Goal: Task Accomplishment & Management: Manage account settings

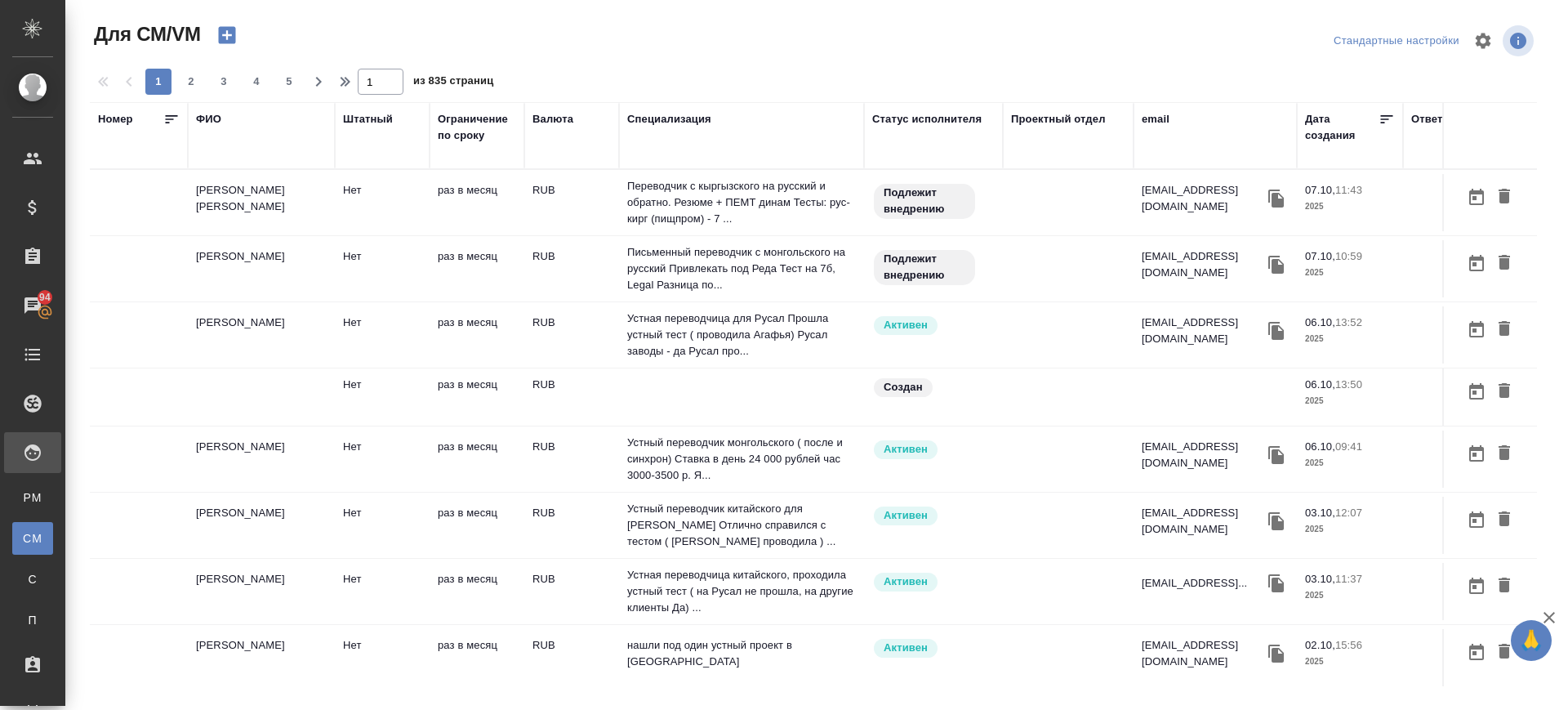
click at [241, 204] on td "Галбаева Гулиза" at bounding box center [261, 202] width 147 height 57
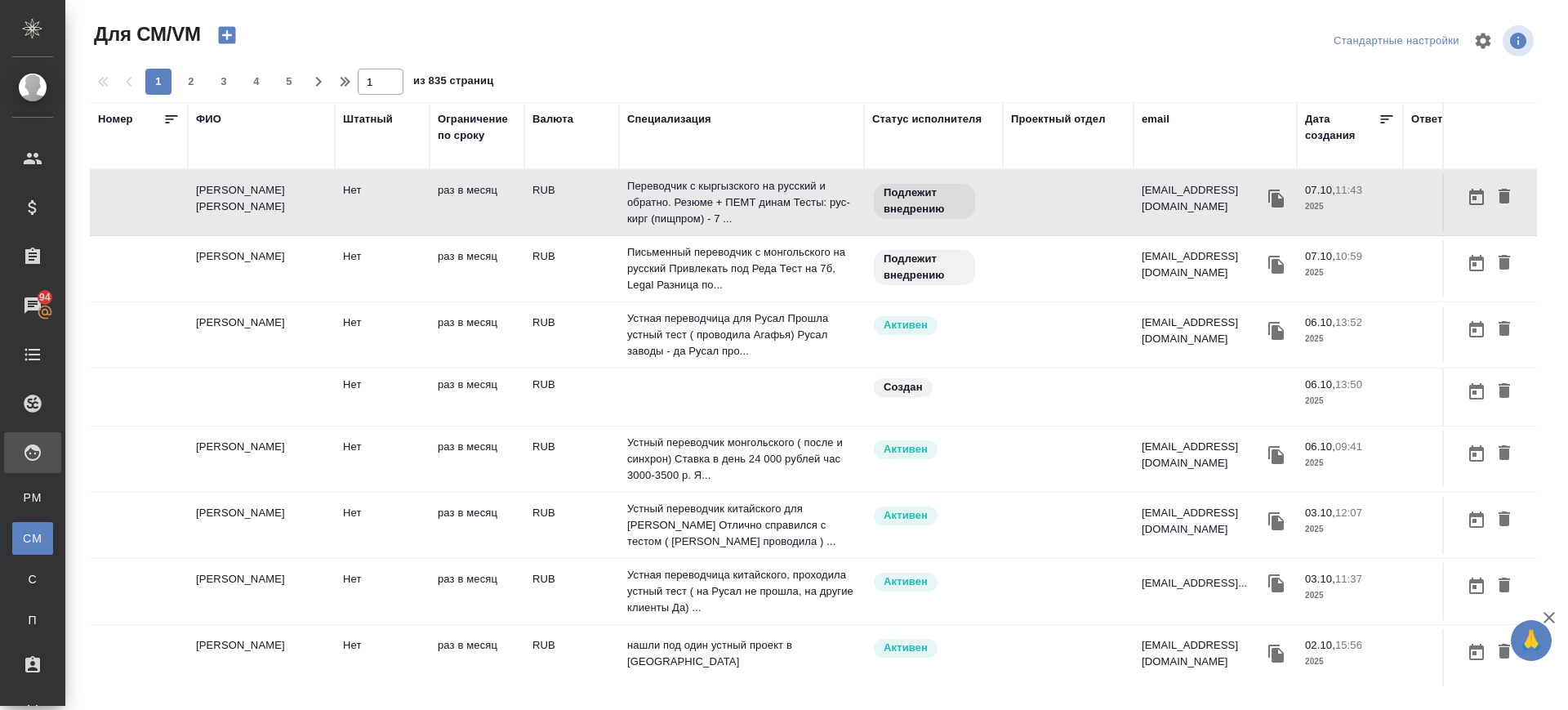
click at [205, 120] on div "ФИО" at bounding box center [209, 119] width 25 height 16
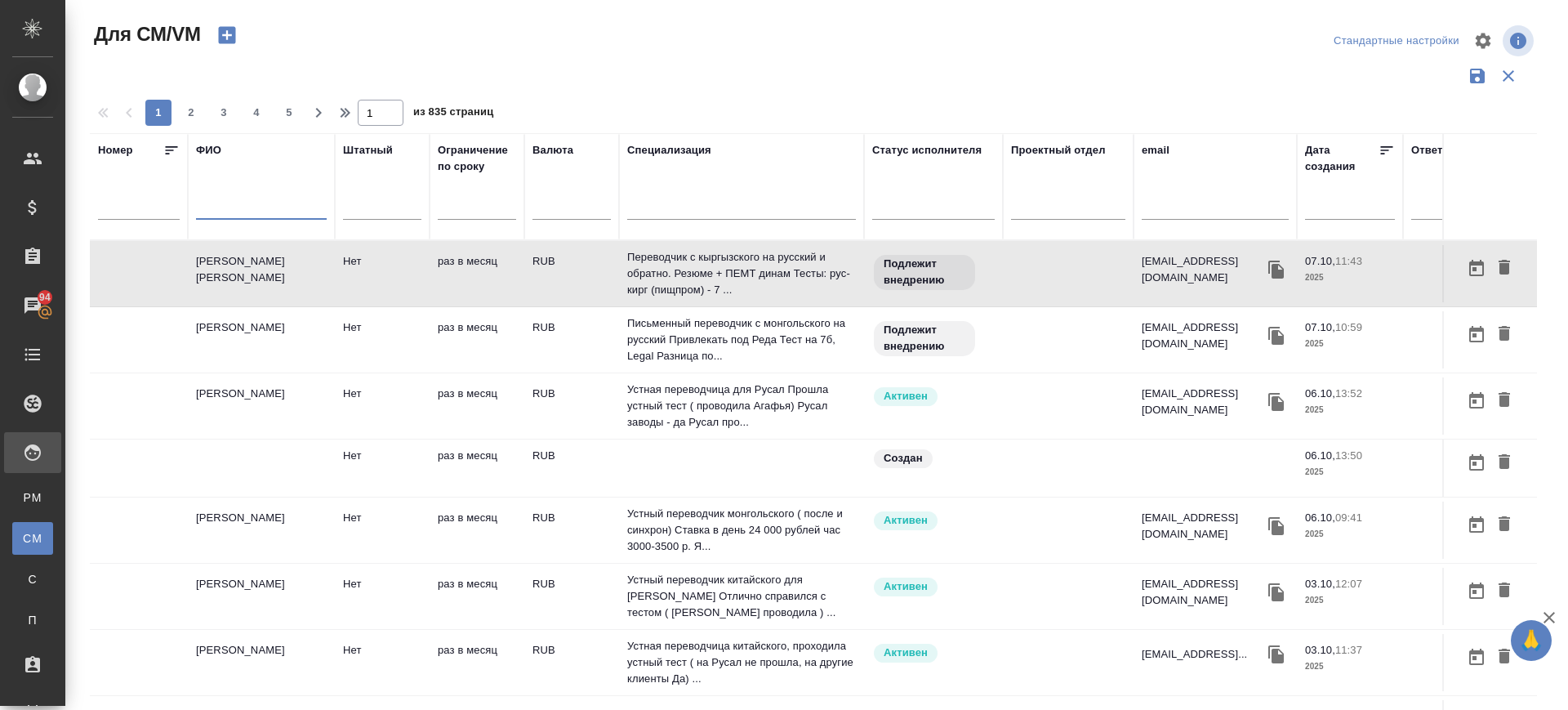
click at [227, 206] on input "text" at bounding box center [261, 209] width 130 height 20
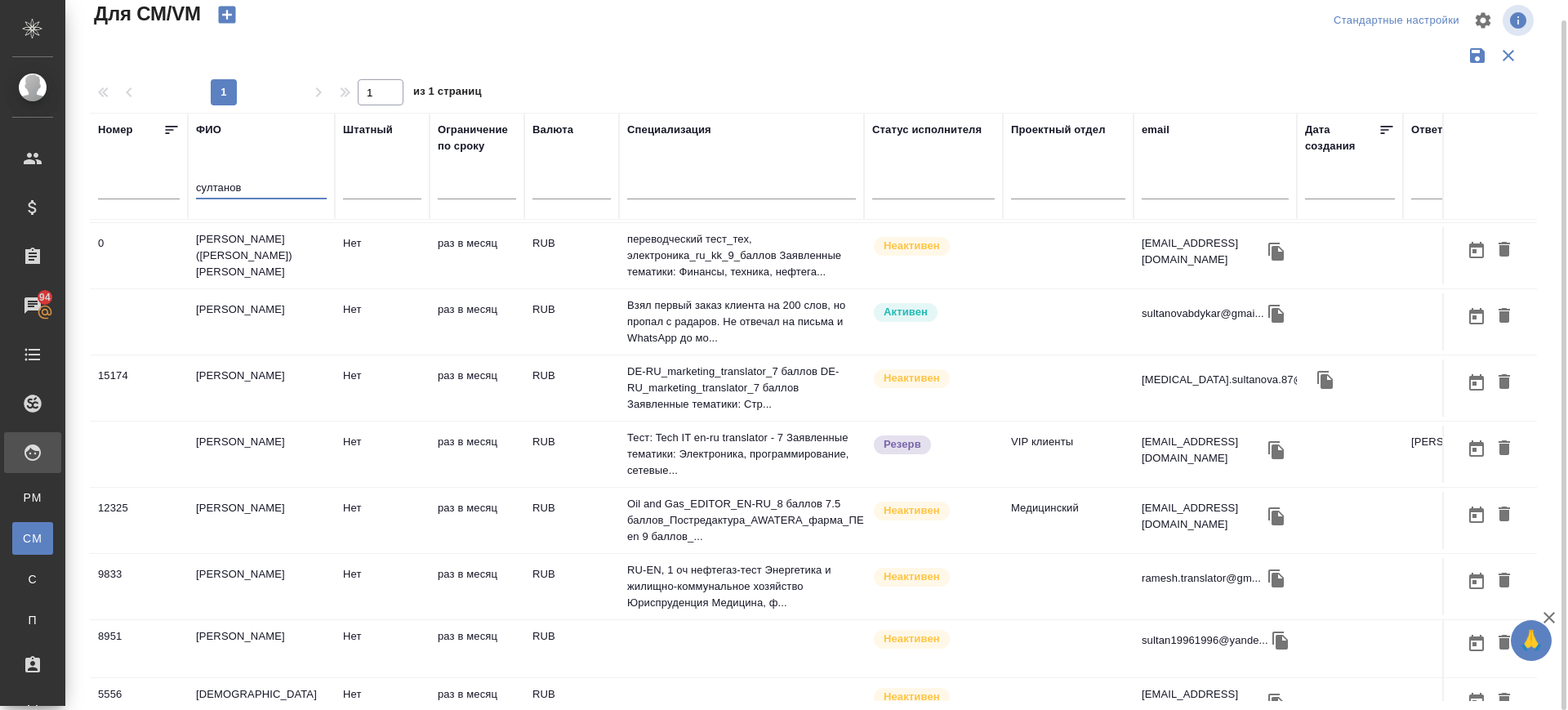
scroll to position [62, 0]
type input "султанов"
click at [252, 305] on td "Султанов Абдыкар Мурзахалилович" at bounding box center [261, 323] width 147 height 57
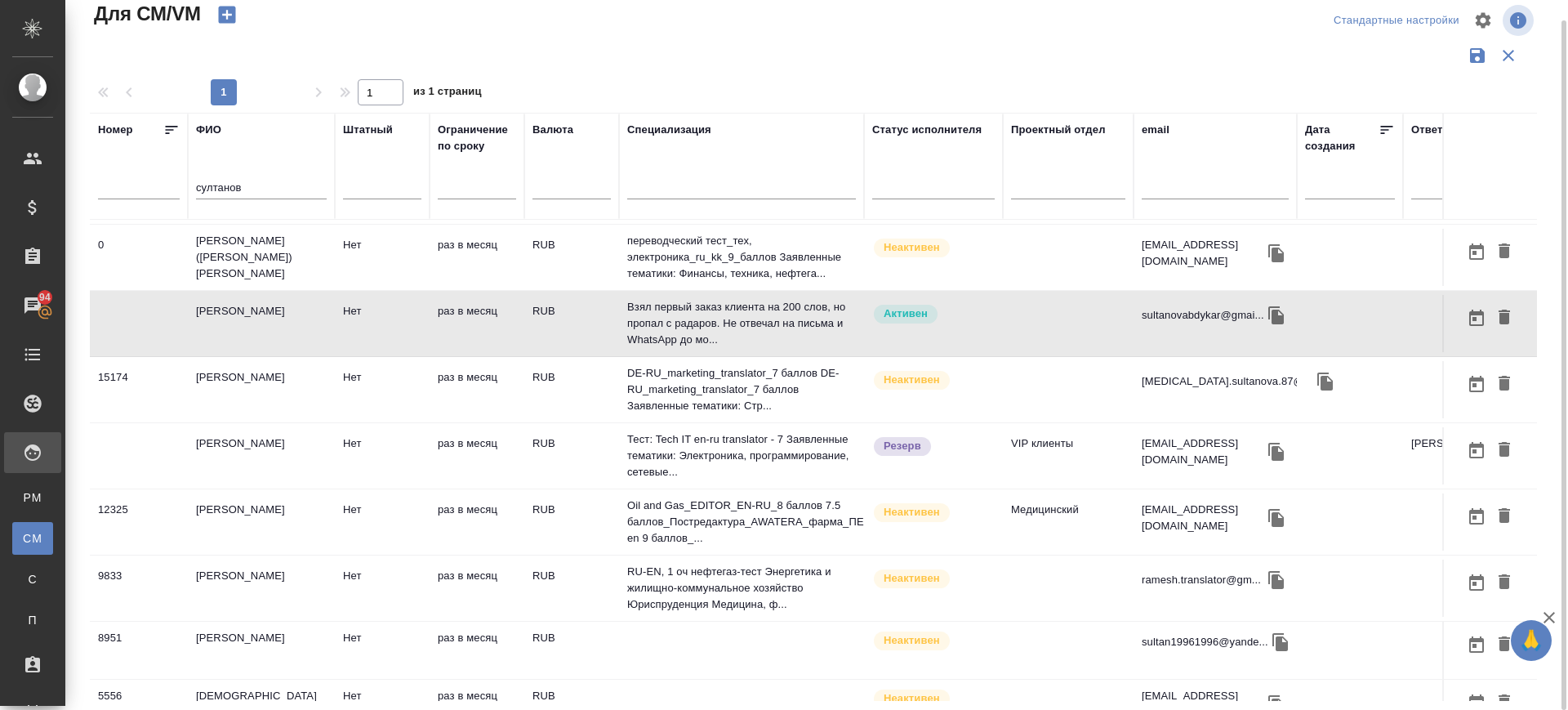
click at [252, 305] on td "[PERSON_NAME]" at bounding box center [261, 323] width 147 height 57
click at [230, 8] on icon "button" at bounding box center [227, 15] width 17 height 17
click at [277, 192] on input "султанов" at bounding box center [261, 188] width 130 height 20
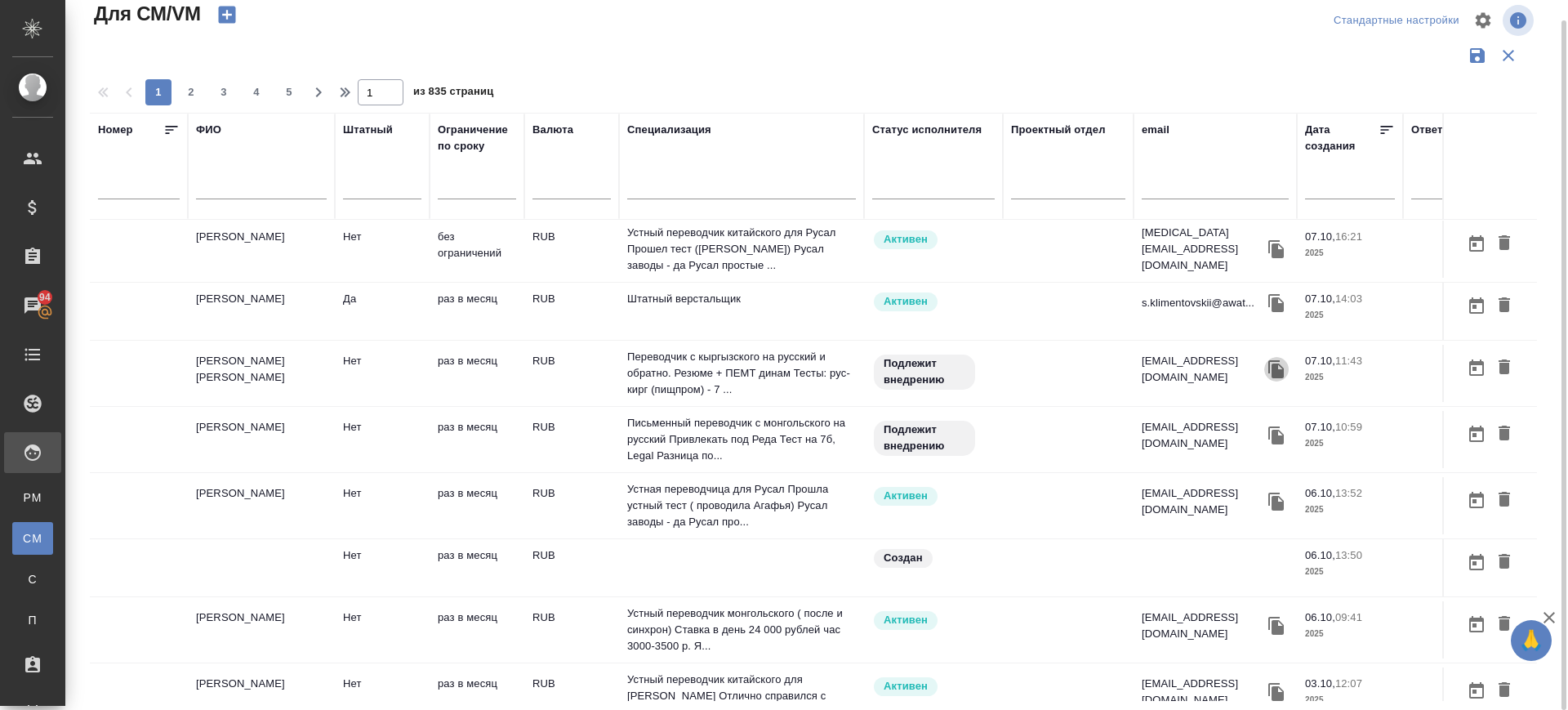
click at [1274, 362] on icon "button" at bounding box center [1276, 369] width 15 height 18
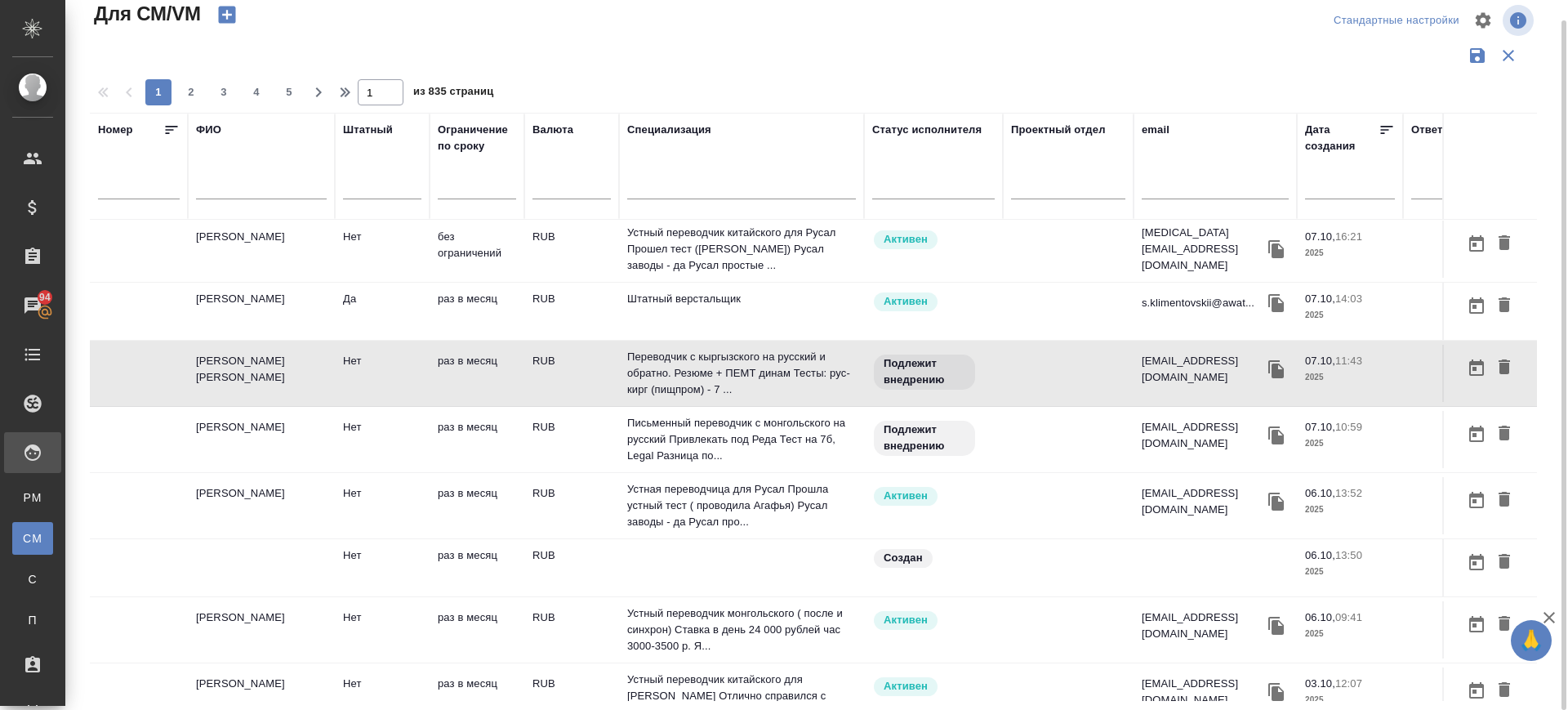
scroll to position [0, 35]
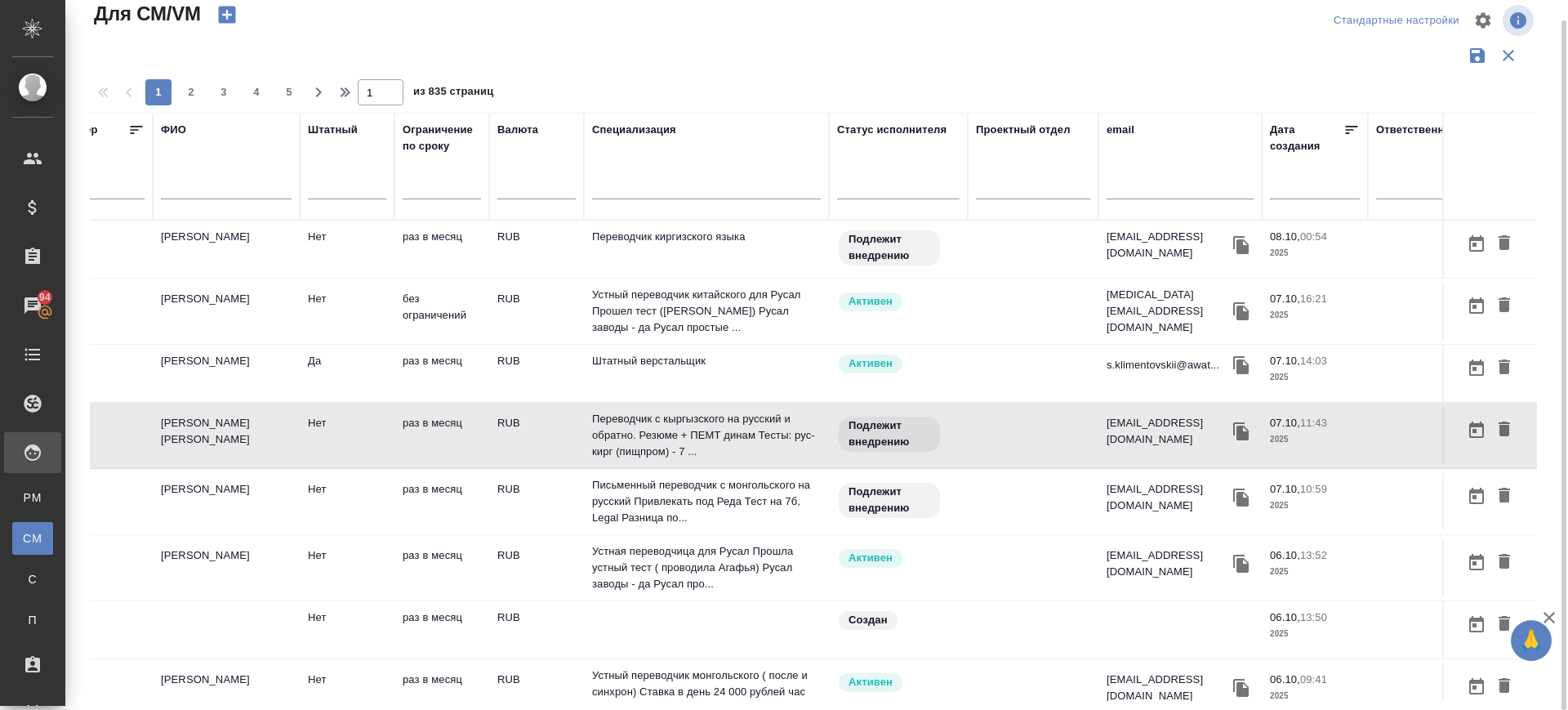
click at [221, 242] on td "Макеева Рахат" at bounding box center [226, 248] width 147 height 57
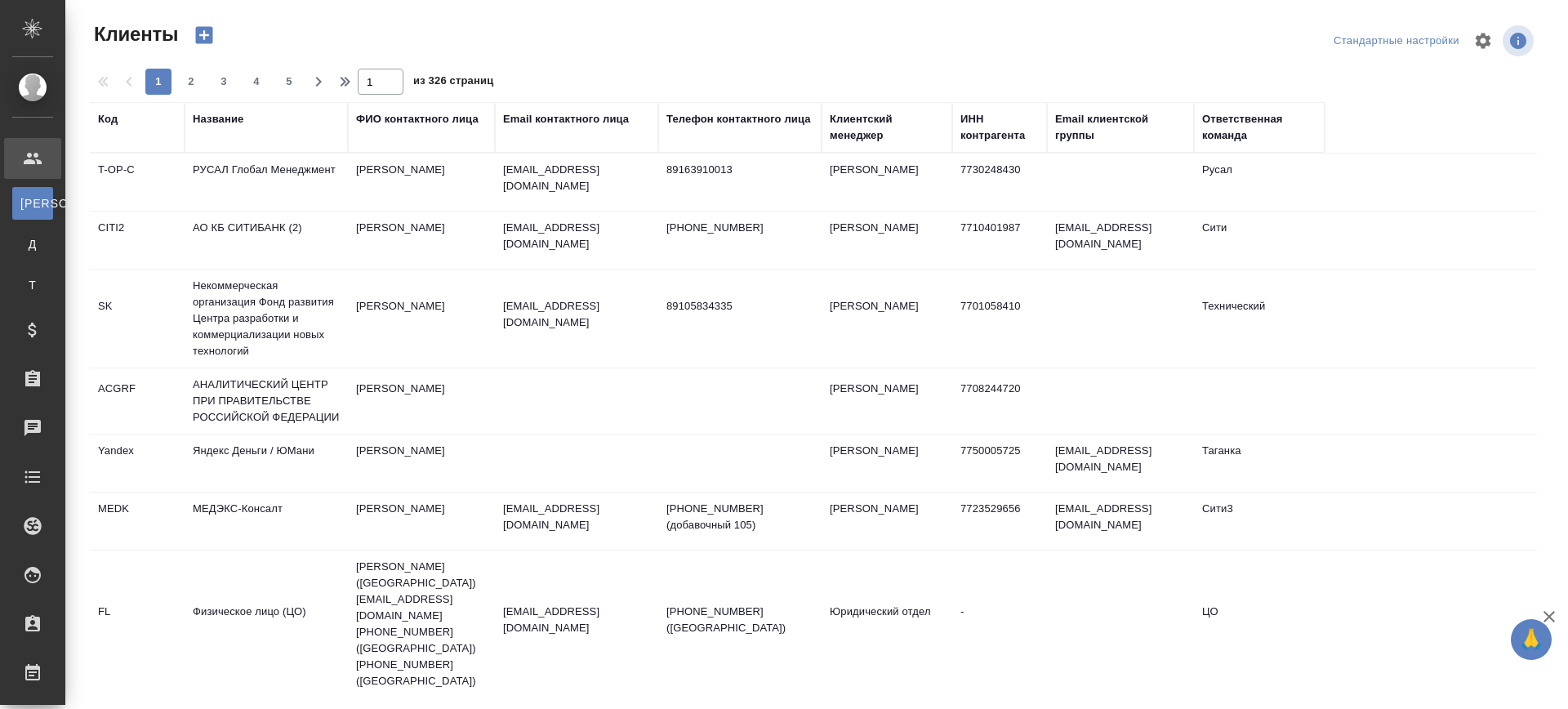
select select "RU"
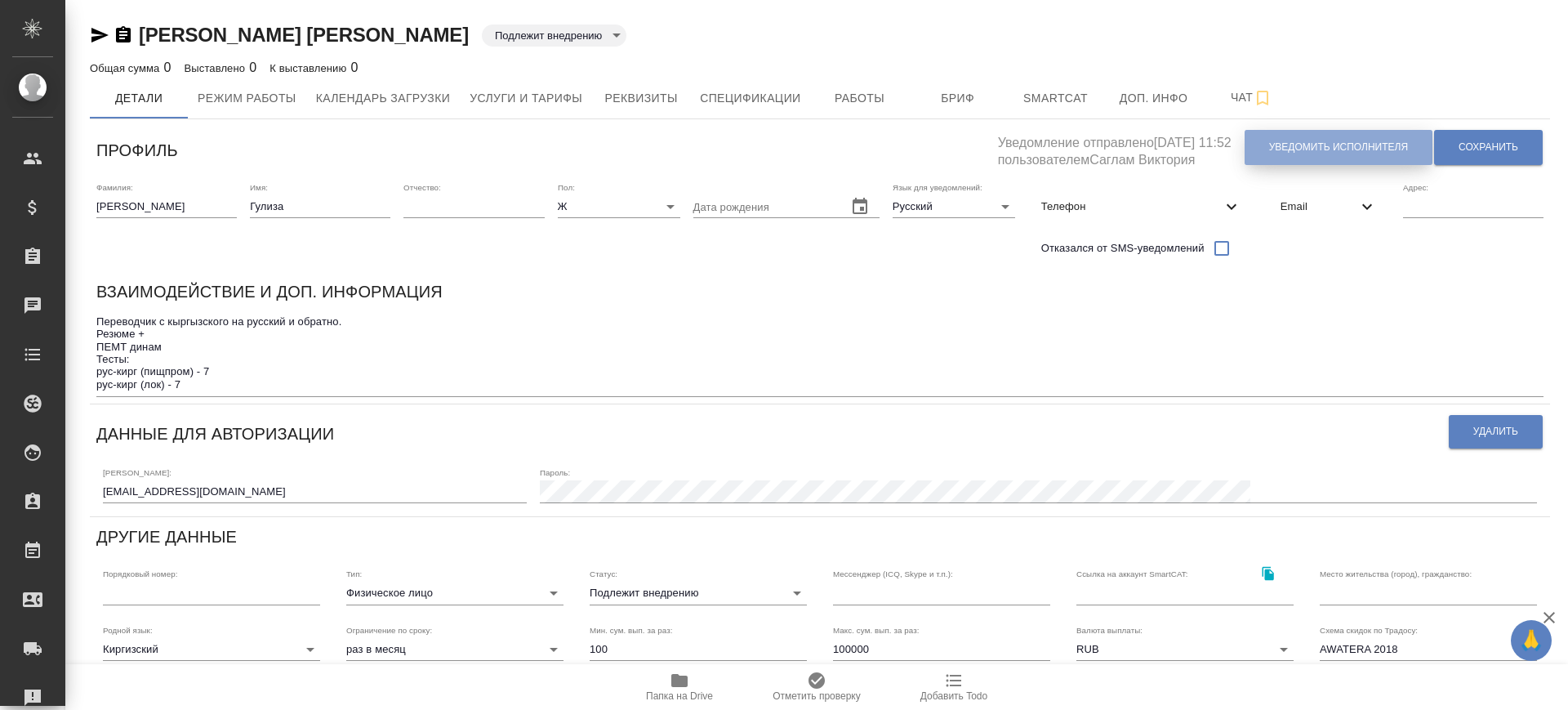
click at [1325, 147] on span "Уведомить исполнителя" at bounding box center [1339, 147] width 139 height 14
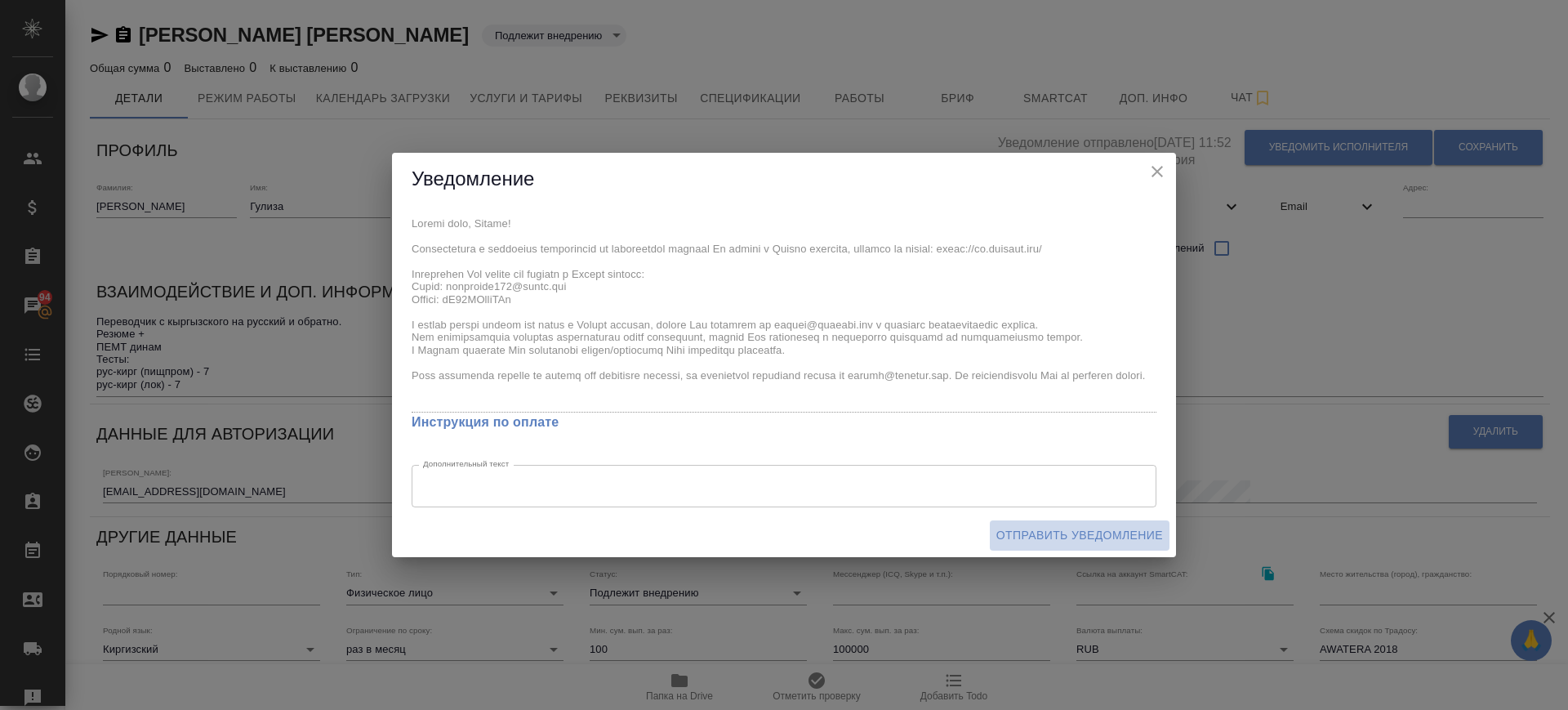
click at [1024, 540] on span "Отправить уведомление" at bounding box center [1079, 535] width 166 height 20
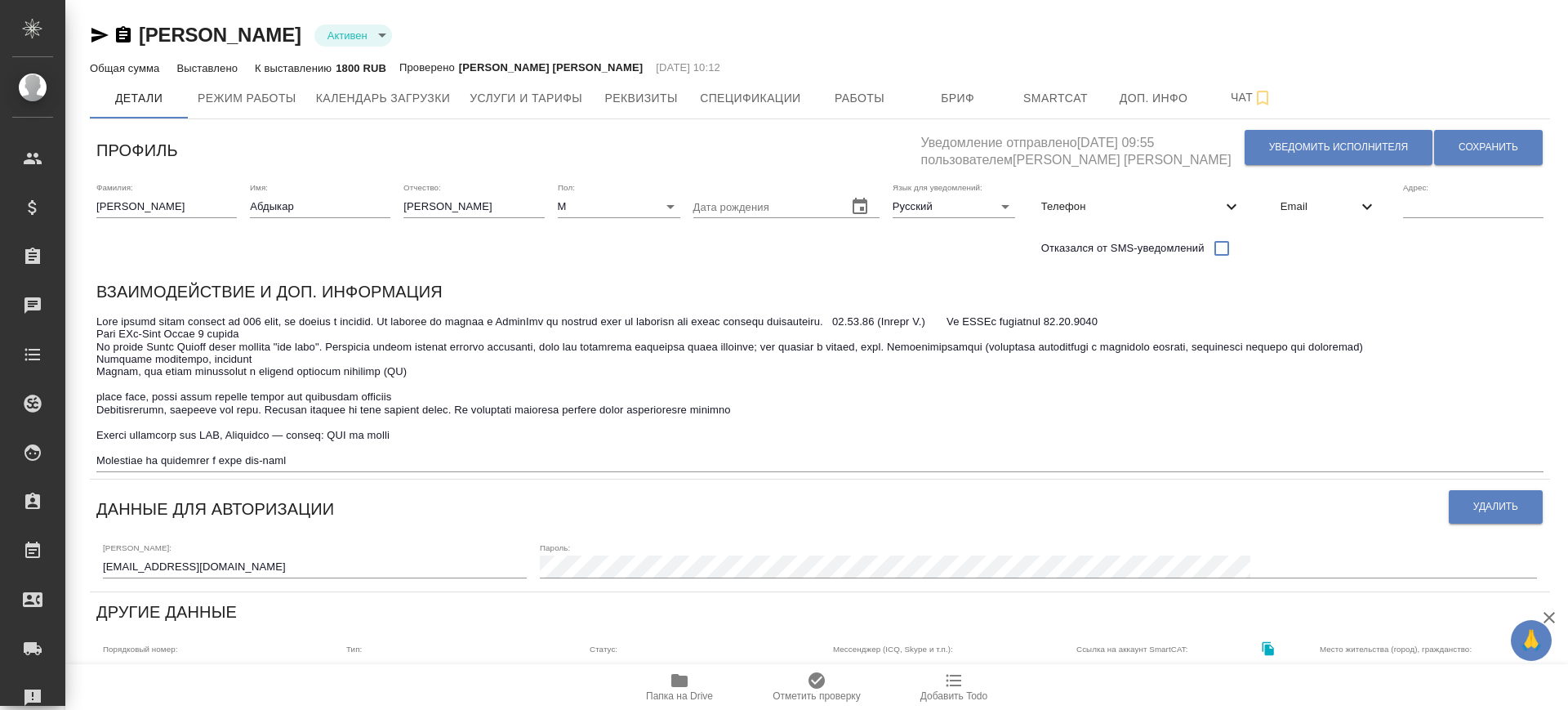
click at [879, 104] on span "Работы" at bounding box center [860, 98] width 78 height 20
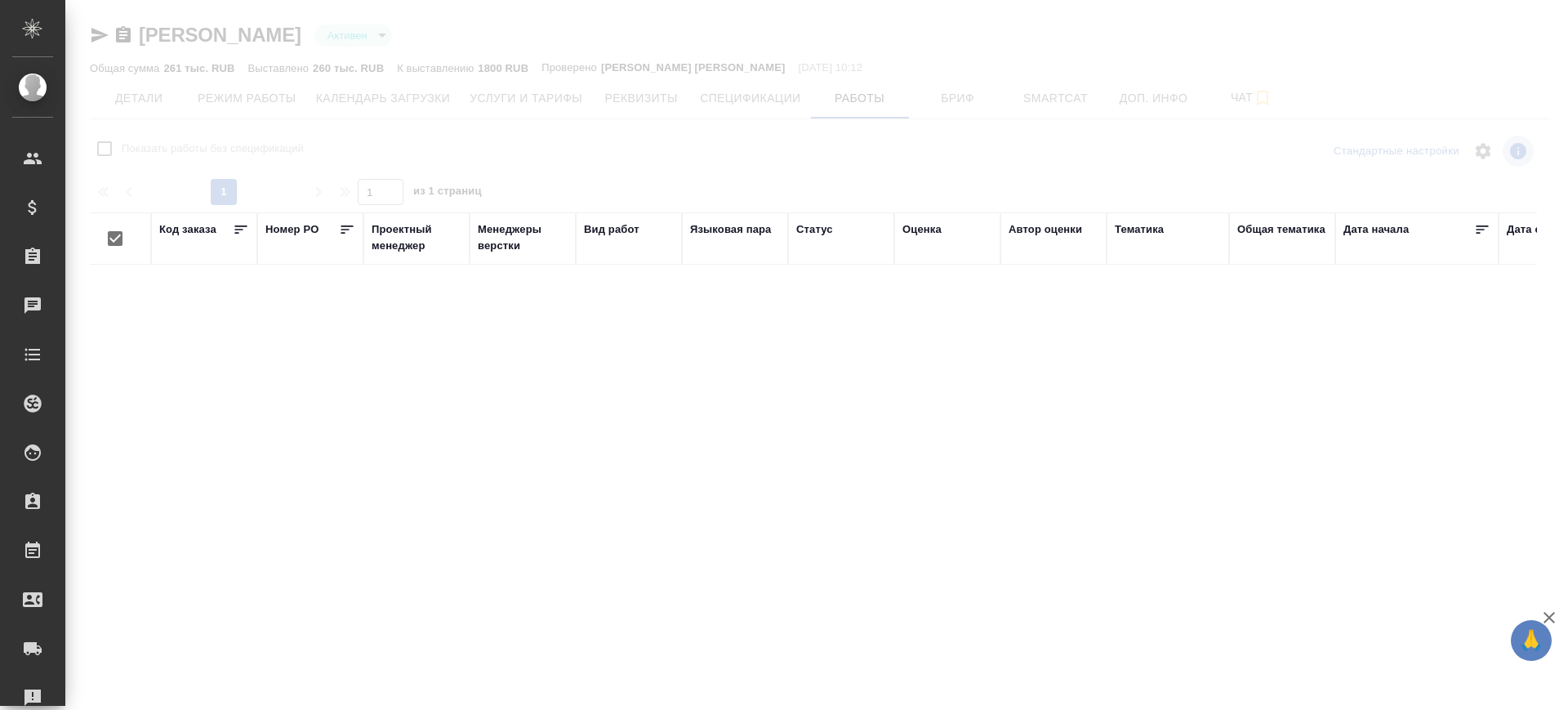
checkbox input "false"
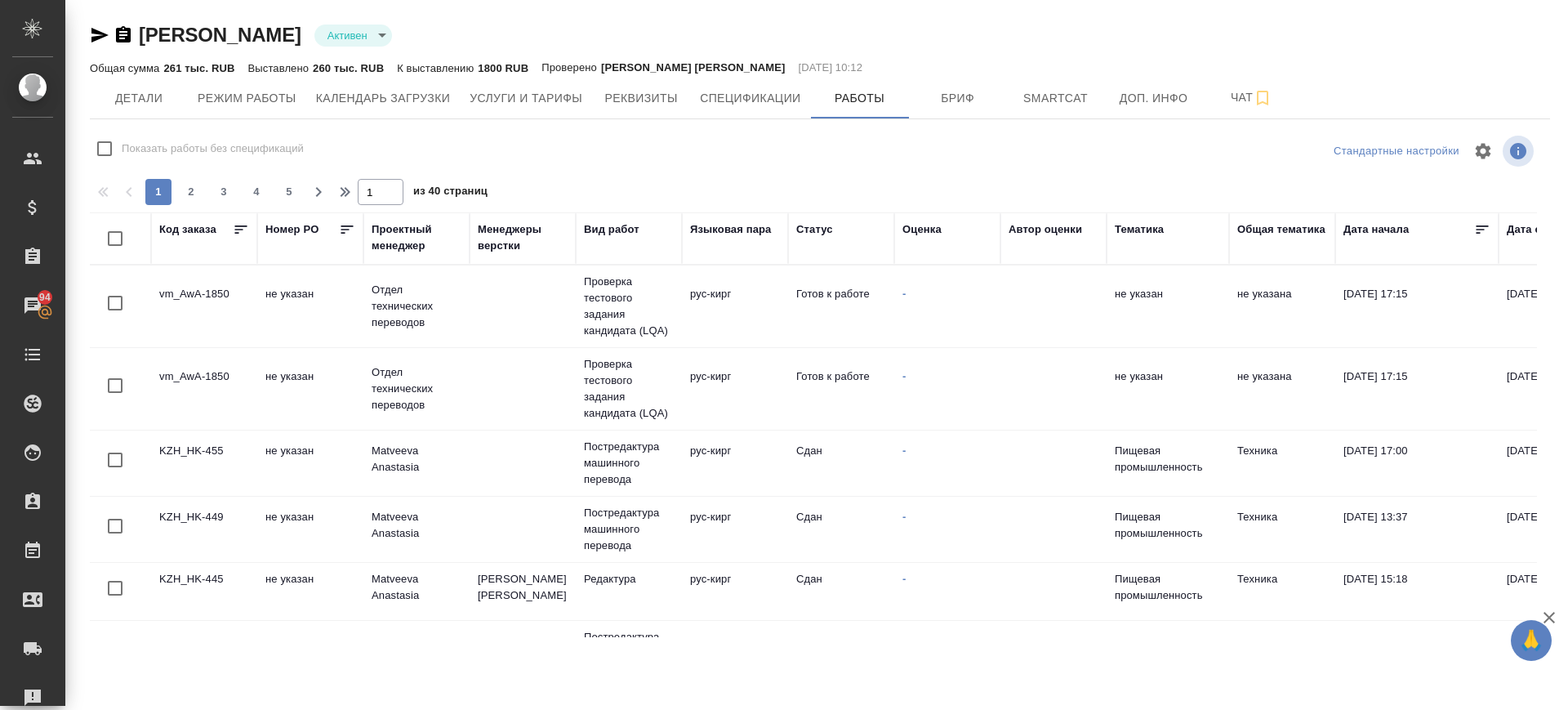
click at [399, 314] on td "Отдел технических переводов" at bounding box center [416, 306] width 106 height 66
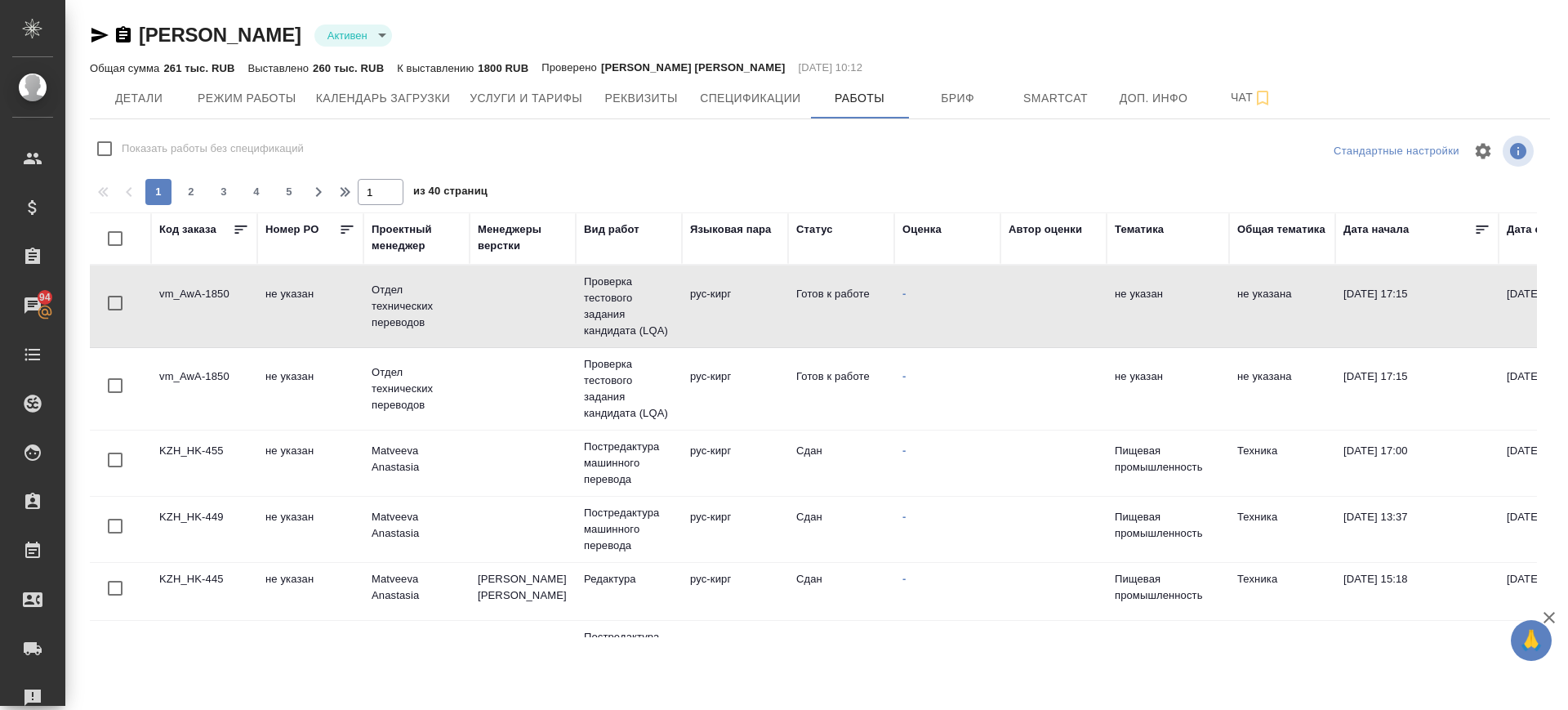
click at [399, 314] on td "Отдел технических переводов" at bounding box center [416, 306] width 106 height 66
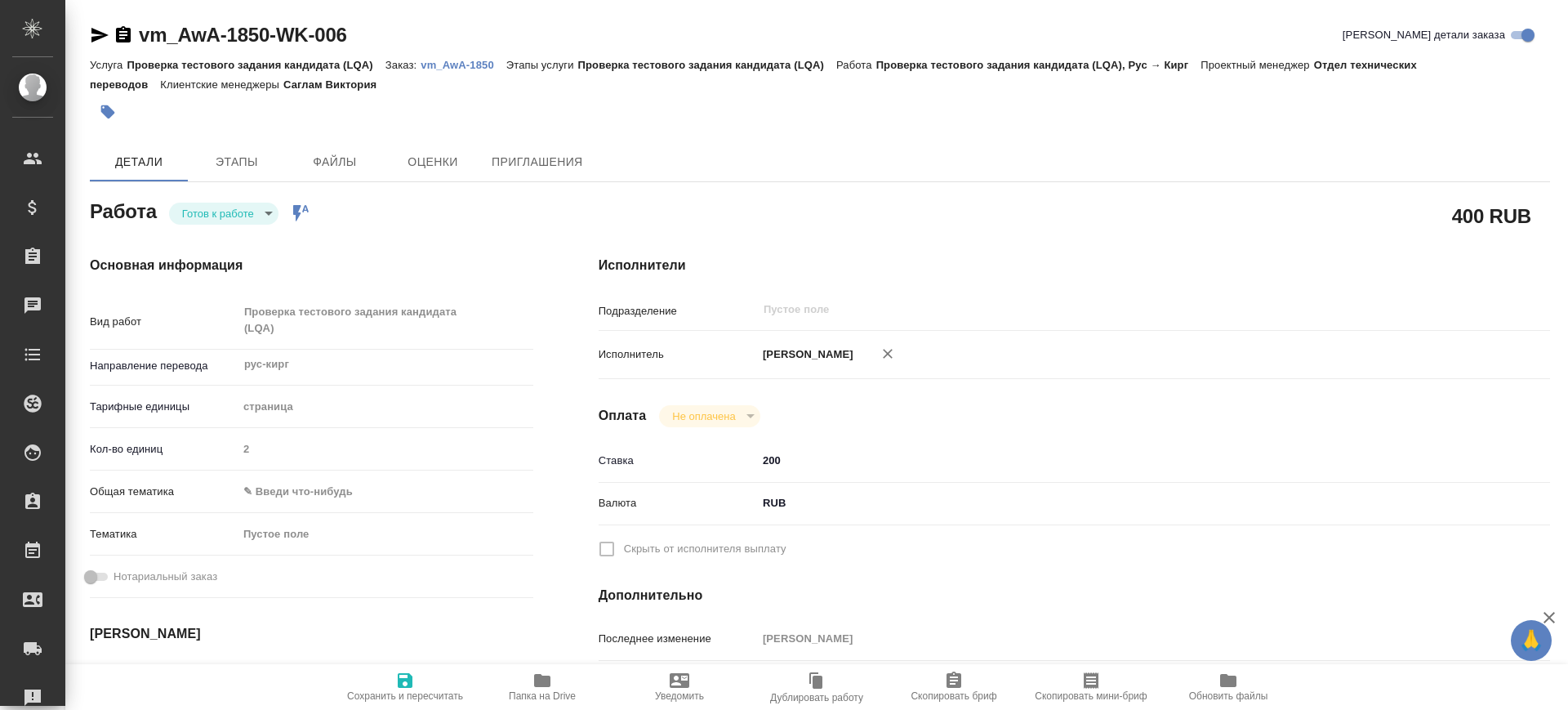
type textarea "x"
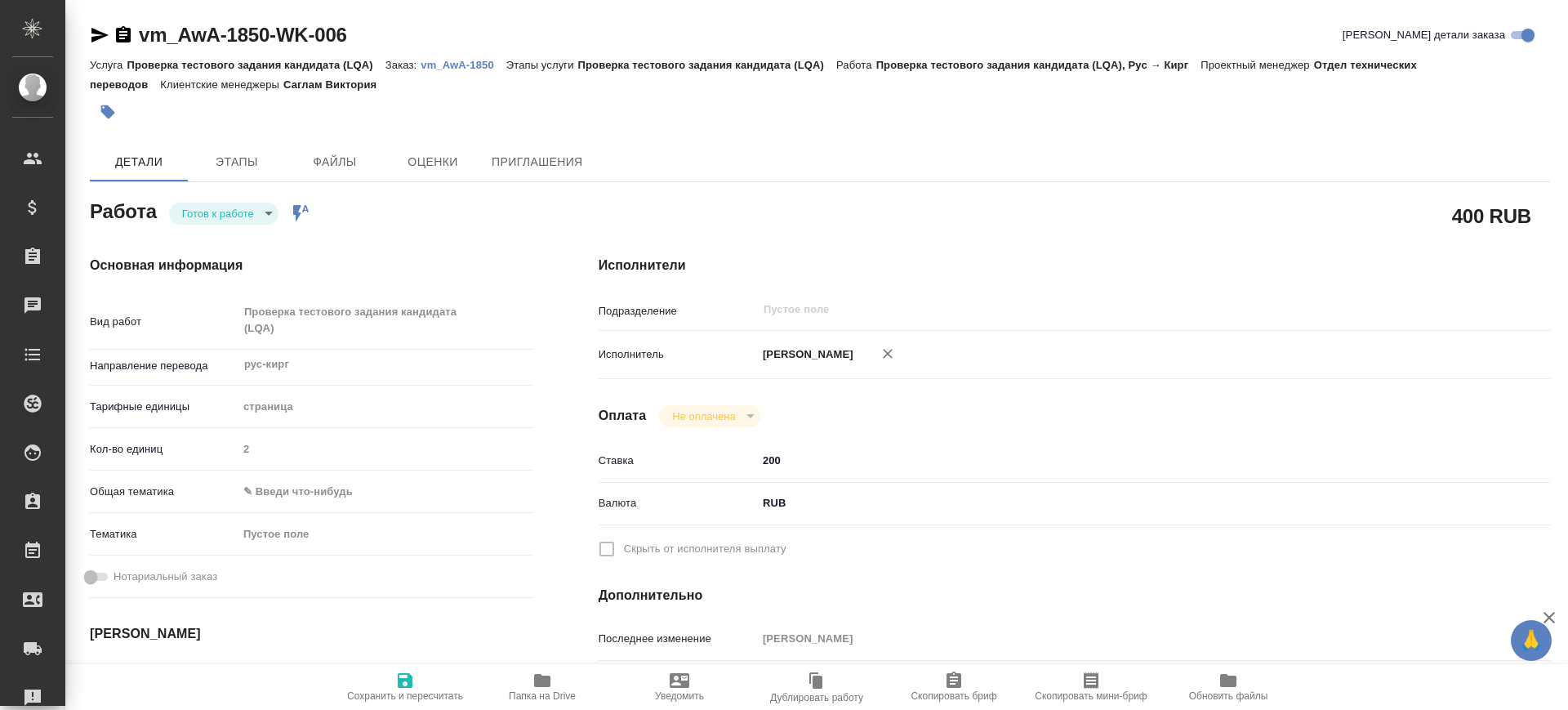
type textarea "x"
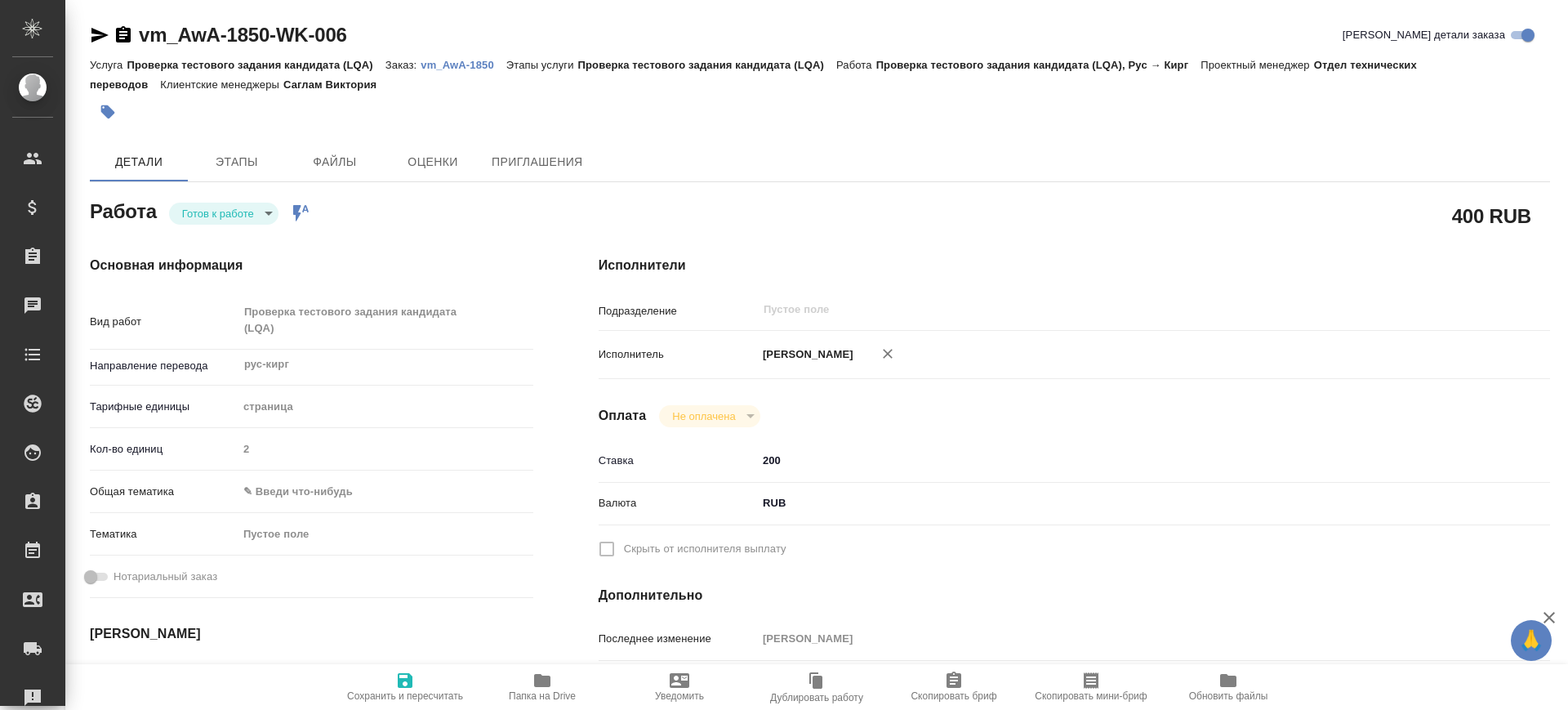
type textarea "x"
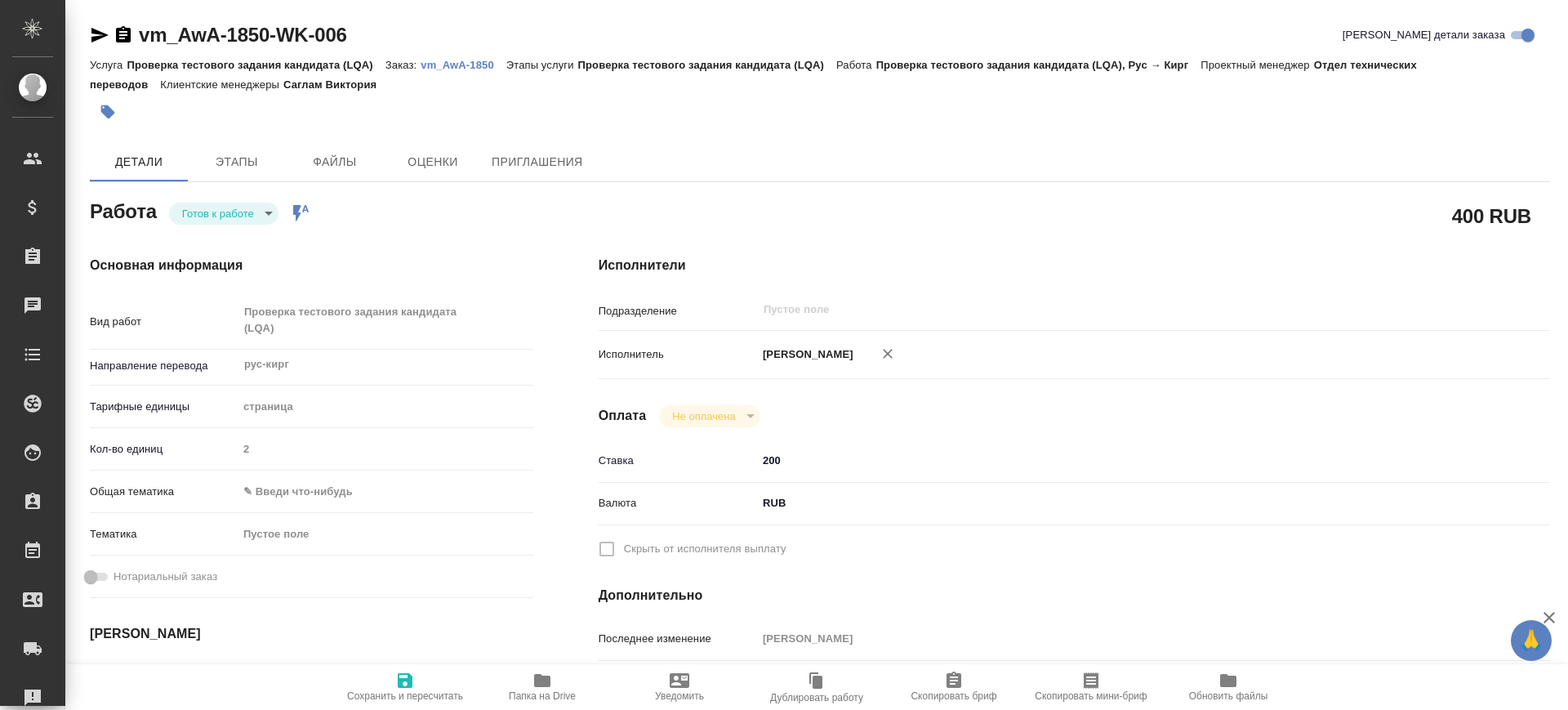
type textarea "x"
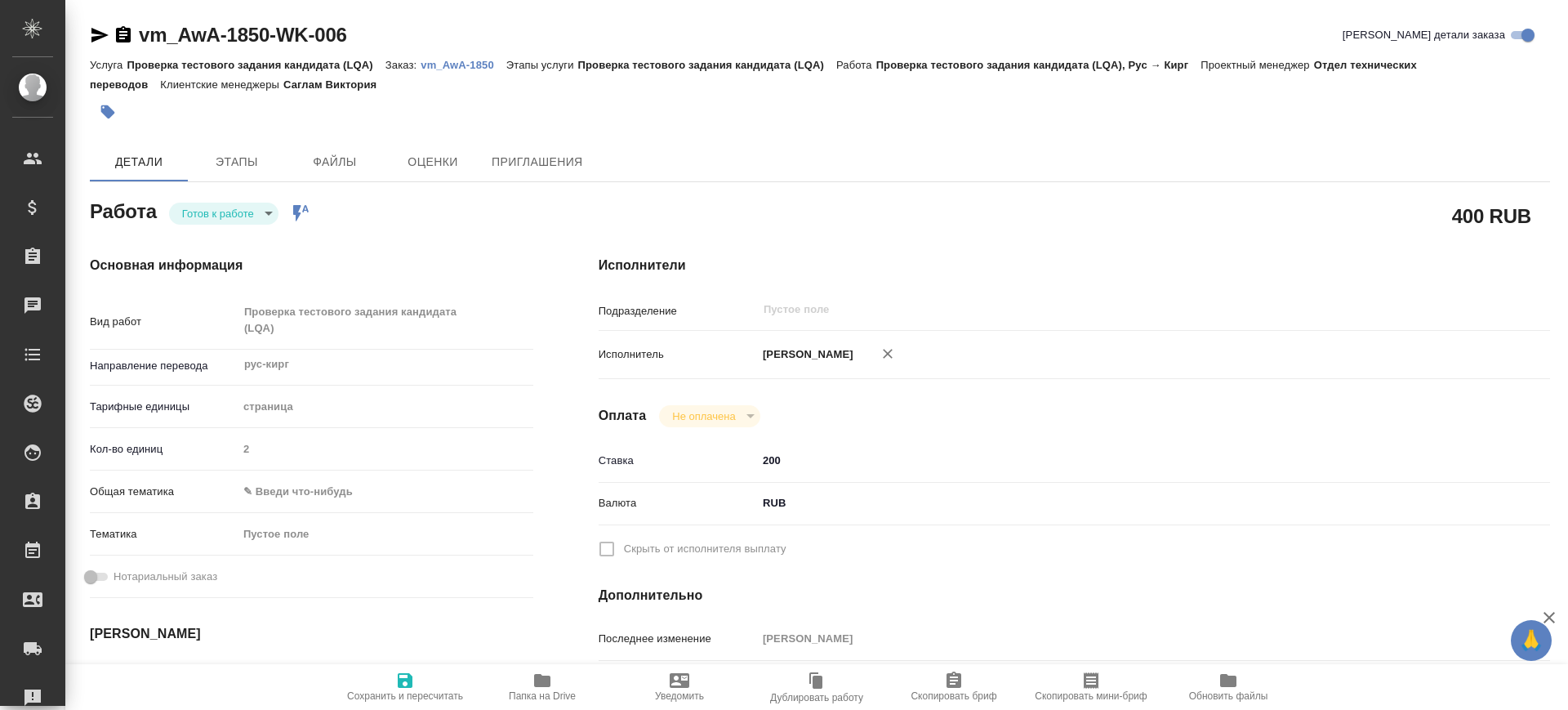
type textarea "x"
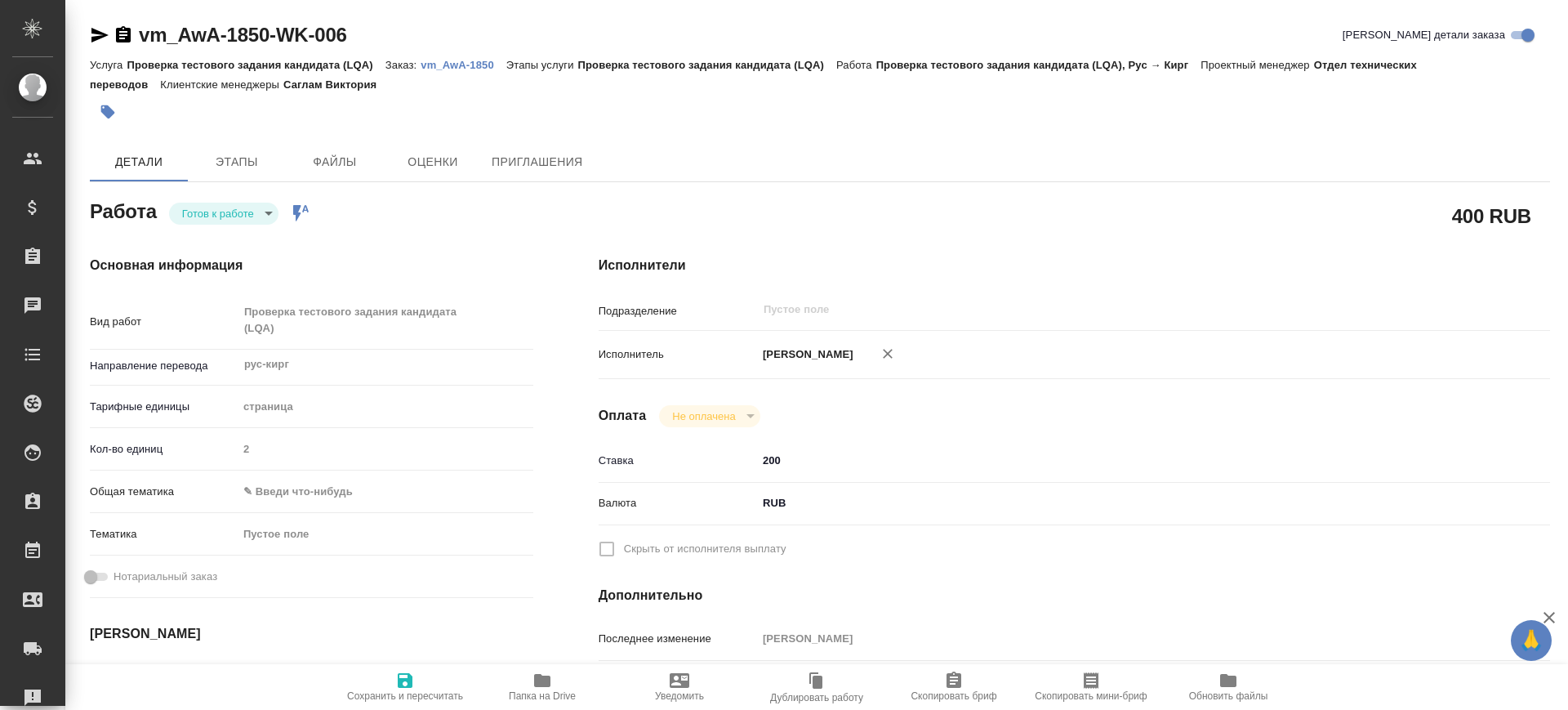
type textarea "x"
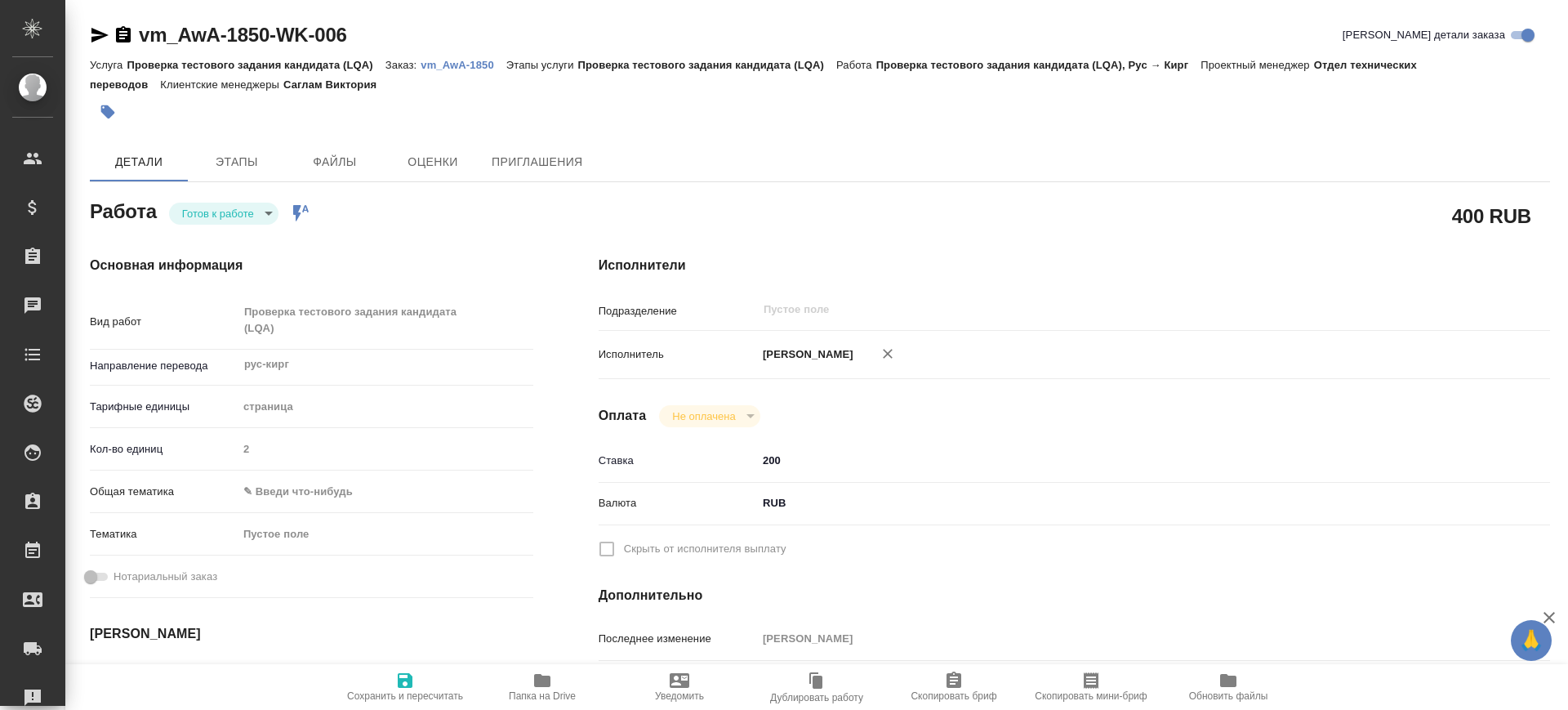
type textarea "x"
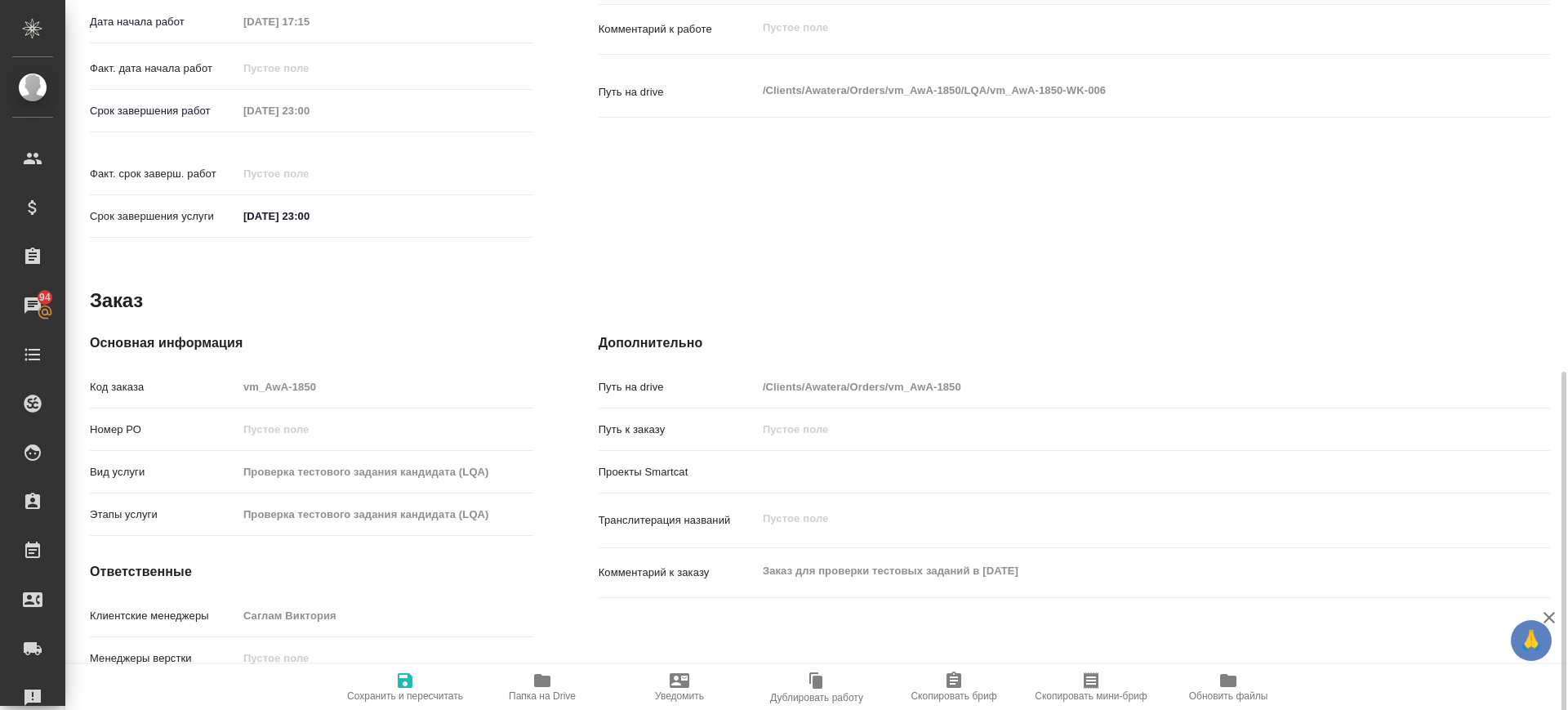
scroll to position [700, 0]
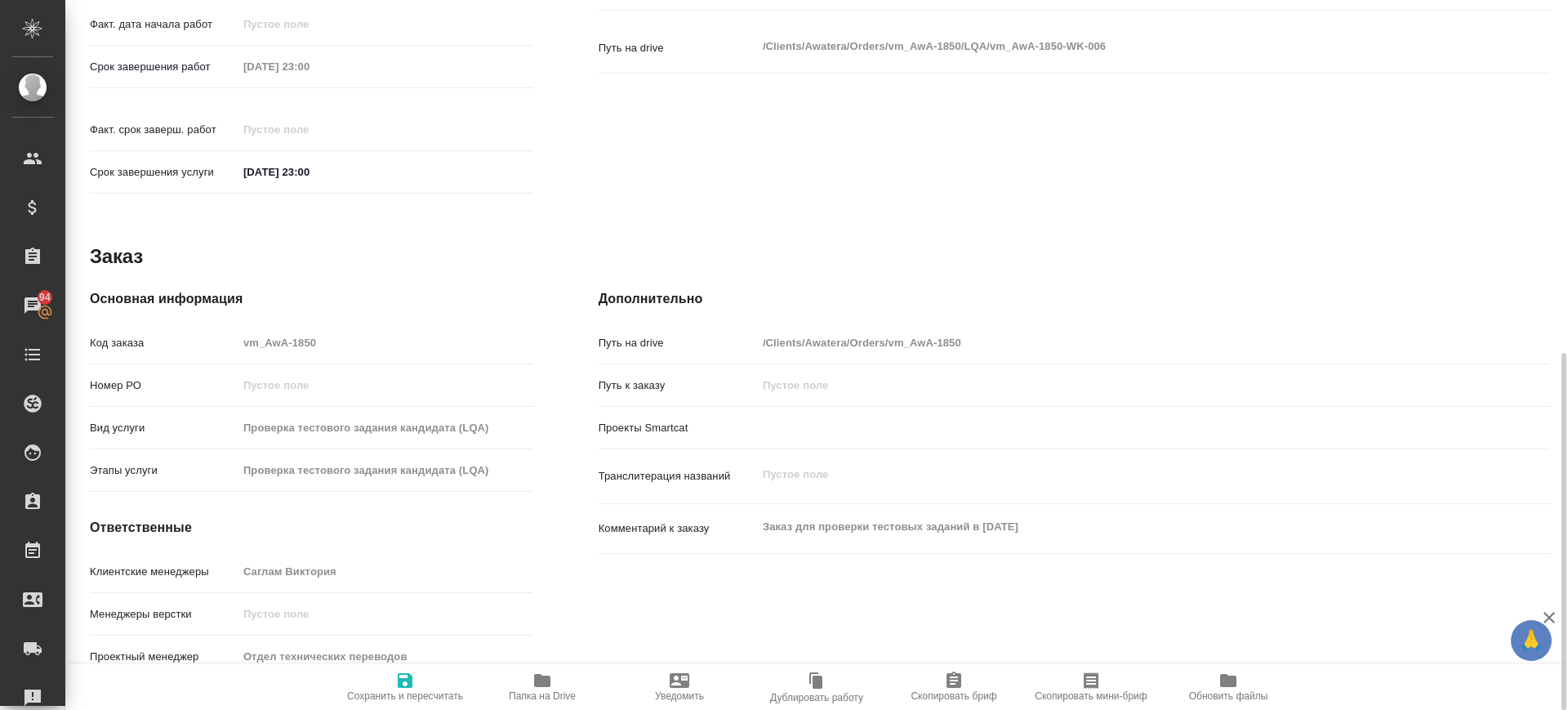
click at [230, 328] on div "Код заказа vm_AwA-1850" at bounding box center [311, 343] width 443 height 29
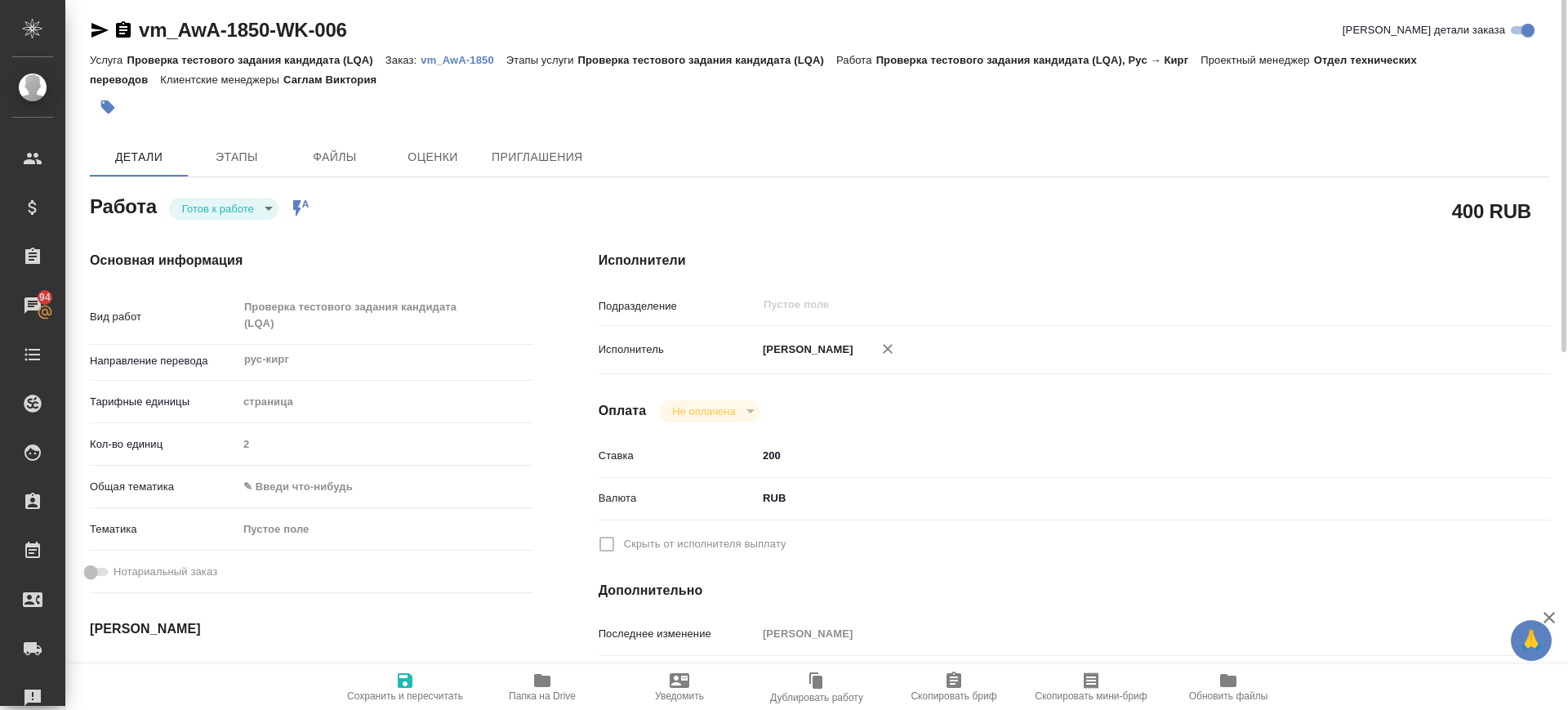
scroll to position [0, 0]
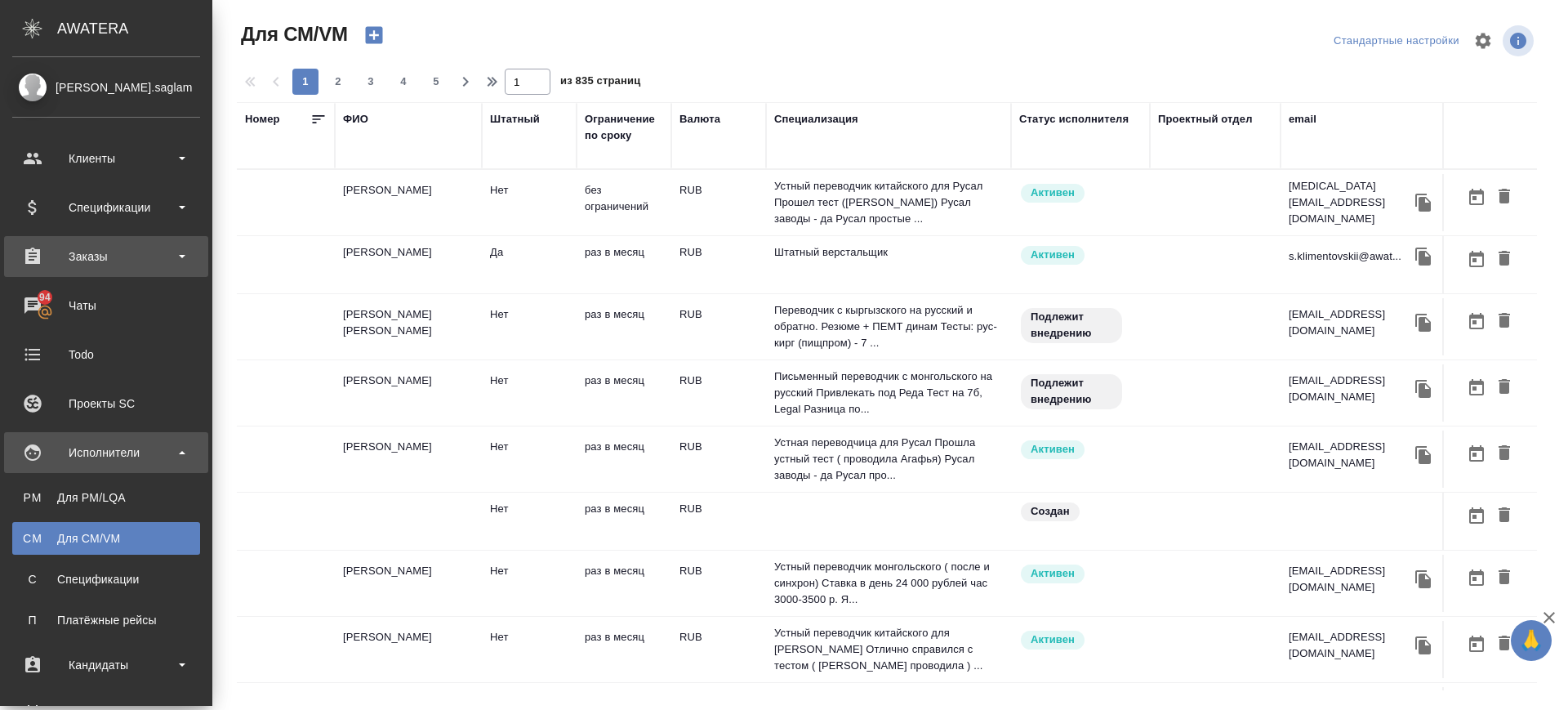
click at [109, 256] on div "Заказы" at bounding box center [106, 256] width 187 height 24
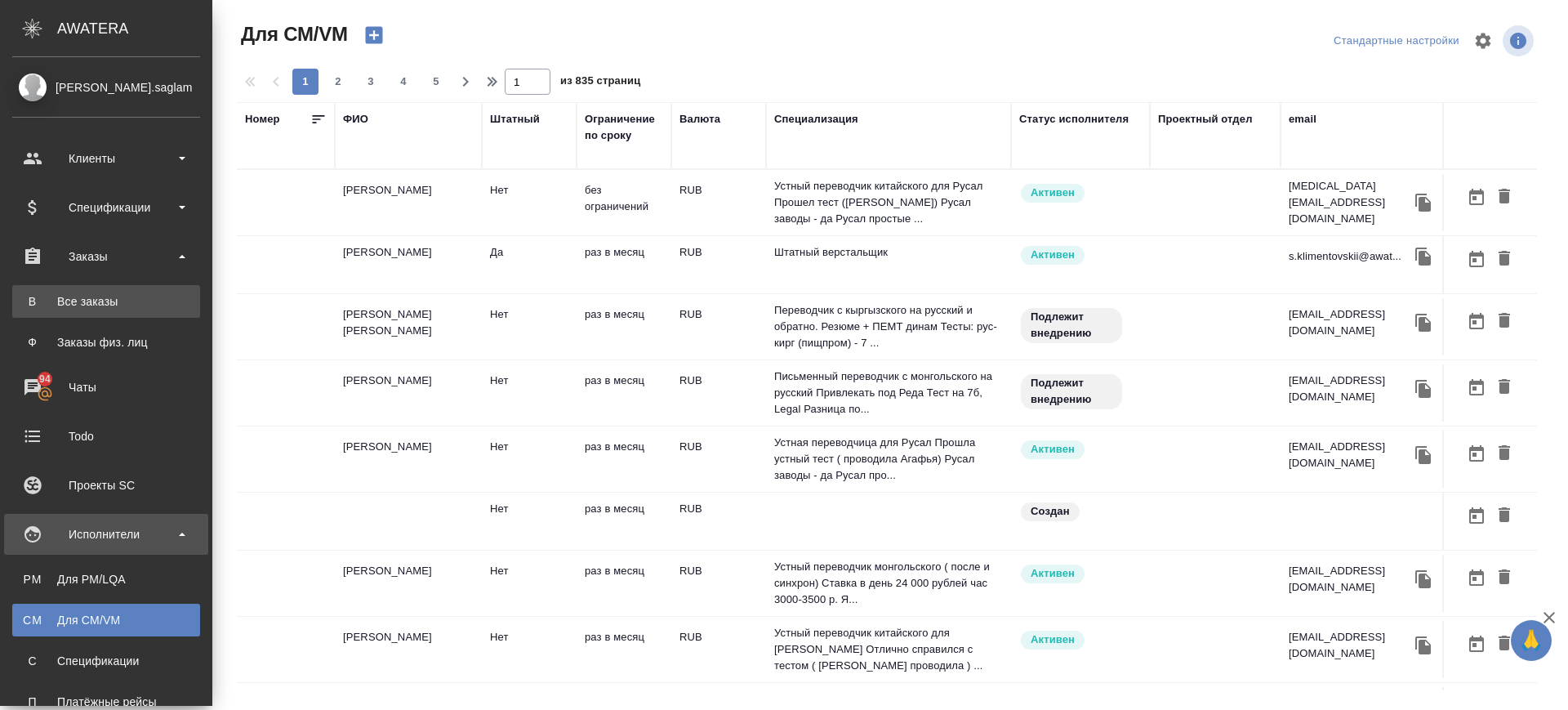
click at [106, 298] on div "Все заказы" at bounding box center [106, 300] width 172 height 16
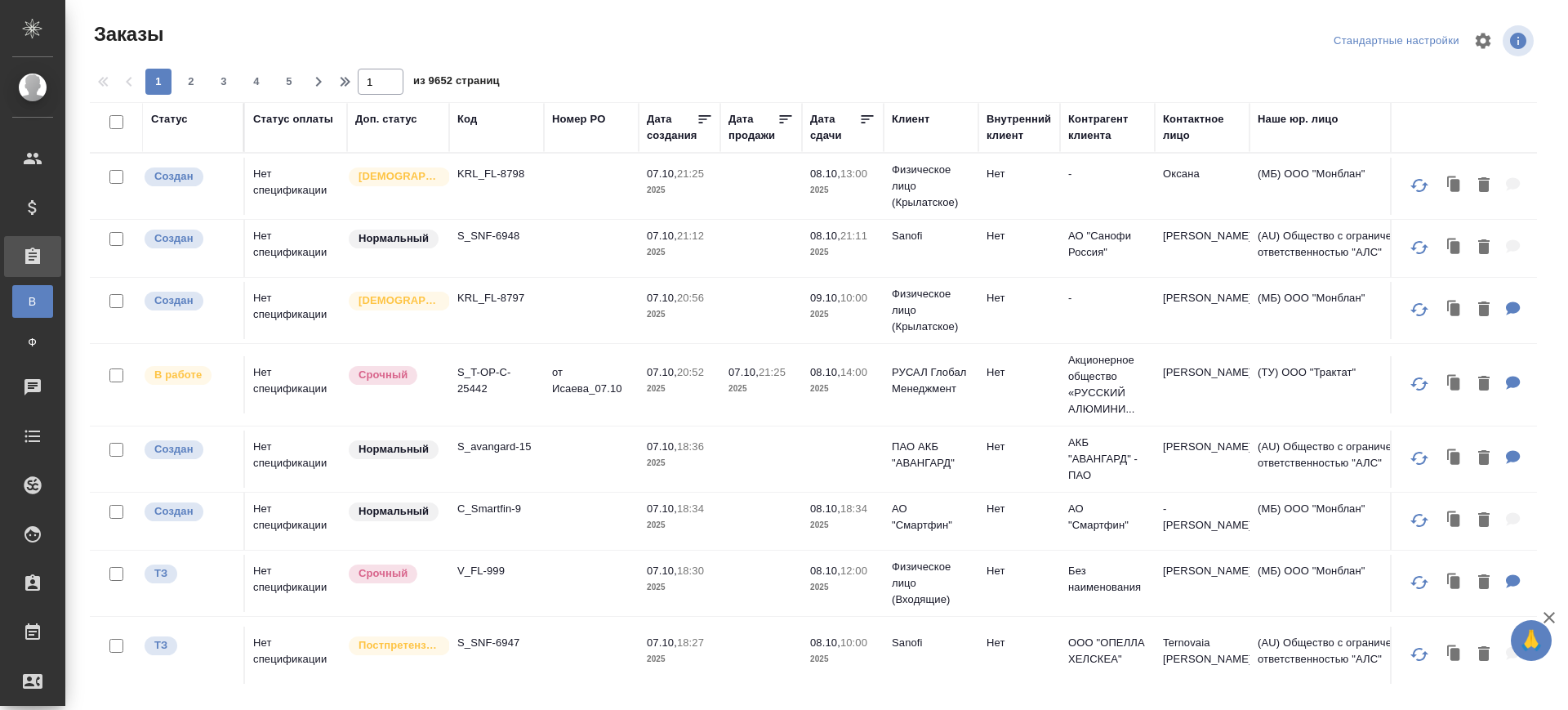
click at [472, 118] on div "Код" at bounding box center [467, 119] width 19 height 16
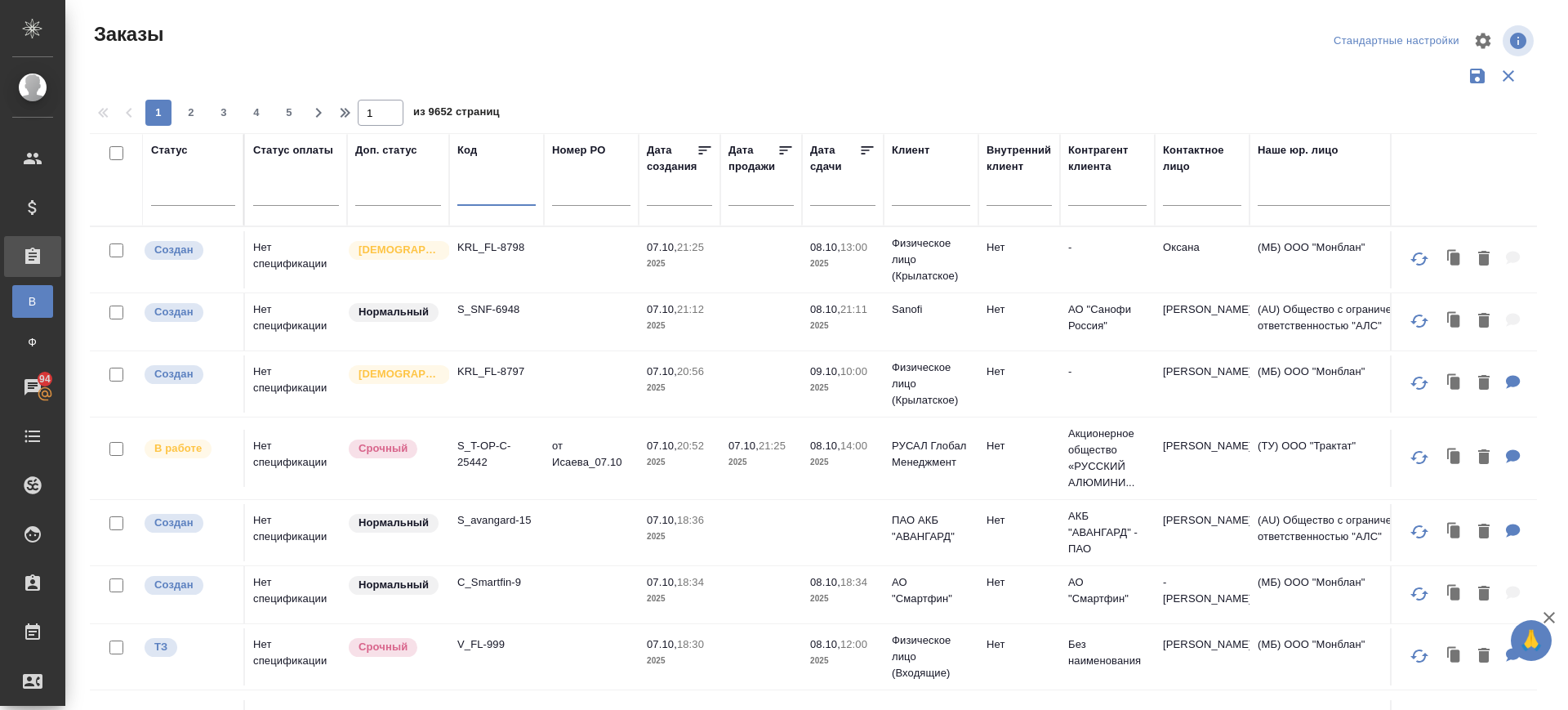
click at [494, 187] on input "text" at bounding box center [496, 195] width 78 height 20
paste input "vm_AwA-1850"
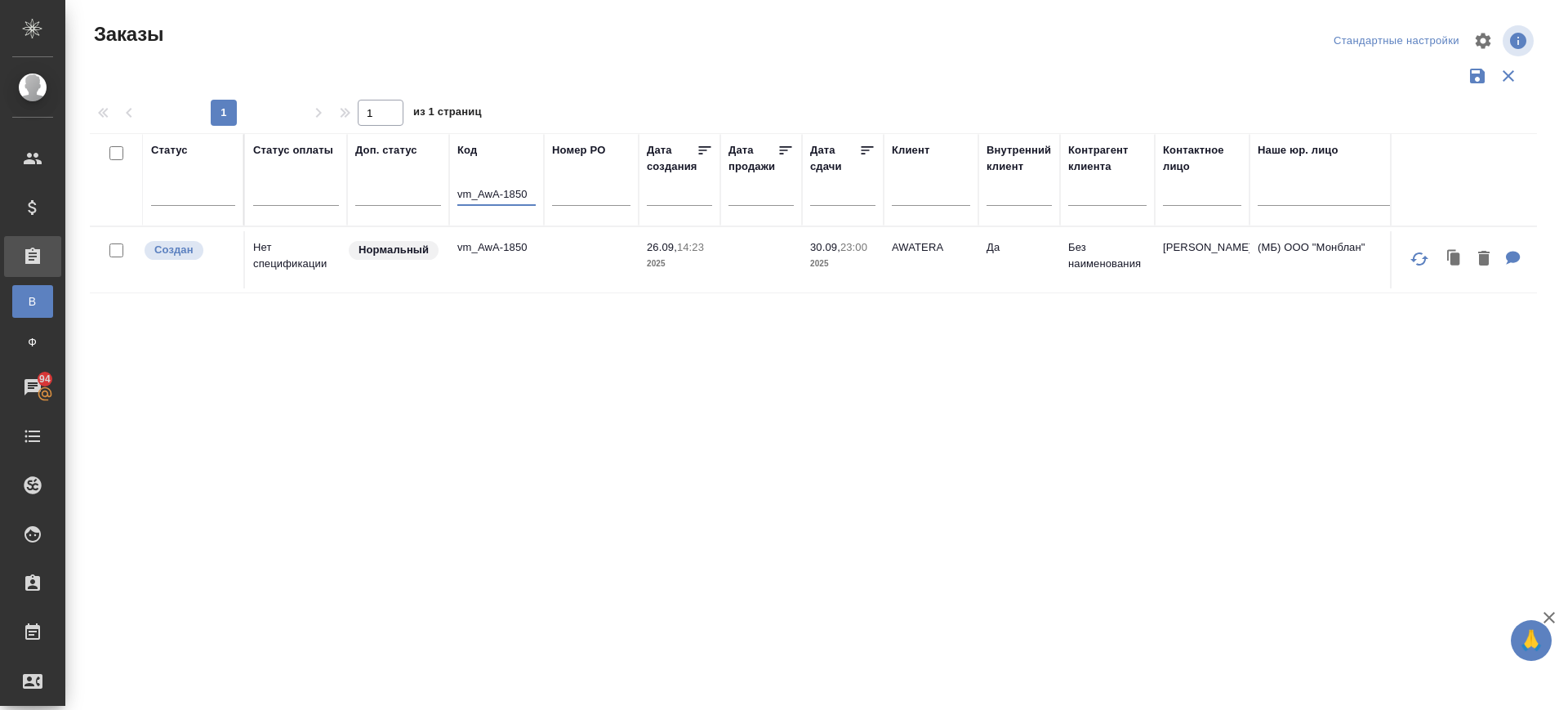
type input "vm_AwA-1850"
click at [498, 260] on td "vm_AwA-1850" at bounding box center [497, 259] width 95 height 57
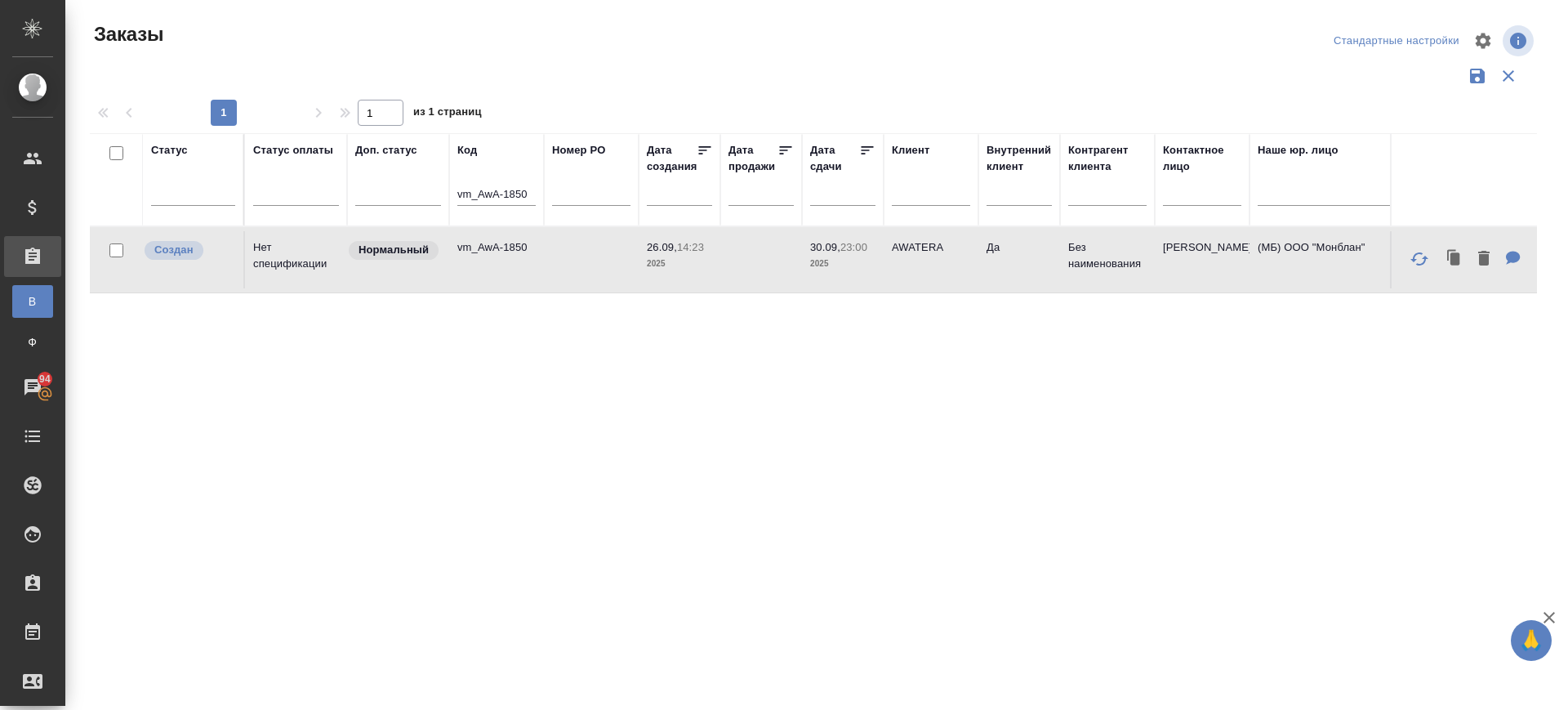
click at [498, 260] on td "vm_AwA-1850" at bounding box center [497, 259] width 95 height 57
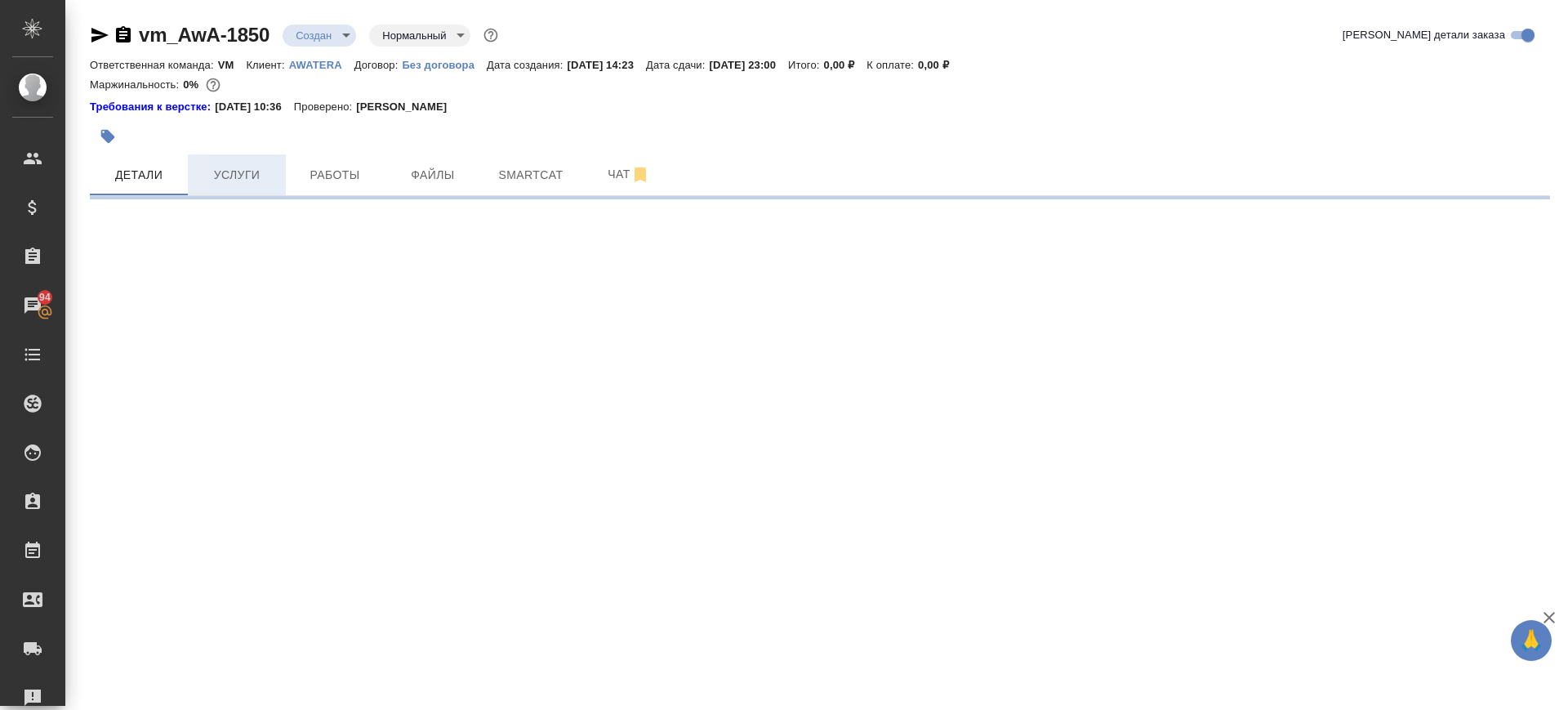
select select "RU"
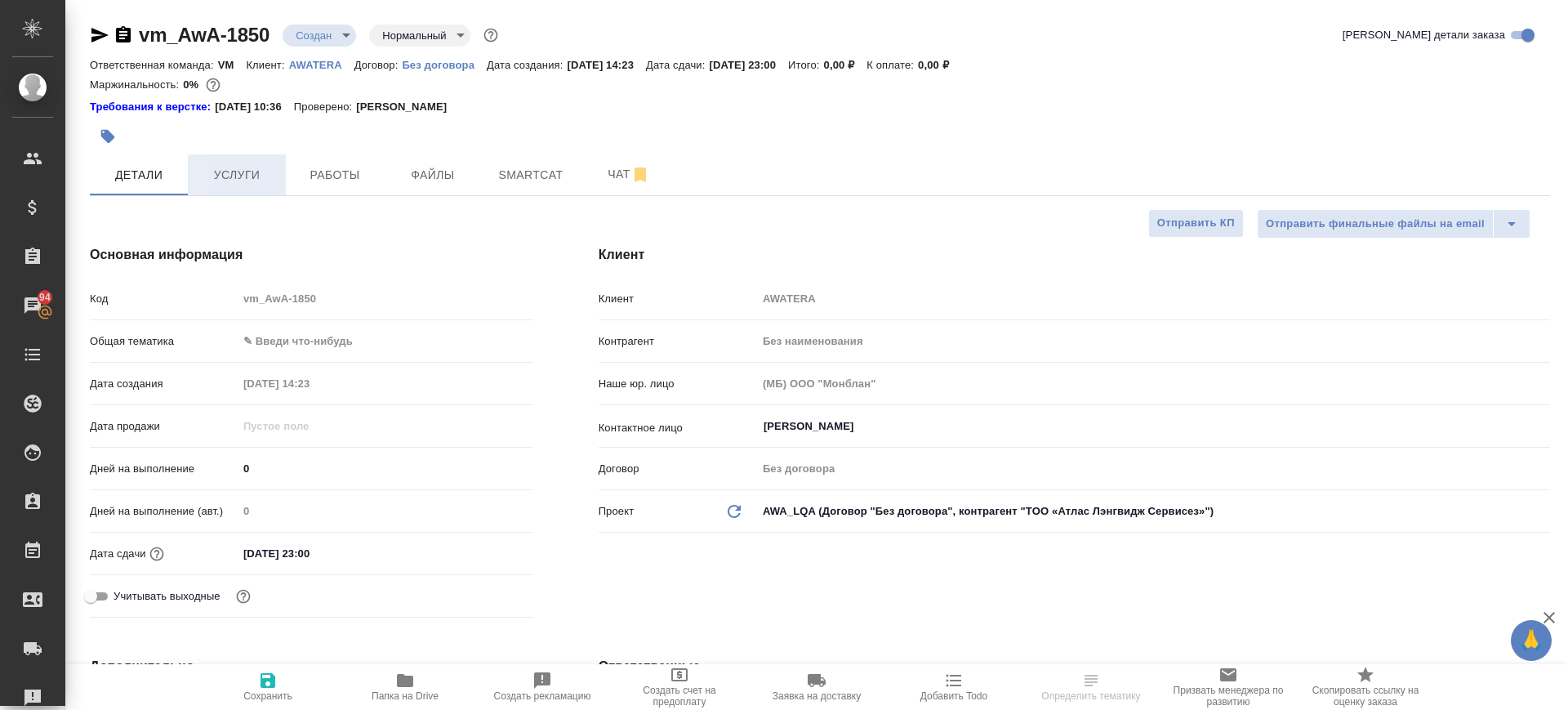
type textarea "x"
click at [240, 169] on span "Услуги" at bounding box center [237, 175] width 78 height 20
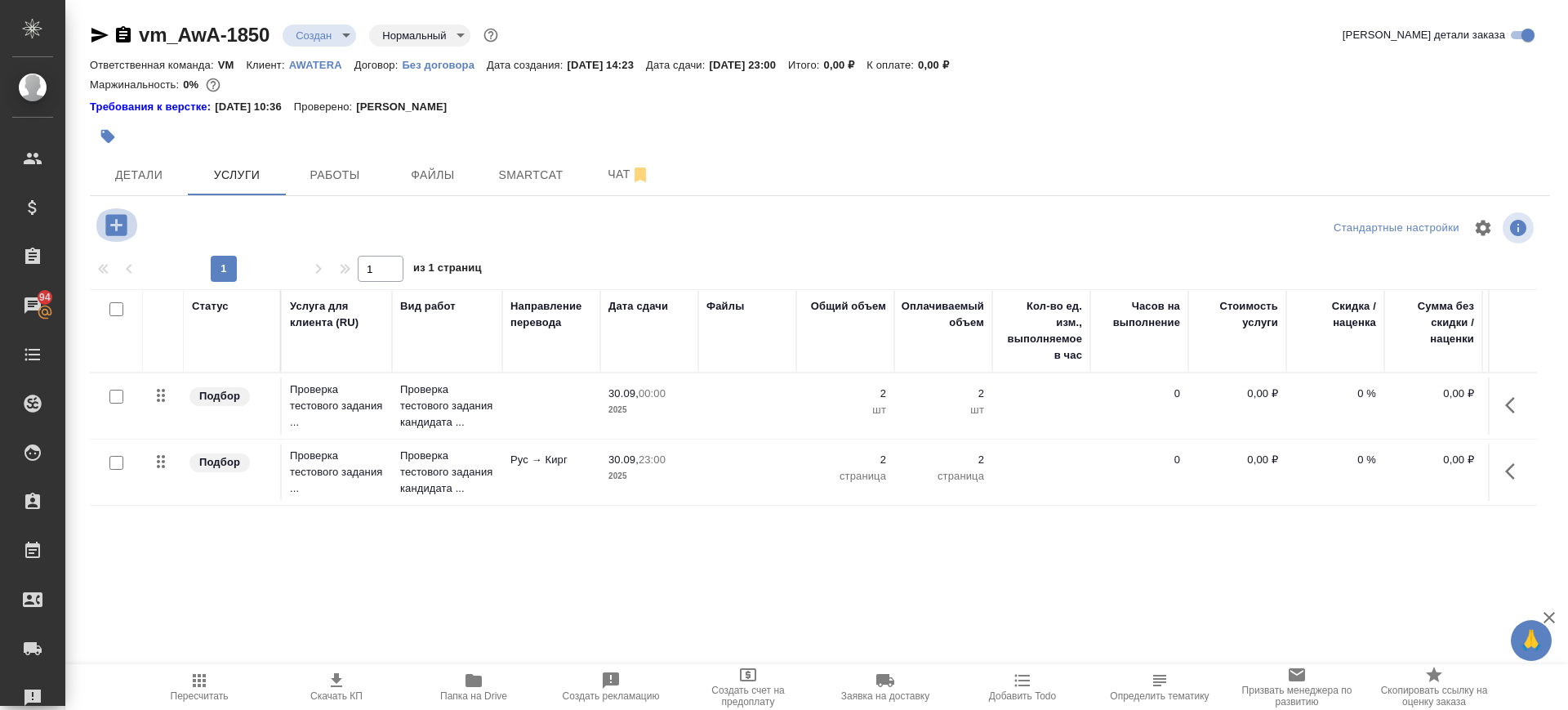
click at [115, 224] on icon "button" at bounding box center [117, 225] width 29 height 29
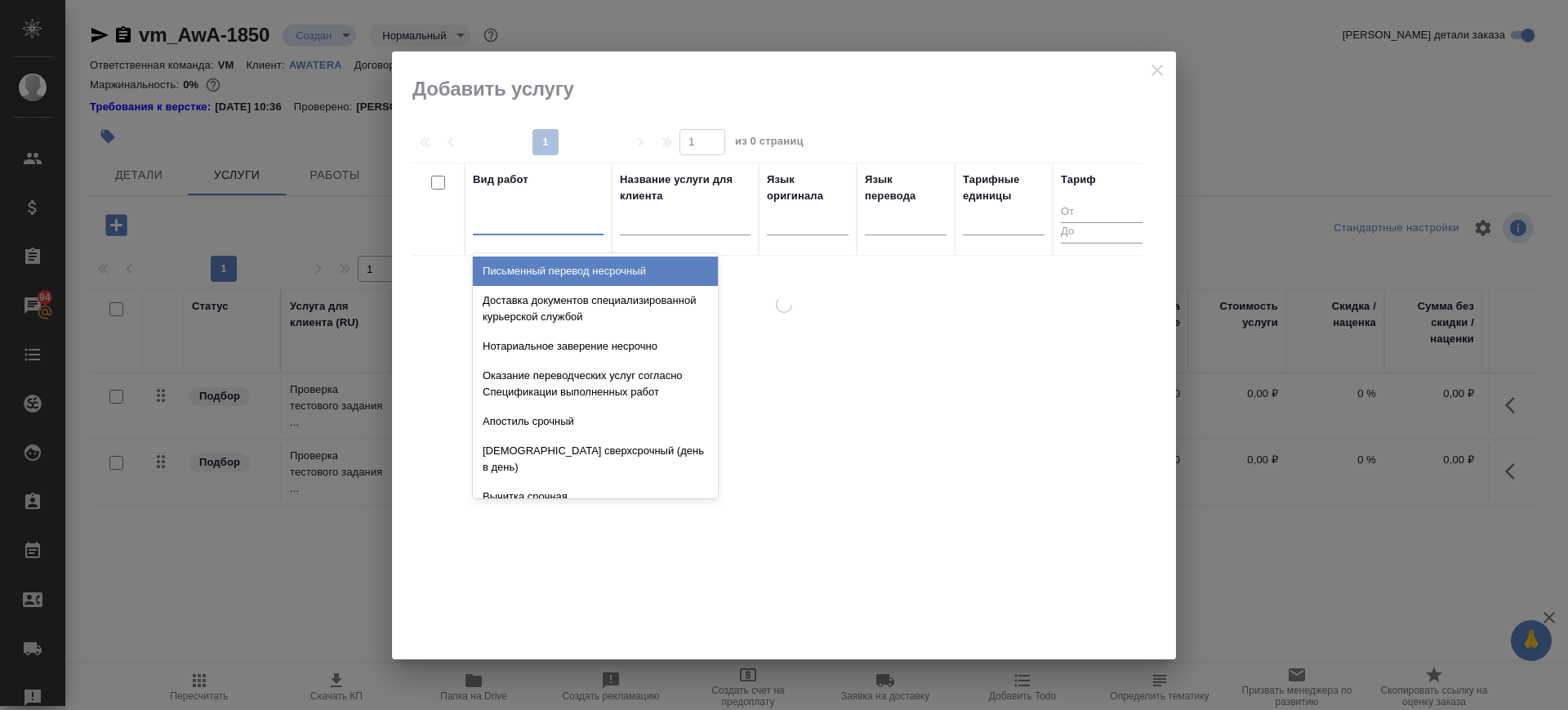
click at [522, 218] on div at bounding box center [537, 218] width 130 height 24
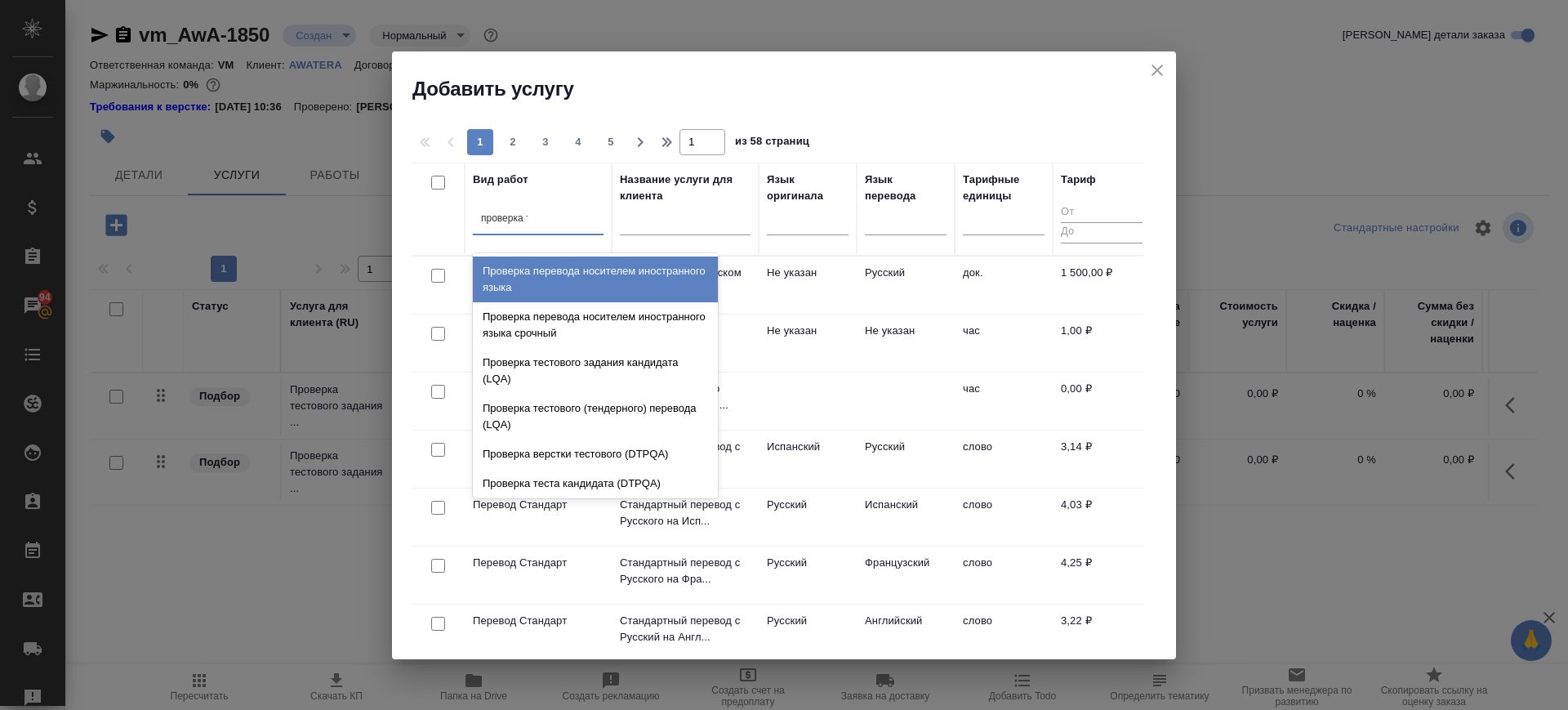
type input "проверка те"
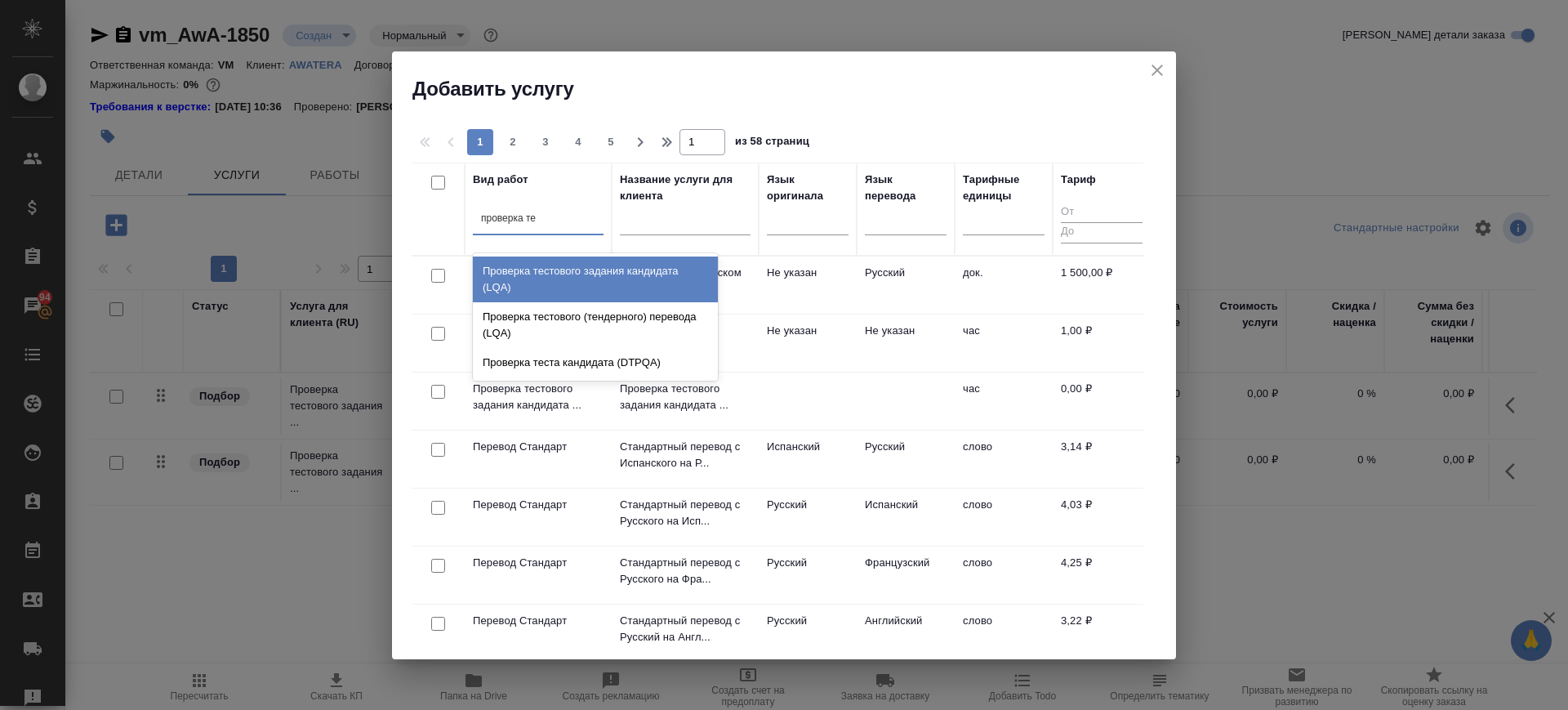
click at [584, 272] on div "Проверка тестового задания кандидата (LQA)" at bounding box center [595, 278] width 245 height 45
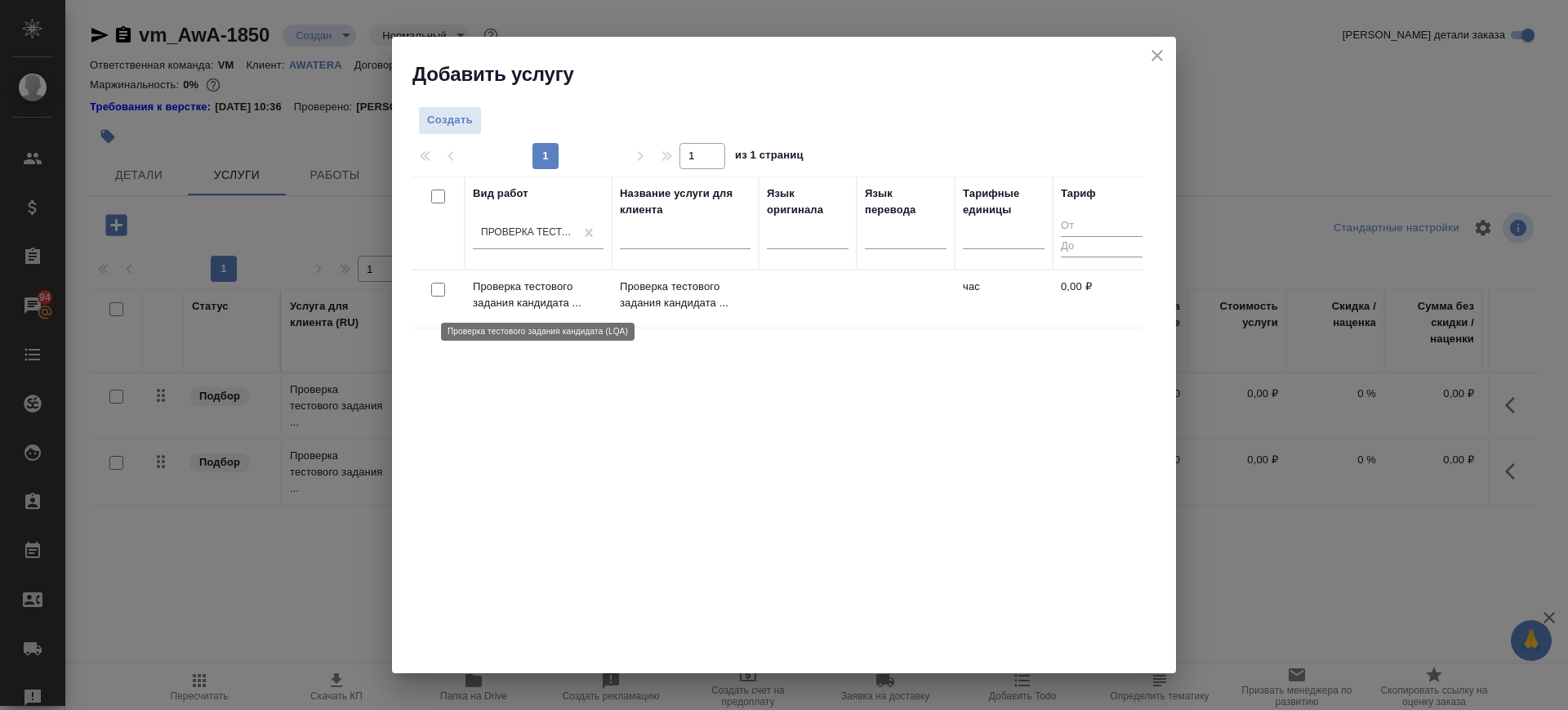
click at [567, 294] on p "Проверка тестового задания кандидата ..." at bounding box center [537, 295] width 130 height 33
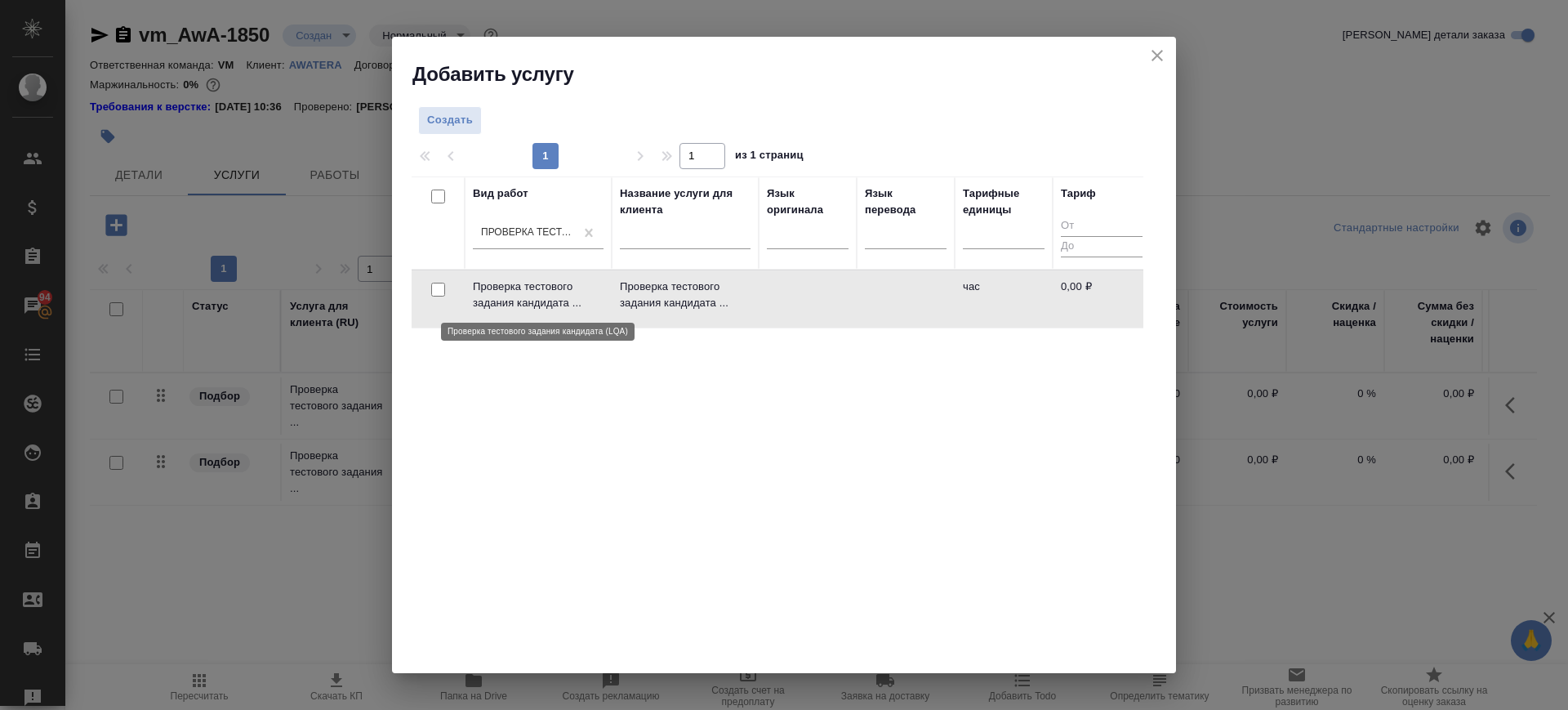
click at [546, 295] on p "Проверка тестового задания кандидата ..." at bounding box center [537, 295] width 130 height 33
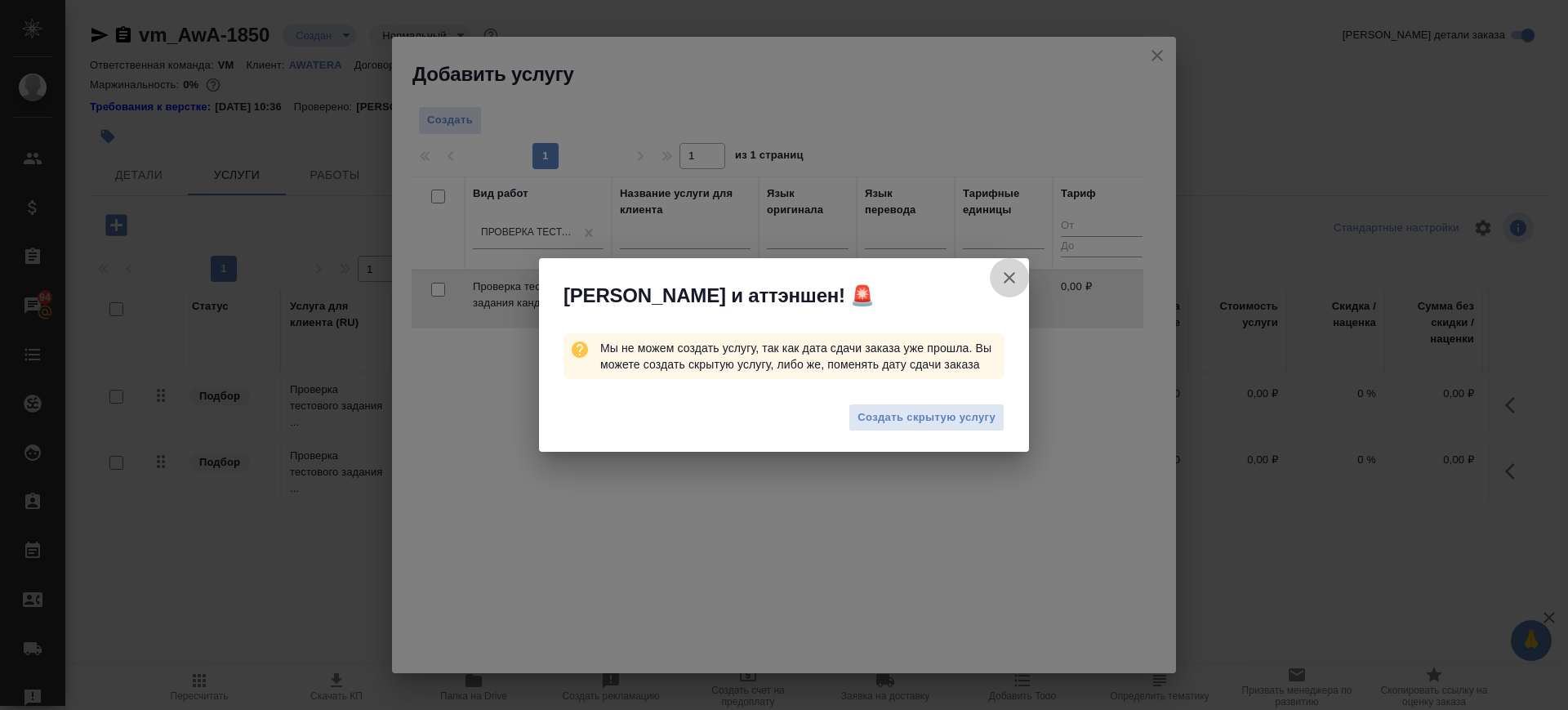
click at [1009, 272] on icon "button" at bounding box center [1010, 277] width 19 height 19
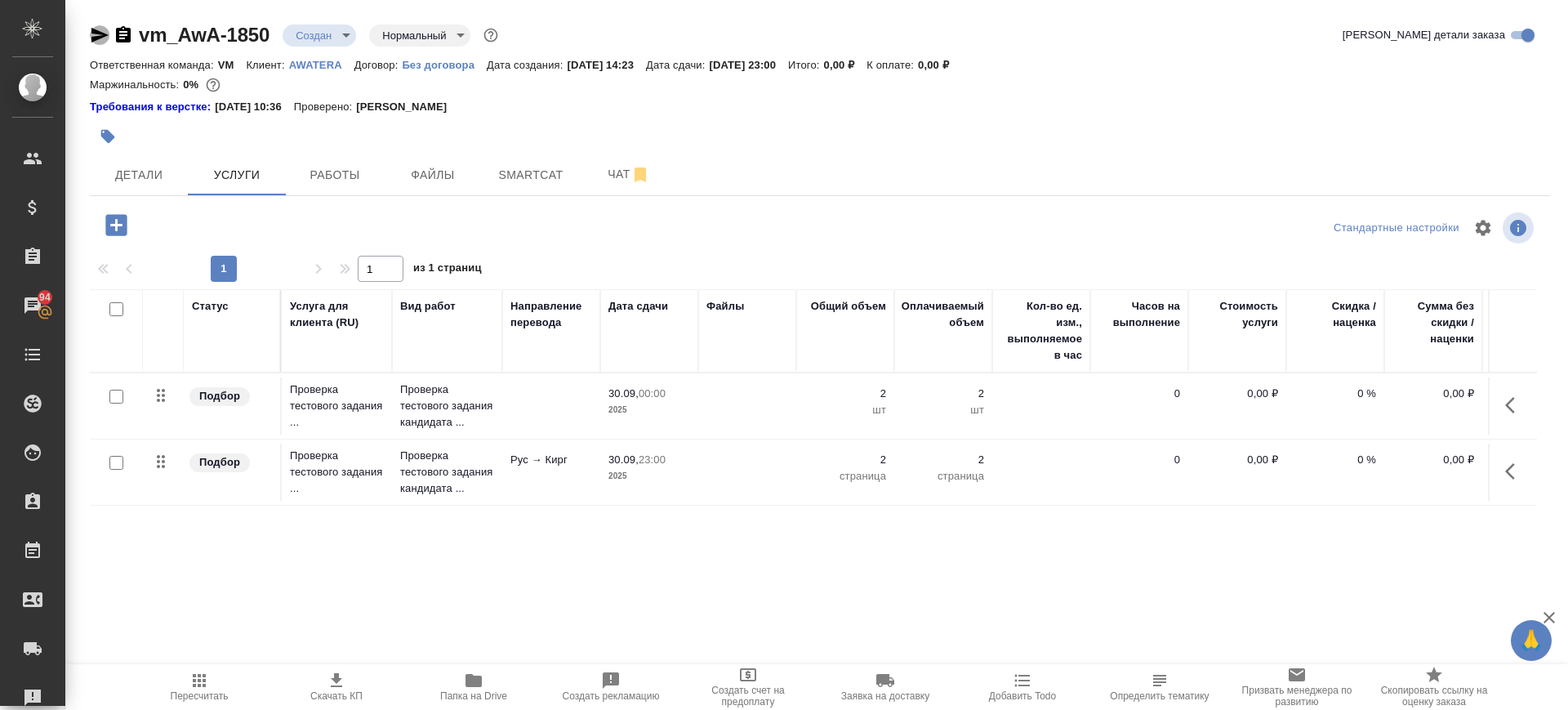
click at [105, 40] on icon "button" at bounding box center [100, 35] width 19 height 19
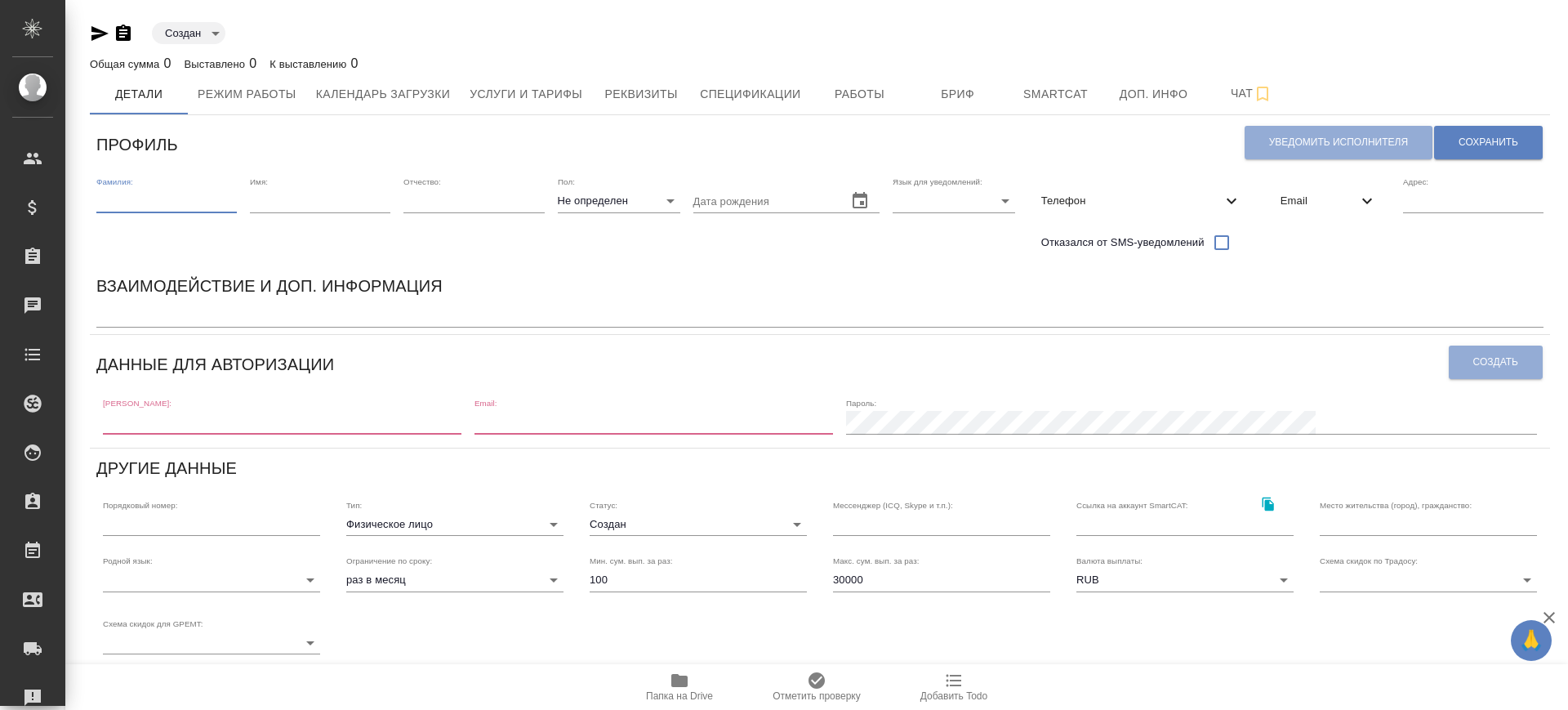
click at [164, 190] on input "text" at bounding box center [166, 201] width 140 height 23
type input "Макеева"
click at [271, 203] on input "text" at bounding box center [320, 201] width 140 height 23
type input "р"
type input "Рахат"
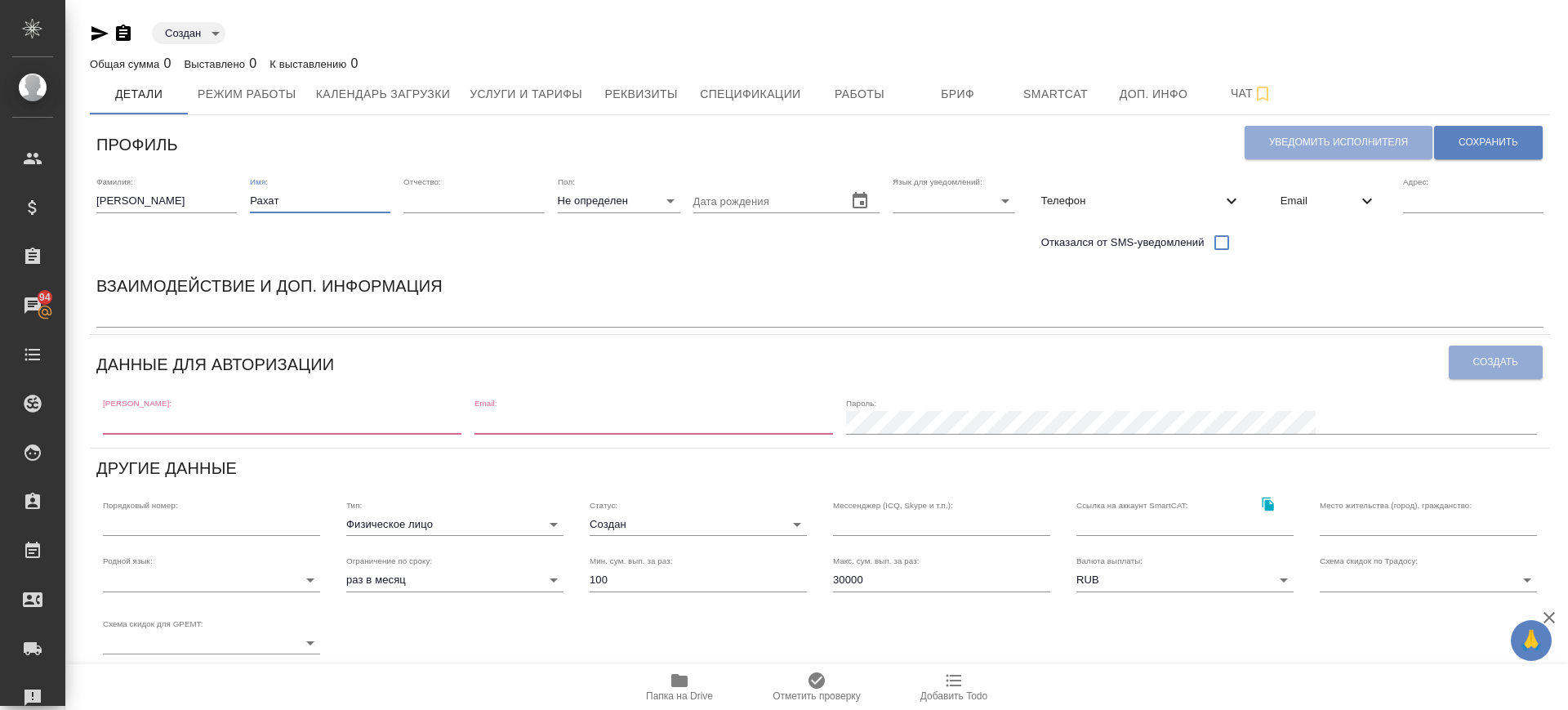
click at [589, 208] on body "🙏 .cls-1 fill:#fff; AWATERA Саглам Виктория v.saglam Клиенты Спецификации Заказ…" at bounding box center [784, 355] width 1568 height 710
click at [608, 251] on li "Ж" at bounding box center [618, 253] width 123 height 26
type input "female"
click at [961, 203] on body "🙏 .cls-1 fill:#fff; AWATERA Саглам Виктория v.saglam Клиенты Спецификации Заказ…" at bounding box center [784, 355] width 1568 height 710
click at [943, 200] on li "Русский" at bounding box center [954, 200] width 123 height 26
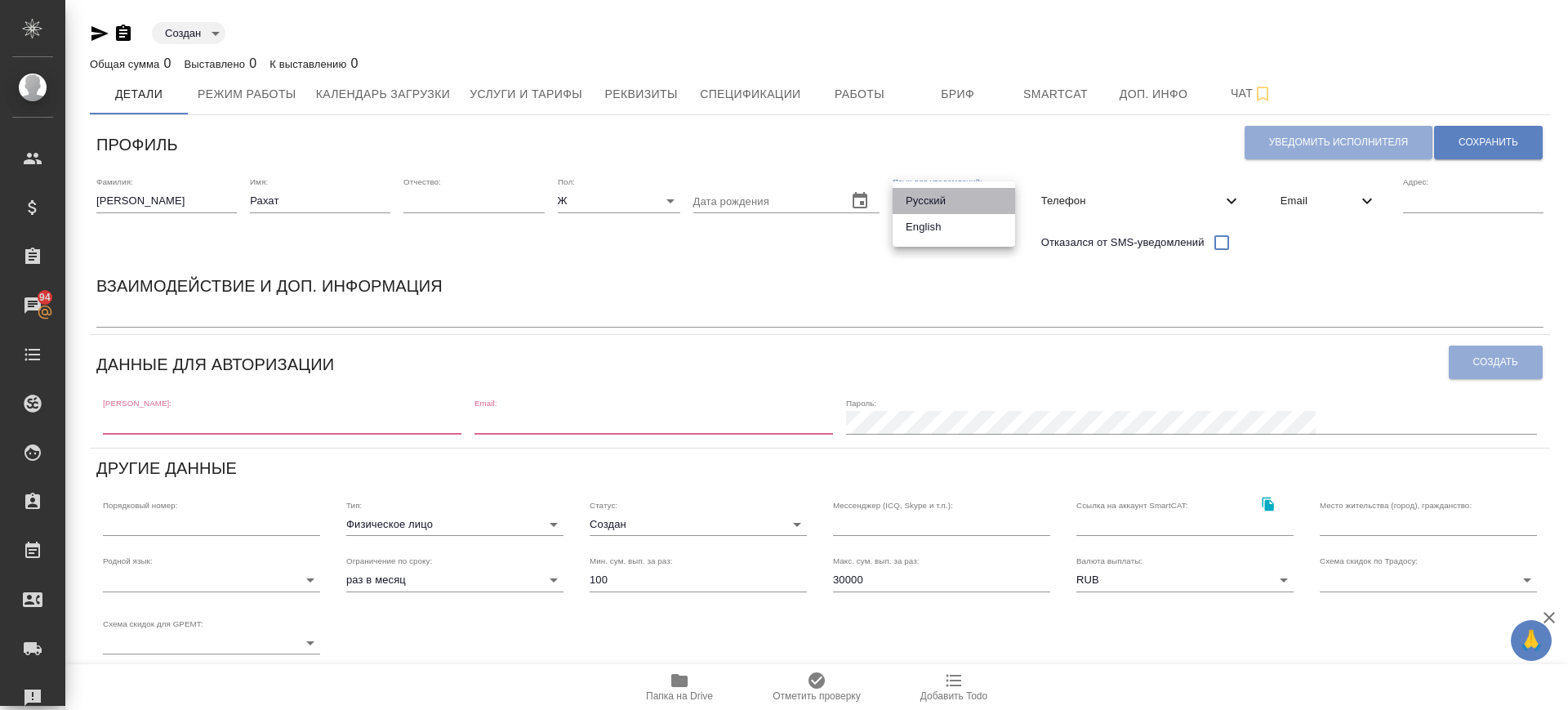
type input "RU"
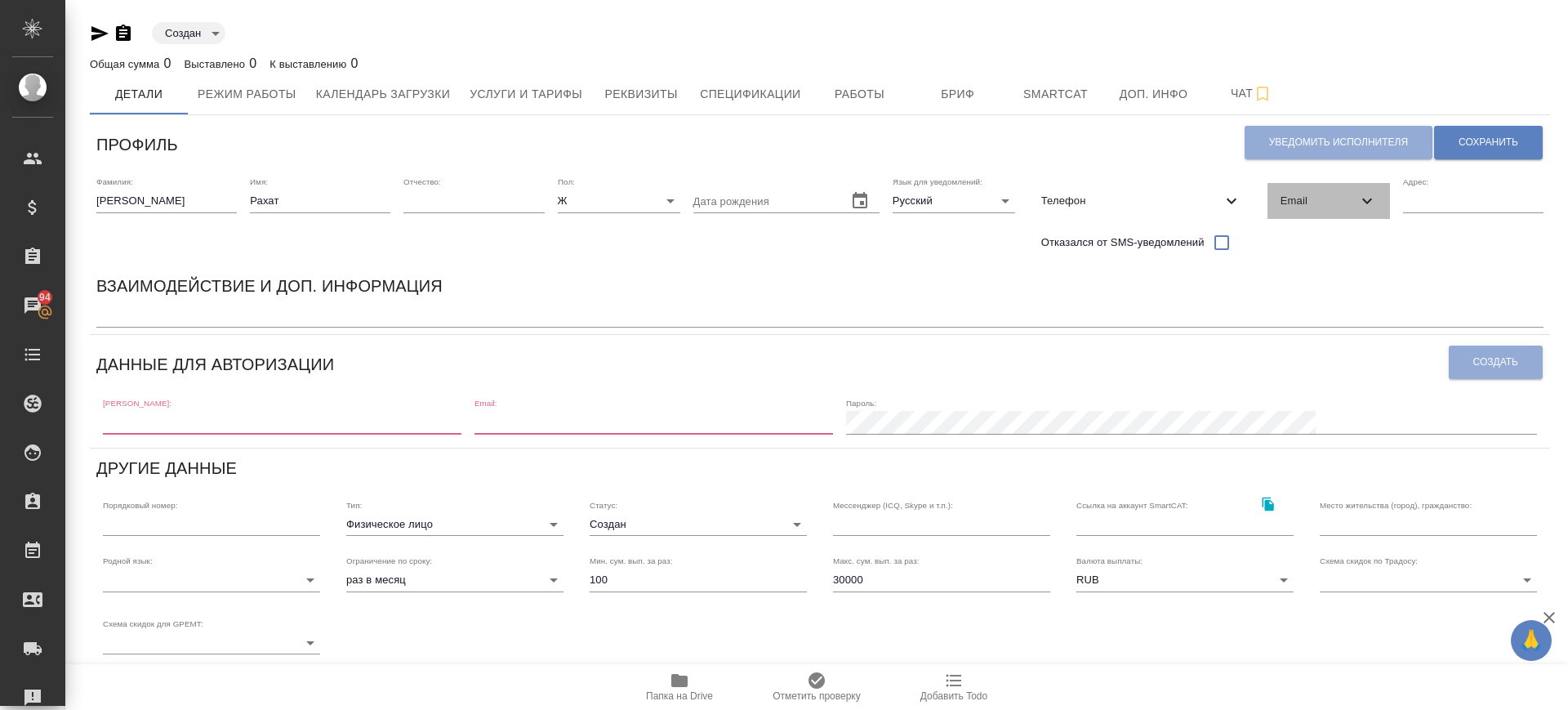
click at [1345, 201] on span "Email" at bounding box center [1319, 201] width 76 height 16
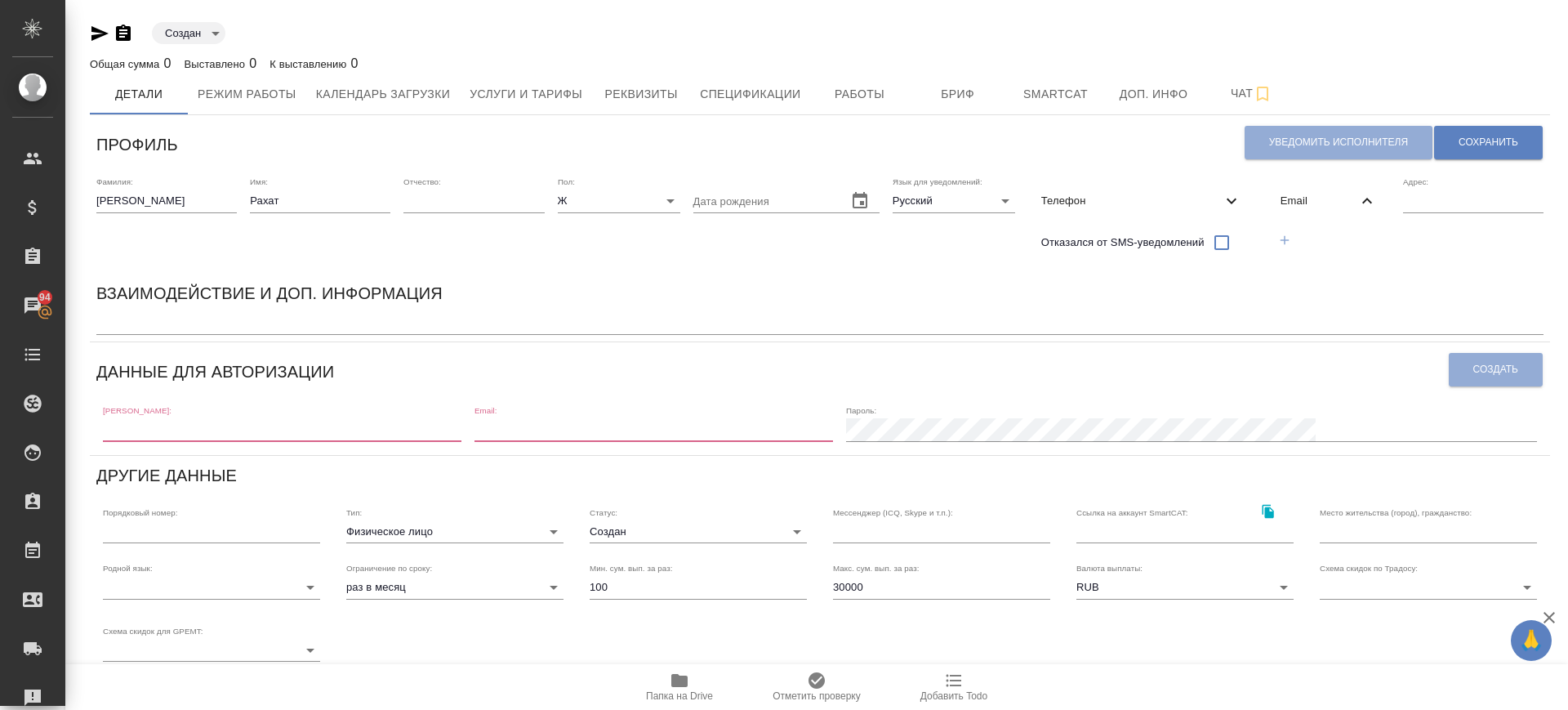
click at [1287, 235] on icon "button" at bounding box center [1284, 240] width 14 height 14
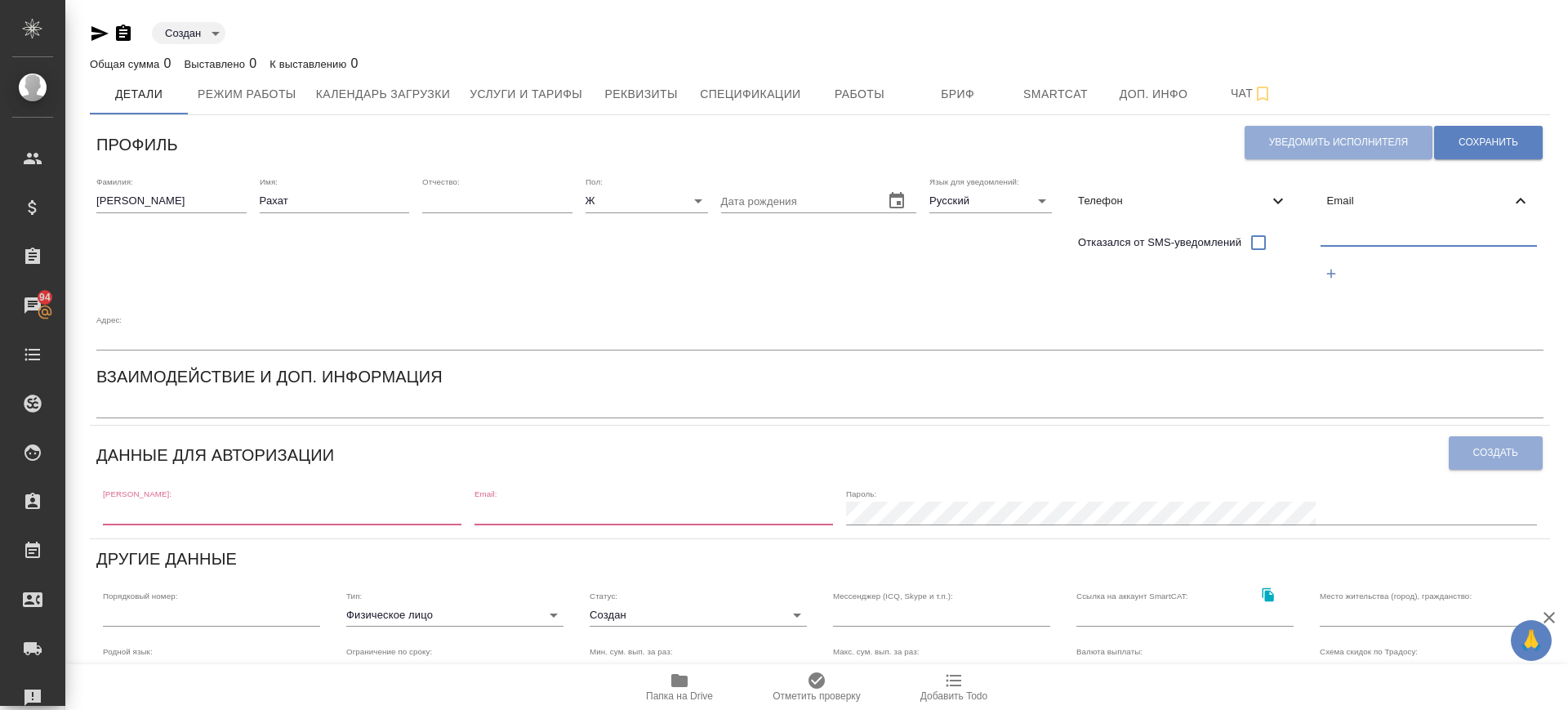
paste input "rahatmakeeva@gmail.com)"
click at [1340, 240] on input "rahatmakeeva@gmail.com)" at bounding box center [1429, 235] width 217 height 20
click at [1374, 241] on input "rahtmakeeva@gmail.com)" at bounding box center [1429, 235] width 217 height 20
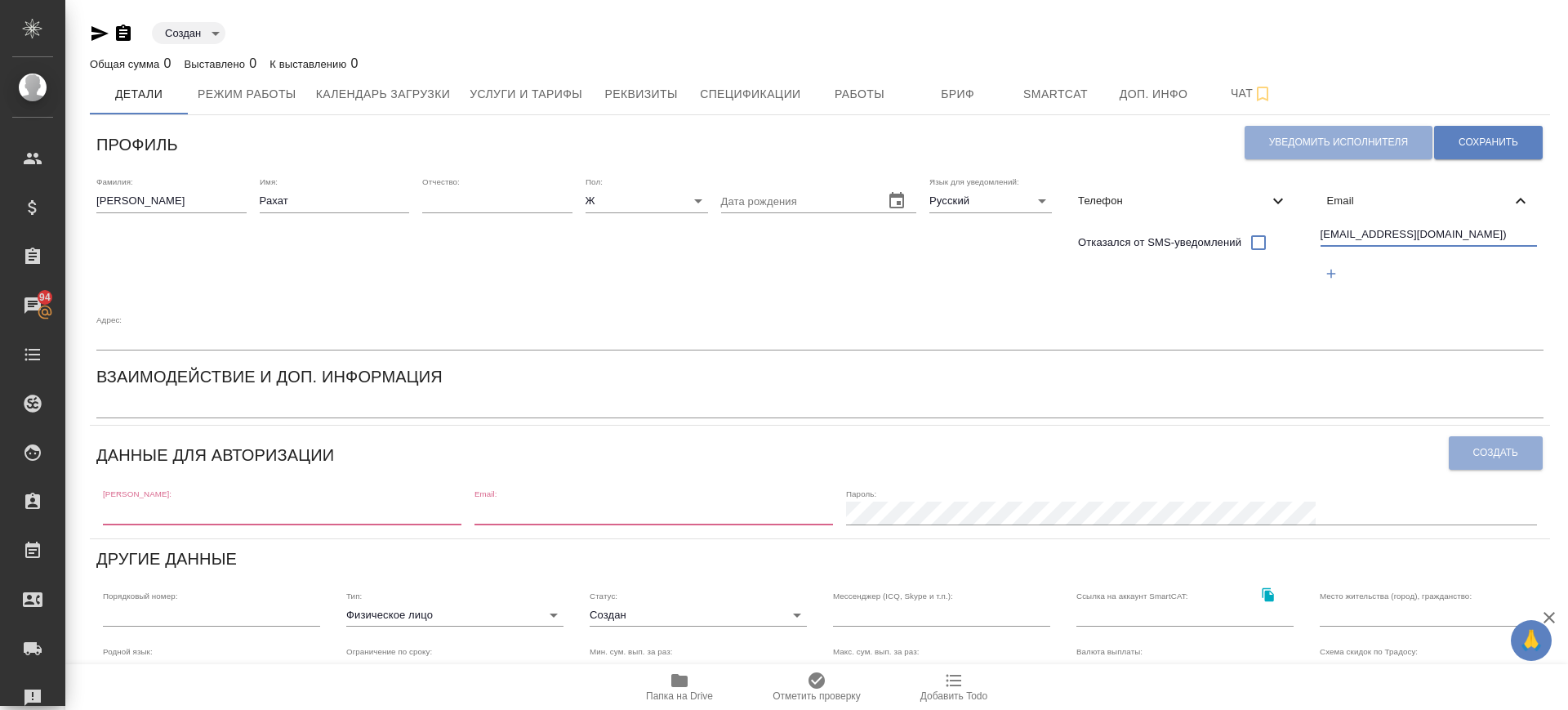
paste input "a"
type input "rahatmakeeva@gmail.com"
click at [1567, 144] on div "Создан created Общая сумма 0 Выставлено 0 К выставлению 0 Детали Режим работы К…" at bounding box center [817, 537] width 1503 height 1075
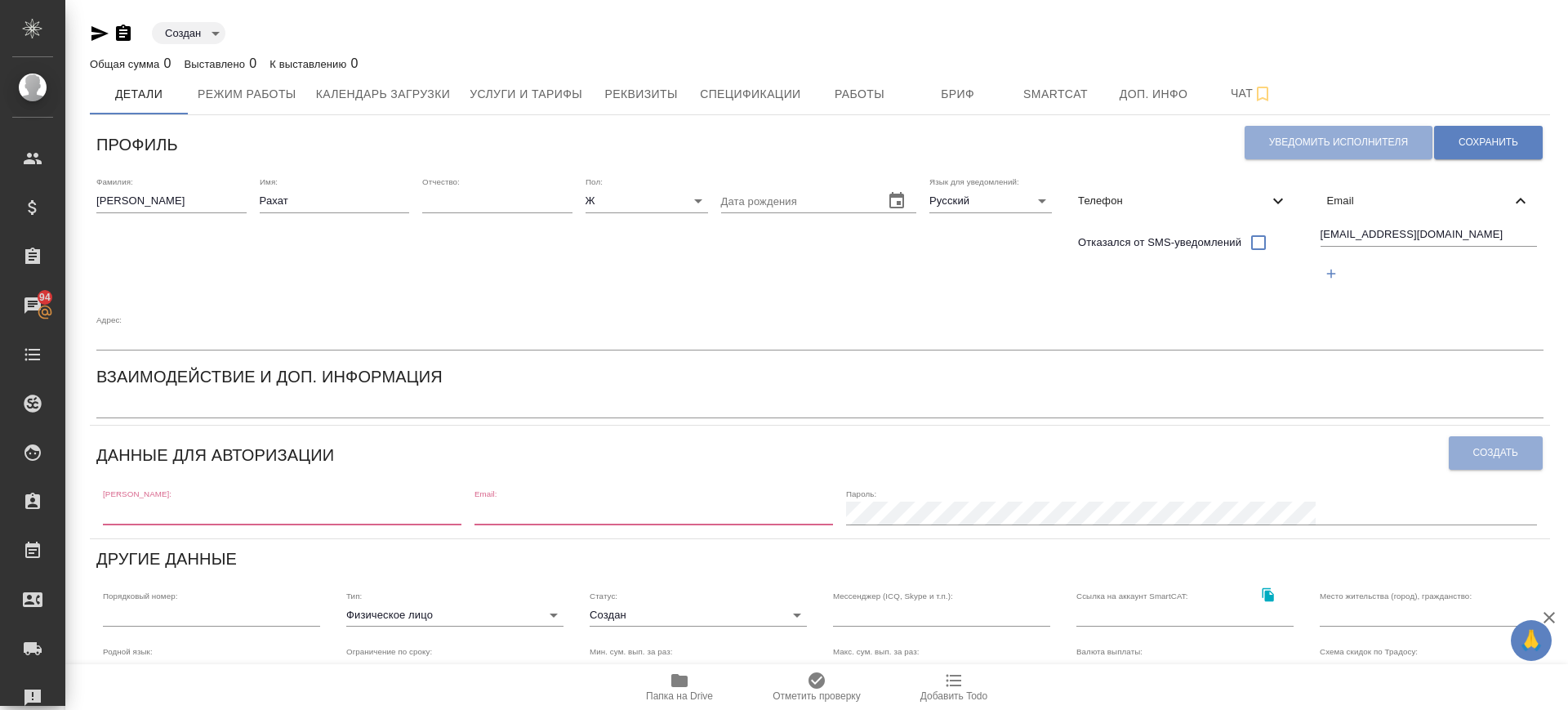
click at [1352, 240] on input "rahatmakeeva@gmail.com" at bounding box center [1429, 235] width 217 height 20
click at [1495, 144] on span "Сохранить" at bounding box center [1489, 142] width 60 height 14
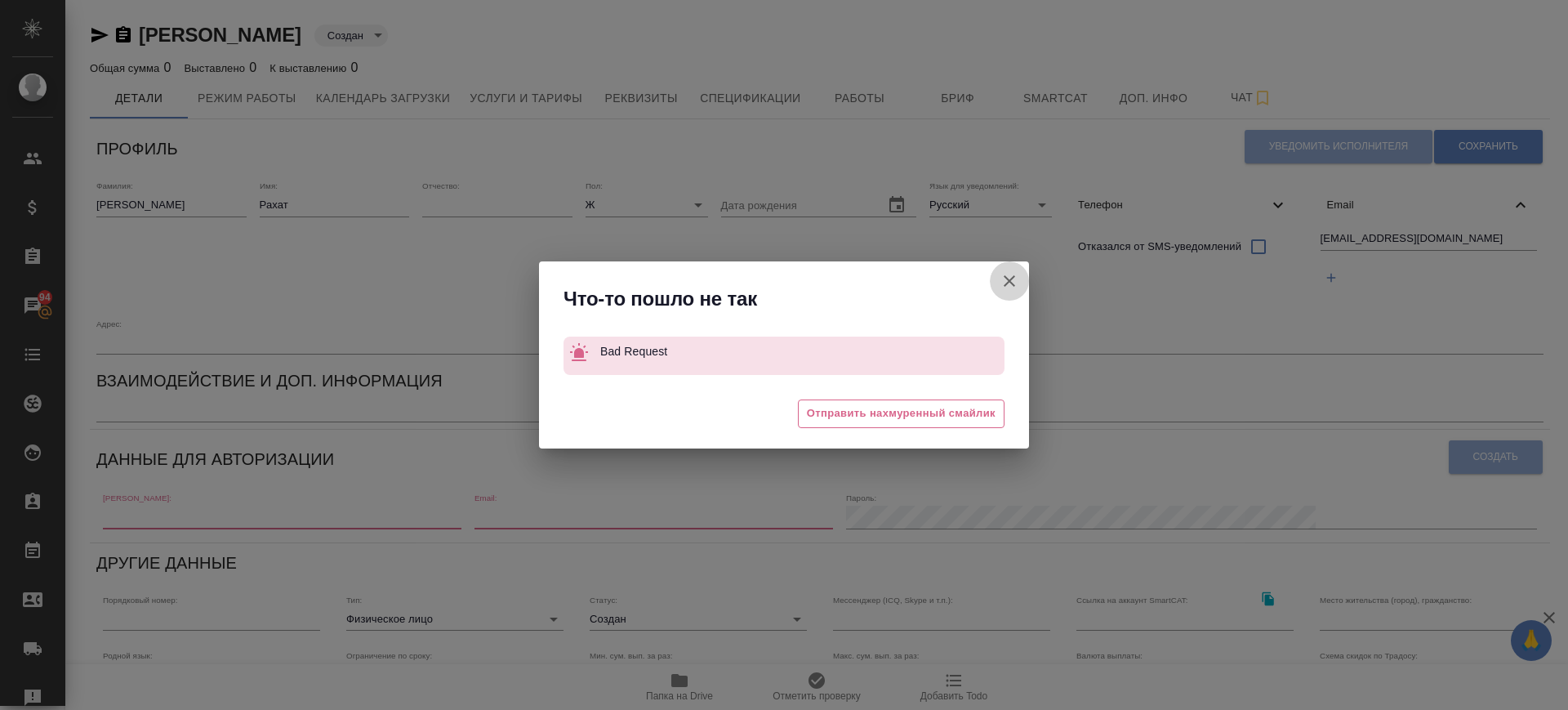
click at [1012, 278] on icon "button" at bounding box center [1010, 281] width 12 height 12
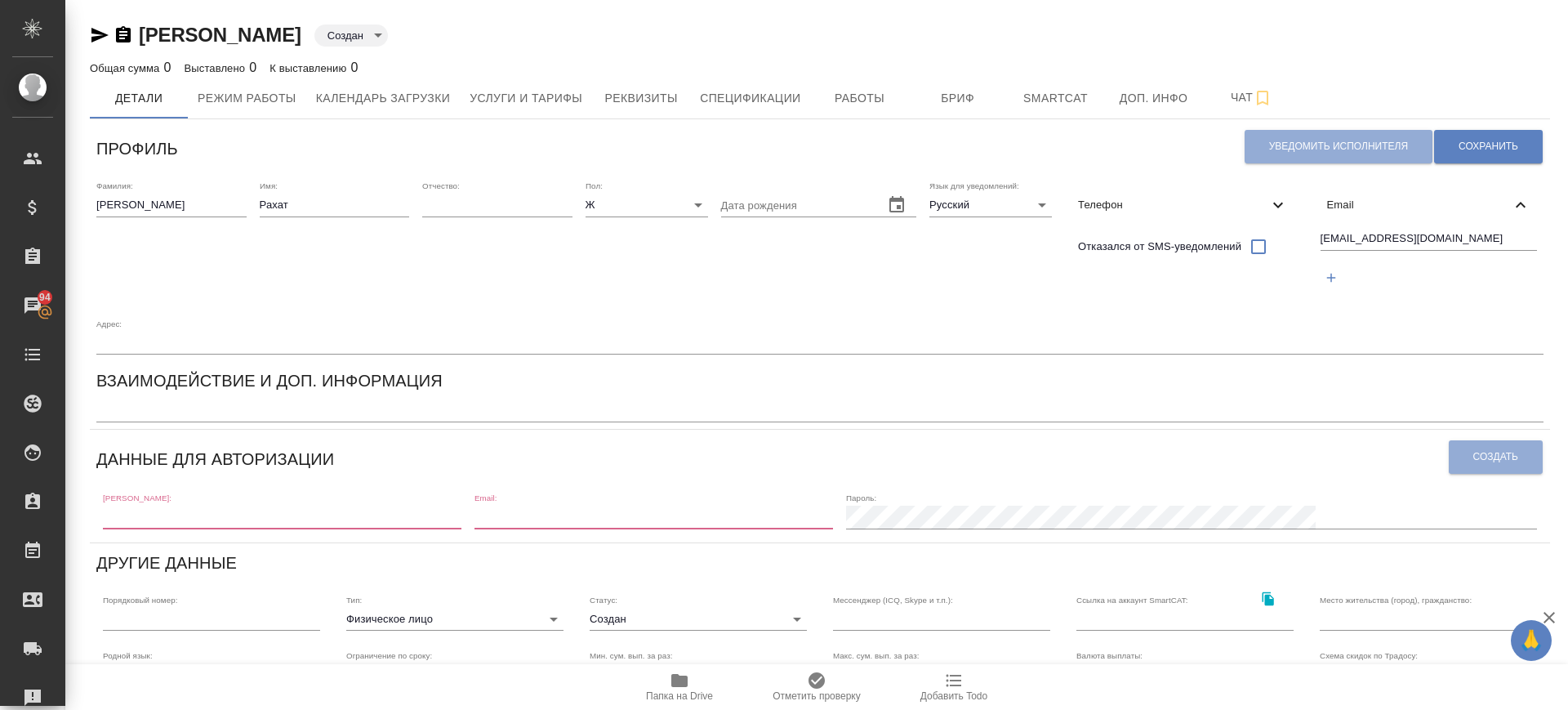
click at [232, 515] on input "text" at bounding box center [282, 517] width 358 height 23
paste input "rahatmakeeva@gmail.com"
type input "rahatmakeeva@gmail.com"
click at [691, 521] on input "email" at bounding box center [653, 517] width 358 height 23
paste input "rahatmakeeva@gmail.com"
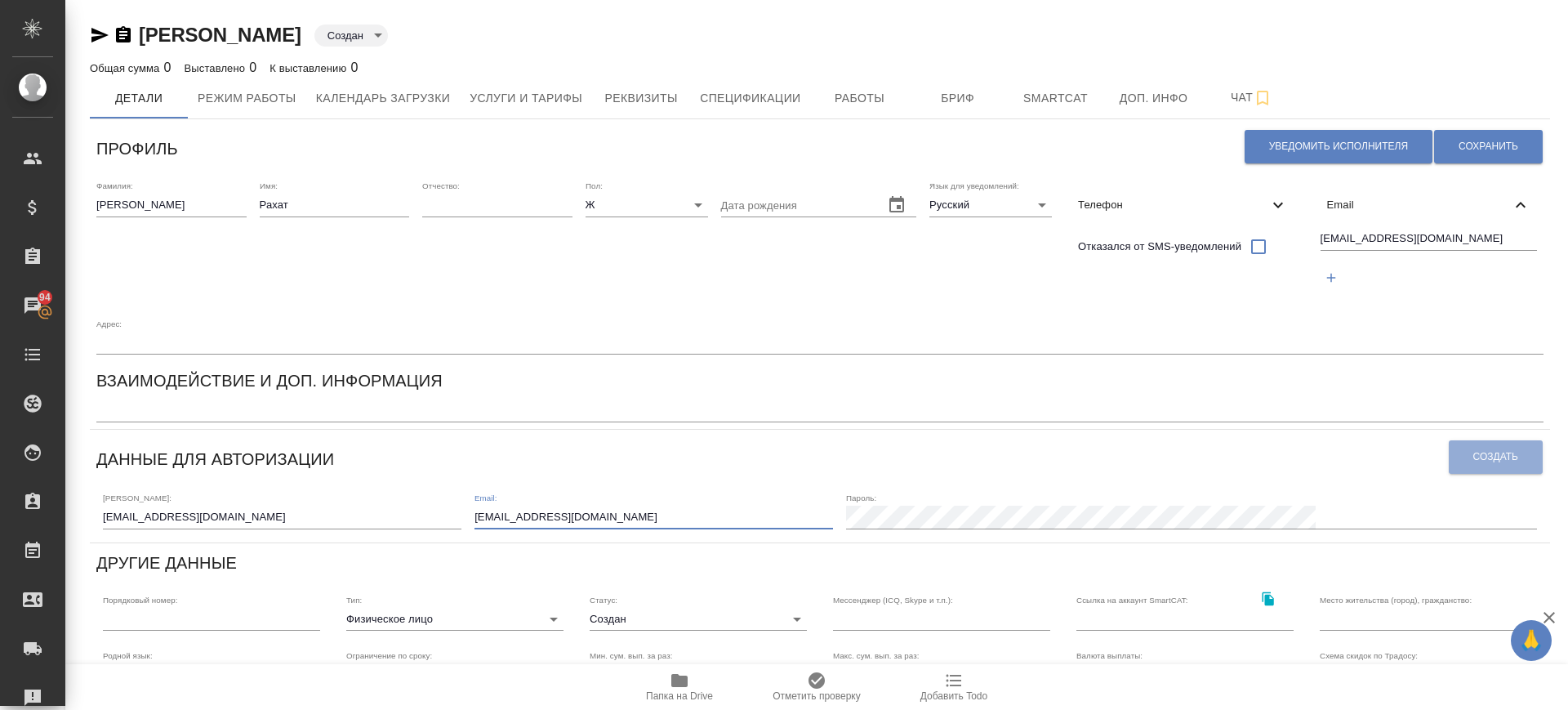
type input "rahatmakeeva@gmail.com"
click at [1510, 450] on span "Создать" at bounding box center [1496, 457] width 44 height 14
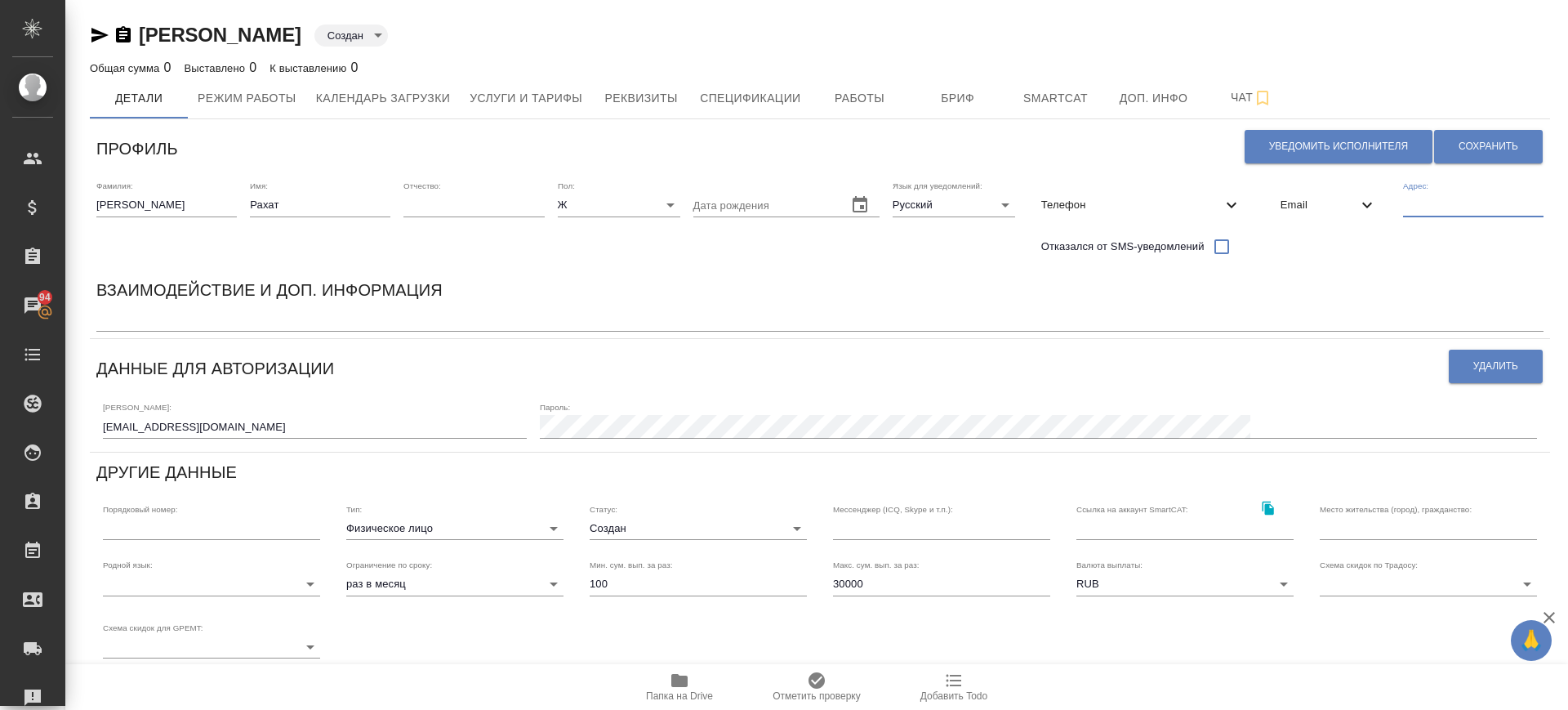
click at [1418, 202] on input "text" at bounding box center [1472, 205] width 140 height 23
click at [1421, 209] on input "Бищкек" at bounding box center [1472, 205] width 140 height 23
type input "Бишкек"
click at [1092, 204] on span "Телефон" at bounding box center [1131, 205] width 181 height 16
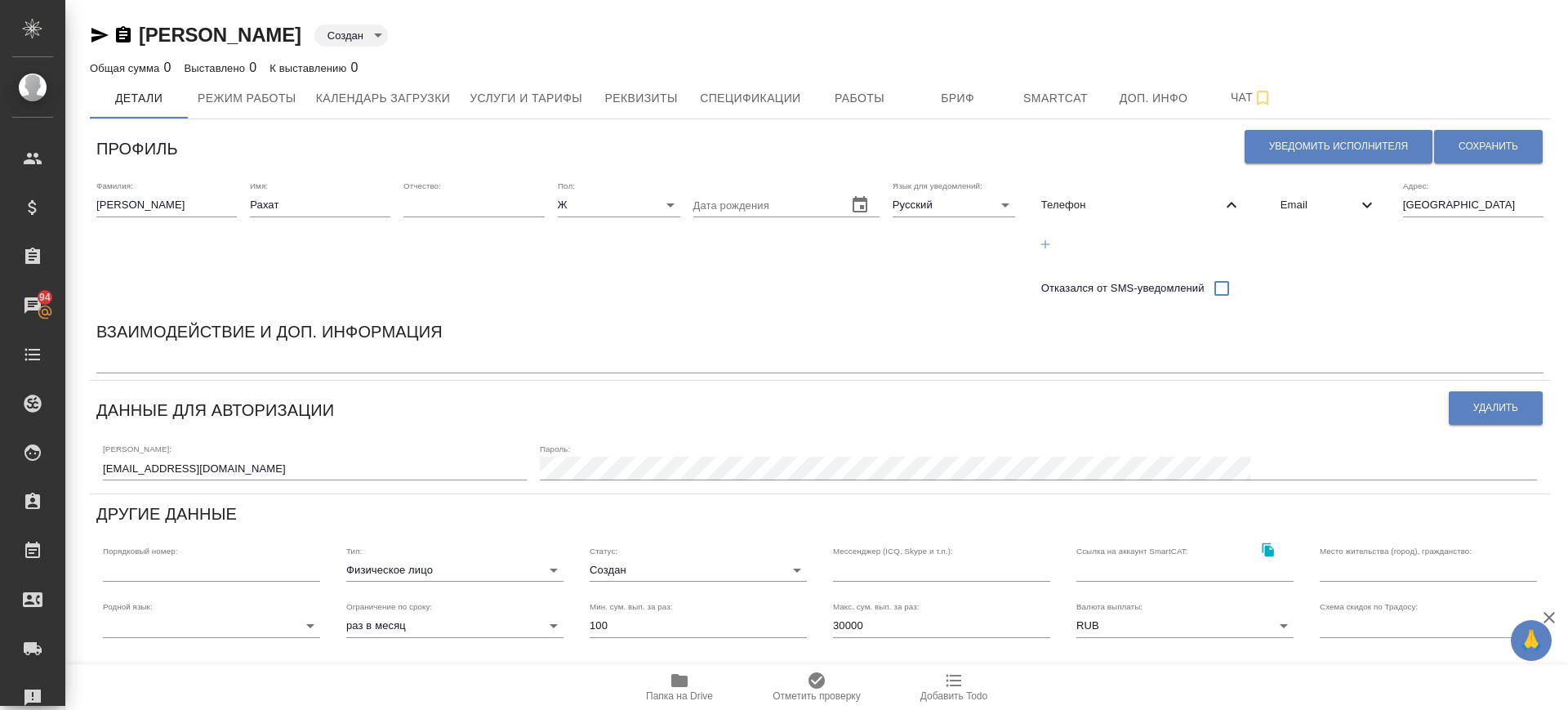
click at [1043, 241] on icon "button" at bounding box center [1045, 243] width 14 height 14
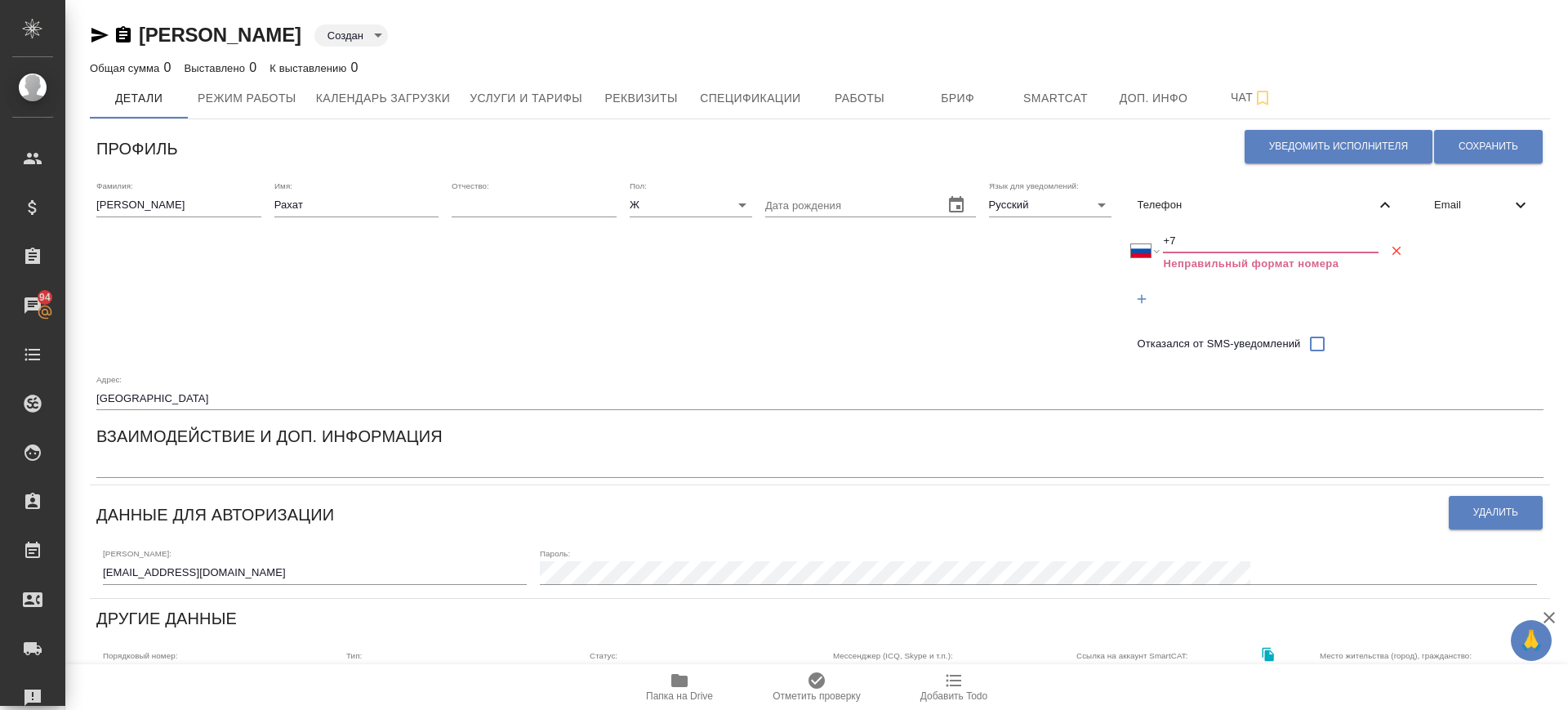
drag, startPoint x: 1187, startPoint y: 235, endPoint x: 1055, endPoint y: 250, distance: 132.8
click at [1055, 250] on div "Фамилия: Макеева Имя: Рахат Отчество: Пол: Ж female Дата рождения Язык для увед…" at bounding box center [820, 295] width 1461 height 242
paste input "995 0555311355"
select select "GE"
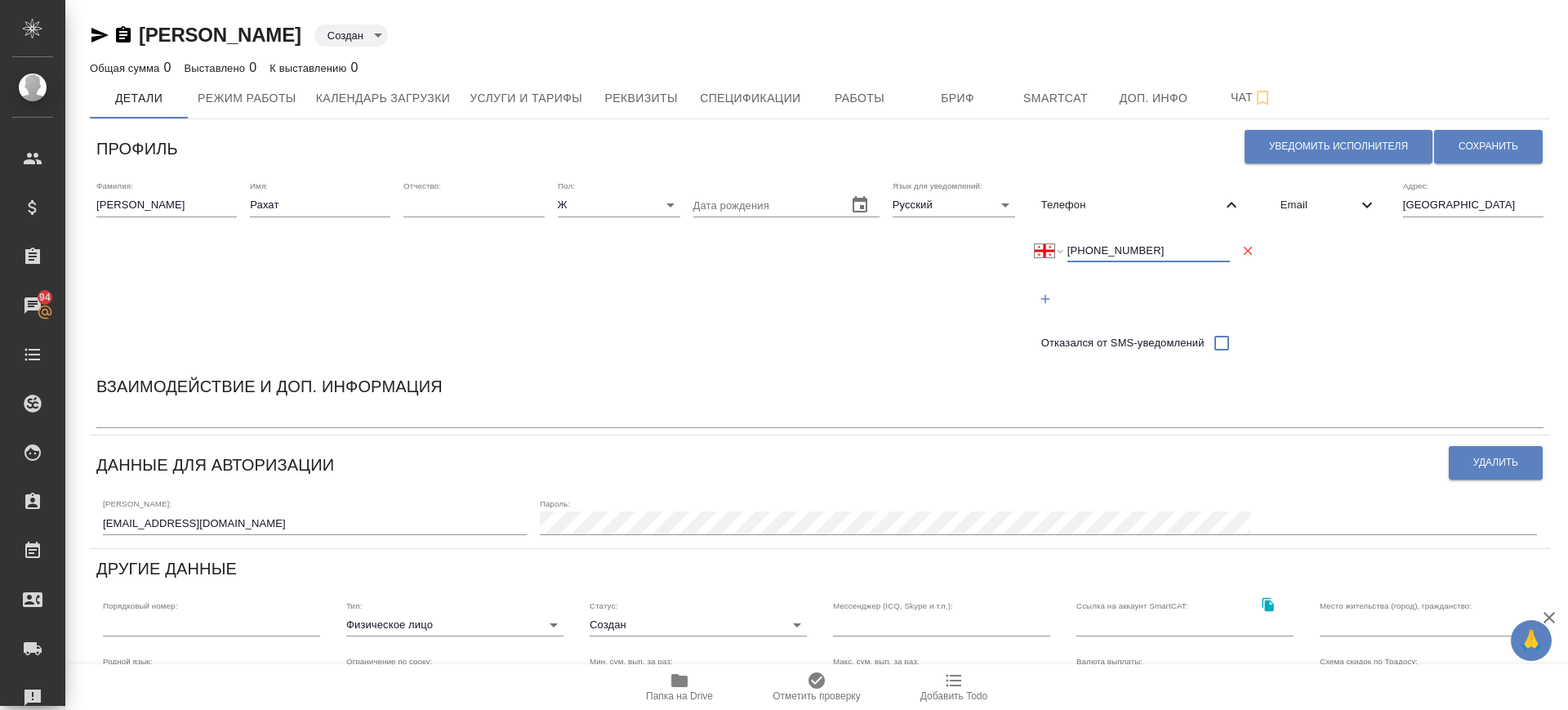
type input "+995 0555311355"
click at [1047, 246] on select "Международный Австралия Австрия Азербайджан Албания Алжир Американское Самоа Ан…" at bounding box center [1048, 250] width 28 height 23
click at [959, 317] on div "Язык для уведомлений: Русский RU" at bounding box center [954, 270] width 123 height 180
click at [1086, 251] on input "+995 0555311355" at bounding box center [1149, 250] width 162 height 23
select select "MM"
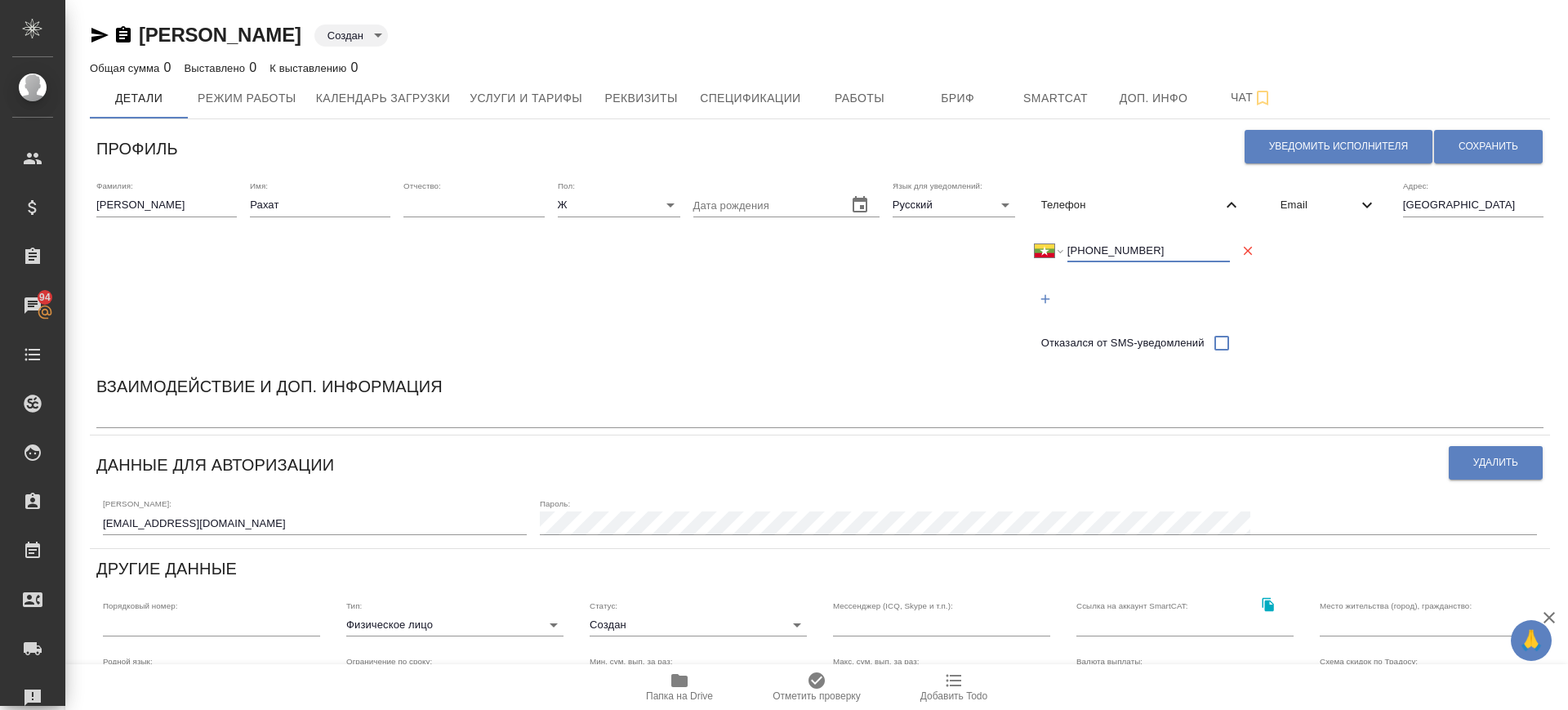
type input "+95 055 531 1355"
click at [1043, 252] on select "Международный Австралия Австрия Азербайджан Албания Алжир Американское Самоа Ан…" at bounding box center [1048, 250] width 28 height 23
select select "KG"
click at [1063, 239] on select "Международный Австралия Австрия Азербайджан Албания Алжир Американское Самоа Ан…" at bounding box center [1048, 250] width 28 height 23
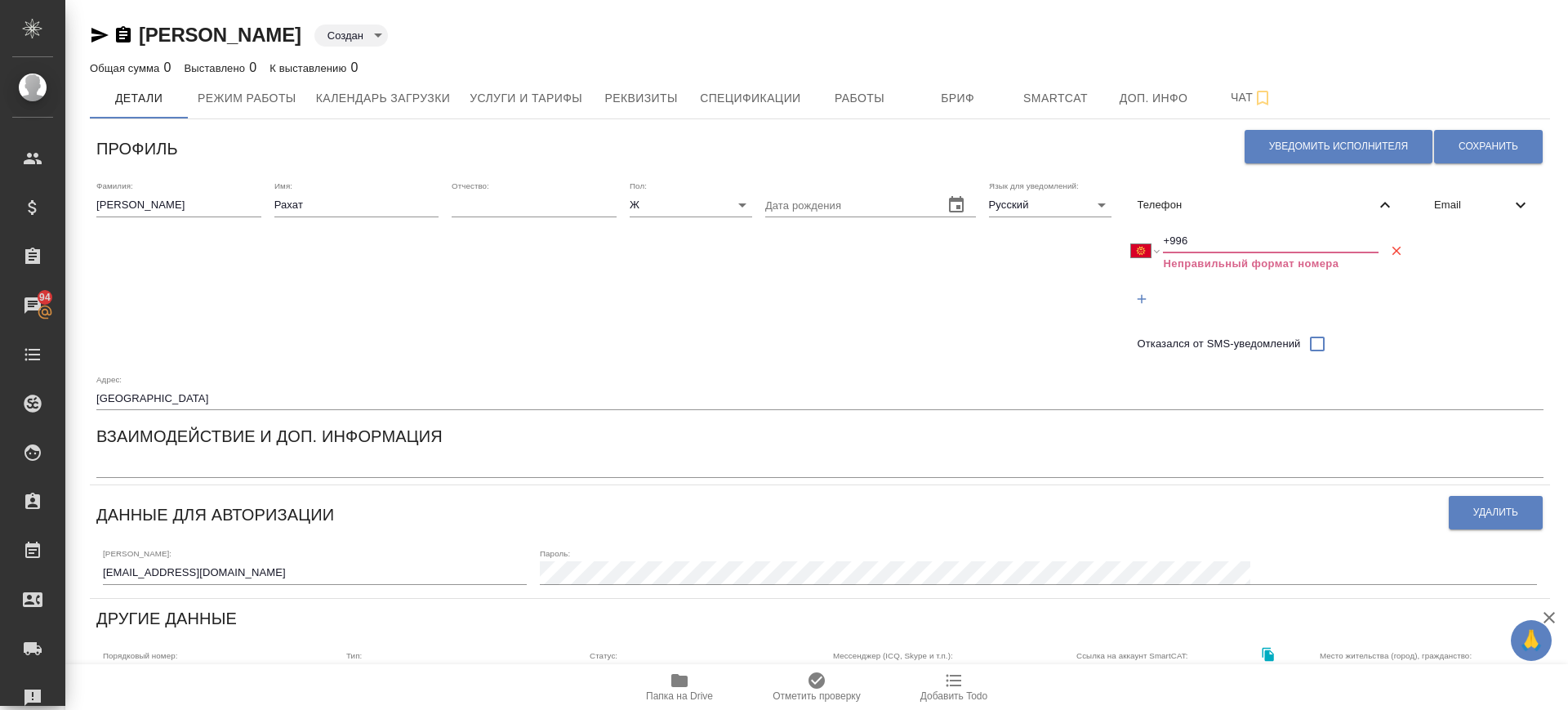
paste input "0555 311 355"
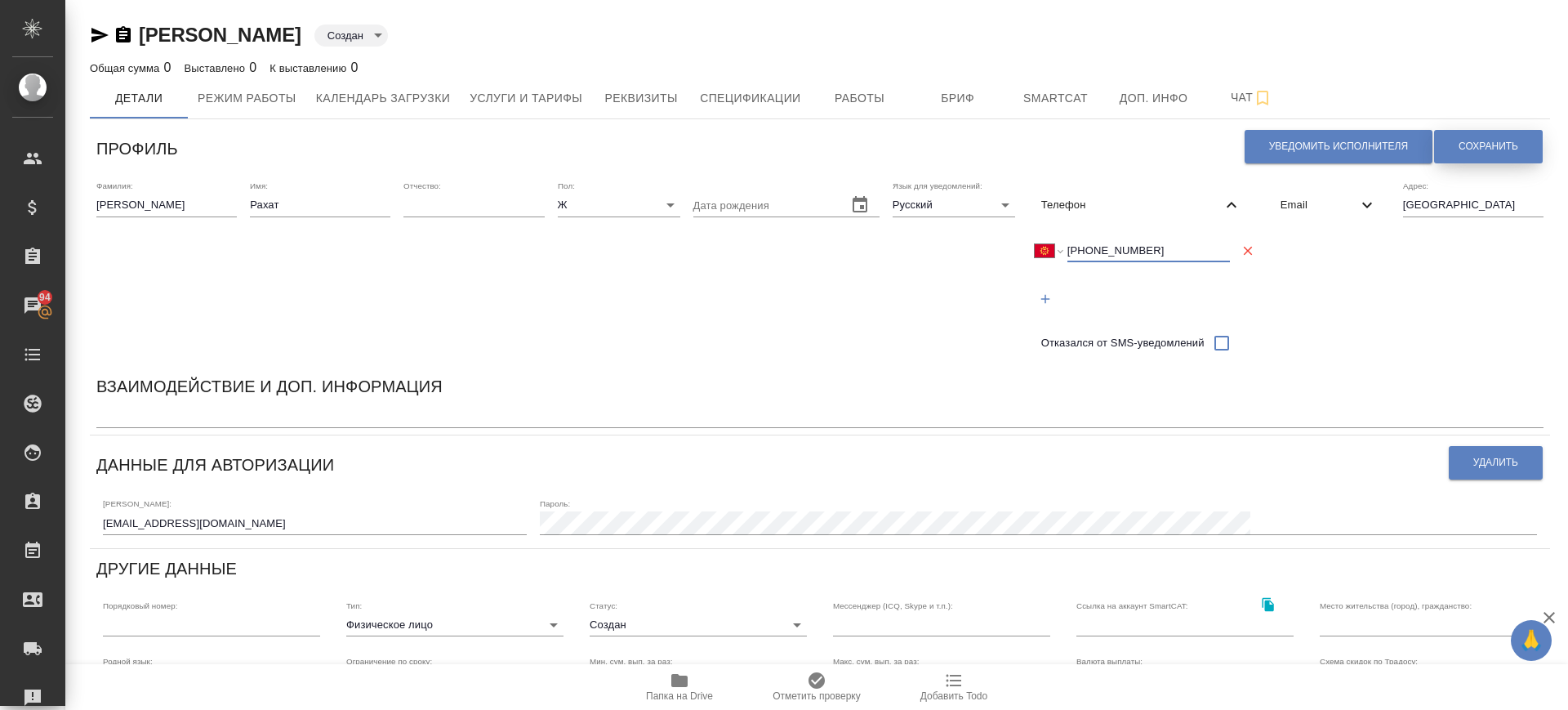
type input "+996 0555 311 355"
click at [1478, 147] on span "Сохранить" at bounding box center [1489, 147] width 60 height 14
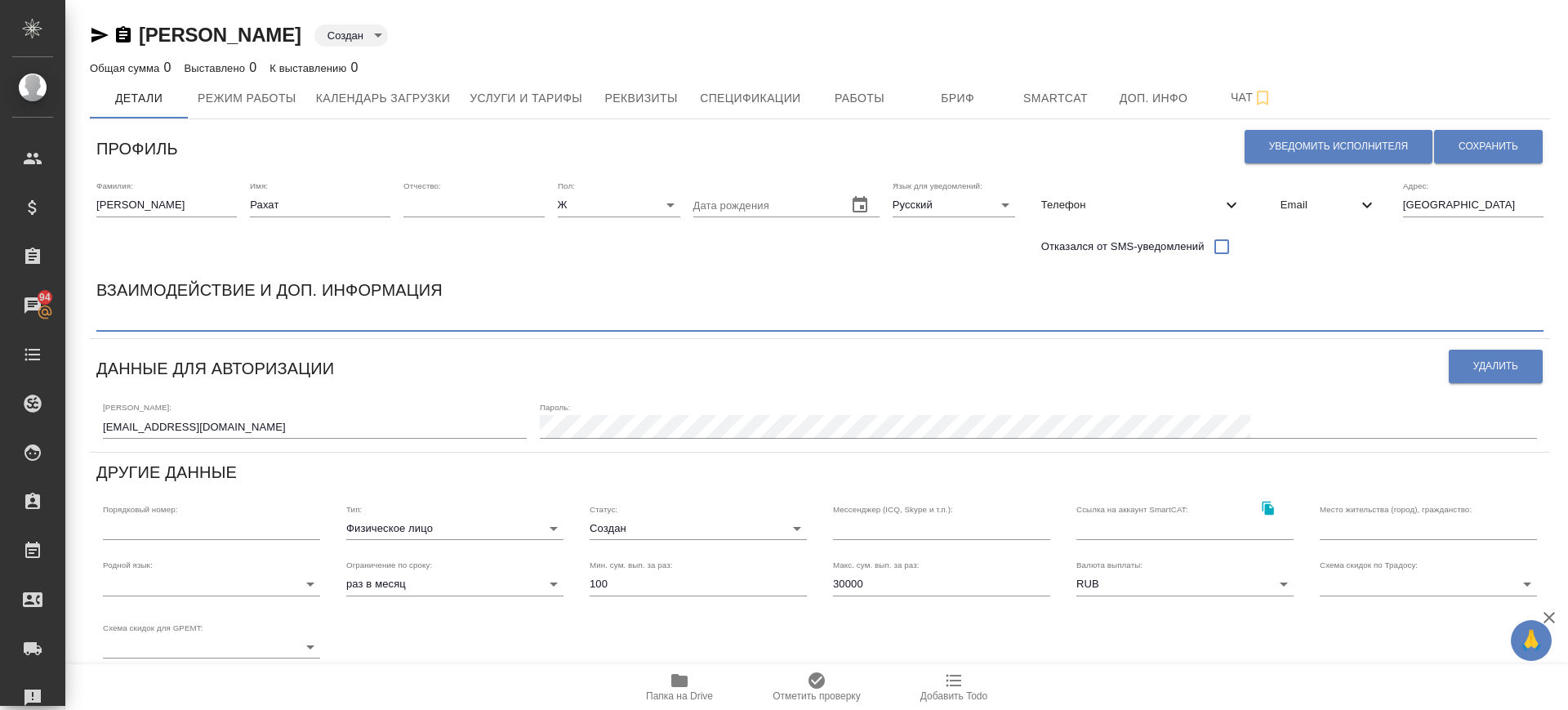
click at [489, 314] on textarea at bounding box center [820, 320] width 1447 height 13
type textarea "Переводчик киргизского языка"
click at [1490, 150] on span "Сохранить" at bounding box center [1489, 147] width 60 height 14
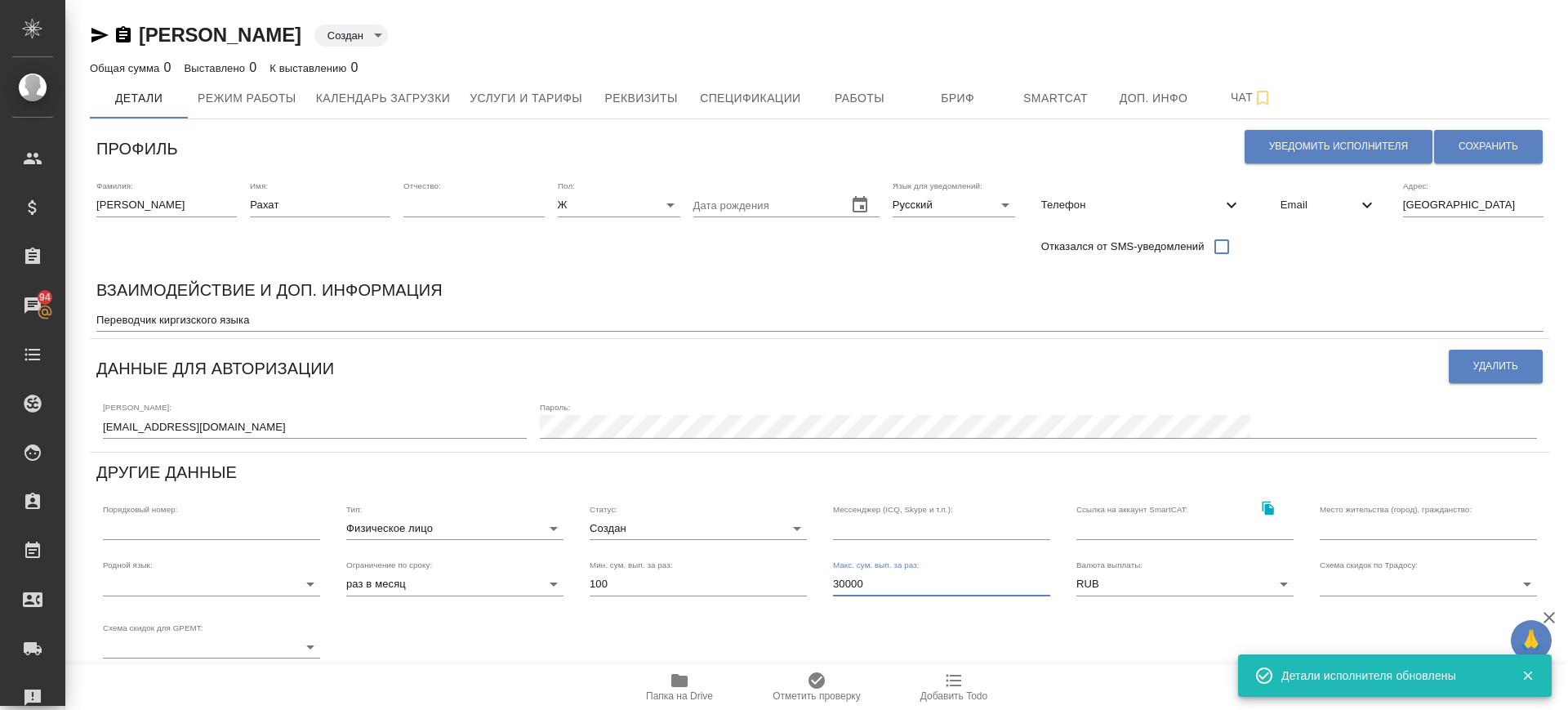
click at [838, 578] on input "30000" at bounding box center [941, 584] width 217 height 23
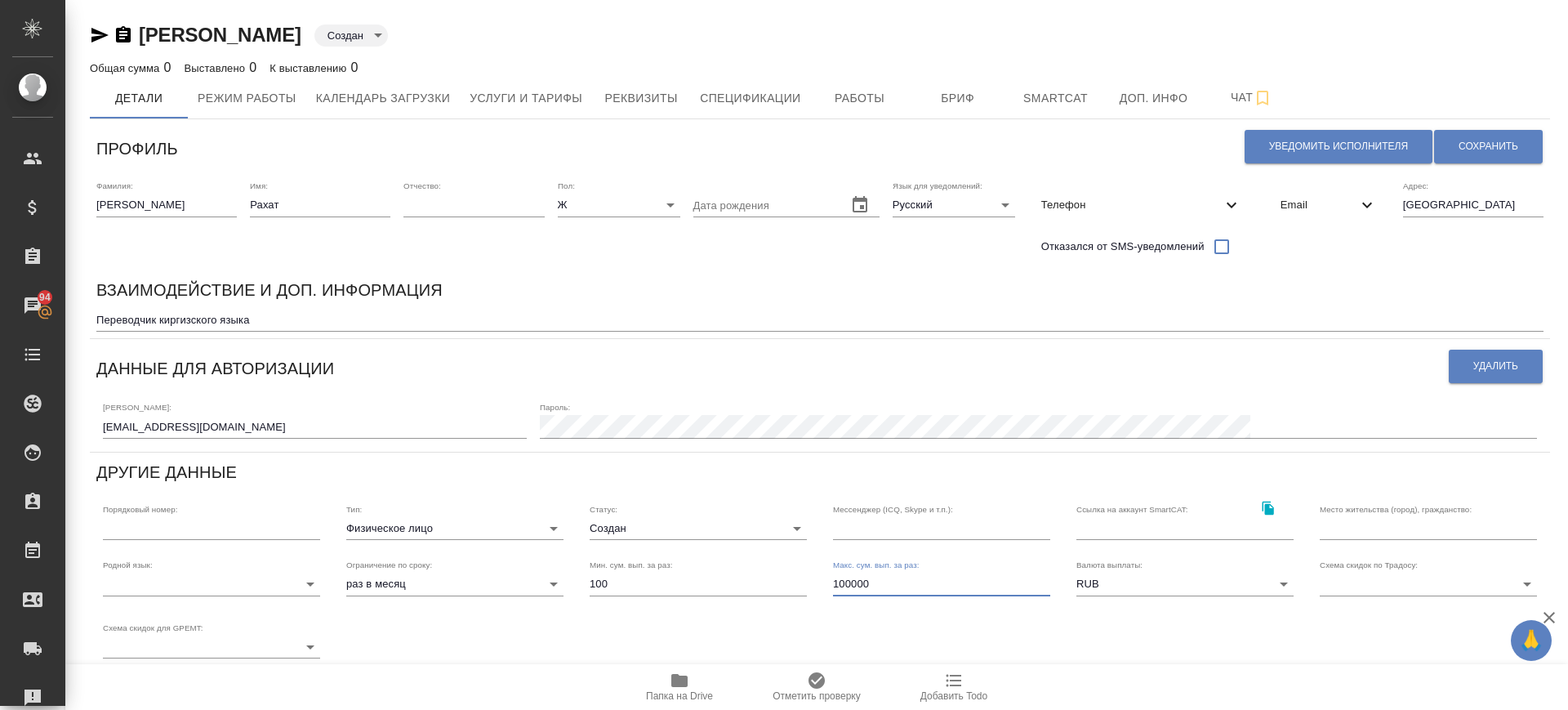
click at [848, 582] on input "100000" at bounding box center [941, 584] width 217 height 23
click at [851, 582] on input "100000" at bounding box center [941, 584] width 217 height 23
type input "100000"
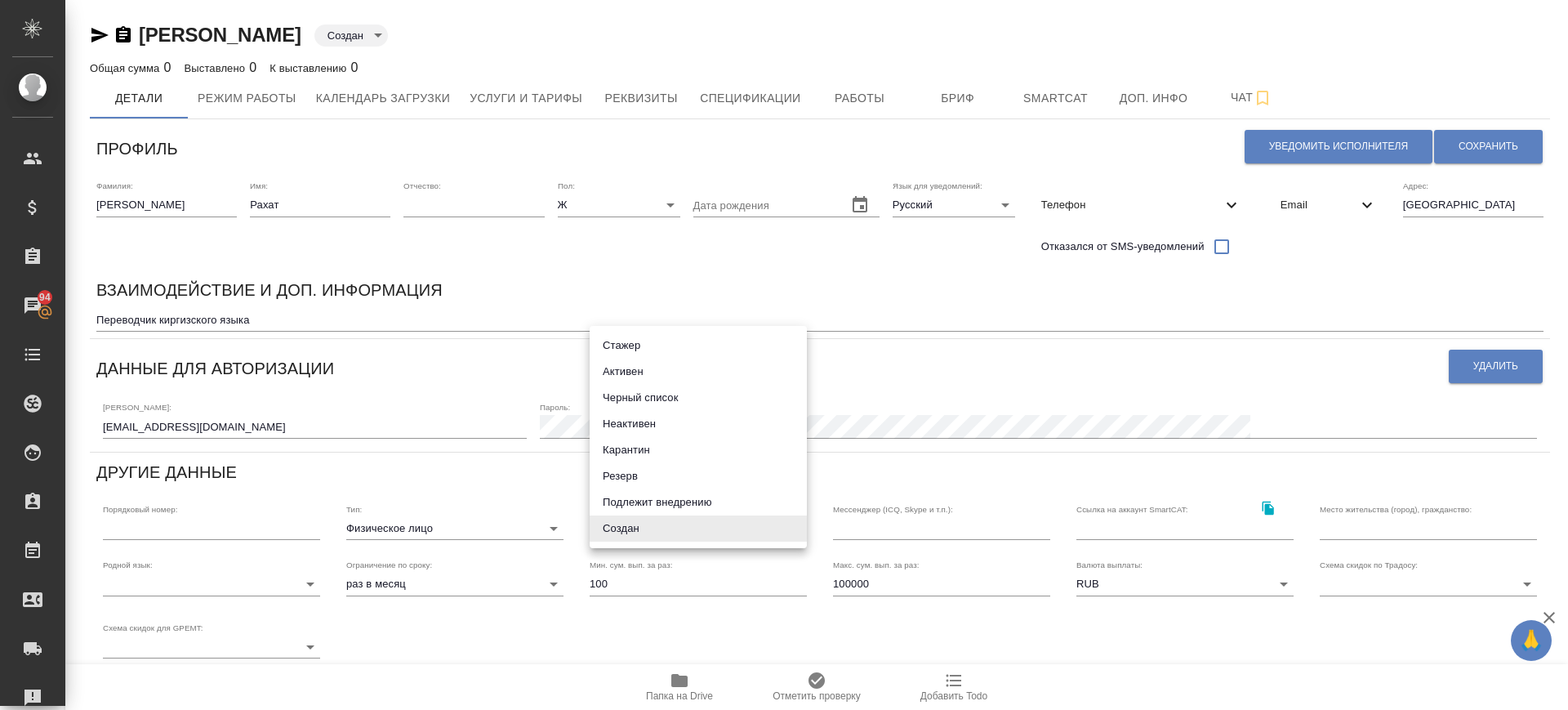
click at [624, 522] on body "🙏 .cls-1 fill:#fff; AWATERA Саглам Виктория v.saglam Клиенты Спецификации Заказ…" at bounding box center [784, 355] width 1568 height 710
click at [625, 495] on li "Подлежит внедрению" at bounding box center [698, 501] width 217 height 26
type input "toBeImplemented"
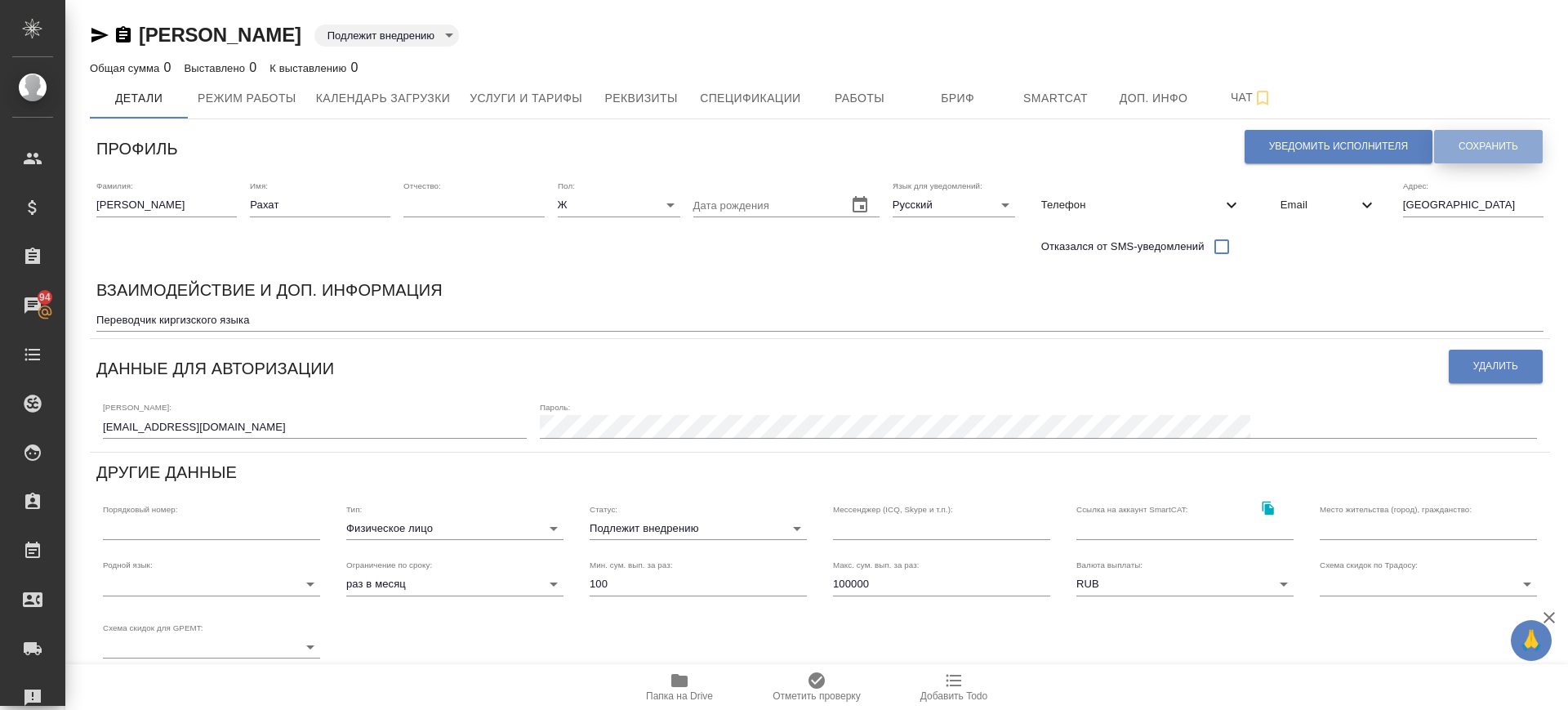
click at [1479, 148] on span "Сохранить" at bounding box center [1489, 147] width 60 height 14
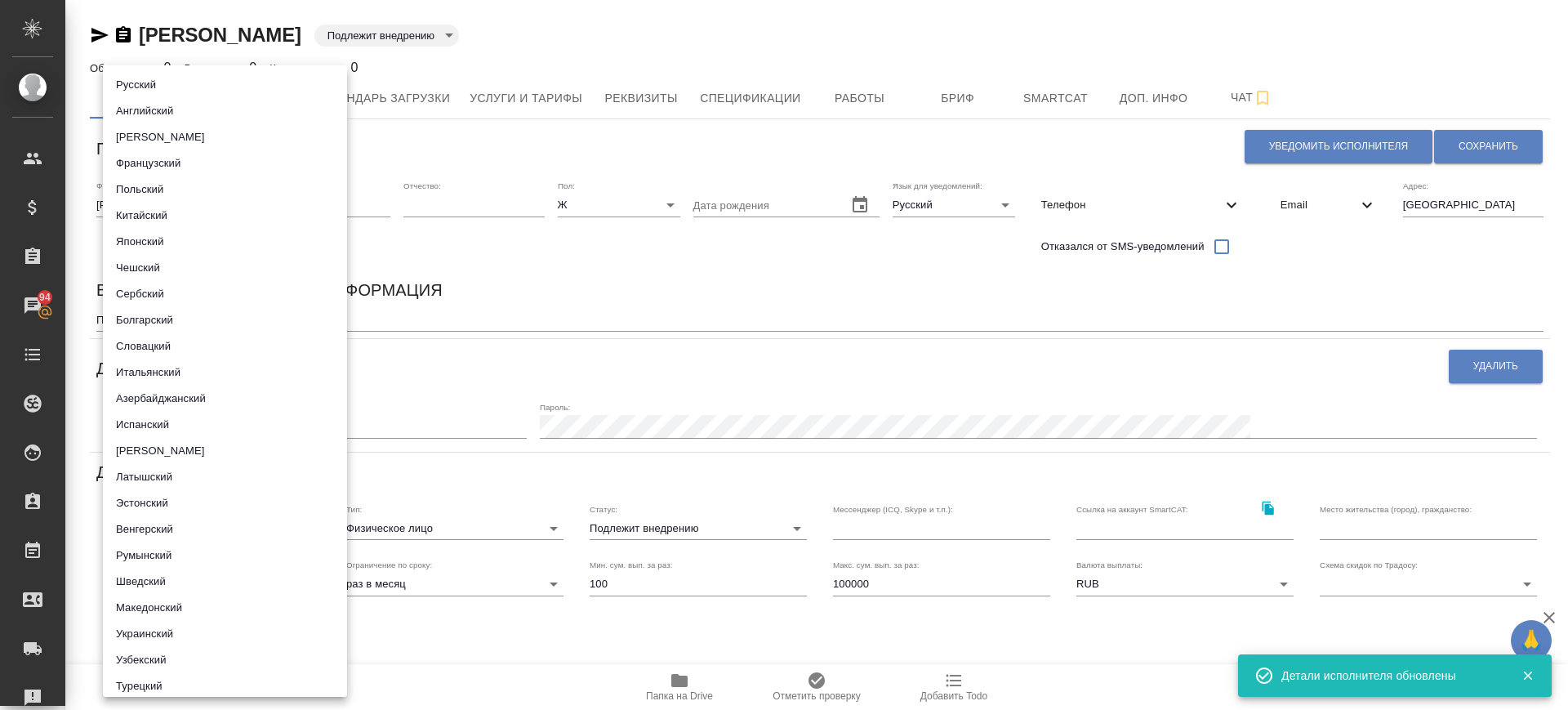
click at [287, 584] on body "🙏 .cls-1 fill:#fff; AWATERA Саглам Виктория v.saglam Клиенты Спецификации Заказ…" at bounding box center [784, 355] width 1568 height 710
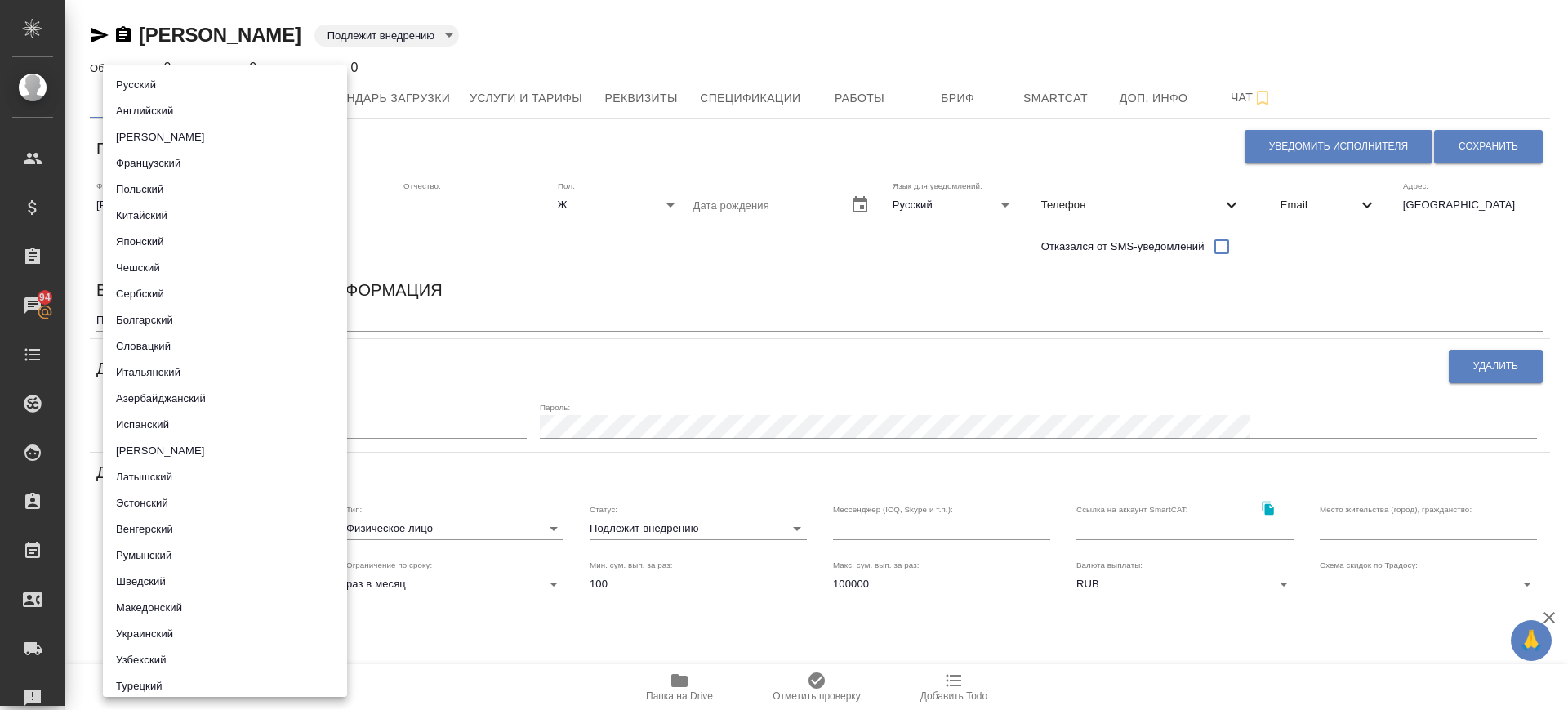
scroll to position [489, 0]
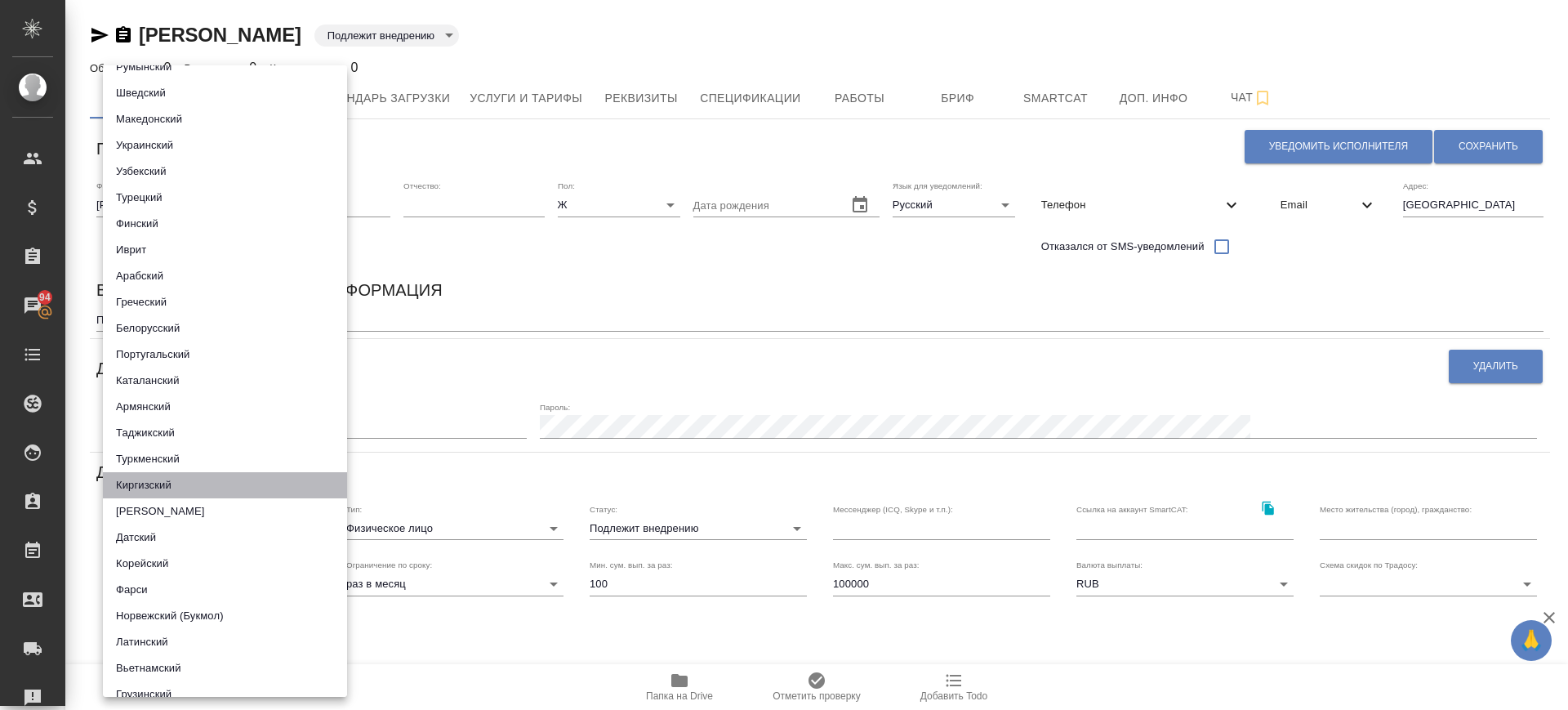
click at [232, 485] on li "Киргизский" at bounding box center [225, 485] width 244 height 26
type input "5b23e16b512f265610b6063d"
click at [524, 298] on div at bounding box center [784, 355] width 1568 height 710
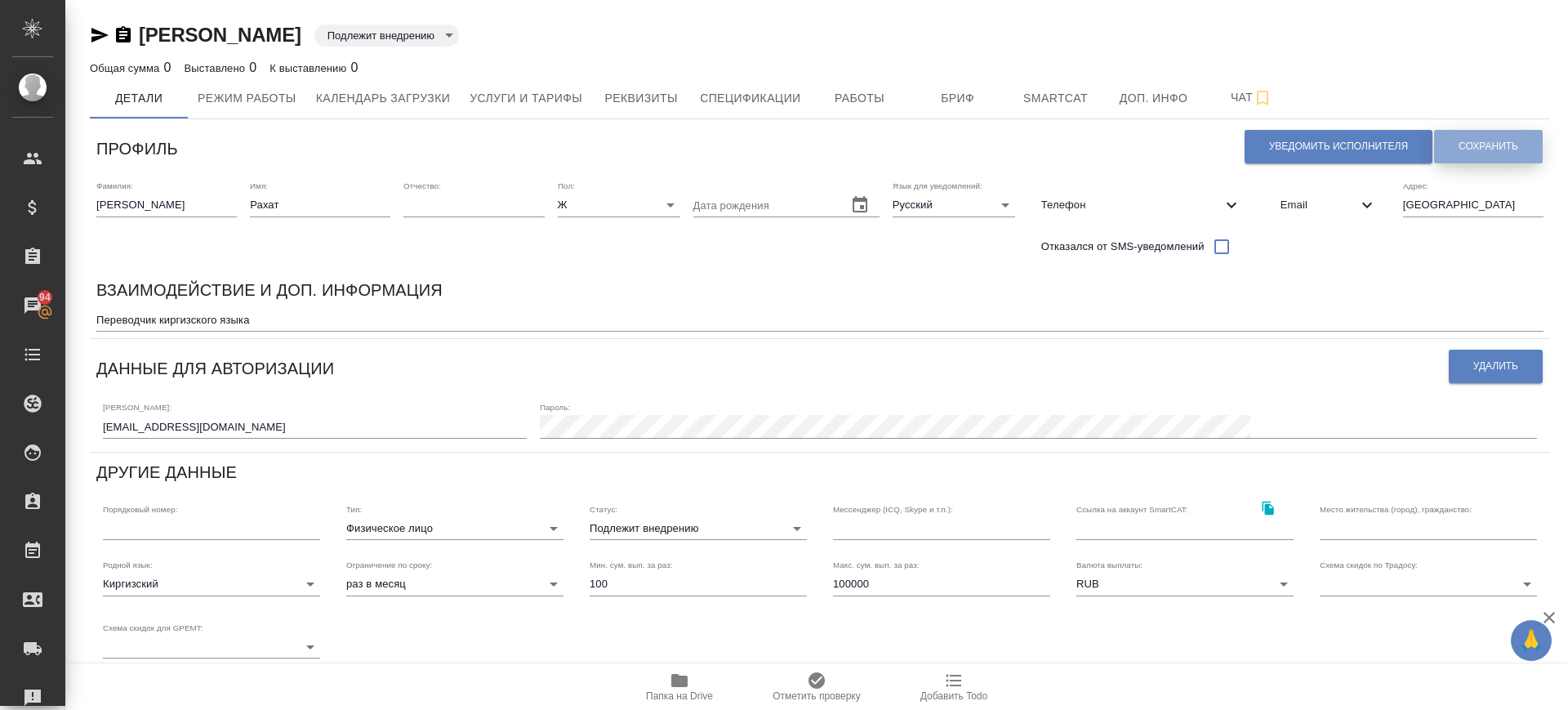
click at [1482, 140] on span "Сохранить" at bounding box center [1489, 147] width 60 height 14
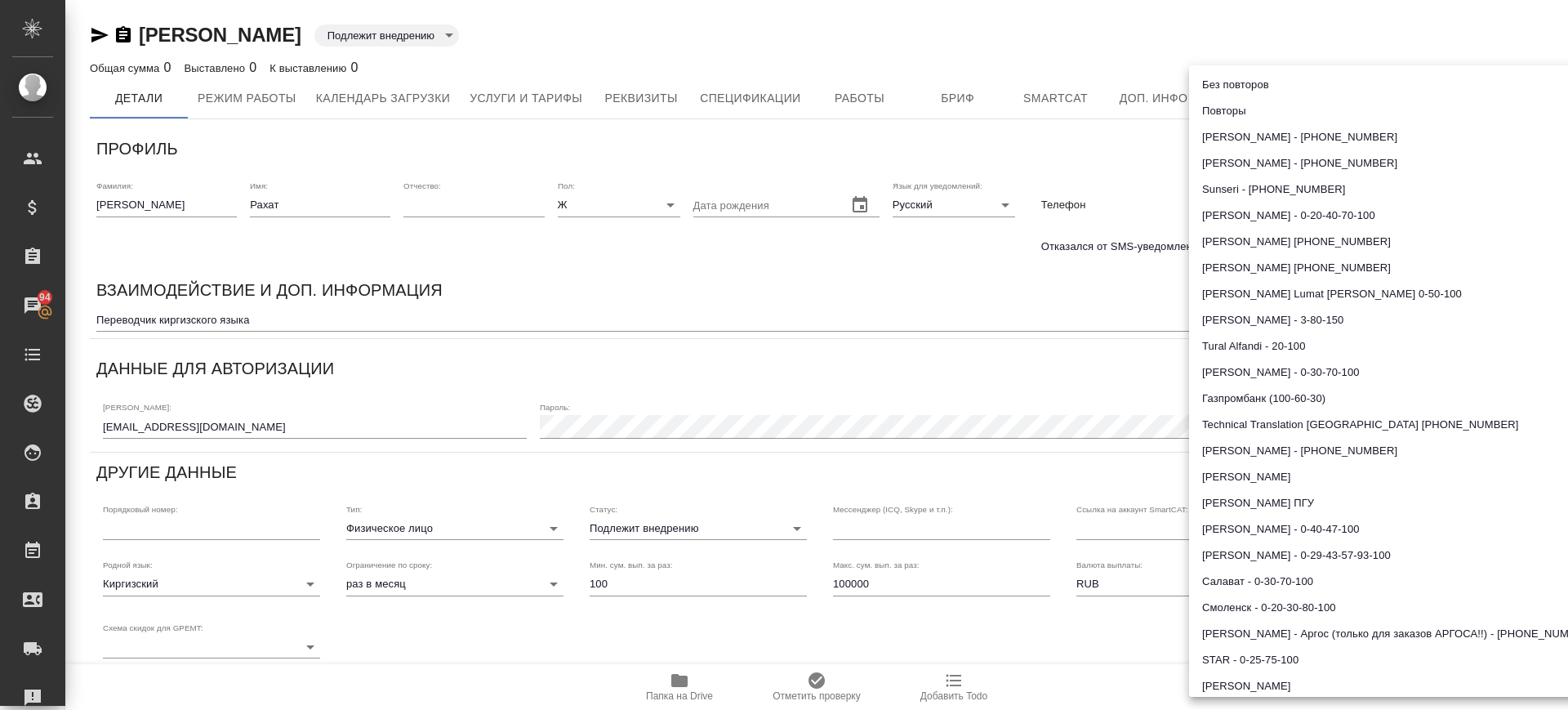
click at [1395, 587] on body "🙏 .cls-1 fill:#fff; AWATERA Саглам Виктория v.saglam Клиенты Спецификации Заказ…" at bounding box center [784, 355] width 1568 height 710
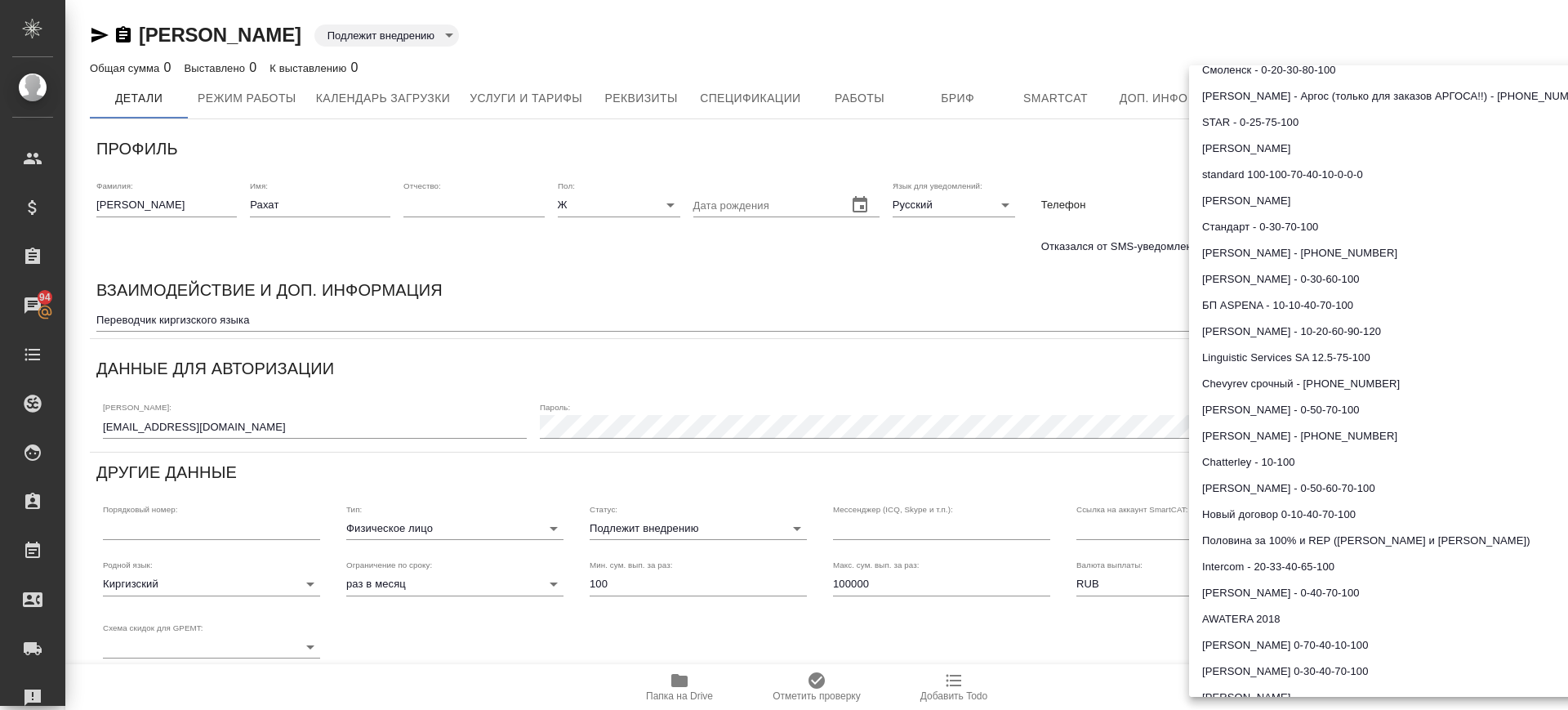
scroll to position [542, 0]
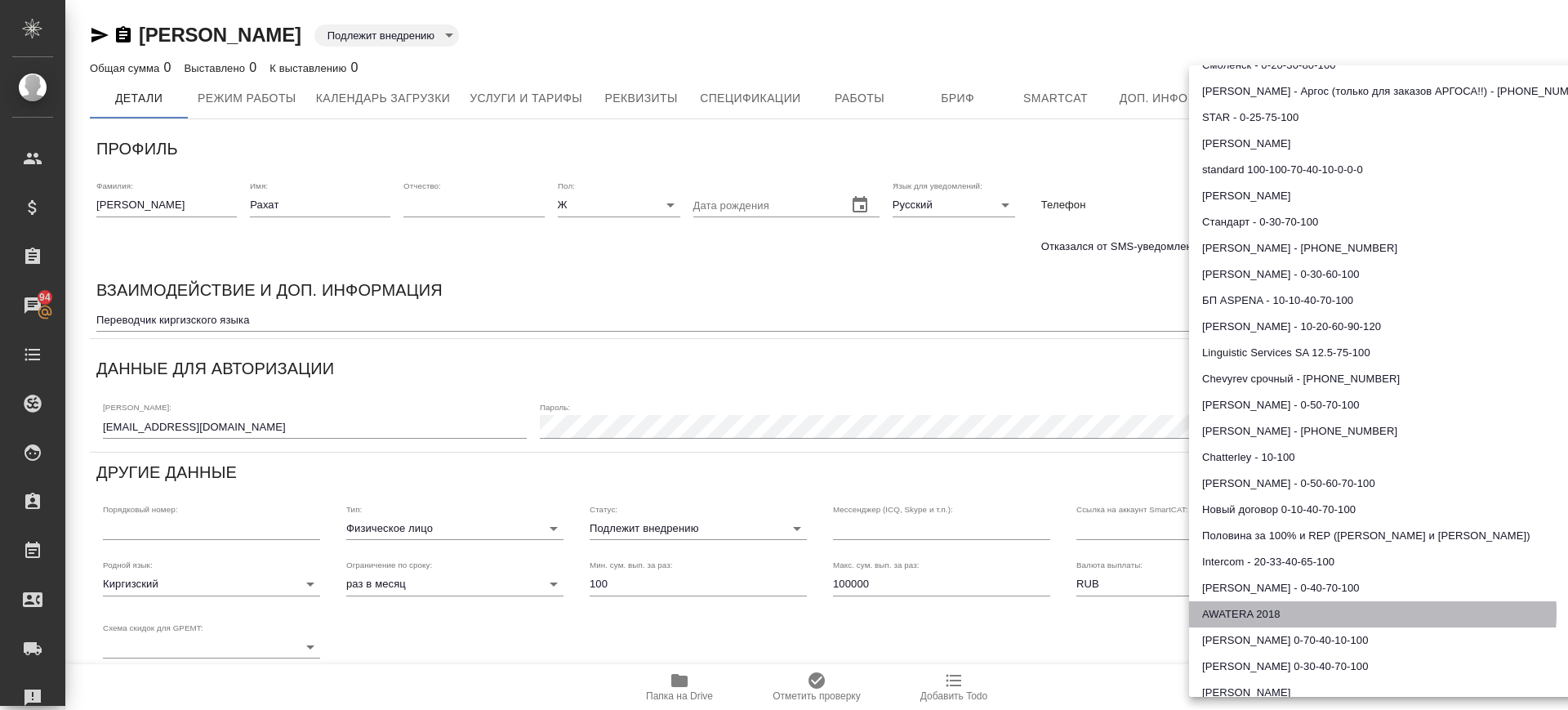
click at [1363, 611] on li "AWATERA 2018" at bounding box center [1406, 613] width 434 height 26
type input "5cde10d6a3295b01d2d99676"
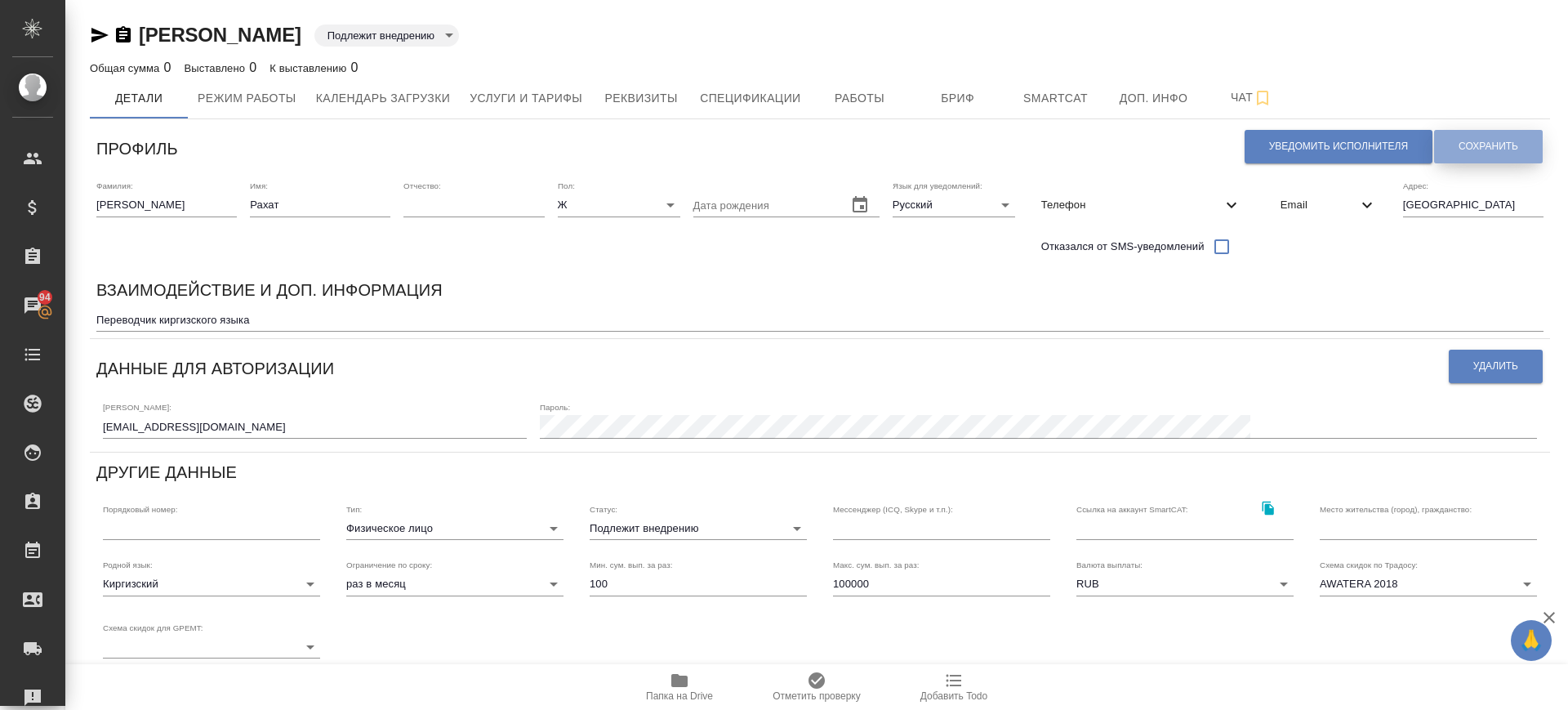
click at [1485, 153] on span "Сохранить" at bounding box center [1489, 147] width 60 height 14
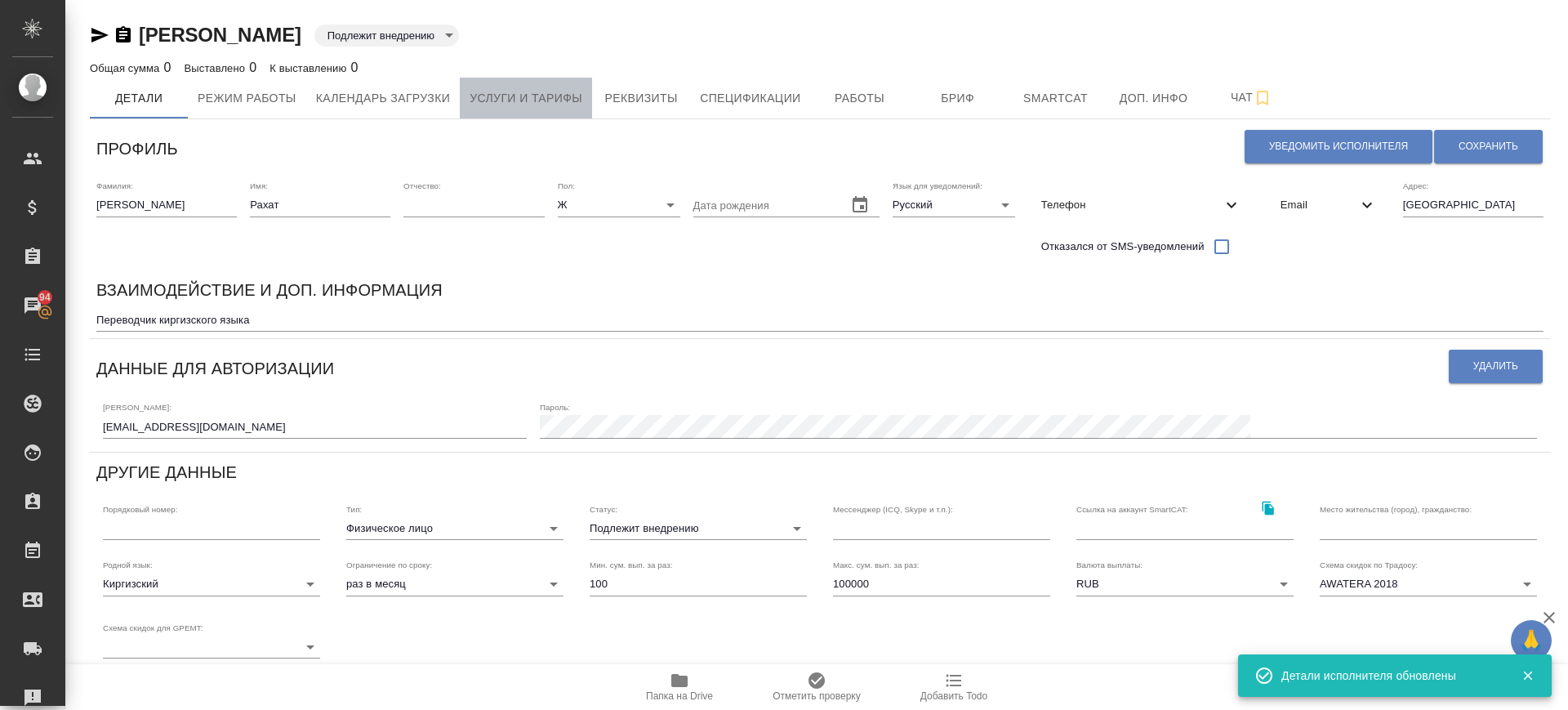
click at [578, 96] on span "Услуги и тарифы" at bounding box center [526, 98] width 113 height 20
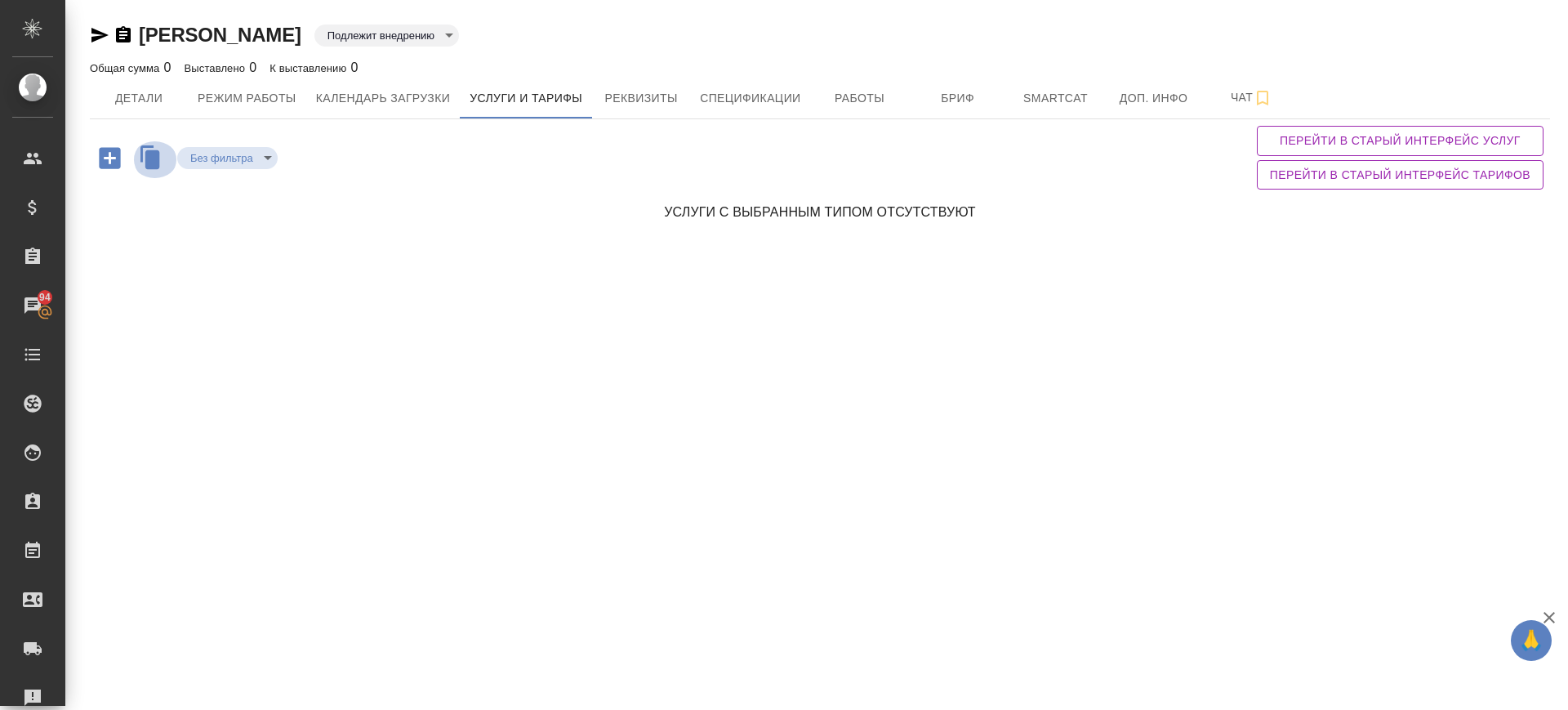
click at [143, 160] on icon "button" at bounding box center [155, 159] width 29 height 29
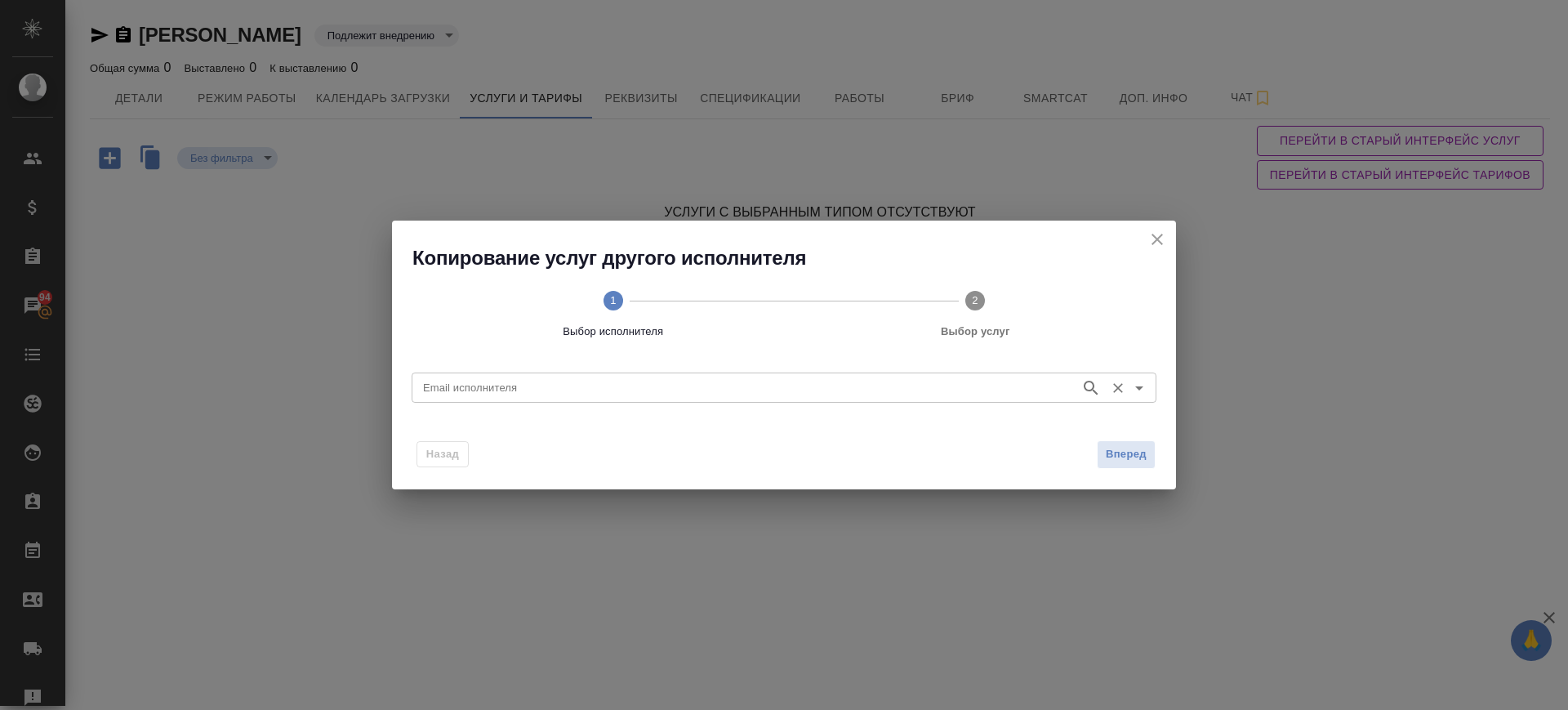
paste input "llizaveta958@gmail.com"
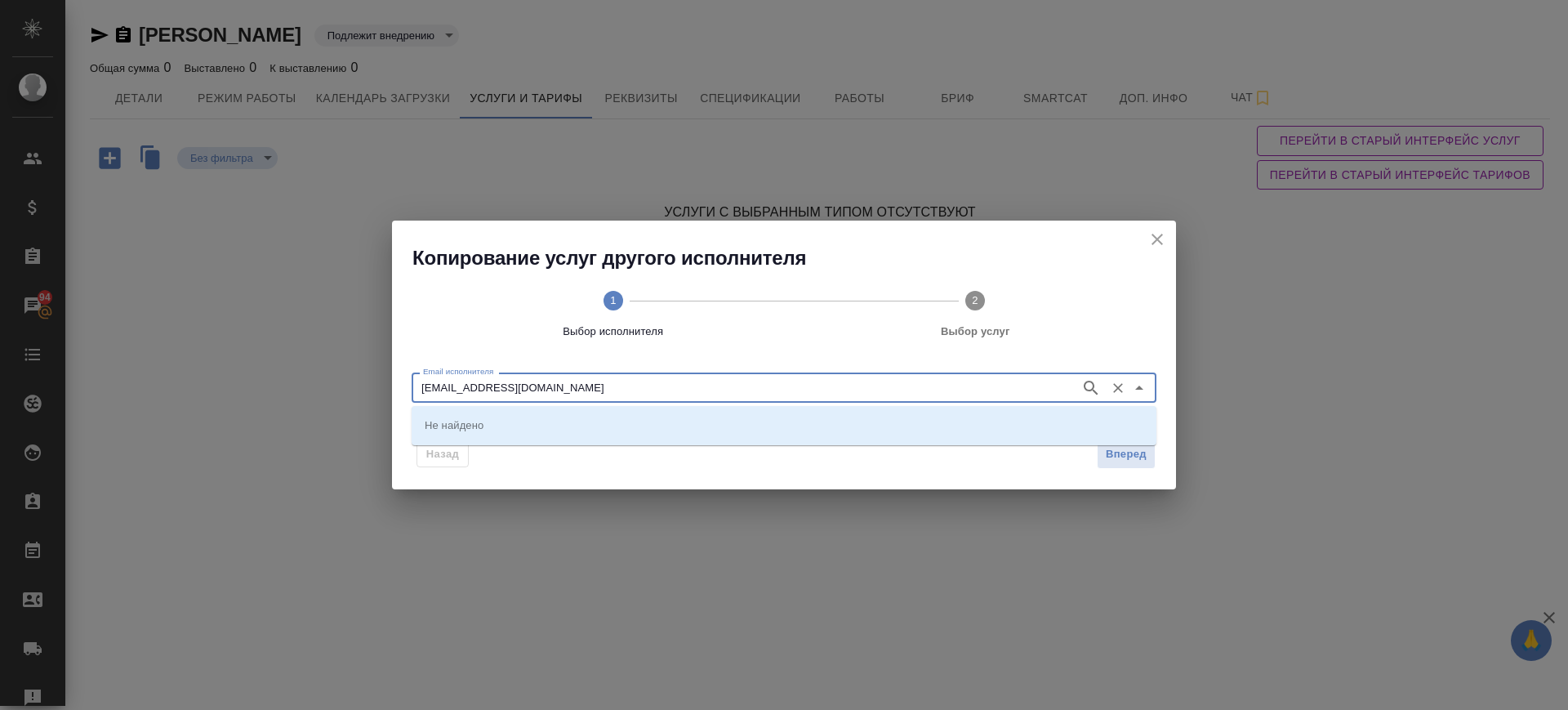
click at [466, 383] on input "llizaveta958@gmail.com" at bounding box center [744, 387] width 656 height 19
type input "llizaveta958@gmail.com"
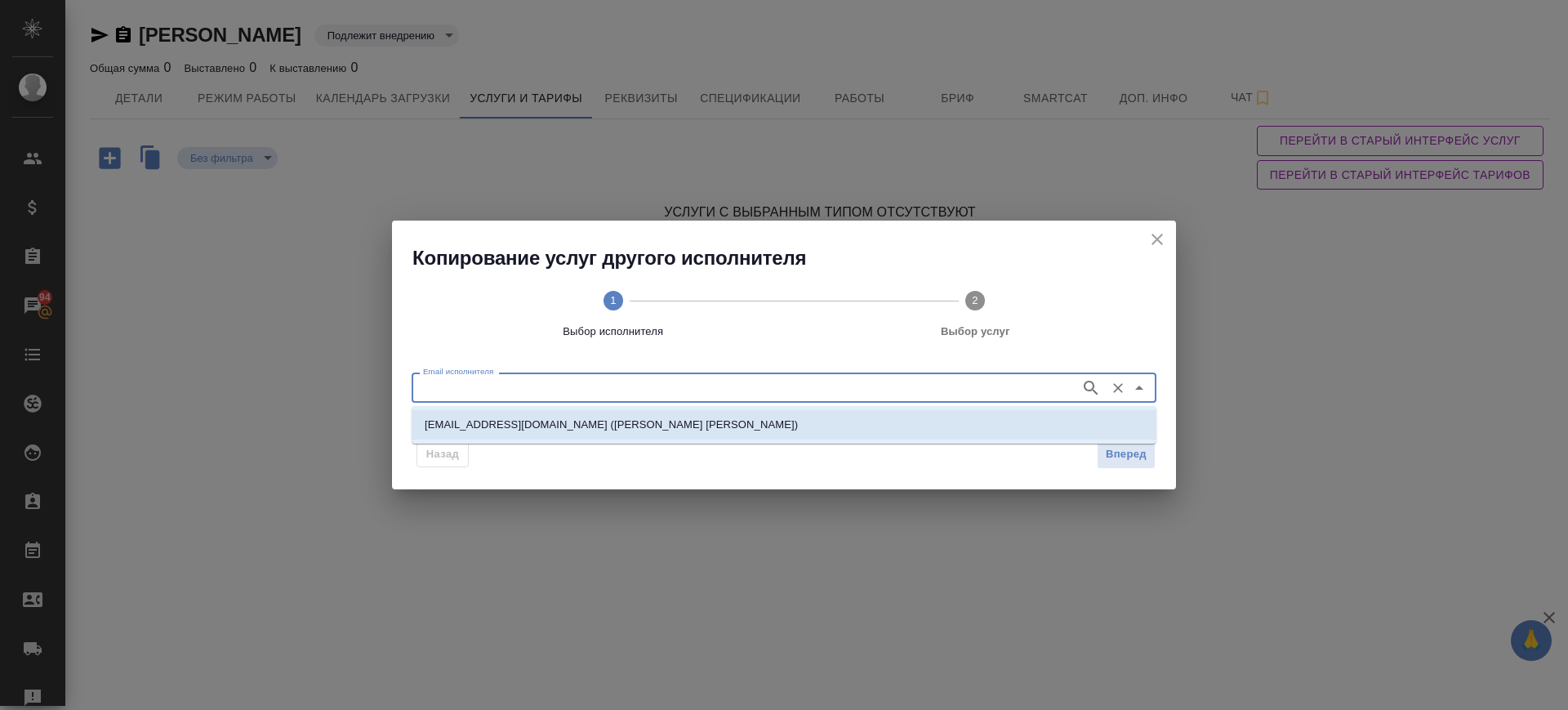
click at [481, 433] on li "llizaveta958@gmail.com (Галбаева Гулиза)" at bounding box center [784, 424] width 745 height 29
type input "llizaveta958@gmail.com (Галбаева Гулиза)"
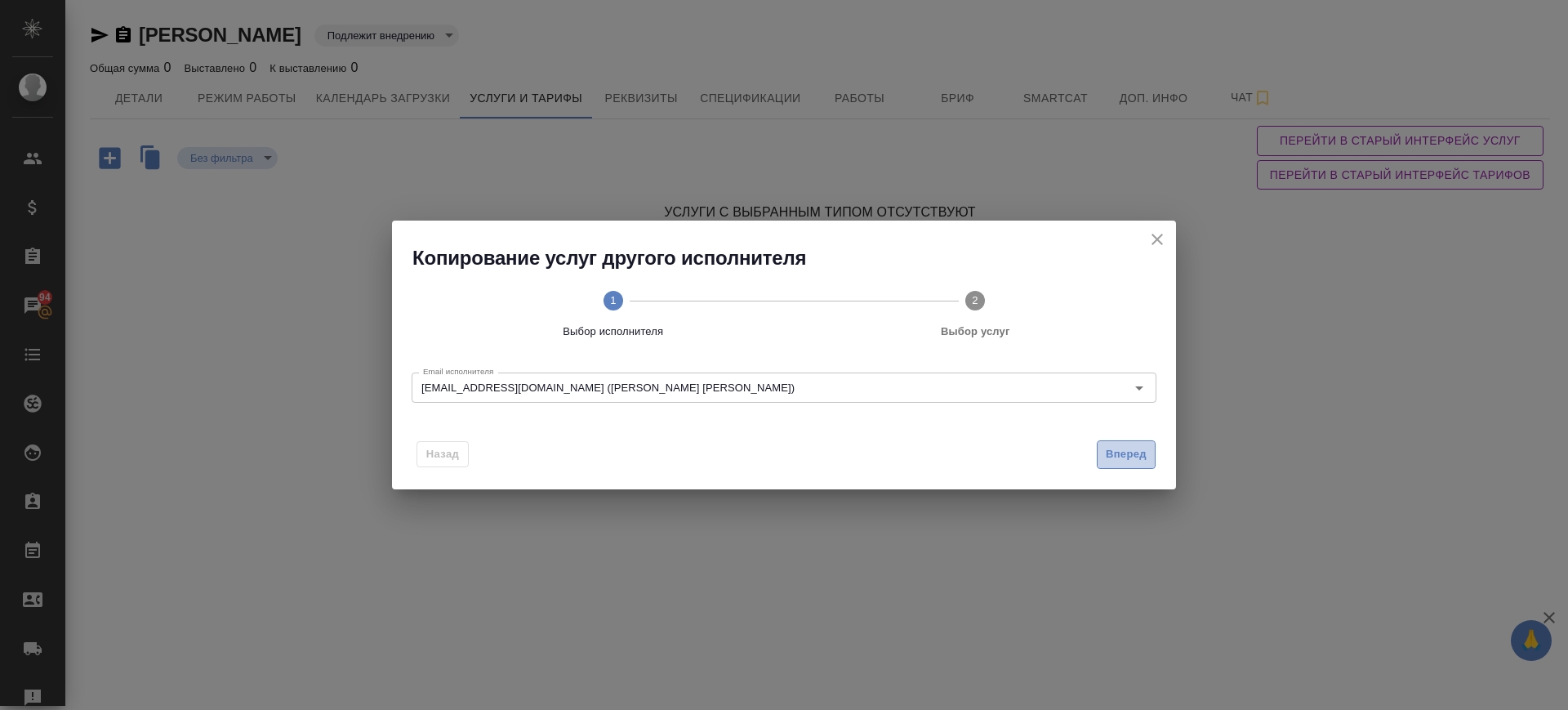
click at [1128, 441] on button "Вперед" at bounding box center [1126, 455] width 59 height 29
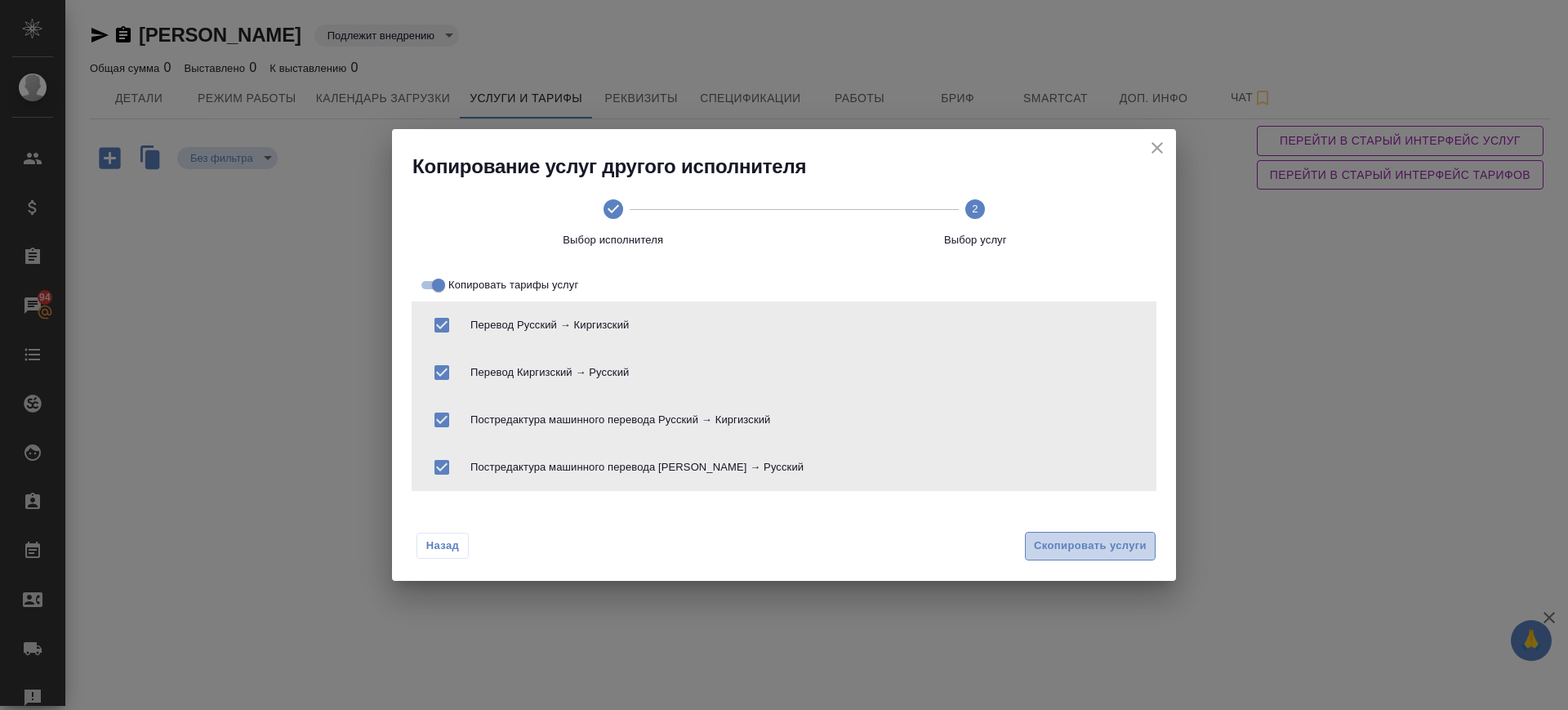
click at [1098, 540] on span "Скопировать услуги" at bounding box center [1090, 545] width 113 height 18
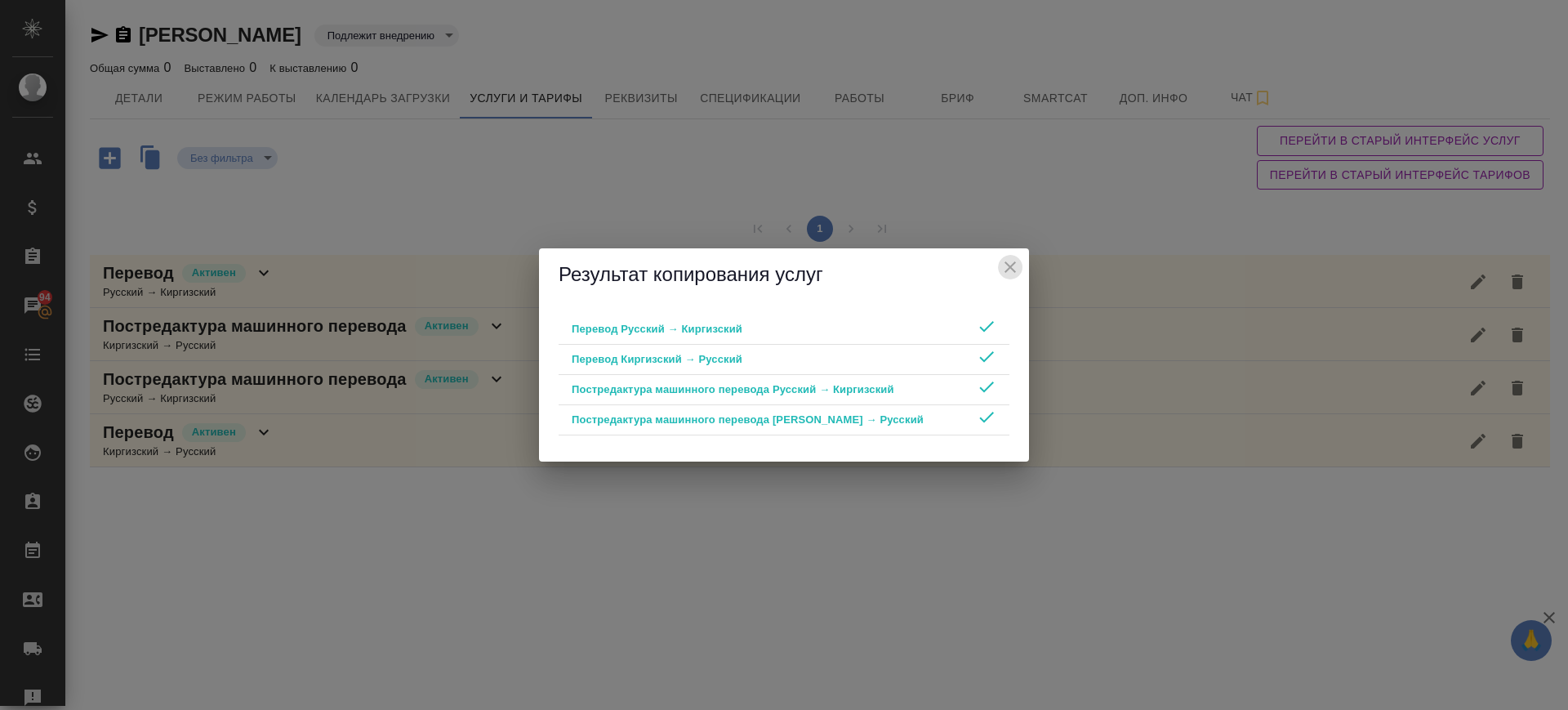
click at [1010, 270] on icon "close" at bounding box center [1011, 267] width 19 height 19
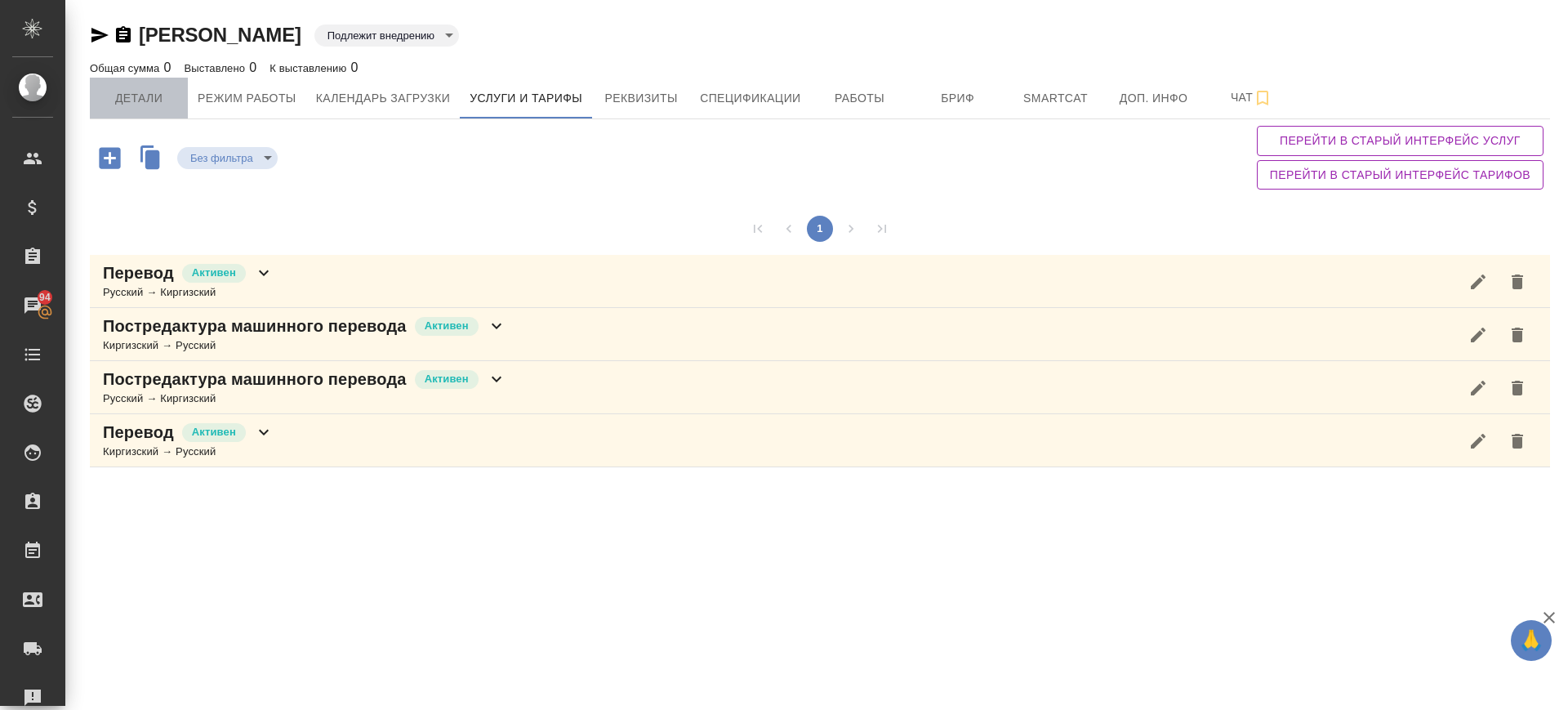
click at [144, 108] on button "Детали" at bounding box center [138, 98] width 98 height 41
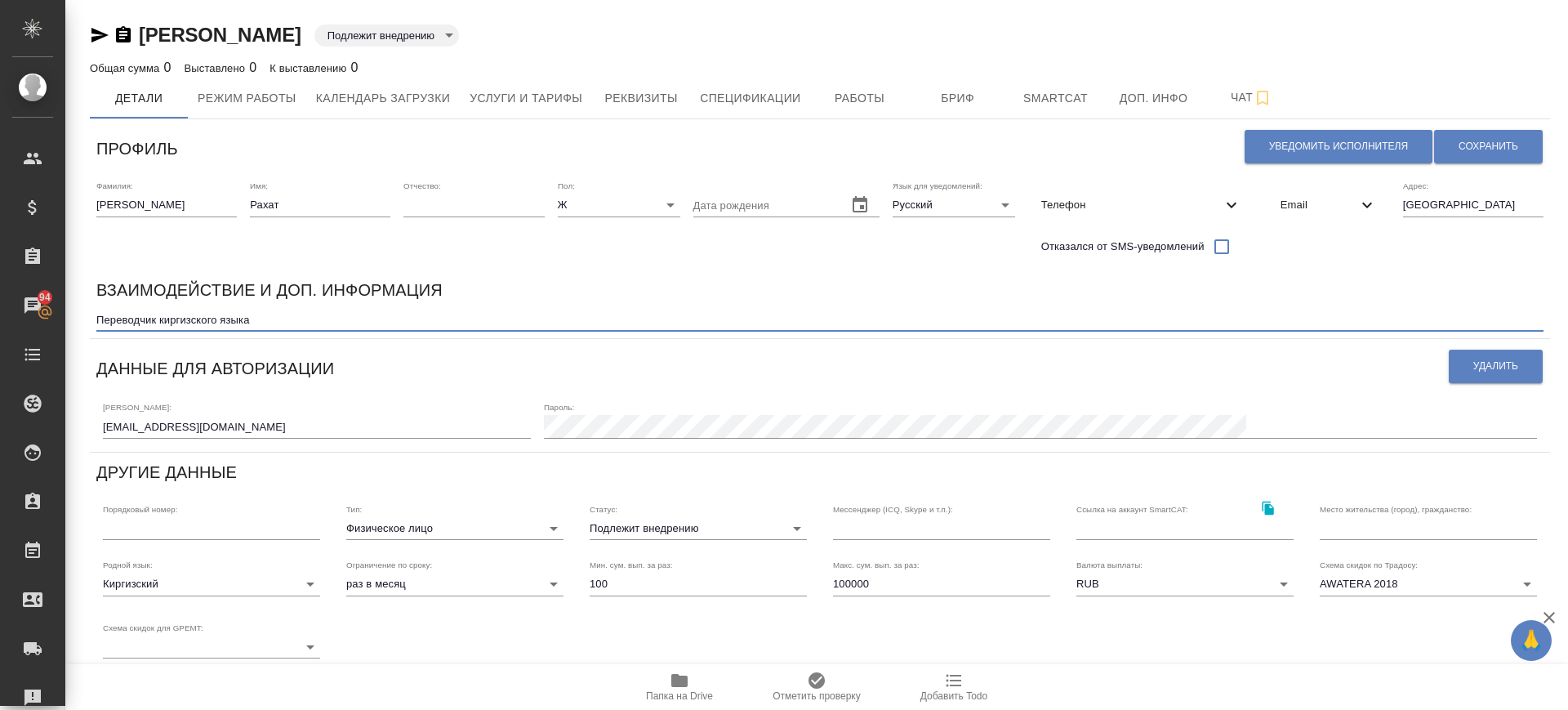
click at [297, 315] on textarea "Переводчик киргизского языка" at bounding box center [820, 320] width 1447 height 13
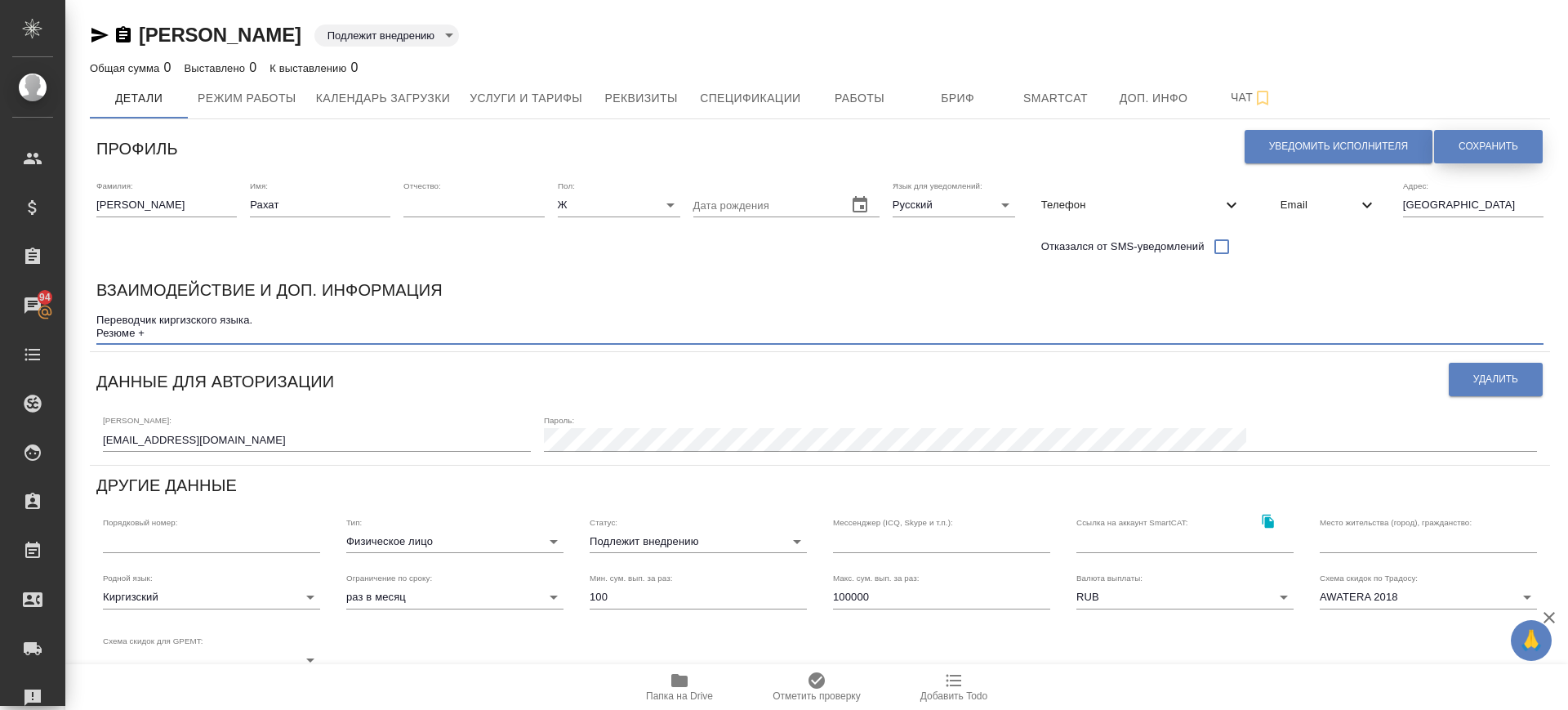
type textarea "Переводчик киргизского языка. Резюме +"
click at [1482, 141] on span "Сохранить" at bounding box center [1489, 147] width 60 height 14
click at [230, 335] on textarea "Переводчик киргизского языка. Резюме +" at bounding box center [820, 327] width 1447 height 25
paste textarea "Общий стаж переводов - 17 лет. Языки, с которыми я работаю: русский, кыргызский…"
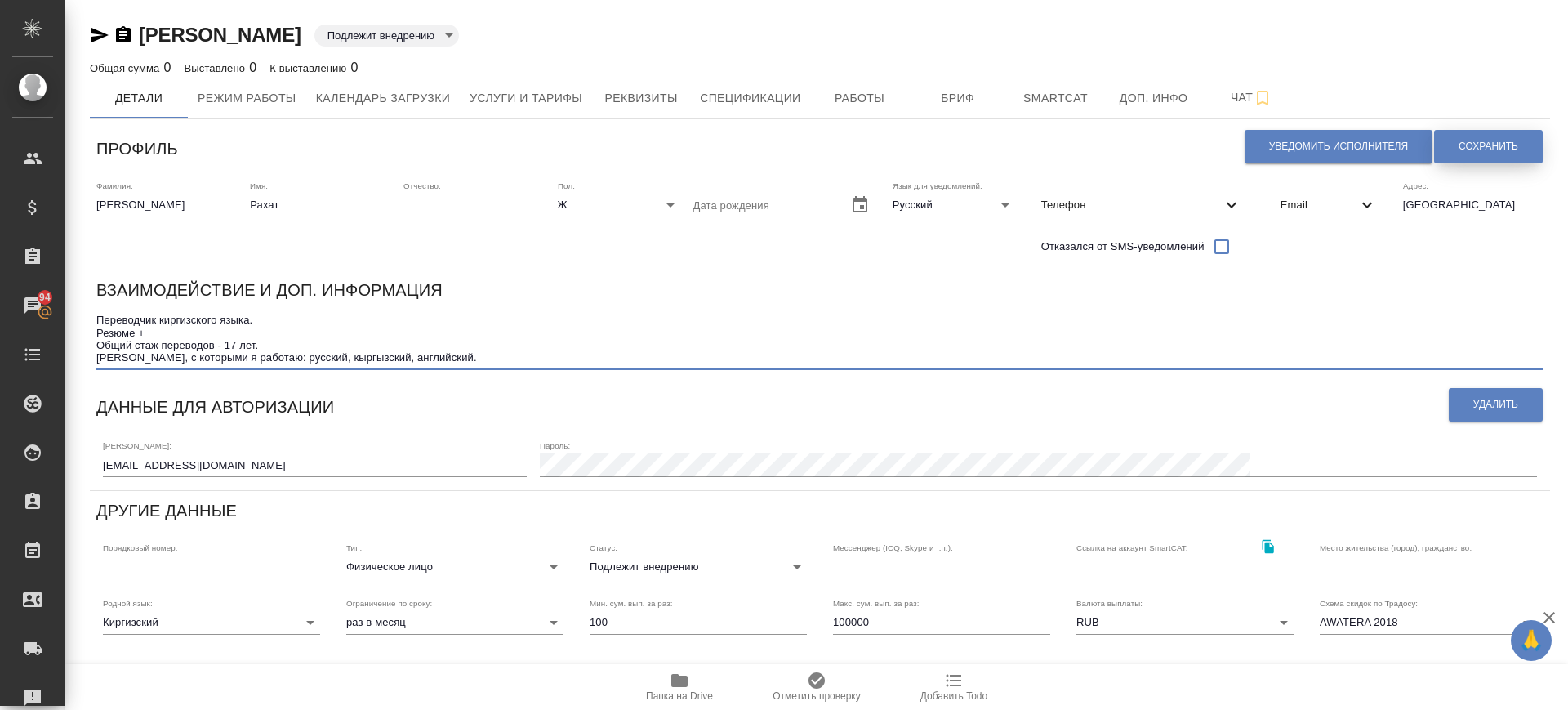
type textarea "Переводчик киргизского языка. Резюме + Общий стаж переводов - 17 лет. Языки, с …"
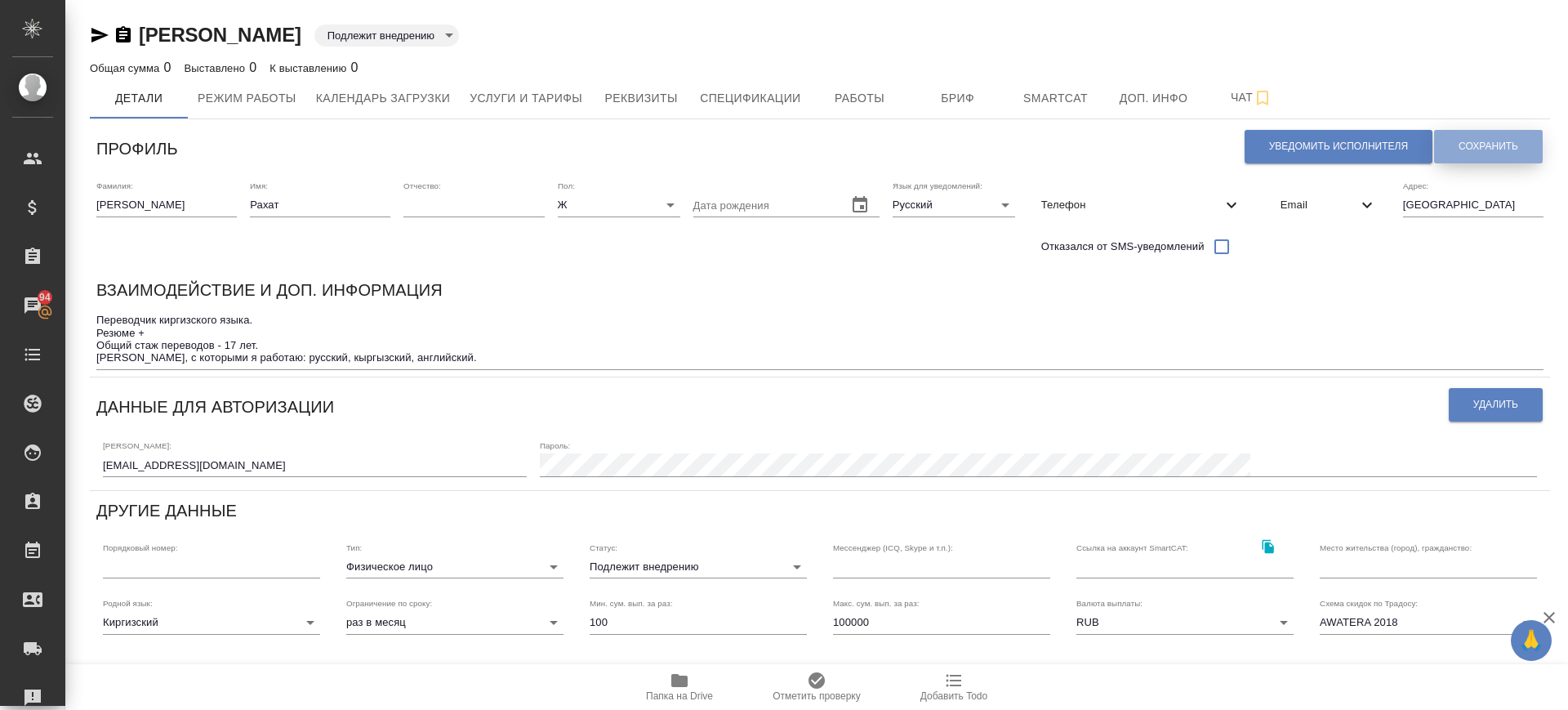
click at [1467, 142] on span "Сохранить" at bounding box center [1489, 147] width 60 height 14
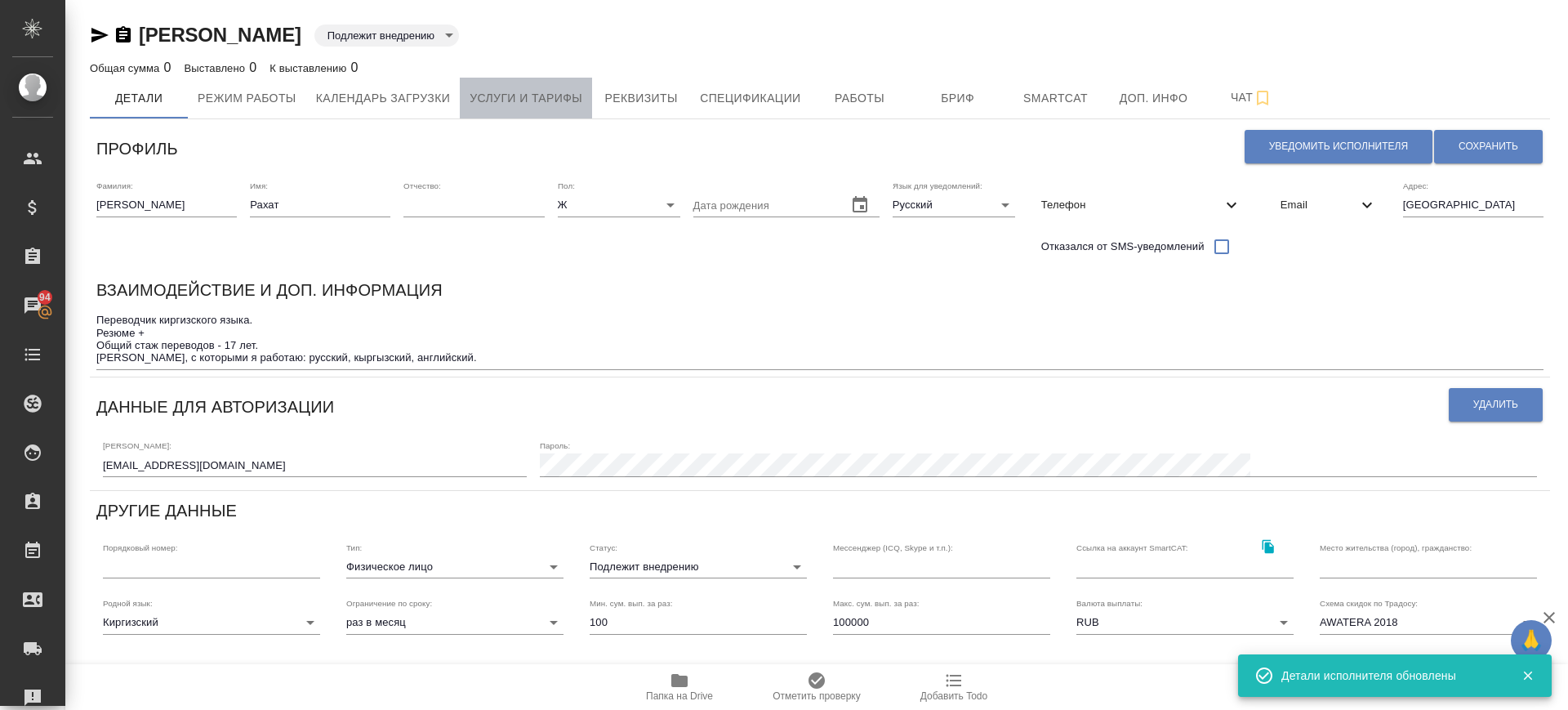
click at [589, 104] on button "Услуги и тарифы" at bounding box center [526, 98] width 132 height 41
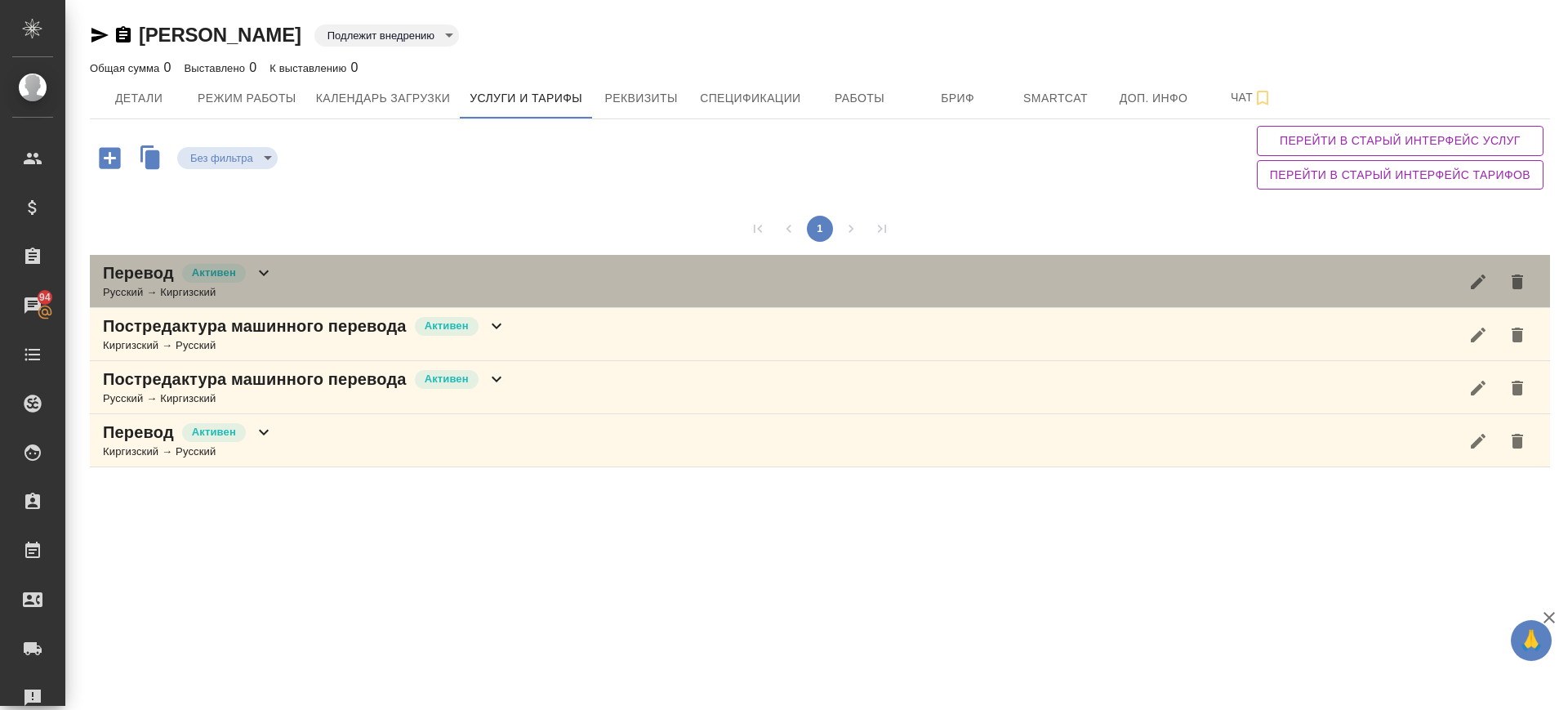
click at [433, 282] on div "Перевод Активен Русский → Киргизский" at bounding box center [820, 281] width 1461 height 53
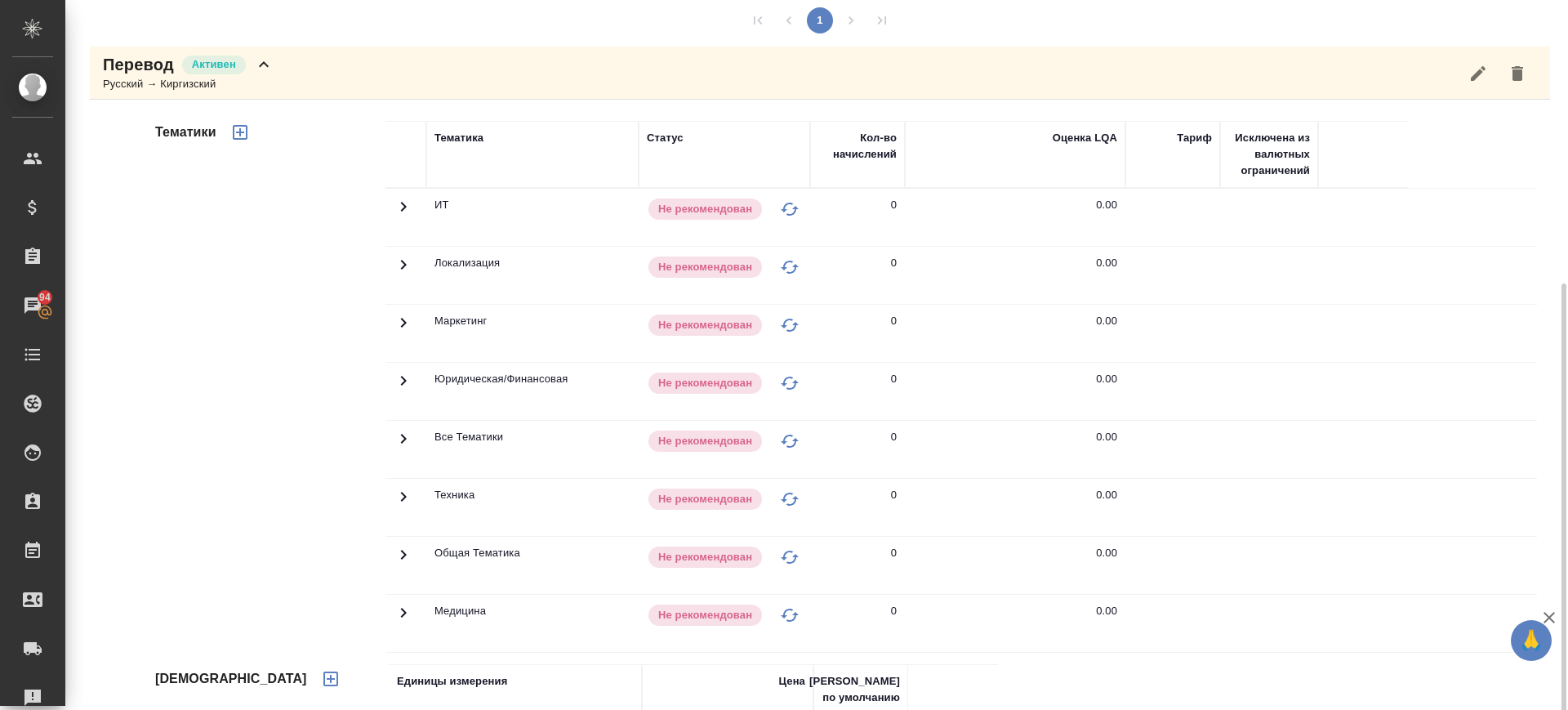
scroll to position [351, 0]
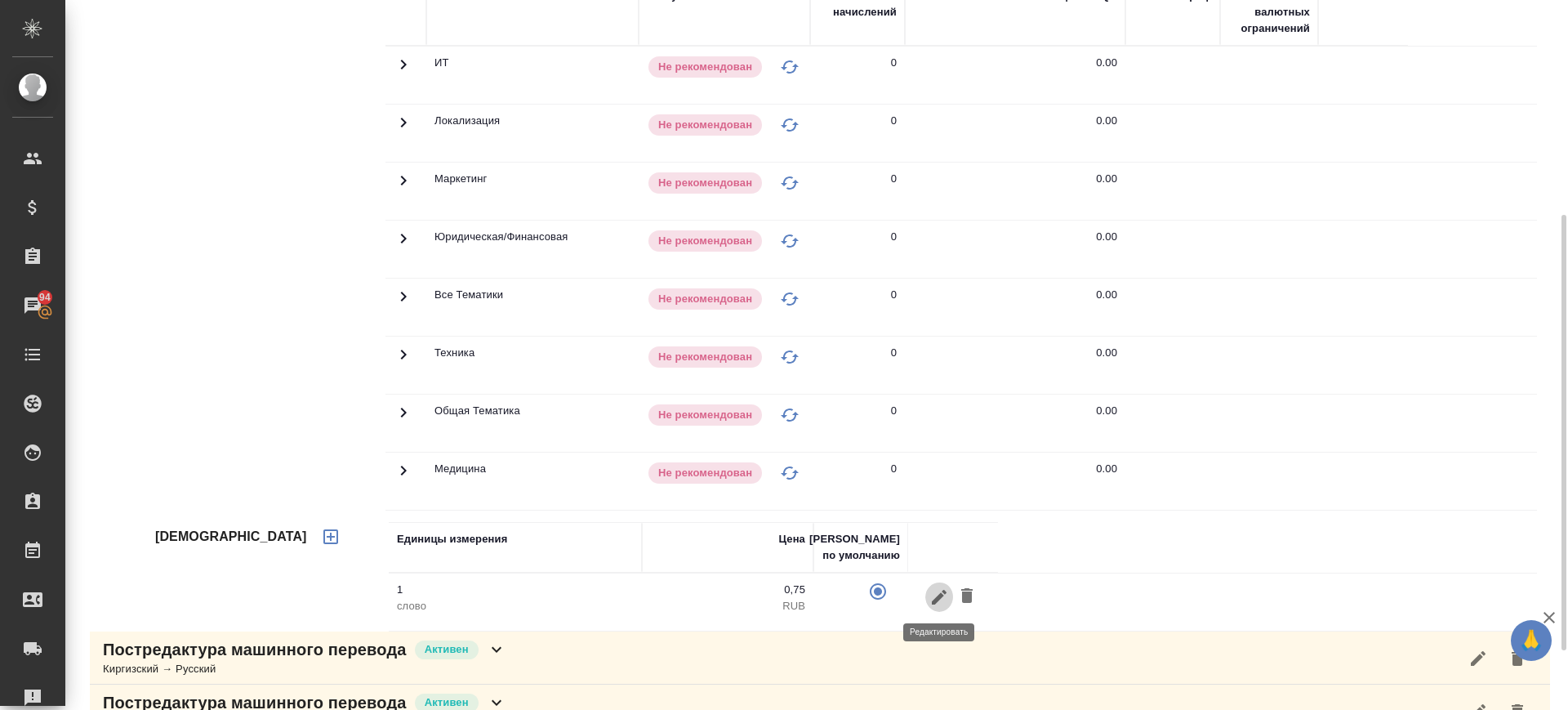
click at [933, 601] on icon "button" at bounding box center [939, 596] width 14 height 14
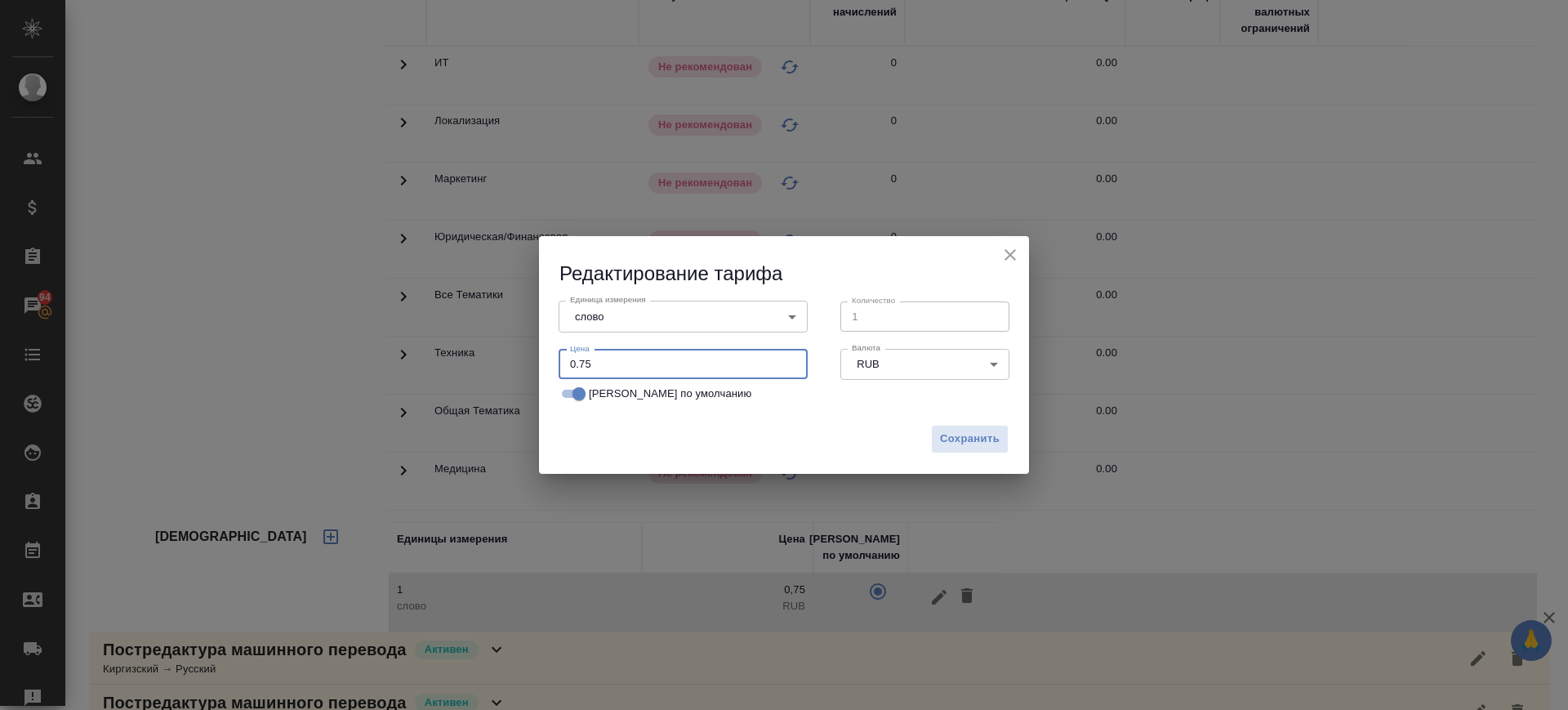
drag, startPoint x: 624, startPoint y: 362, endPoint x: 462, endPoint y: 367, distance: 162.1
click at [462, 367] on div "Редактирование тарифа Единица измерения слово 5a8b1489cc6b4906c91bfd90 Единица …" at bounding box center [784, 355] width 1568 height 710
drag, startPoint x: 619, startPoint y: 353, endPoint x: 517, endPoint y: 363, distance: 102.5
click at [517, 363] on div "Редактирование тарифа Единица измерения слово 5a8b1489cc6b4906c91bfd90 Единица …" at bounding box center [784, 355] width 1568 height 710
type input "1.4"
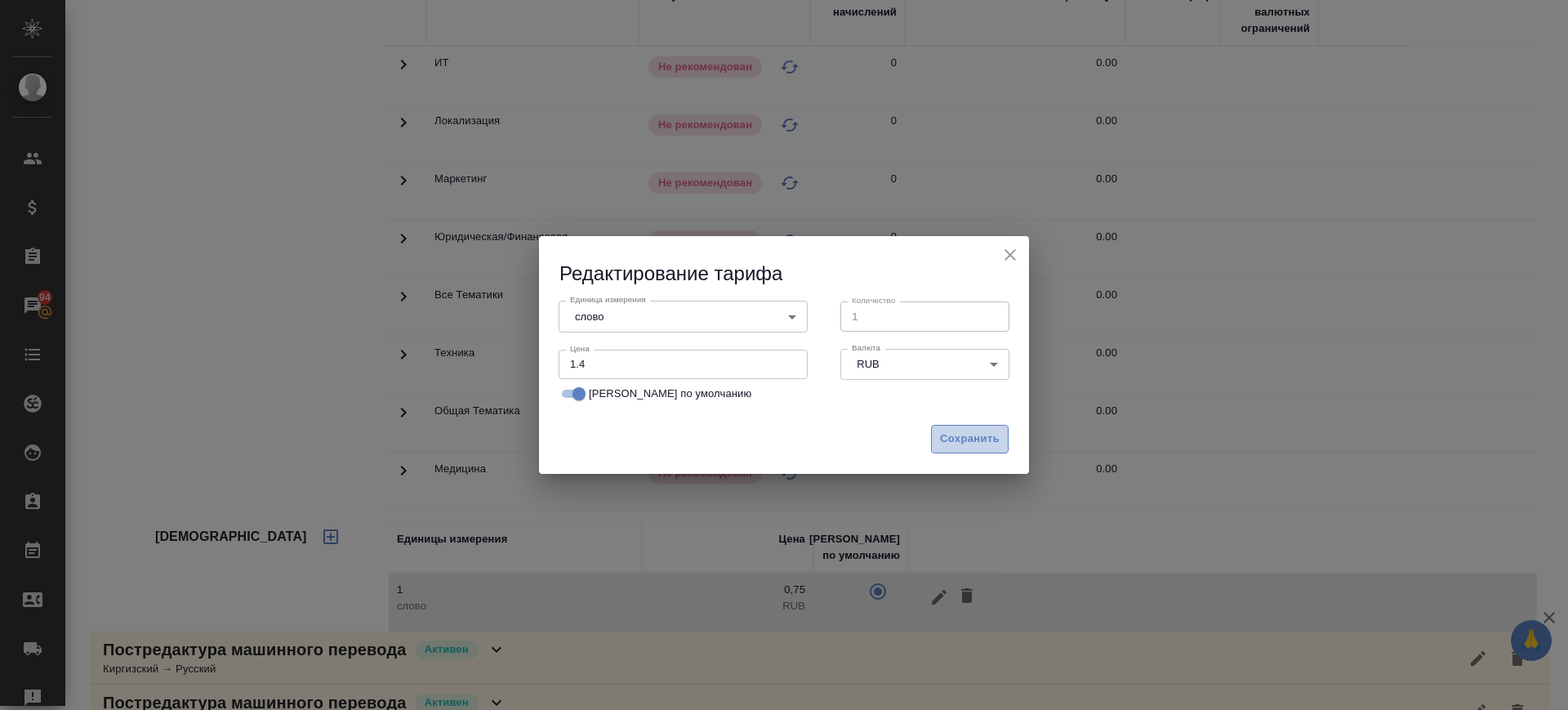
click at [956, 430] on span "Сохранить" at bounding box center [970, 439] width 60 height 18
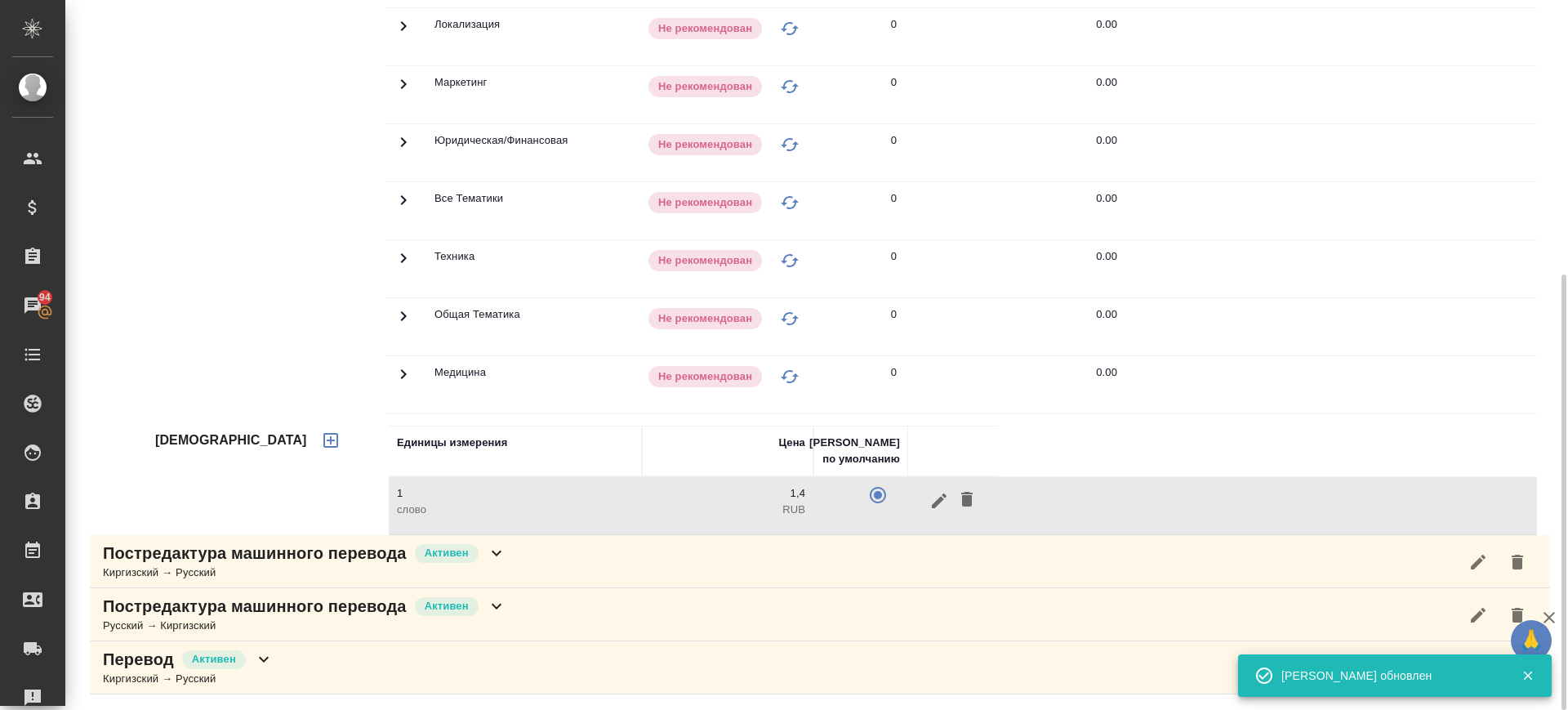
scroll to position [446, 0]
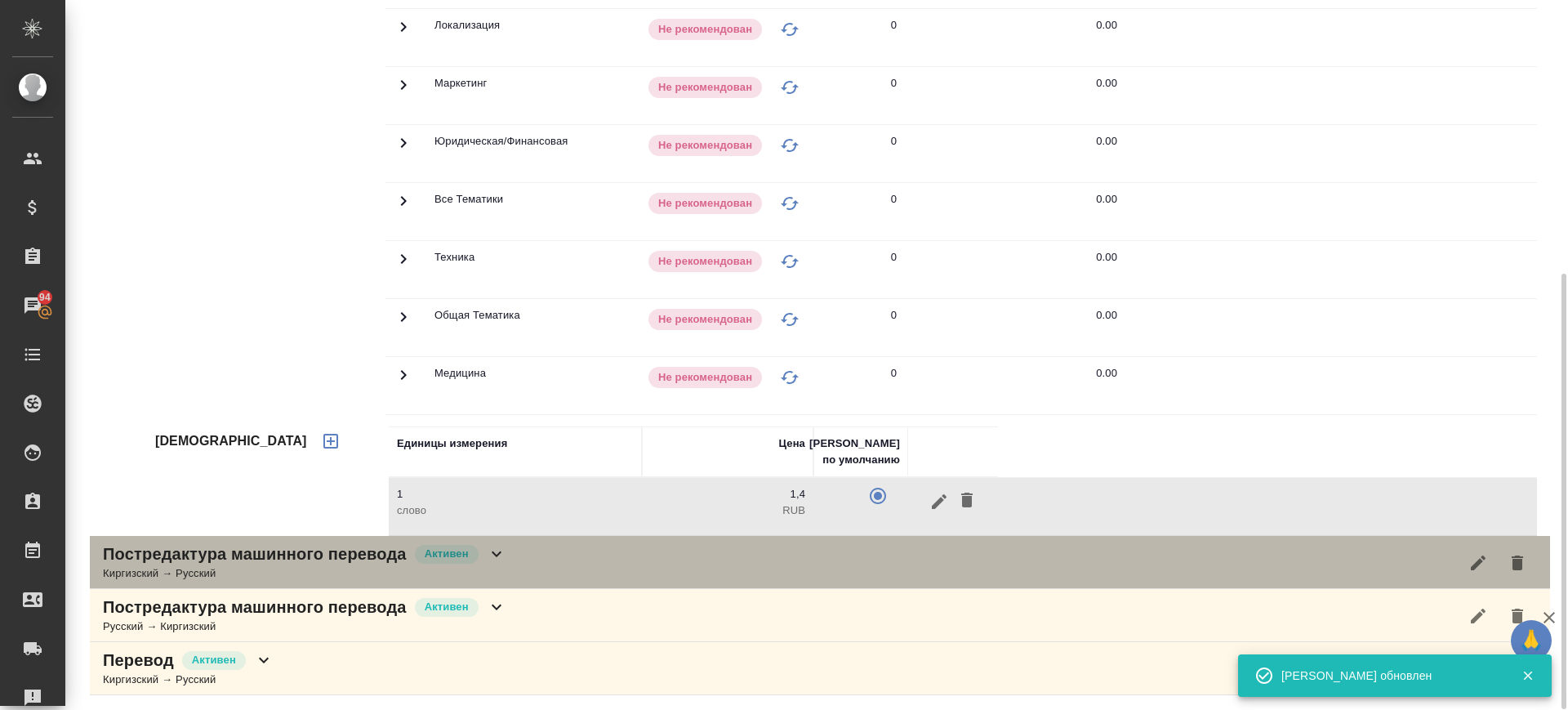
click at [595, 570] on div "Постредактура машинного перевода Активен Киргизский → Русский" at bounding box center [820, 562] width 1461 height 53
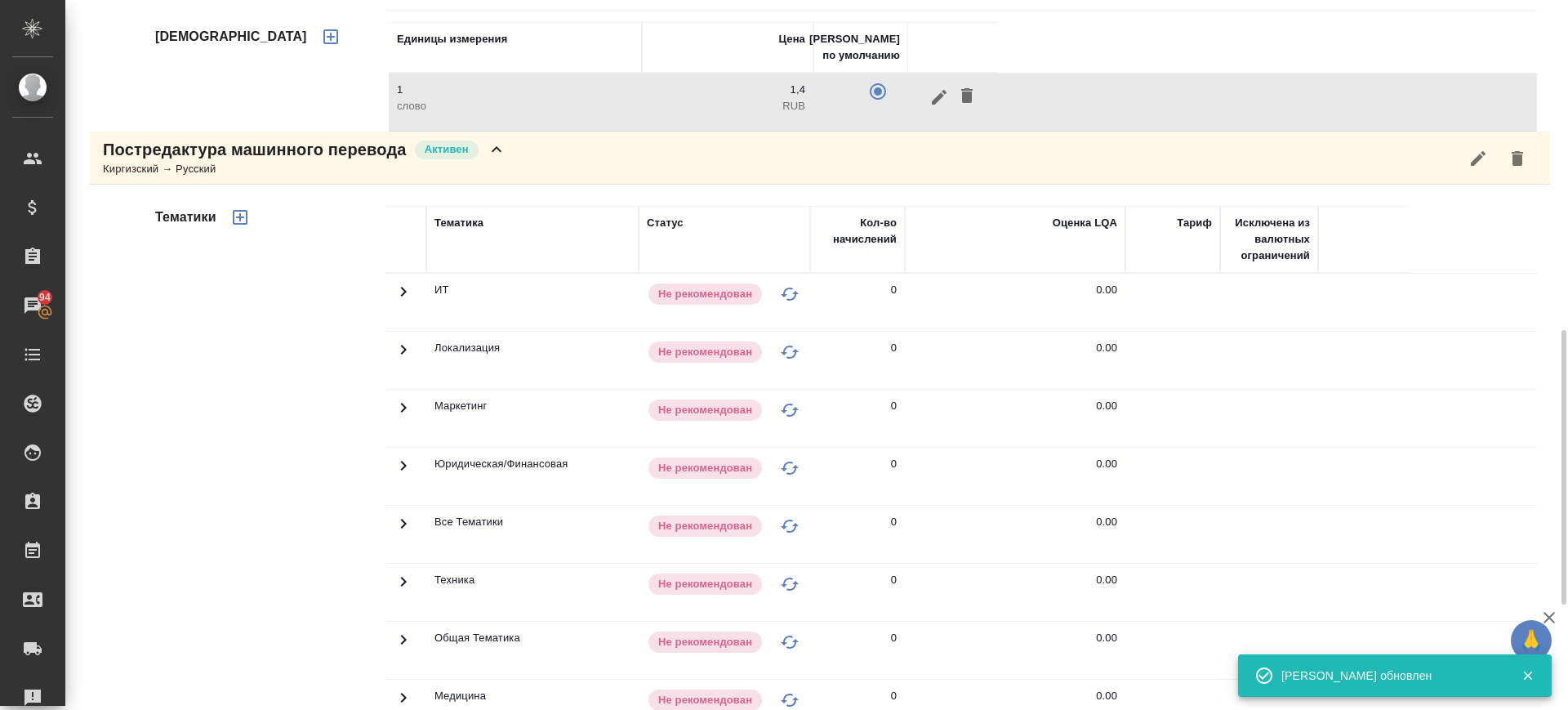
scroll to position [1121, 0]
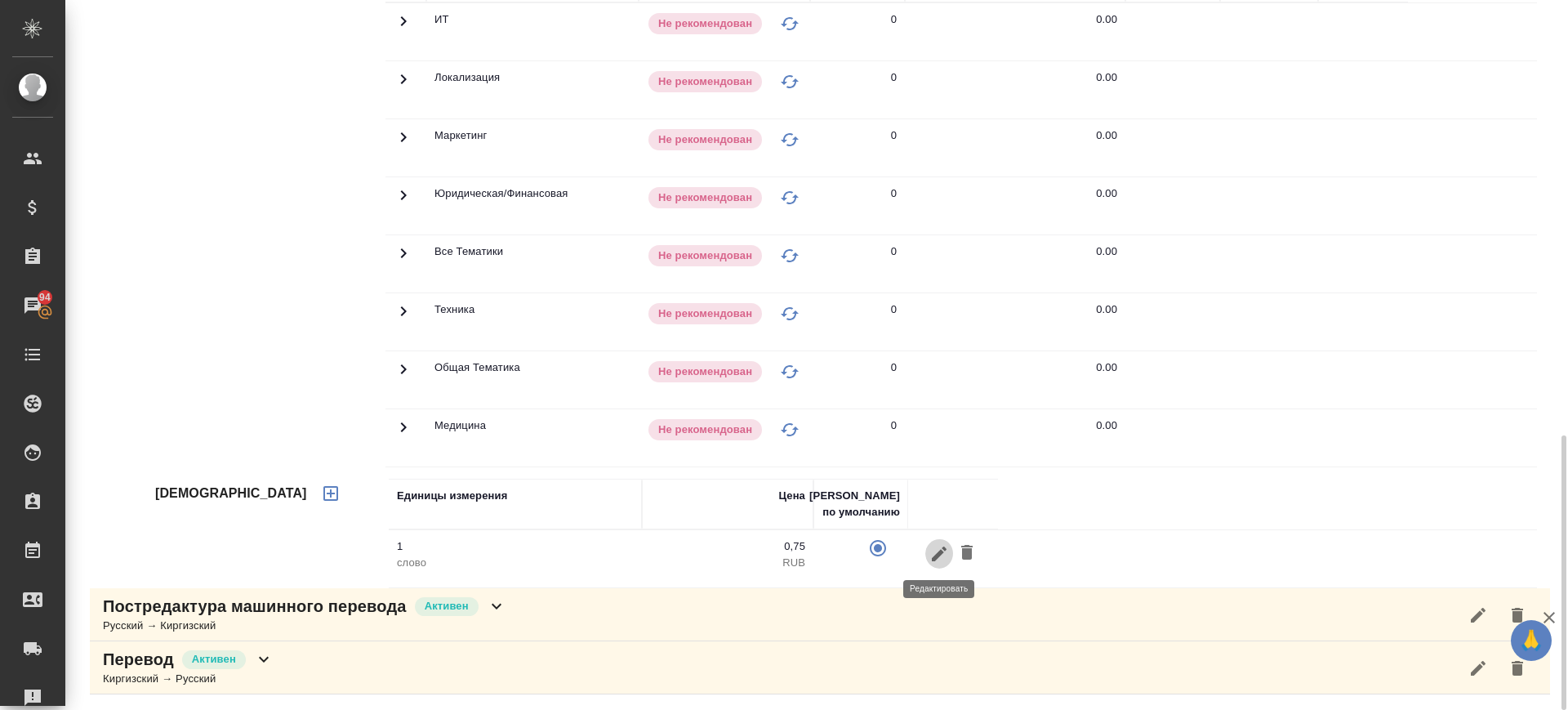
click at [934, 557] on icon "button" at bounding box center [939, 553] width 14 height 14
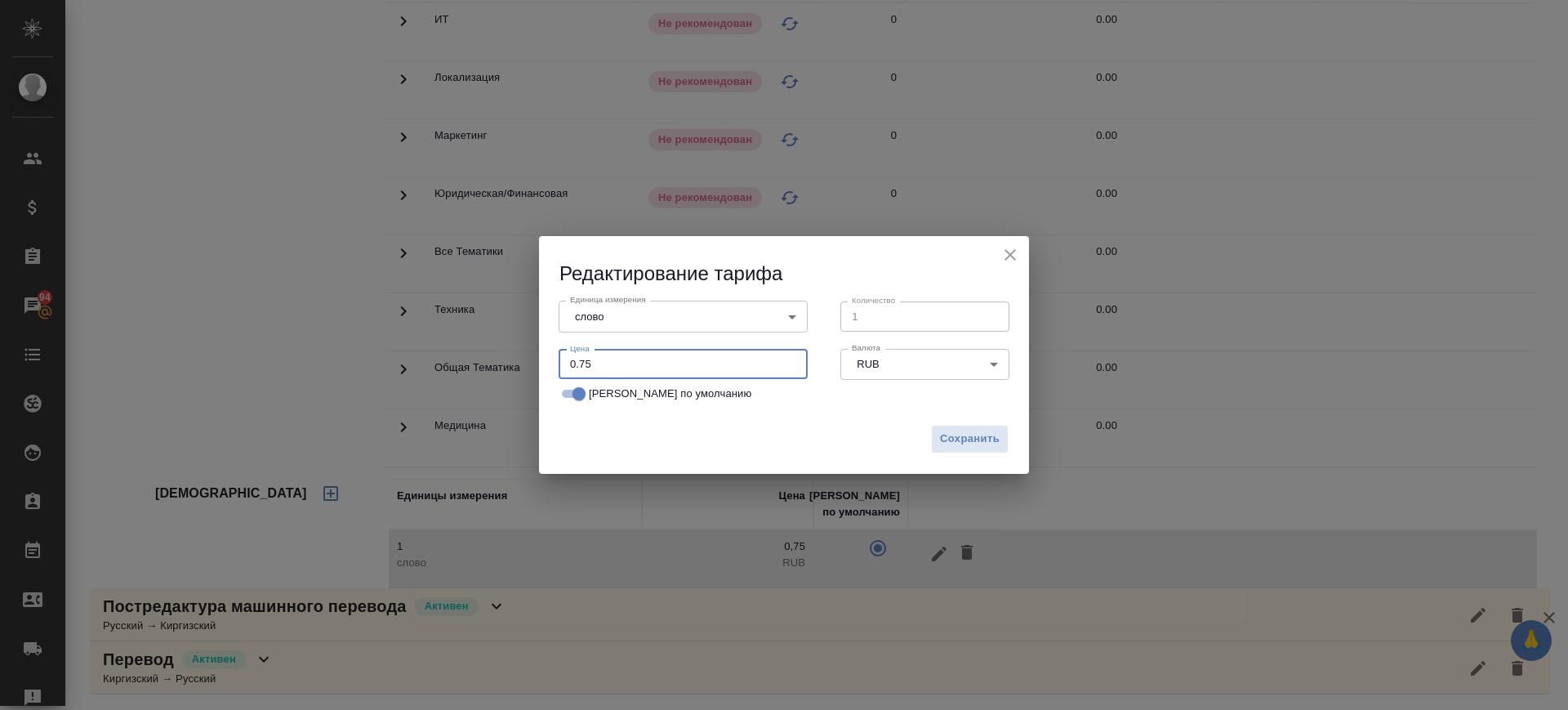
drag, startPoint x: 614, startPoint y: 363, endPoint x: 436, endPoint y: 400, distance: 181.8
click at [436, 400] on div "Редактирование тарифа Единица измерения слово 5a8b1489cc6b4906c91bfd90 Единица …" at bounding box center [784, 355] width 1568 height 710
paste input "1.4"
type input "1.4"
click at [995, 426] on button "Сохранить" at bounding box center [970, 440] width 77 height 29
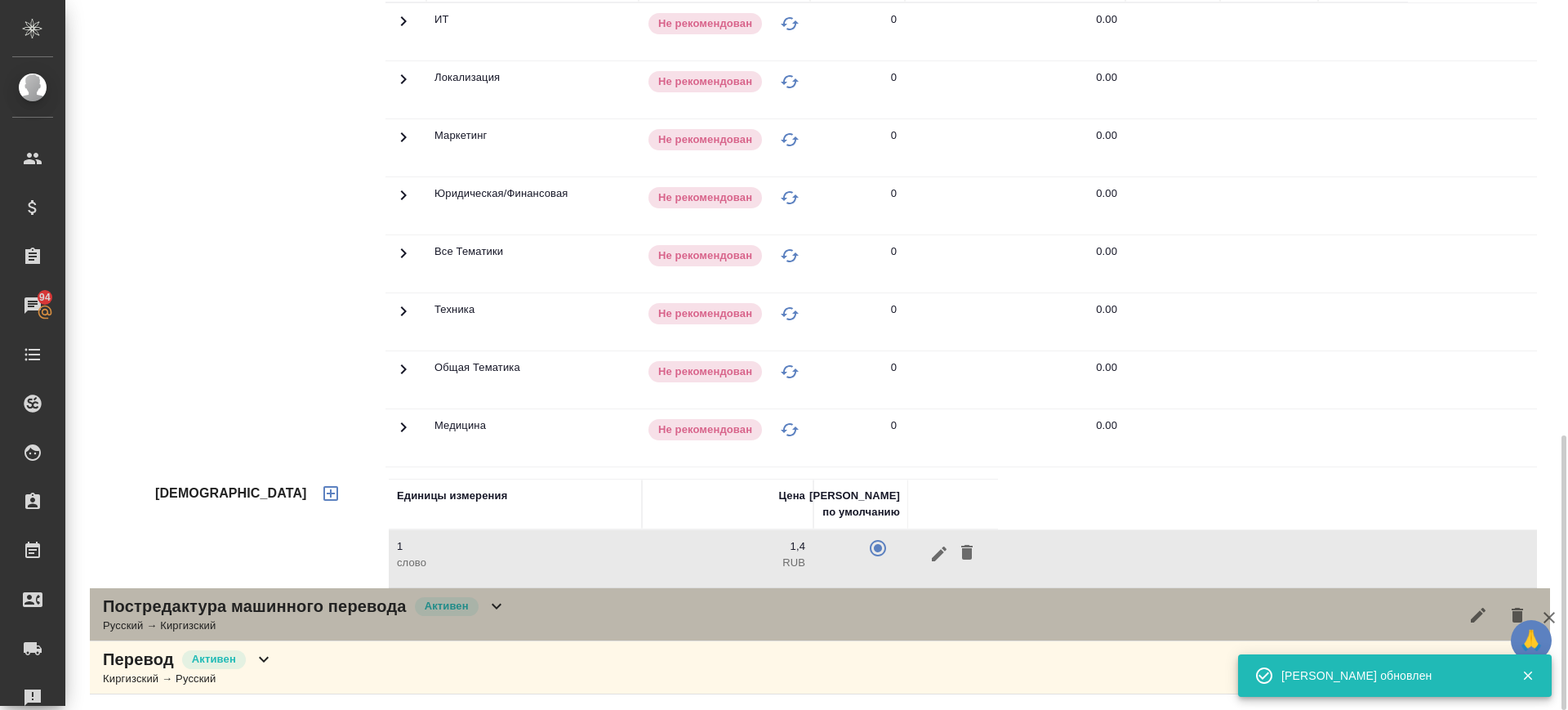
click at [627, 608] on div "Постредактура машинного перевода Активен Русский → Киргизский" at bounding box center [820, 614] width 1461 height 53
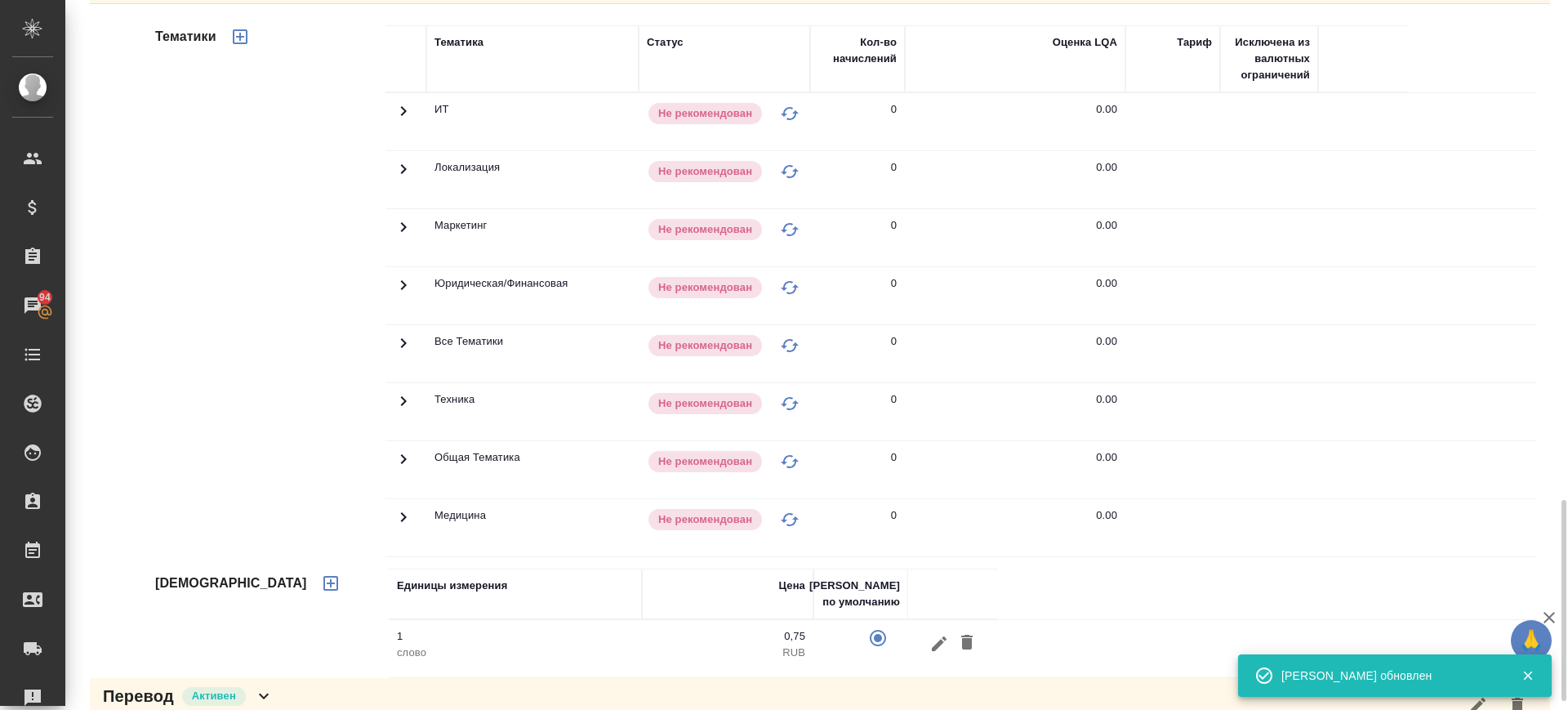
scroll to position [1758, 0]
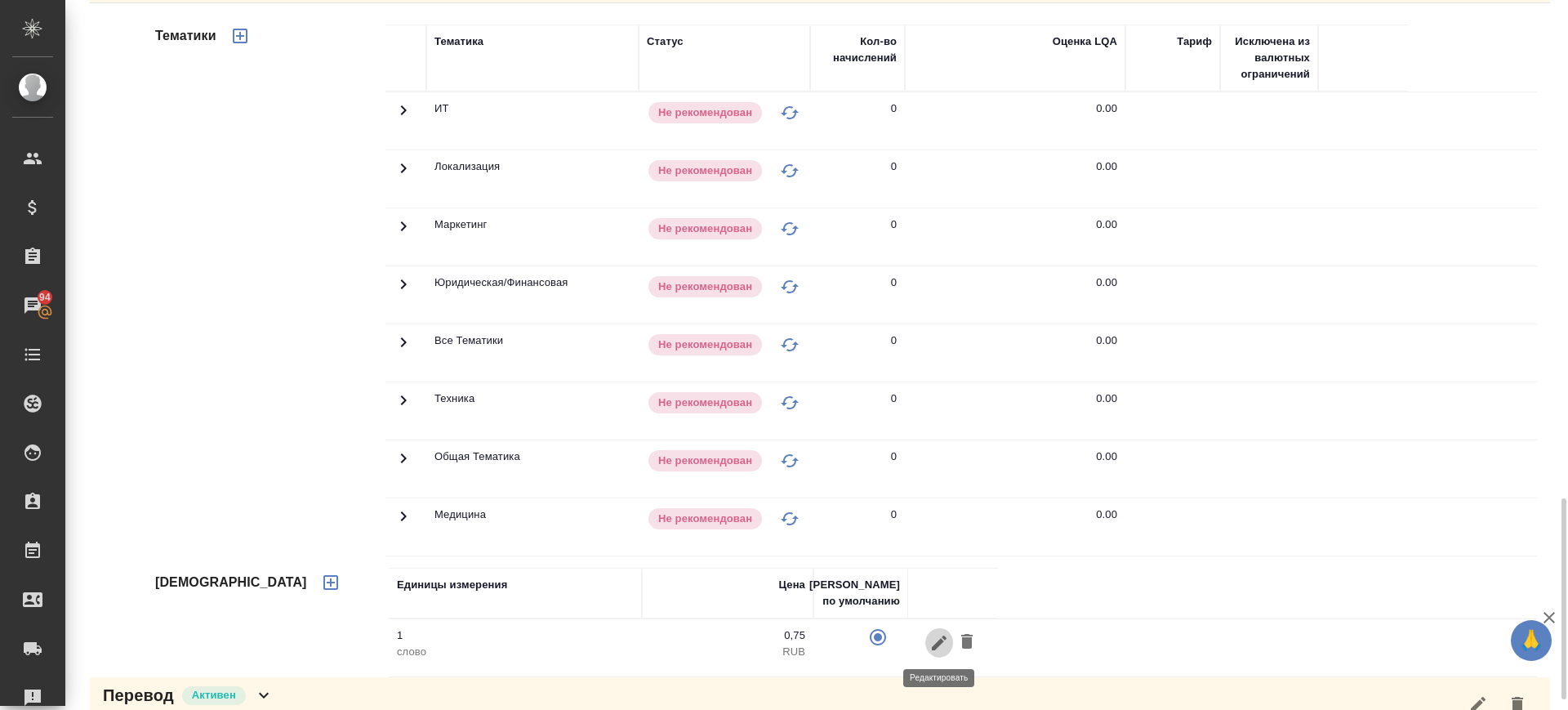
click at [929, 643] on icon "button" at bounding box center [939, 642] width 19 height 19
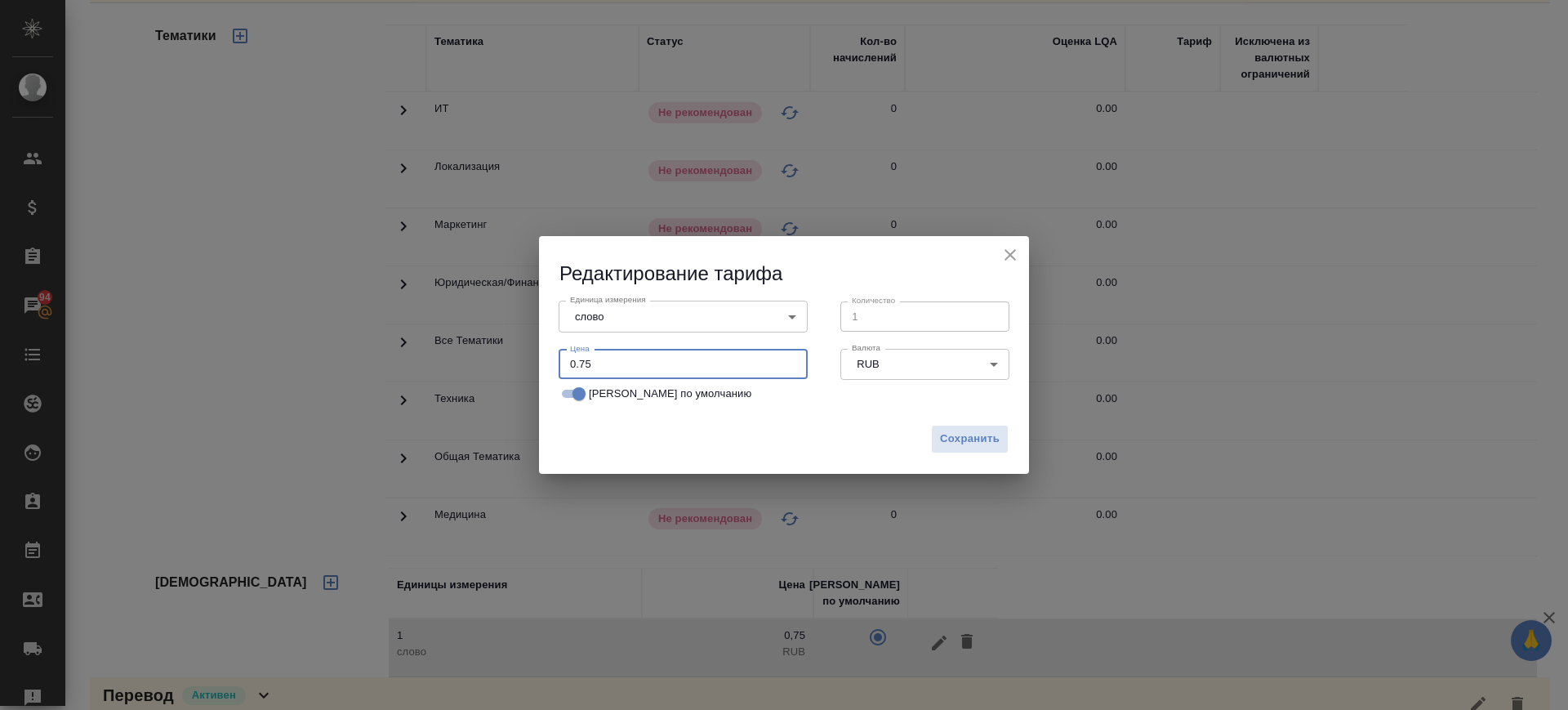
drag, startPoint x: 652, startPoint y: 356, endPoint x: 475, endPoint y: 377, distance: 178.2
click at [475, 377] on div "Редактирование тарифа Единица измерения слово 5a8b1489cc6b4906c91bfd90 Единица …" at bounding box center [784, 355] width 1568 height 710
paste input "1.4"
type input "1.4"
click at [936, 436] on button "Сохранить" at bounding box center [970, 440] width 77 height 29
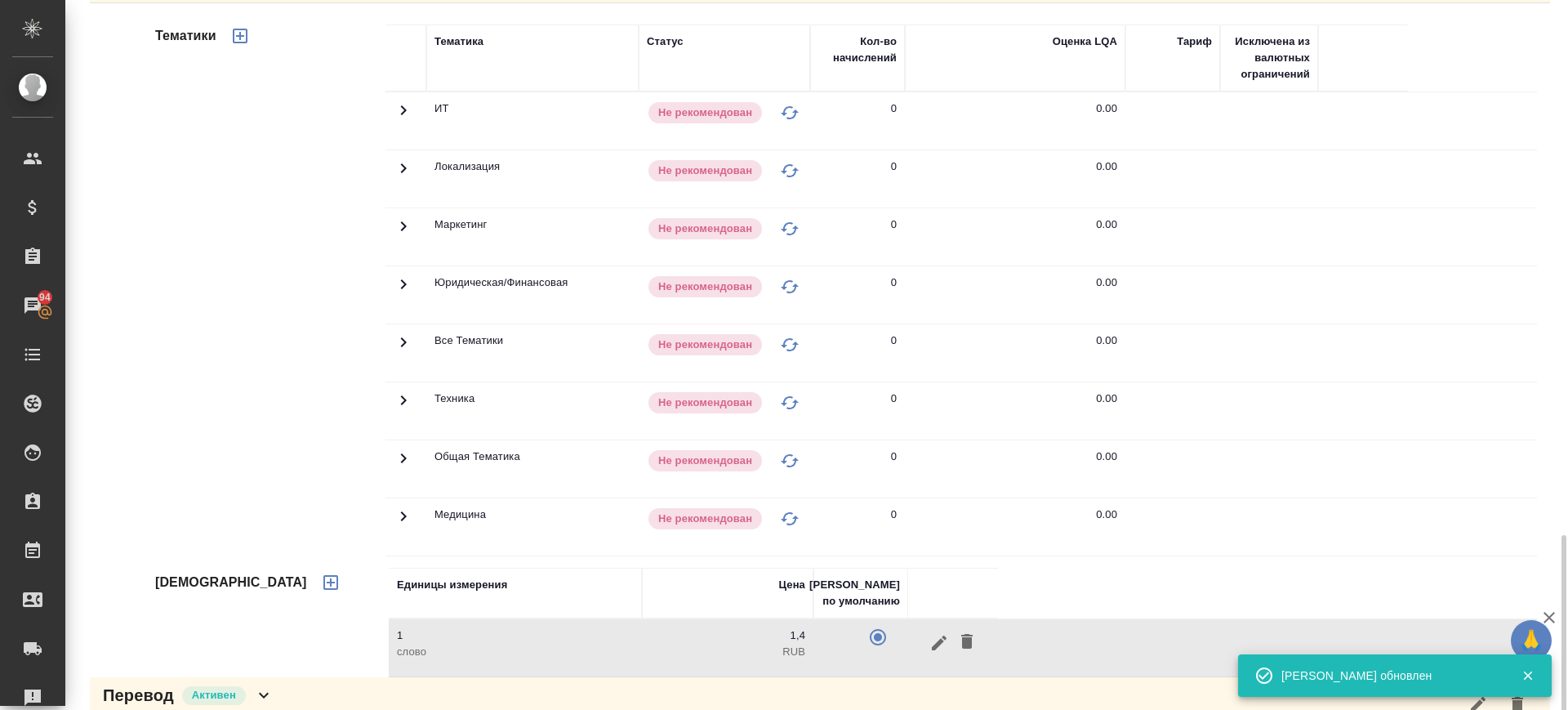
scroll to position [1794, 0]
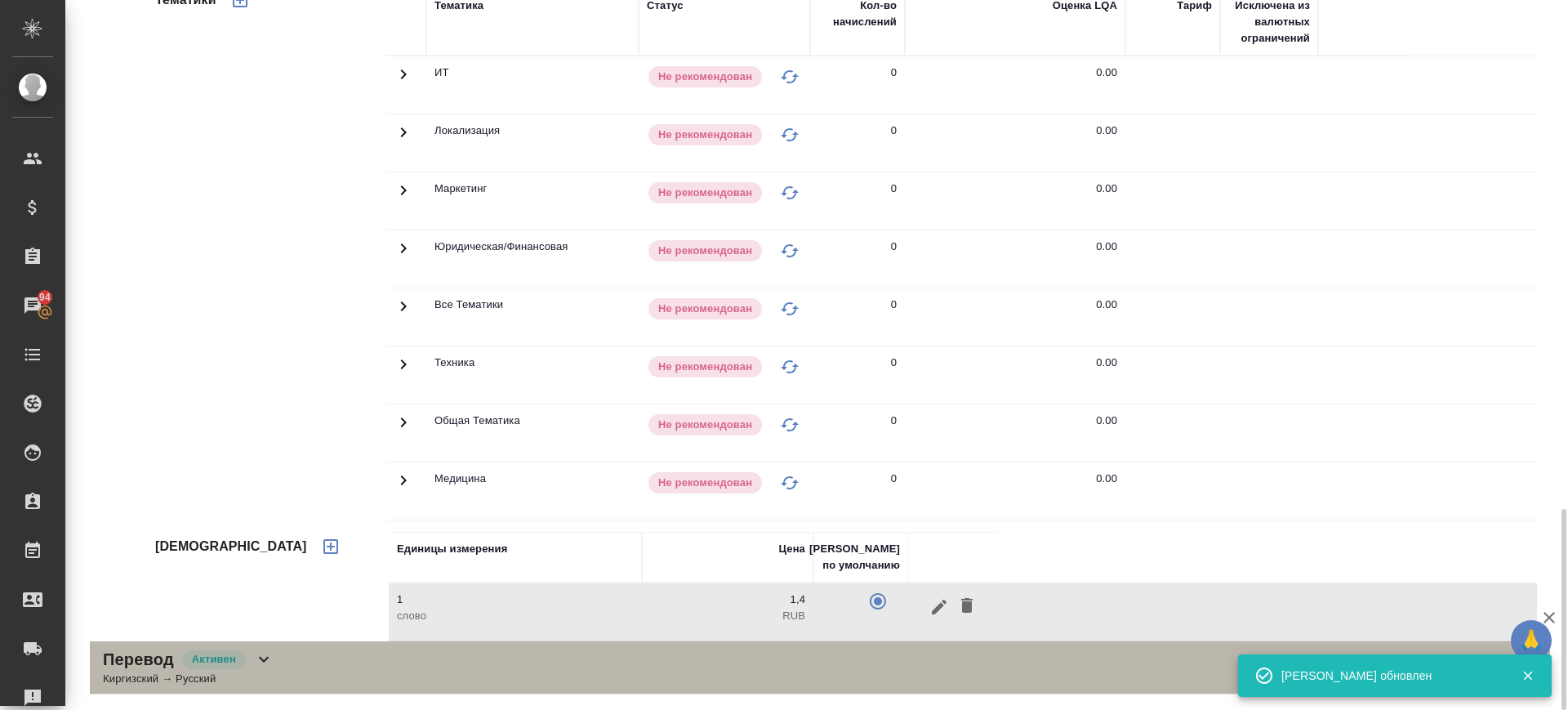
click at [652, 677] on div "Перевод Активен Киргизский → Русский" at bounding box center [820, 667] width 1461 height 53
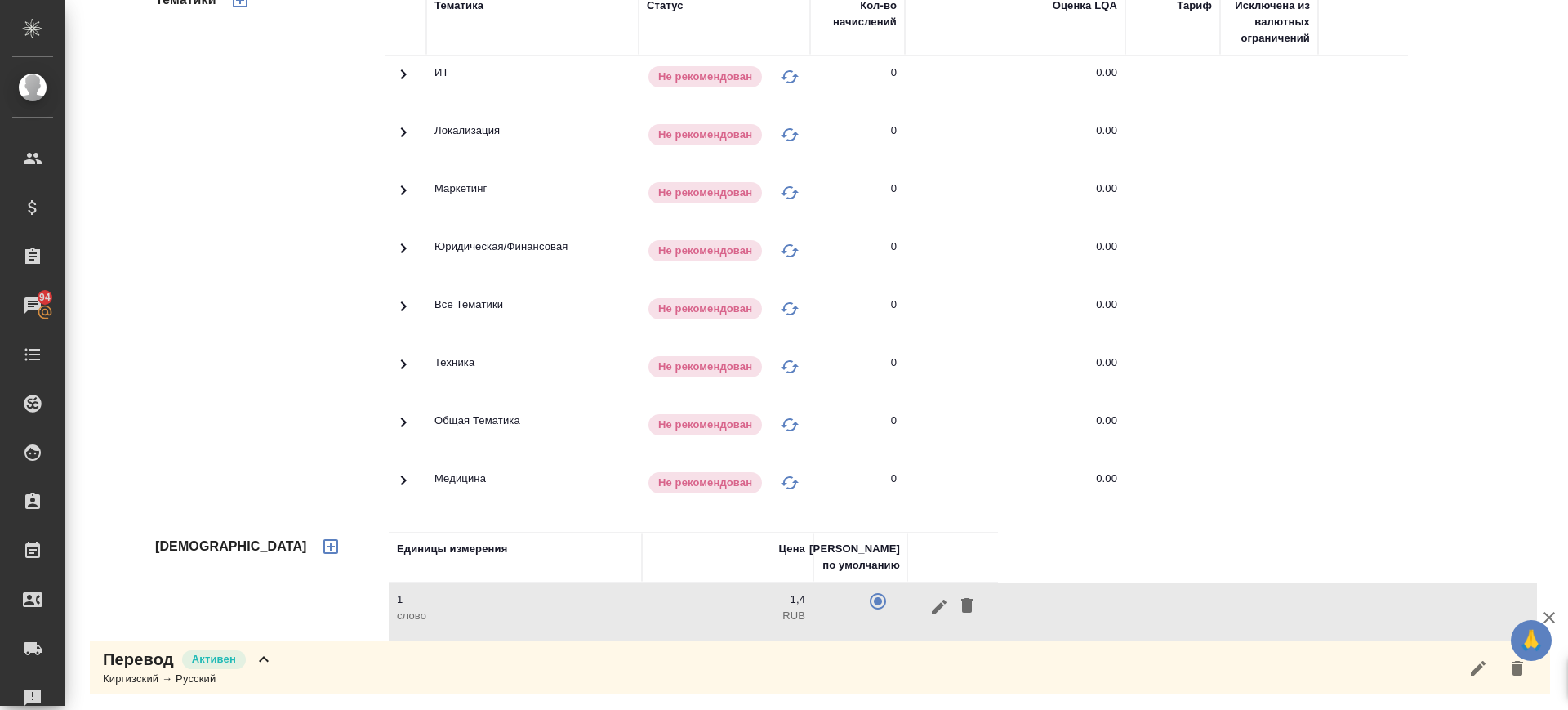
scroll to position [2468, 0]
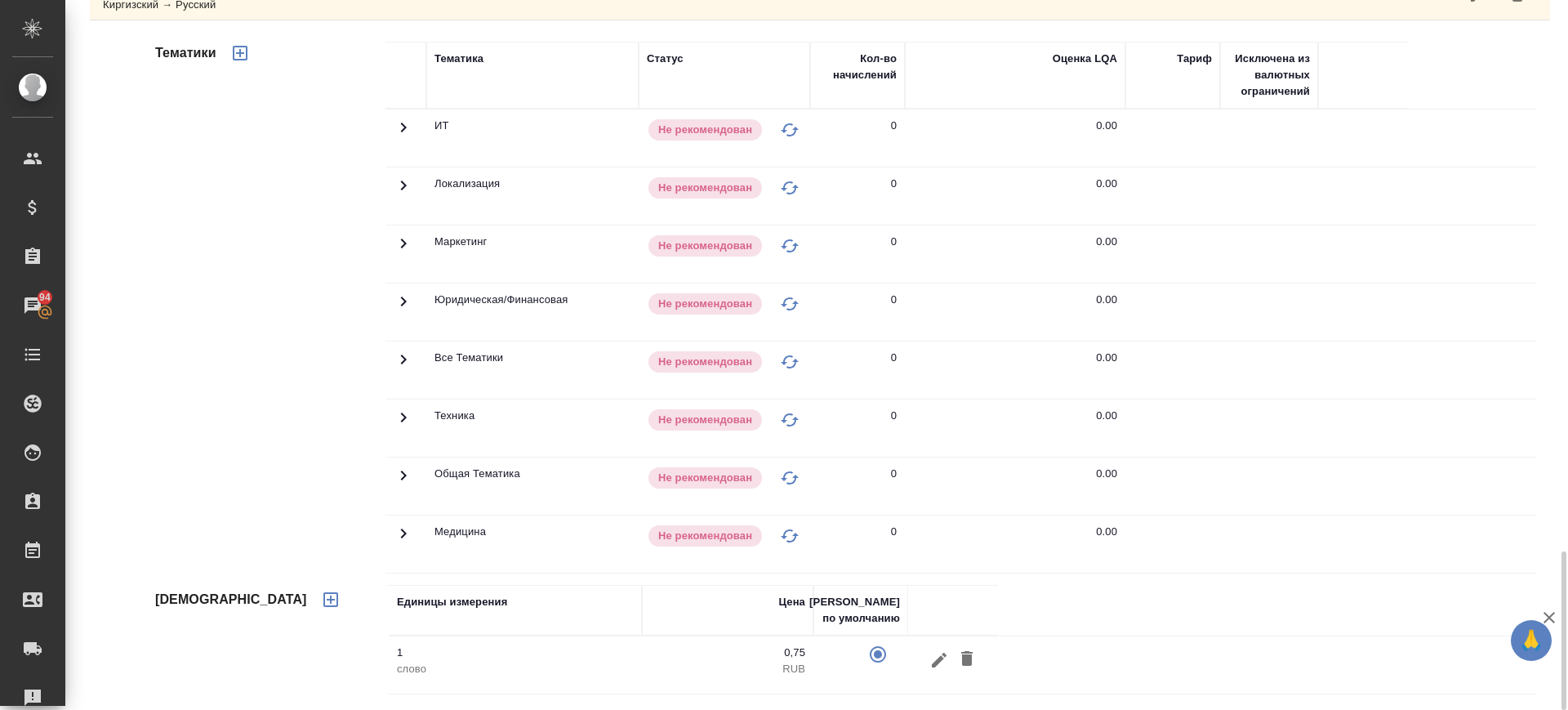
click at [934, 674] on td at bounding box center [953, 665] width 90 height 57
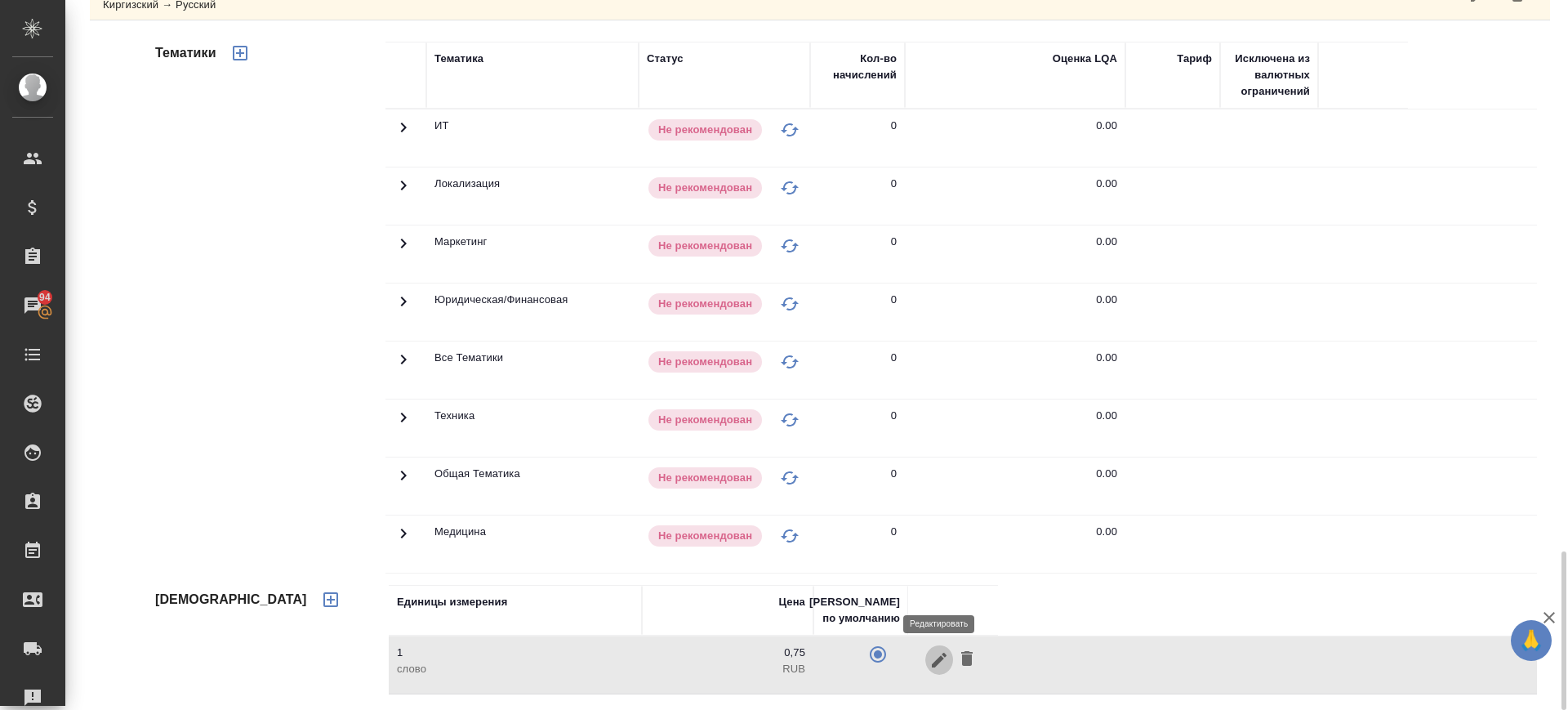
click at [932, 658] on icon "button" at bounding box center [939, 660] width 19 height 19
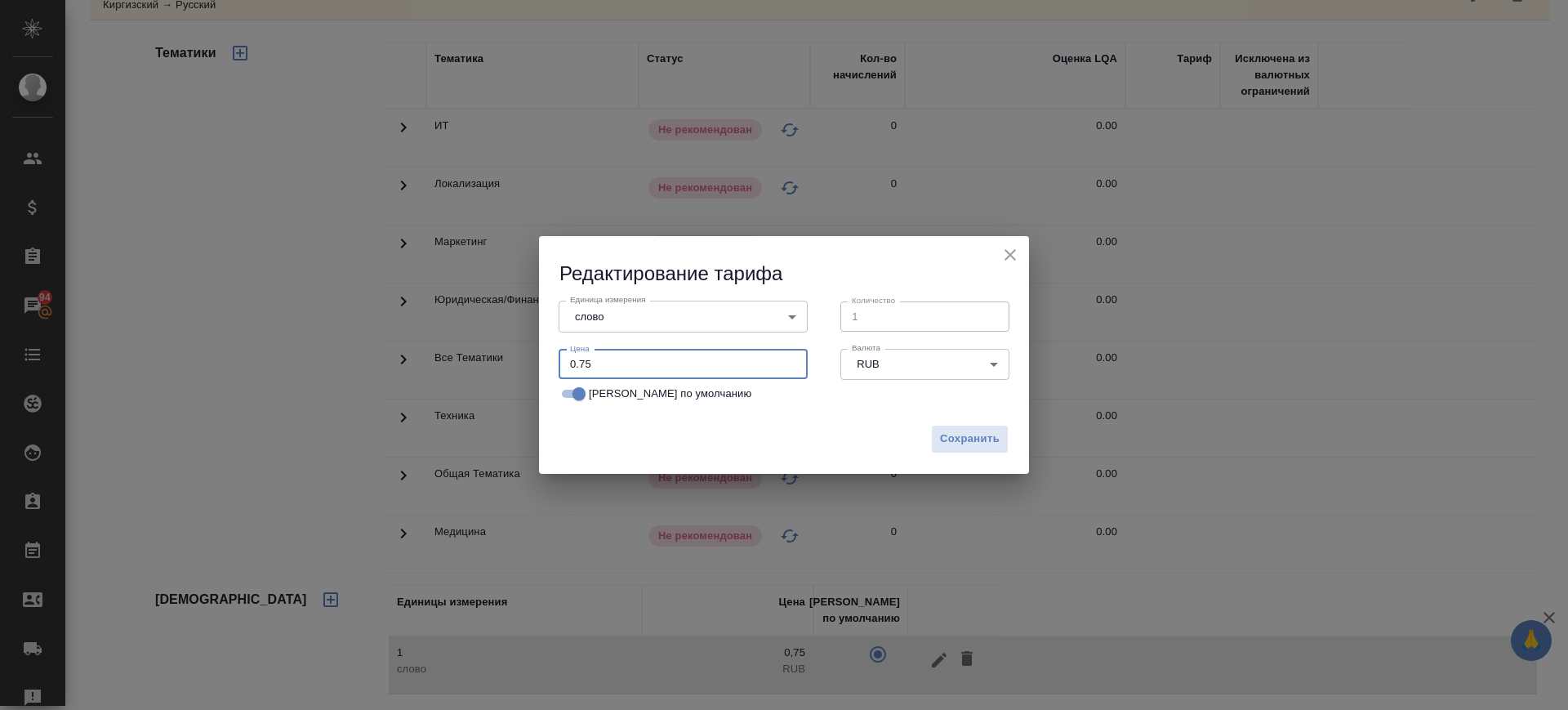
drag, startPoint x: 626, startPoint y: 360, endPoint x: 489, endPoint y: 366, distance: 137.1
click at [489, 366] on div "Редактирование тарифа Единица измерения слово 5a8b1489cc6b4906c91bfd90 Единица …" at bounding box center [784, 355] width 1568 height 710
paste input "1.4"
type input "1.4"
click at [948, 438] on span "Сохранить" at bounding box center [970, 439] width 60 height 18
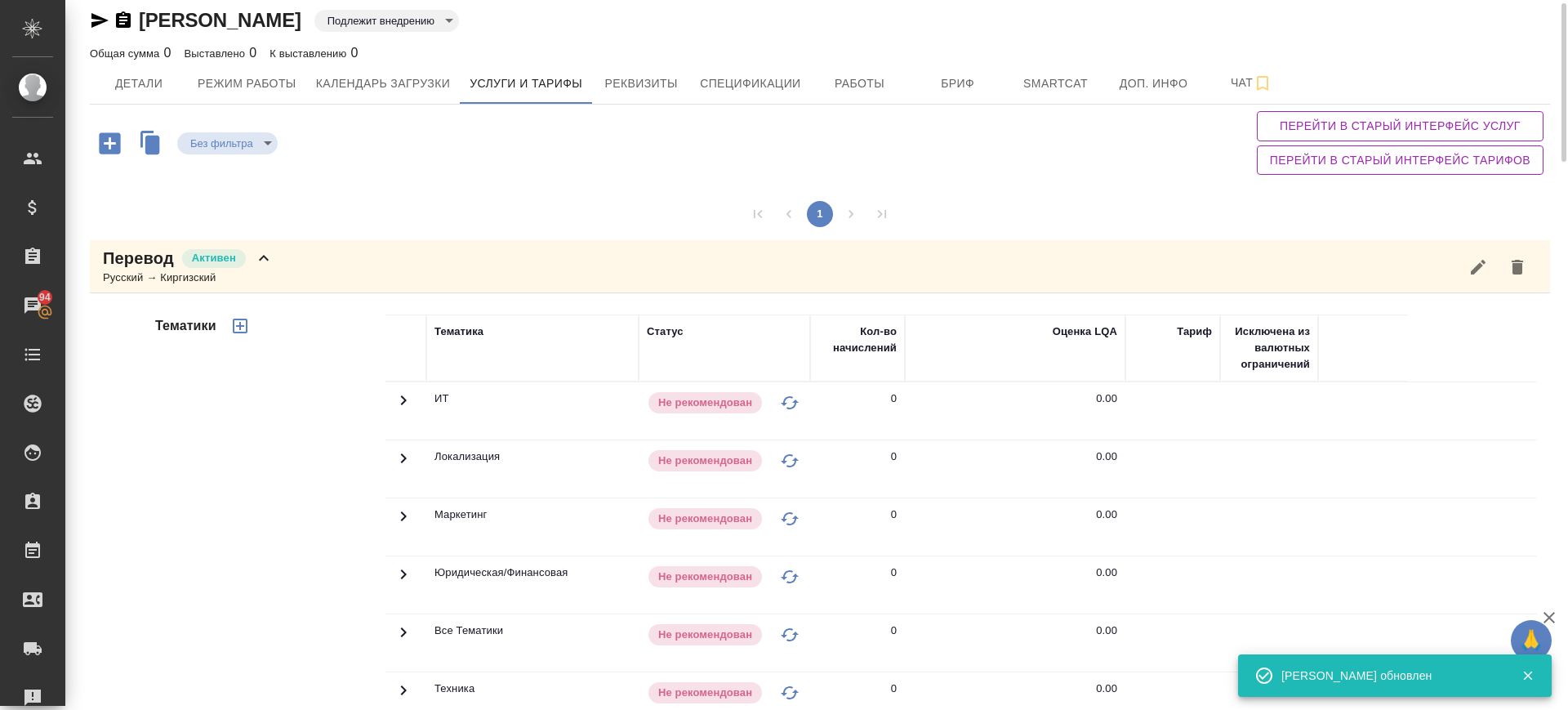
scroll to position [0, 0]
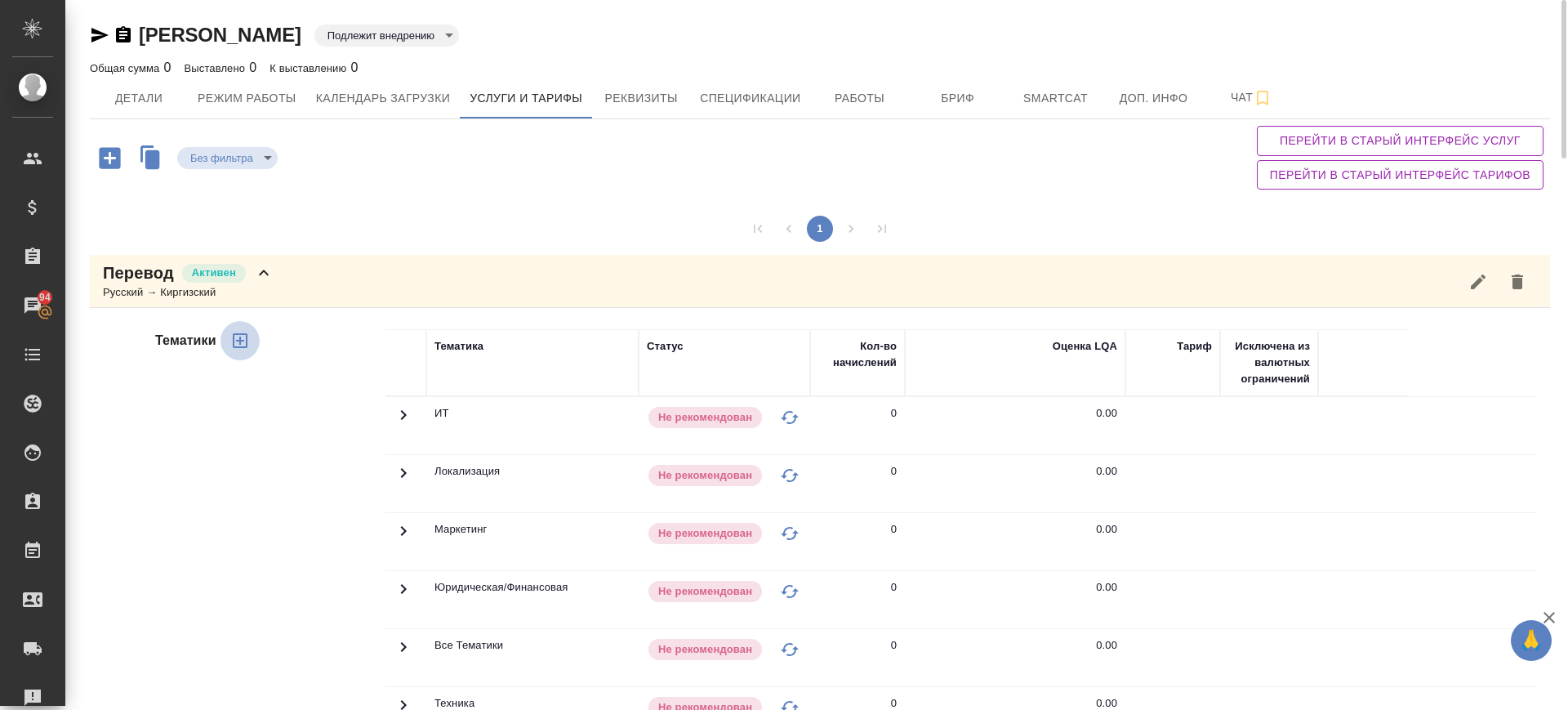
click at [241, 349] on icon "button" at bounding box center [240, 340] width 19 height 19
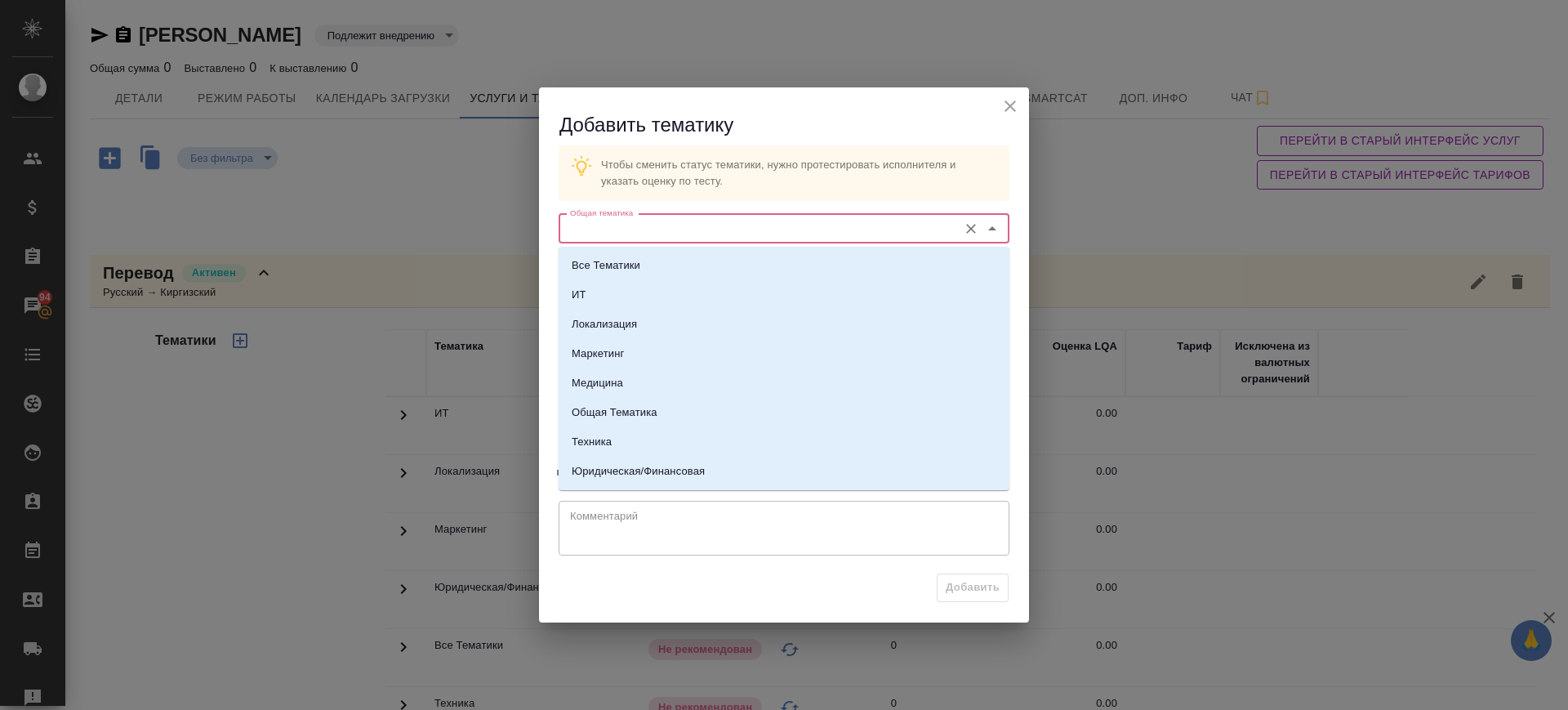
click at [757, 234] on input "Общая тематика" at bounding box center [756, 229] width 386 height 19
click at [705, 441] on li "Техника" at bounding box center [784, 441] width 451 height 29
type input "Техника"
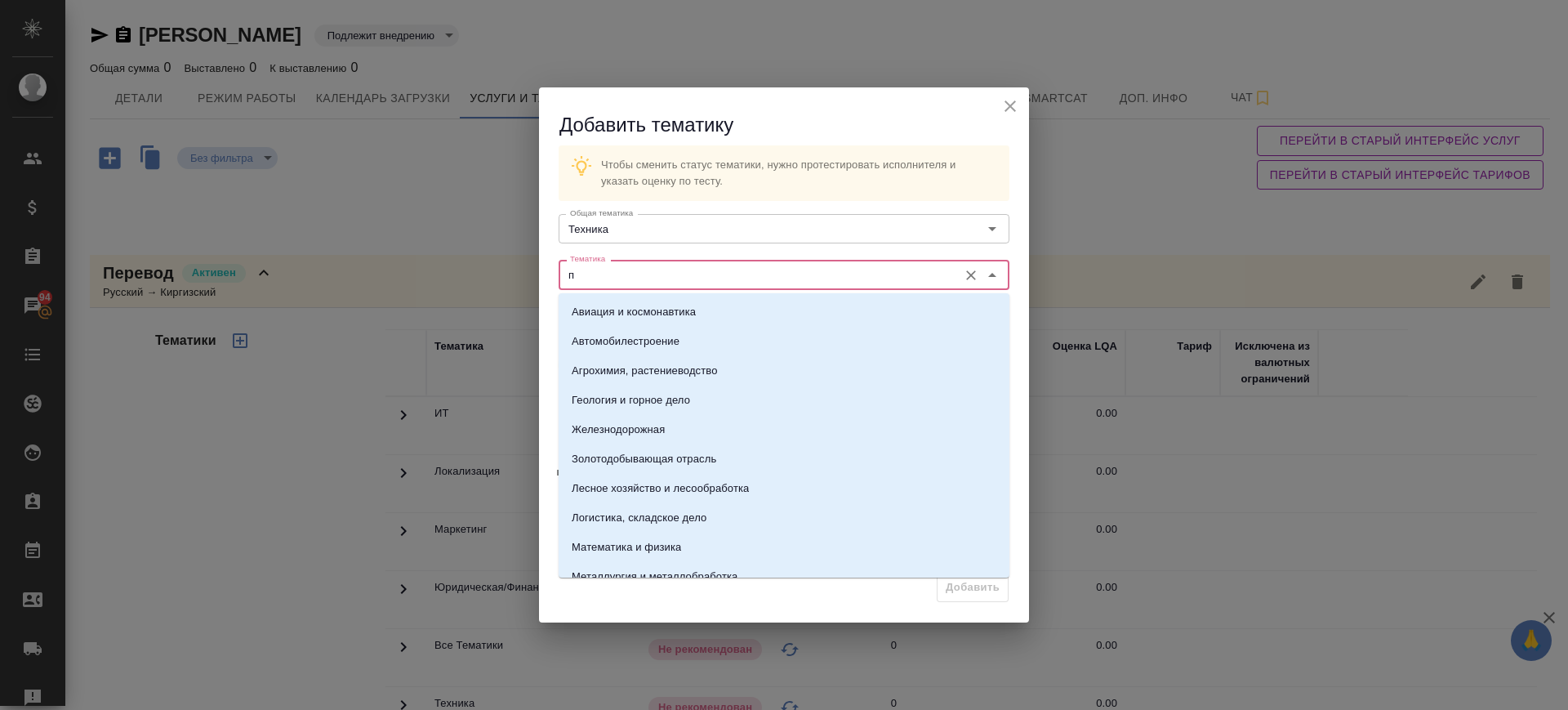
click at [684, 270] on input "п" at bounding box center [756, 274] width 386 height 19
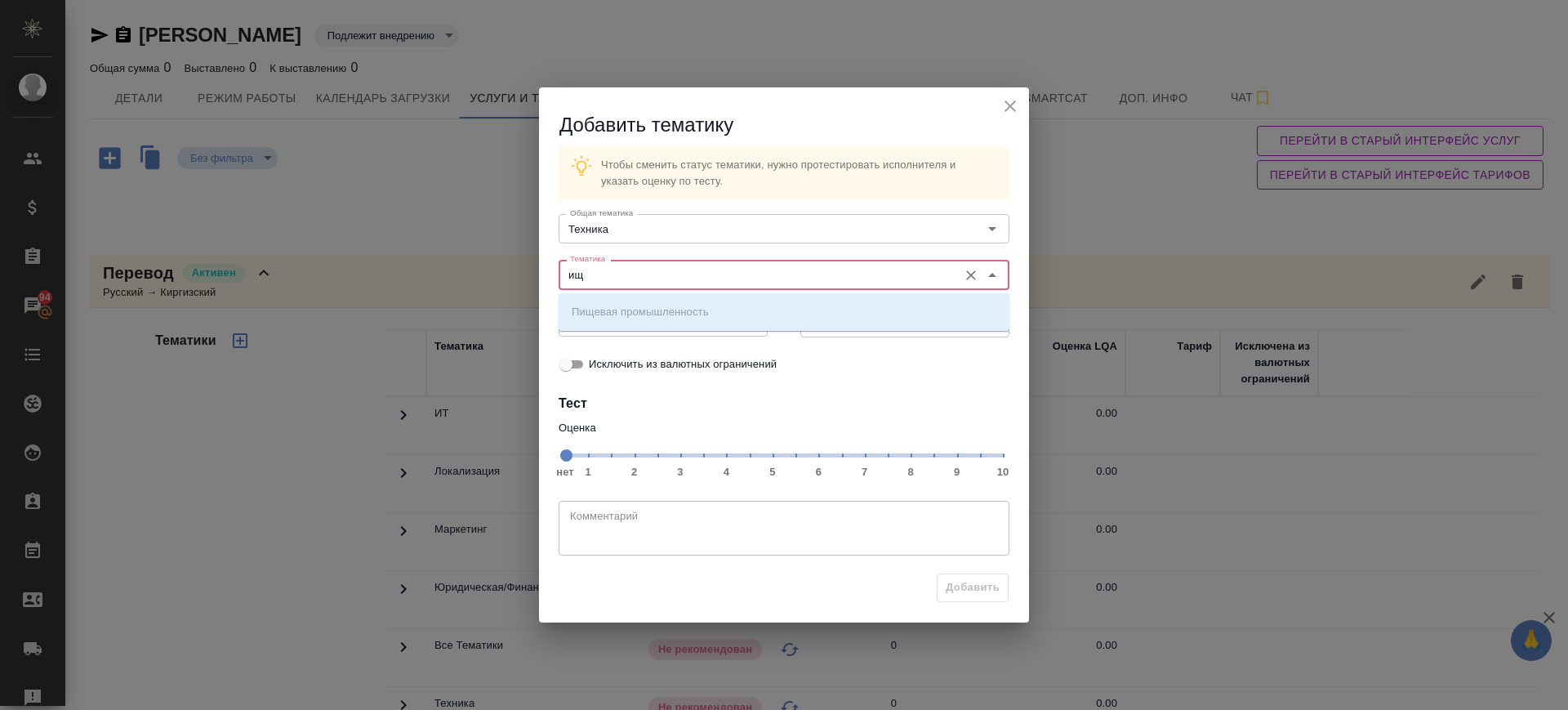
type input "и"
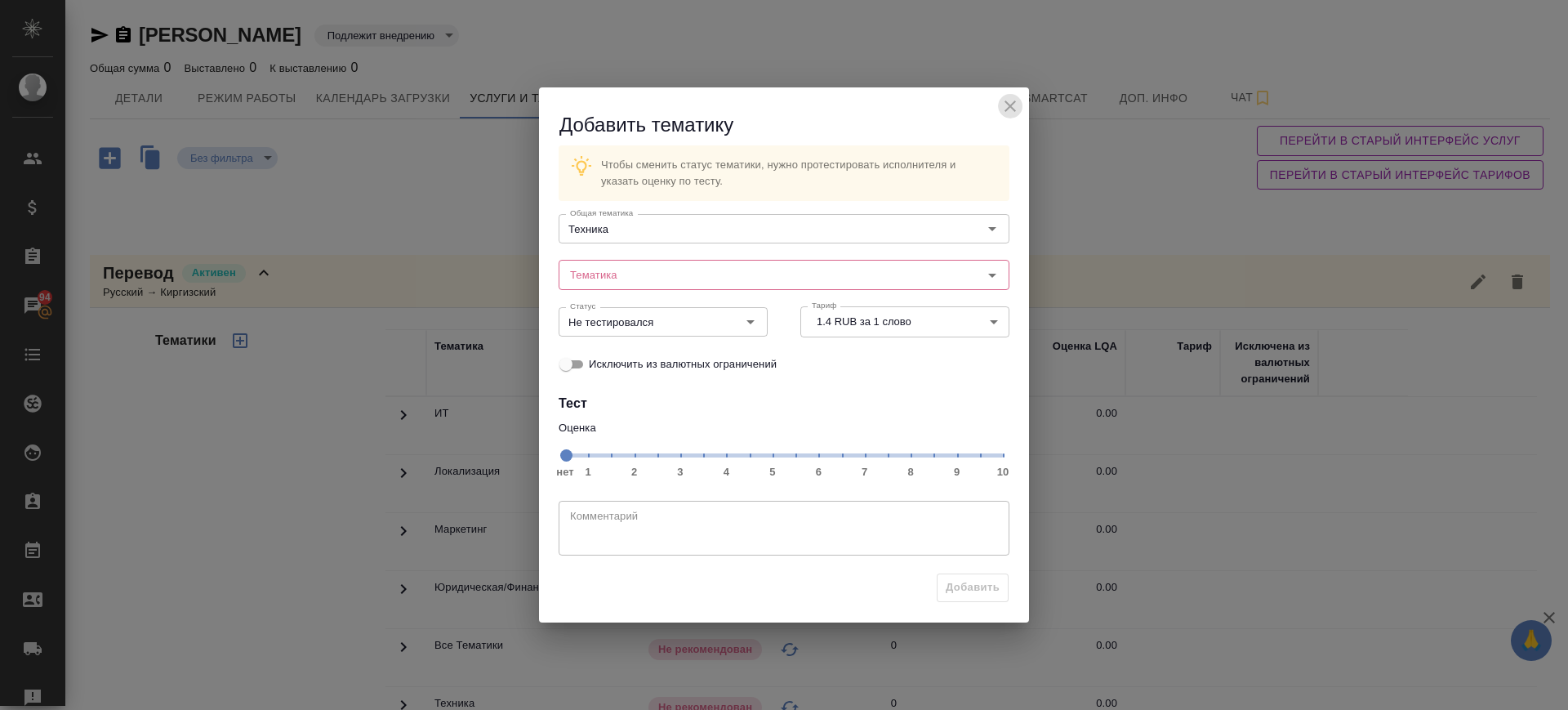
click at [1011, 104] on icon "close" at bounding box center [1011, 106] width 12 height 12
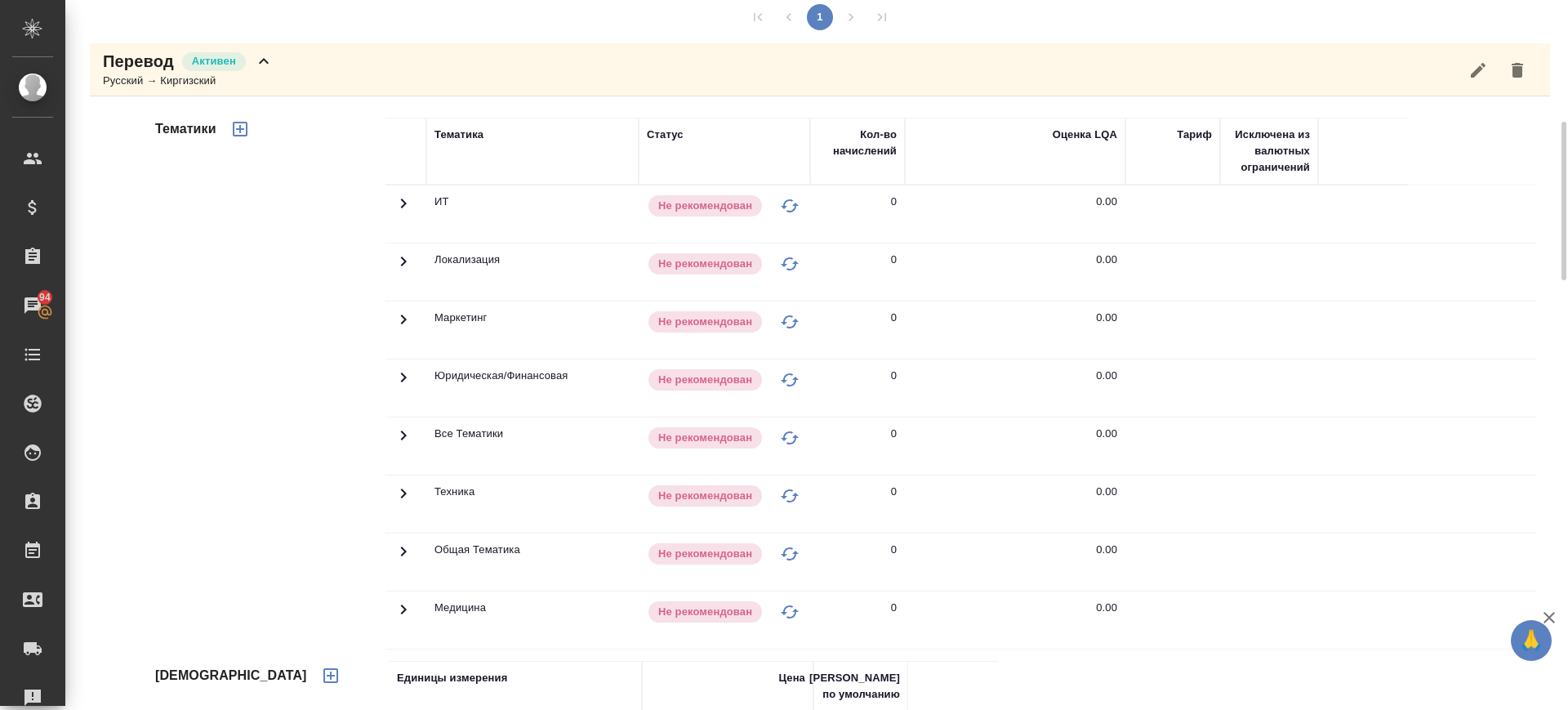
scroll to position [279, 0]
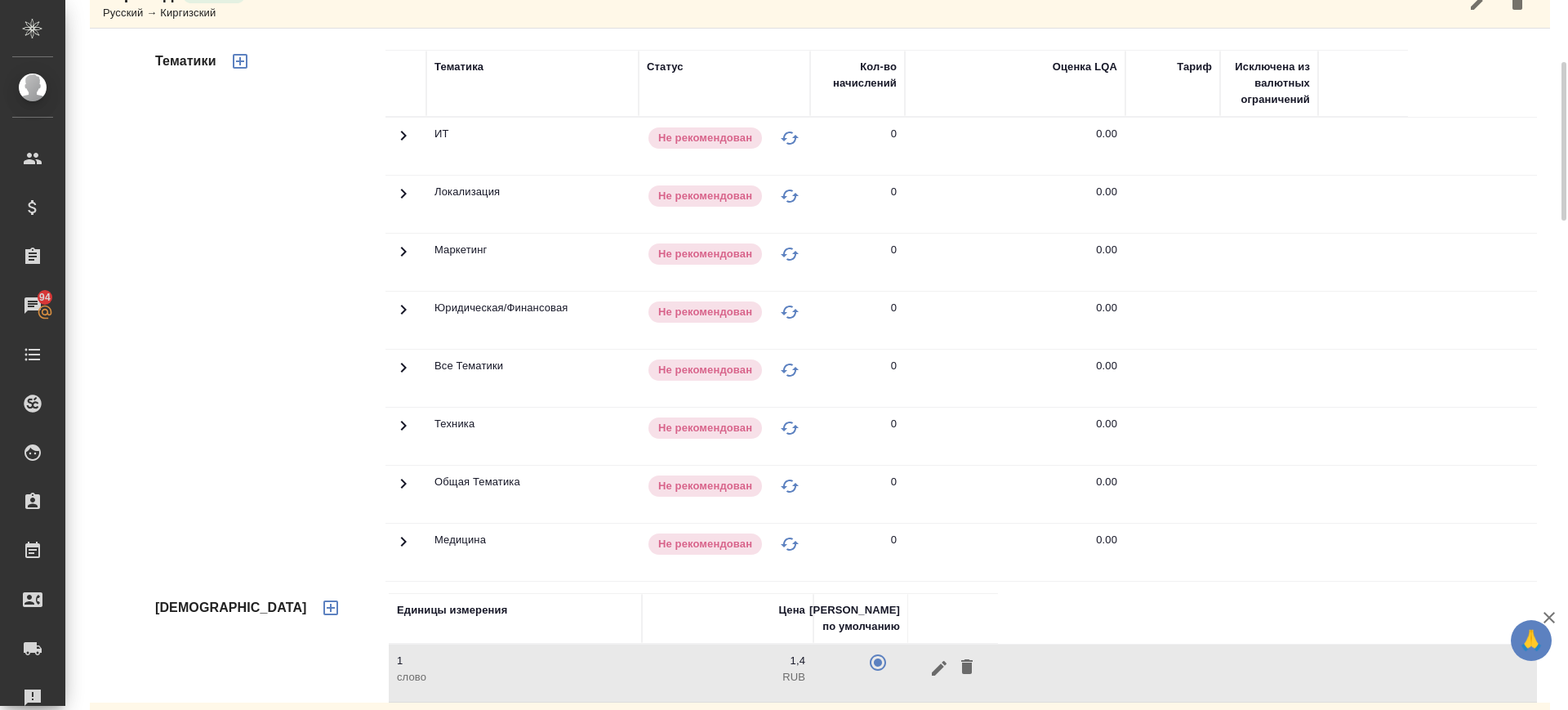
click at [404, 418] on icon at bounding box center [403, 425] width 19 height 19
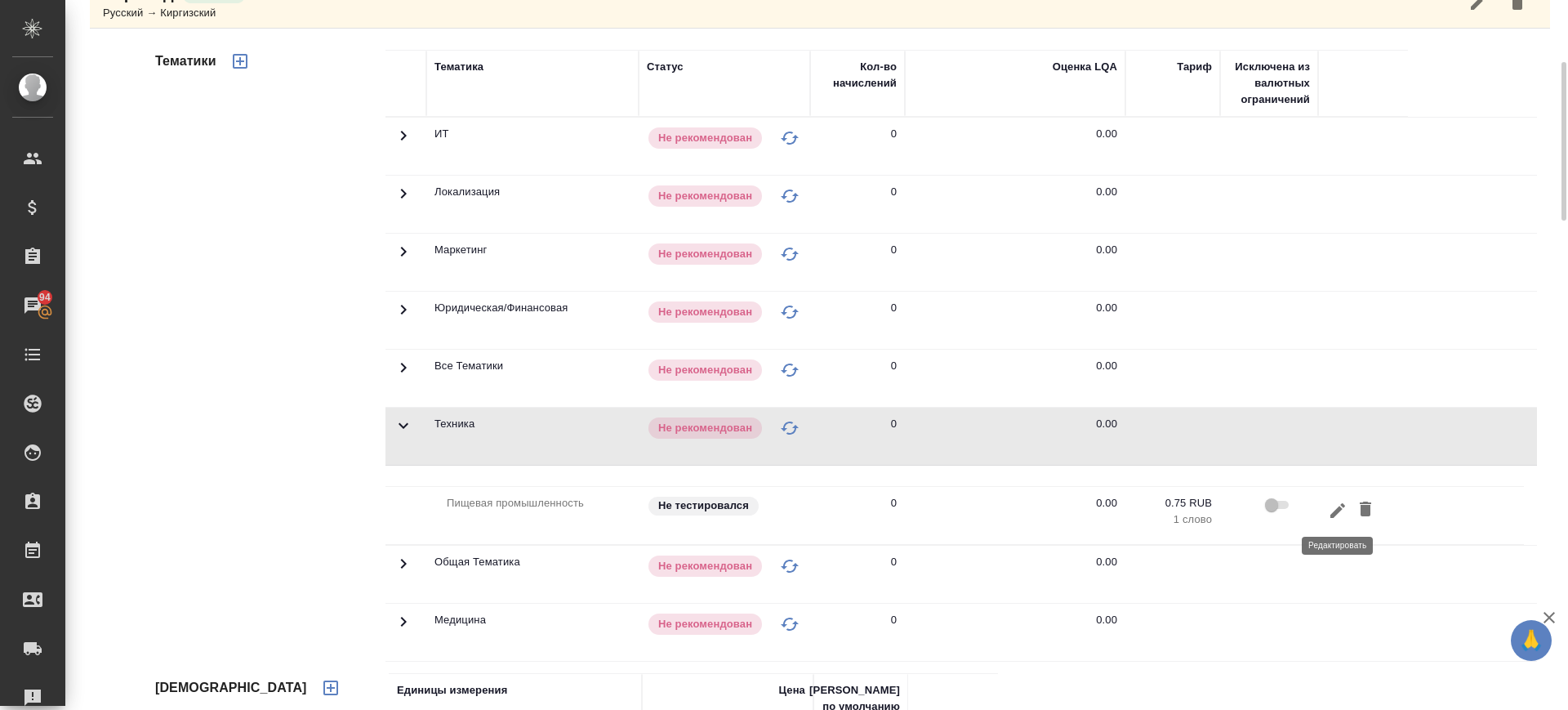
click at [1329, 514] on icon "button" at bounding box center [1338, 510] width 19 height 19
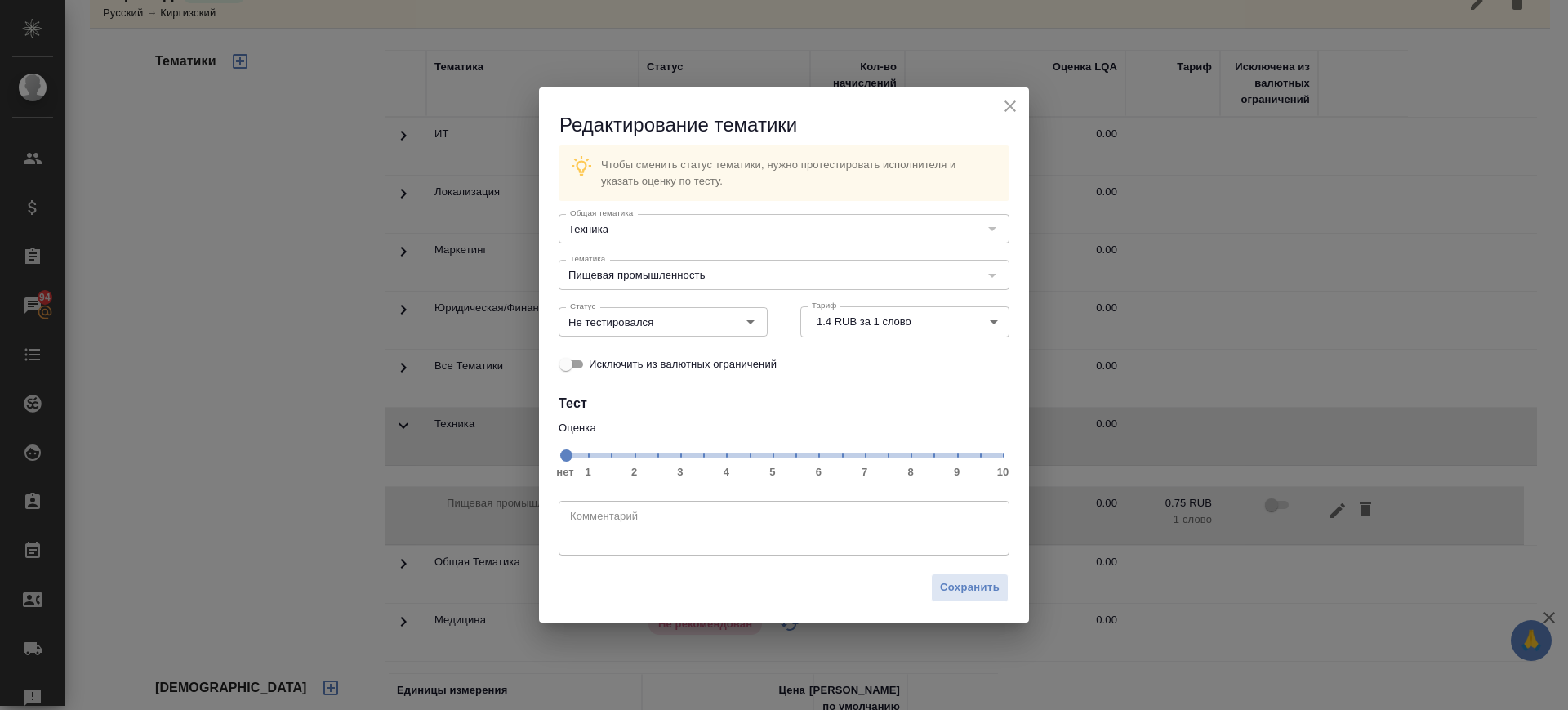
click at [910, 462] on span "нет 1 2 3 4 5 6 7 8 9 10" at bounding box center [784, 454] width 438 height 23
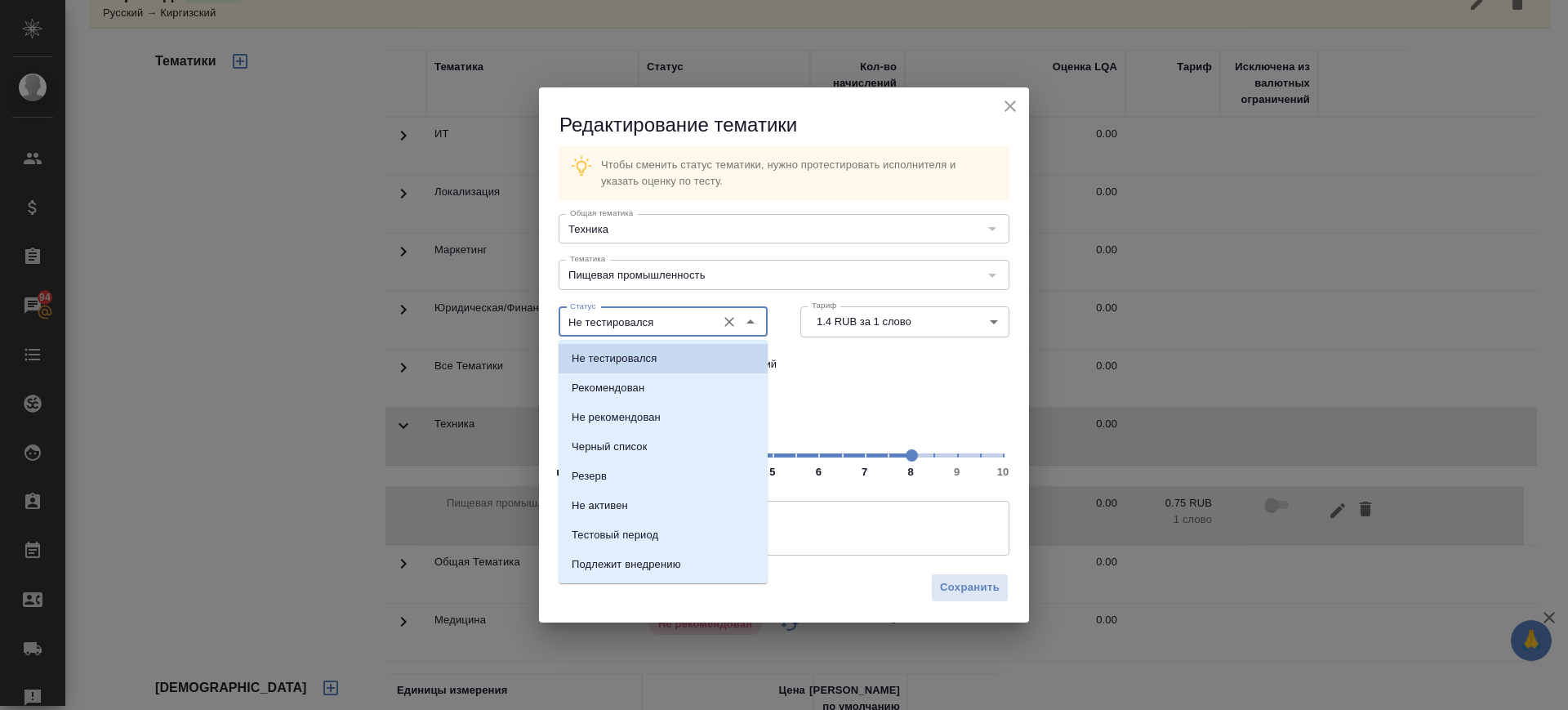
click at [653, 323] on input "Не тестировался" at bounding box center [636, 322] width 145 height 19
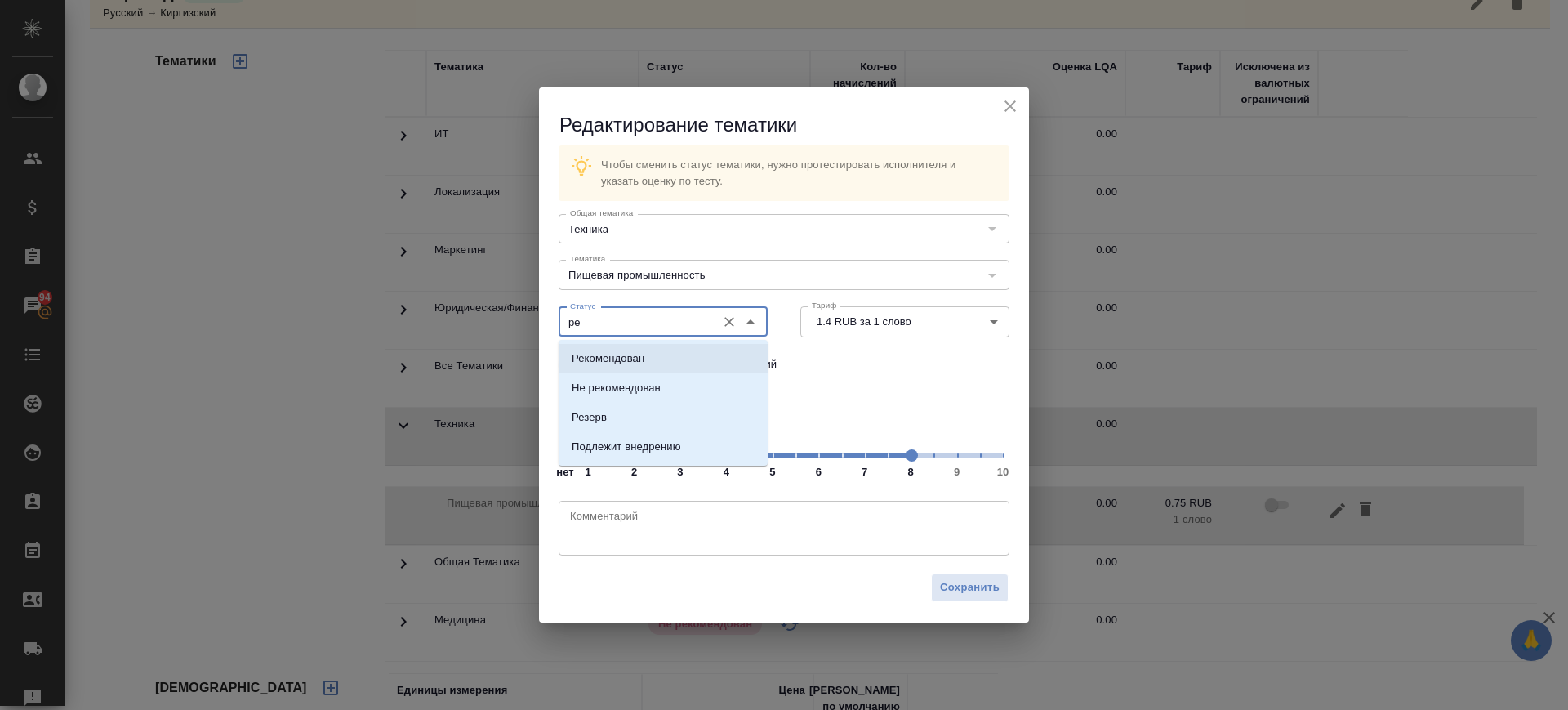
click at [641, 359] on p "Рекомендован" at bounding box center [608, 358] width 72 height 16
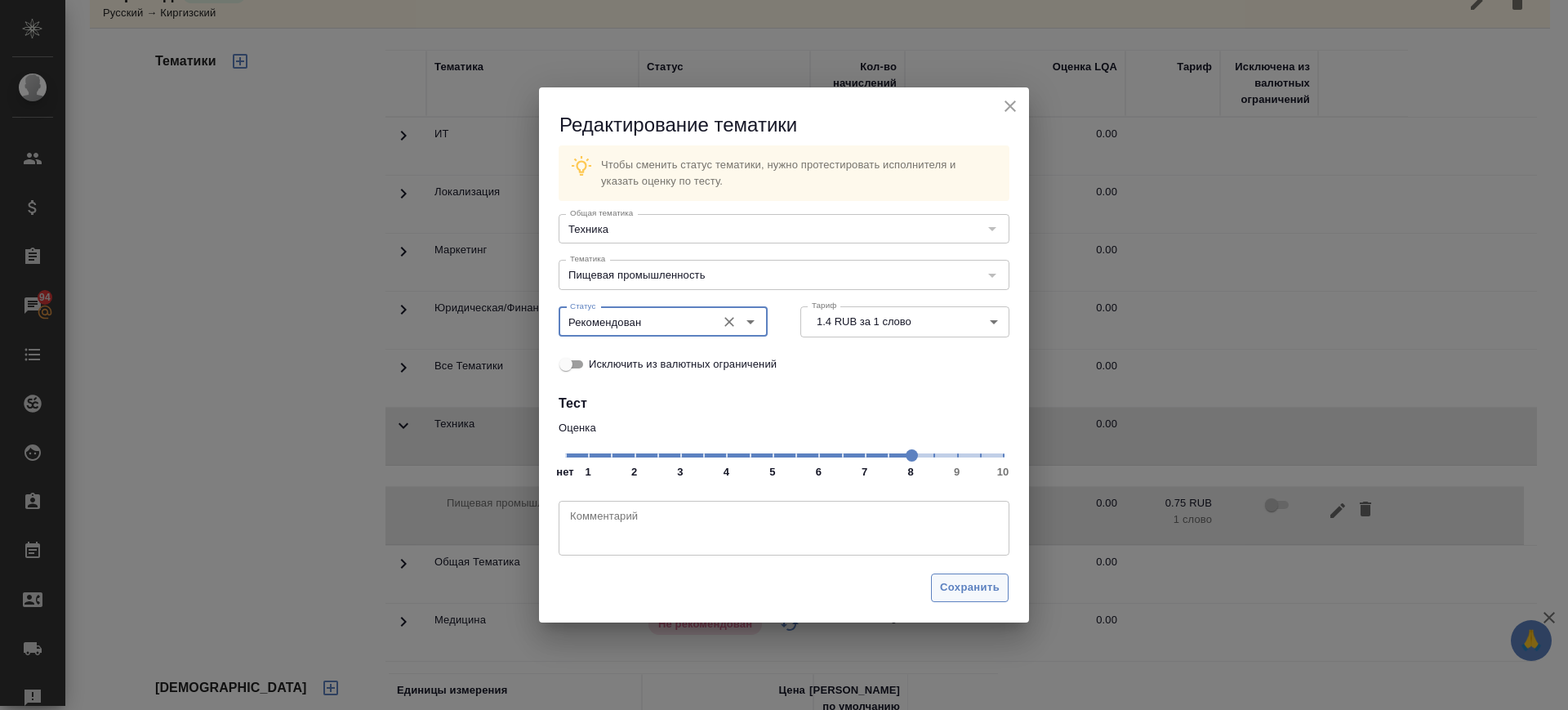
type input "Рекомендован"
click at [968, 584] on span "Сохранить" at bounding box center [970, 587] width 60 height 18
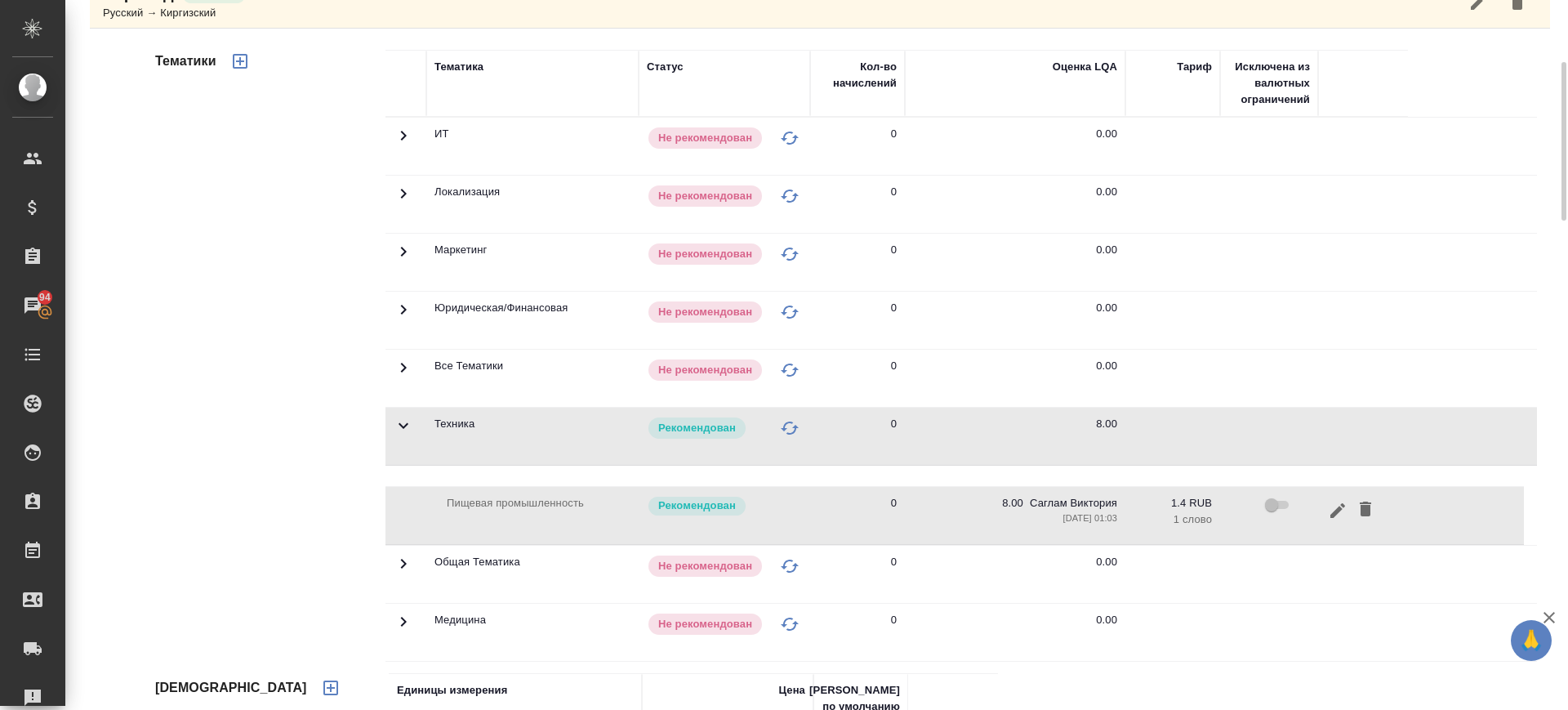
click at [397, 195] on icon at bounding box center [403, 193] width 19 height 19
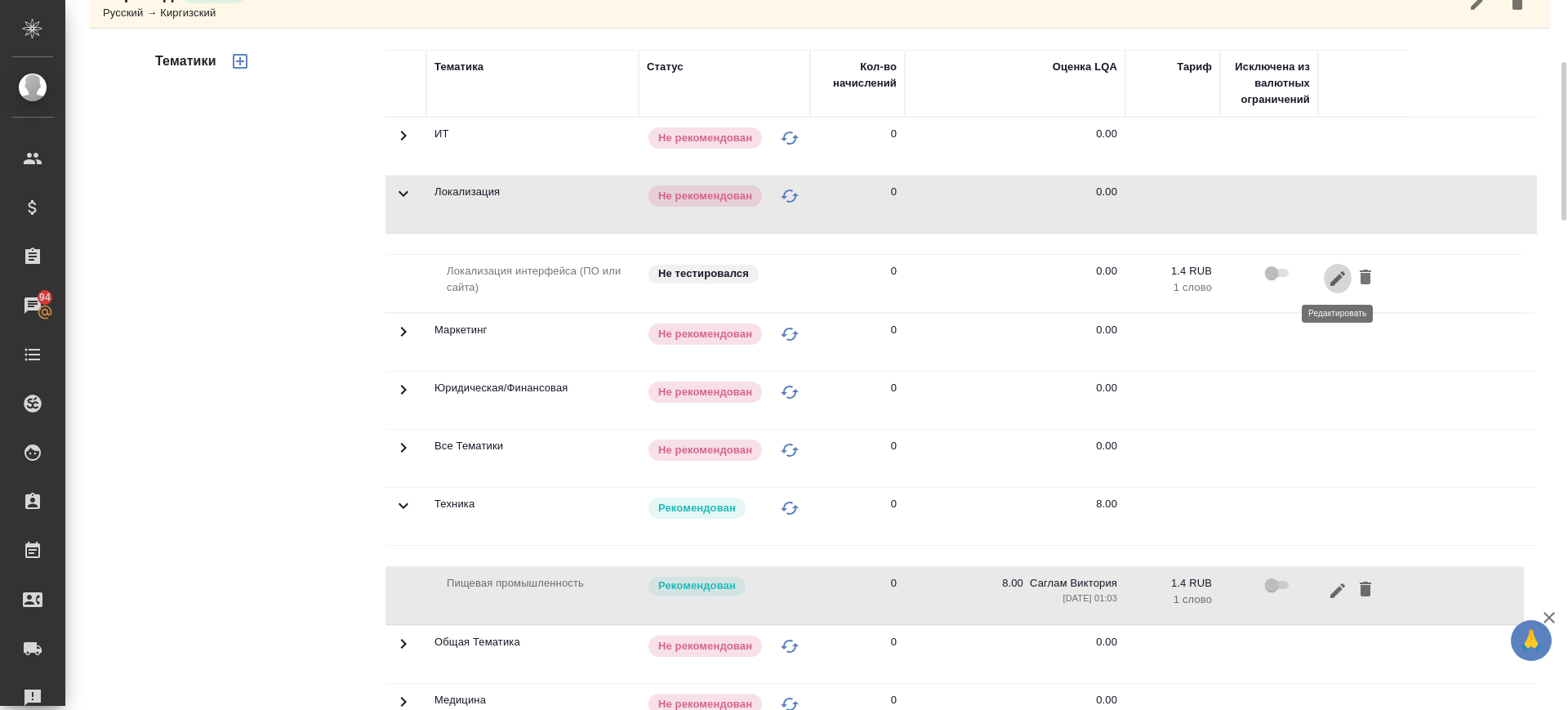
click at [1338, 272] on icon "button" at bounding box center [1338, 278] width 19 height 19
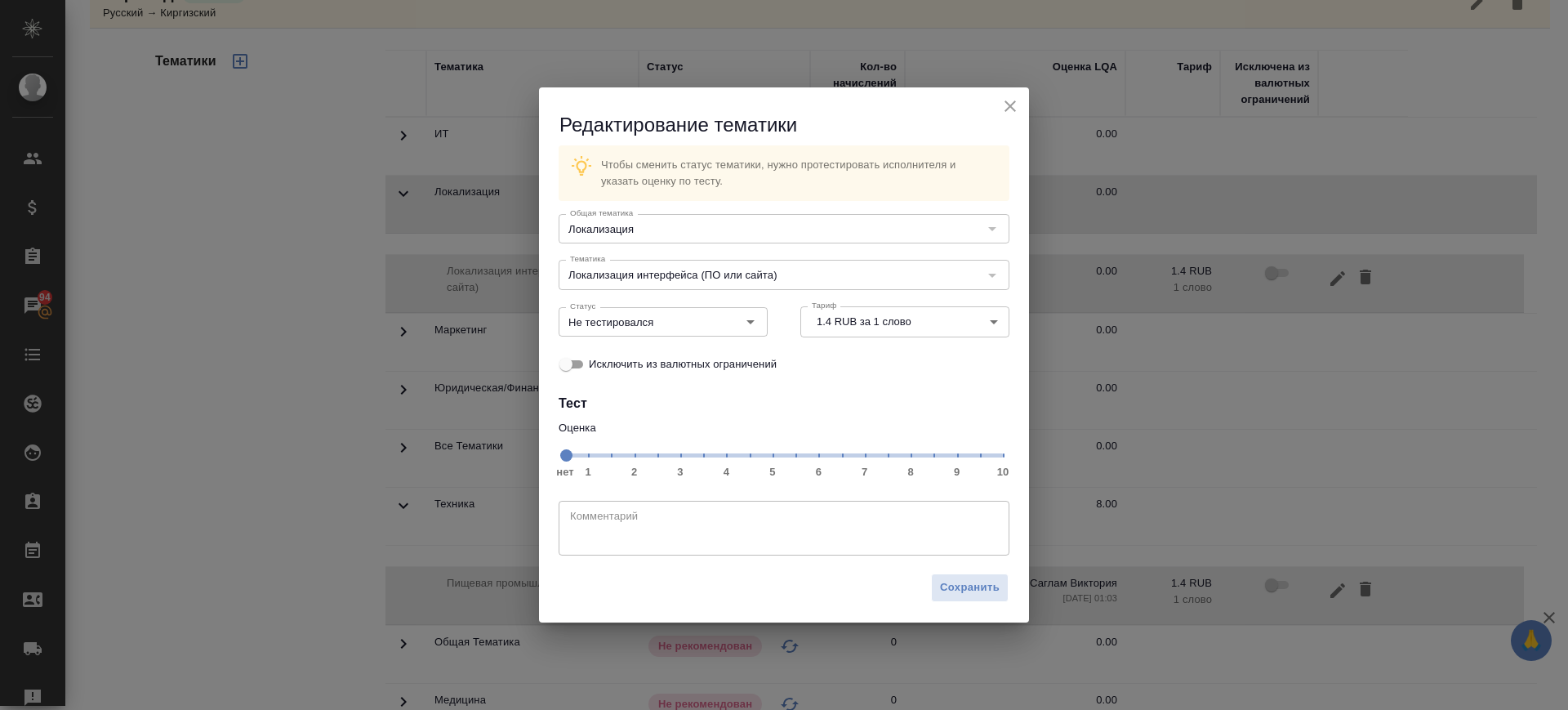
click at [908, 461] on span "нет 1 2 3 4 5 6 7 8 9 10" at bounding box center [784, 454] width 438 height 23
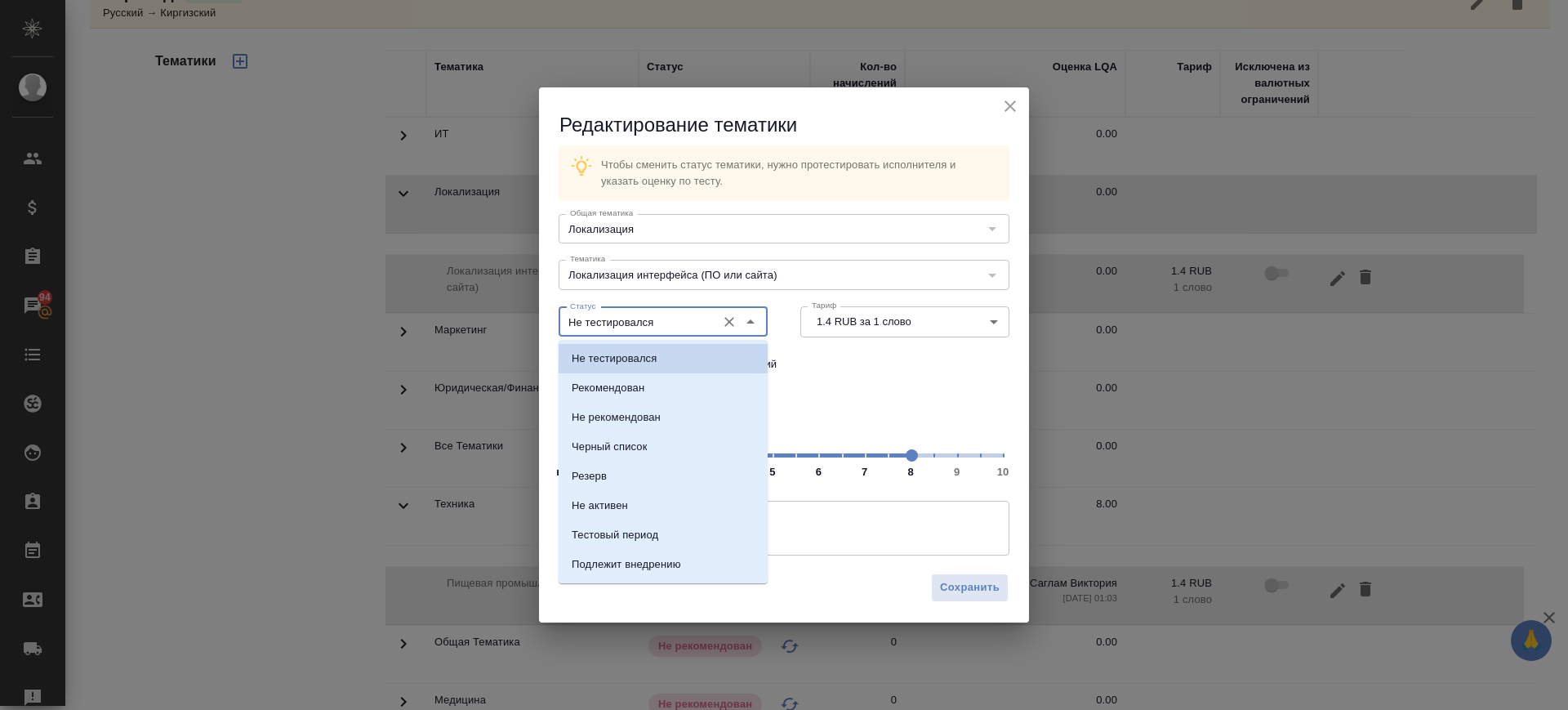
click at [679, 324] on input "Не тестировался" at bounding box center [636, 322] width 145 height 19
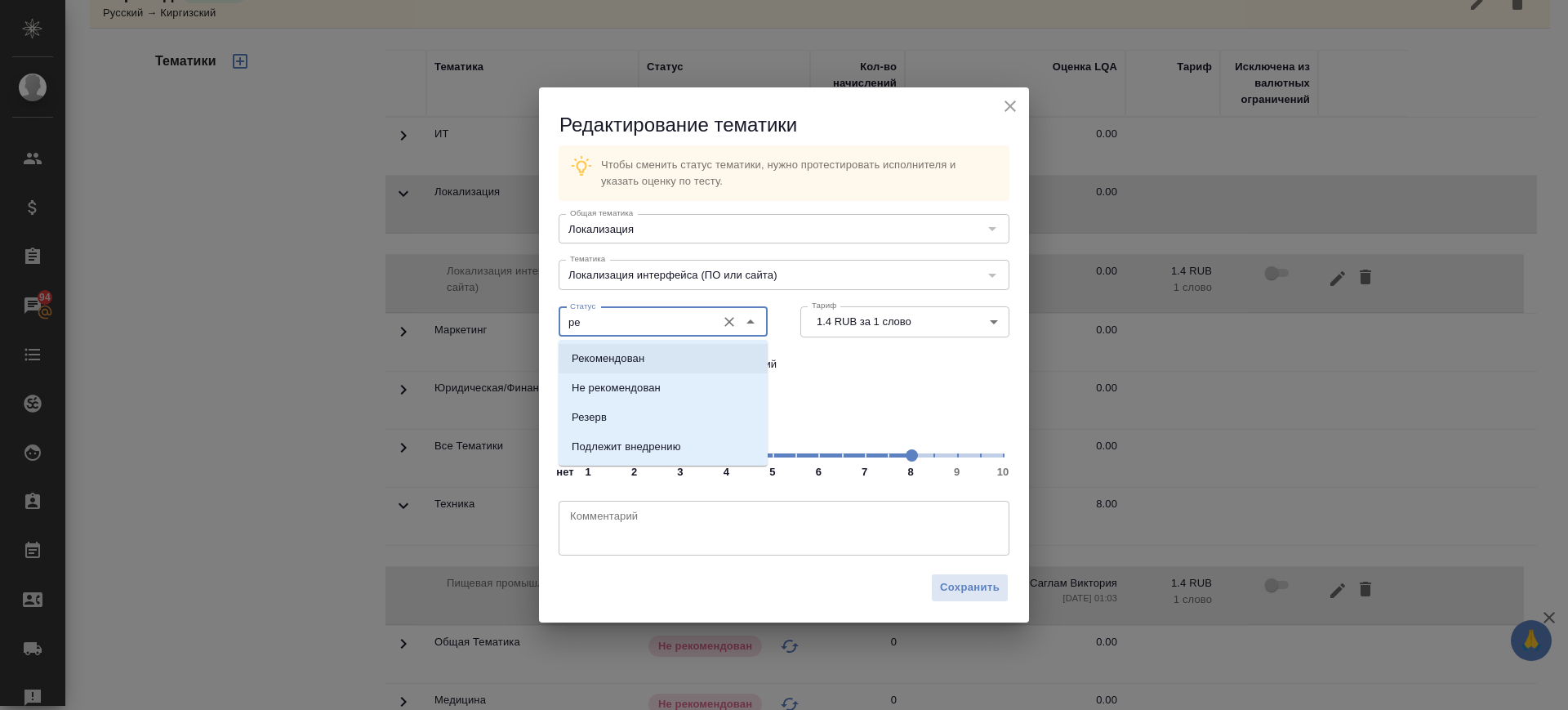
click at [716, 355] on li "Рекомендован" at bounding box center [663, 358] width 209 height 29
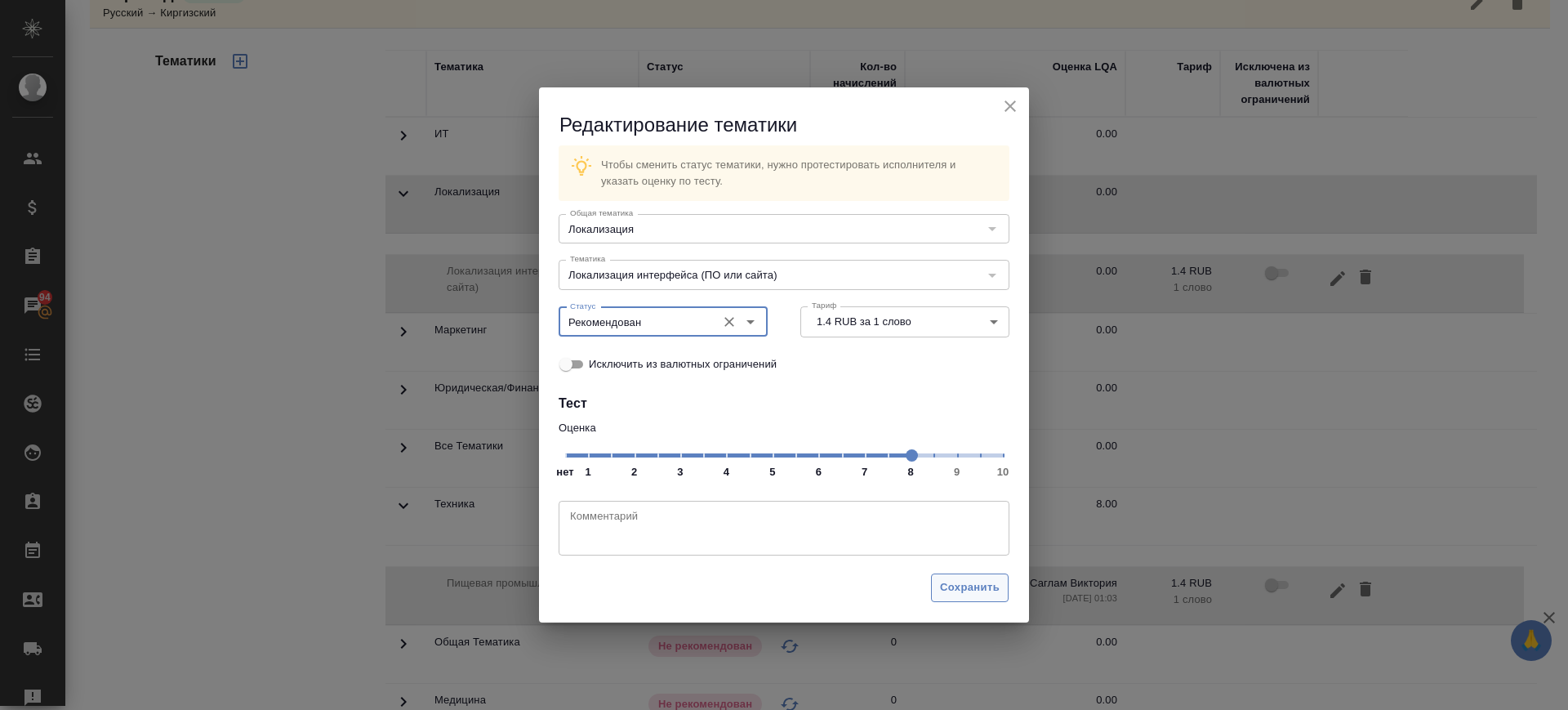
type input "Рекомендован"
click at [957, 588] on span "Сохранить" at bounding box center [970, 587] width 60 height 18
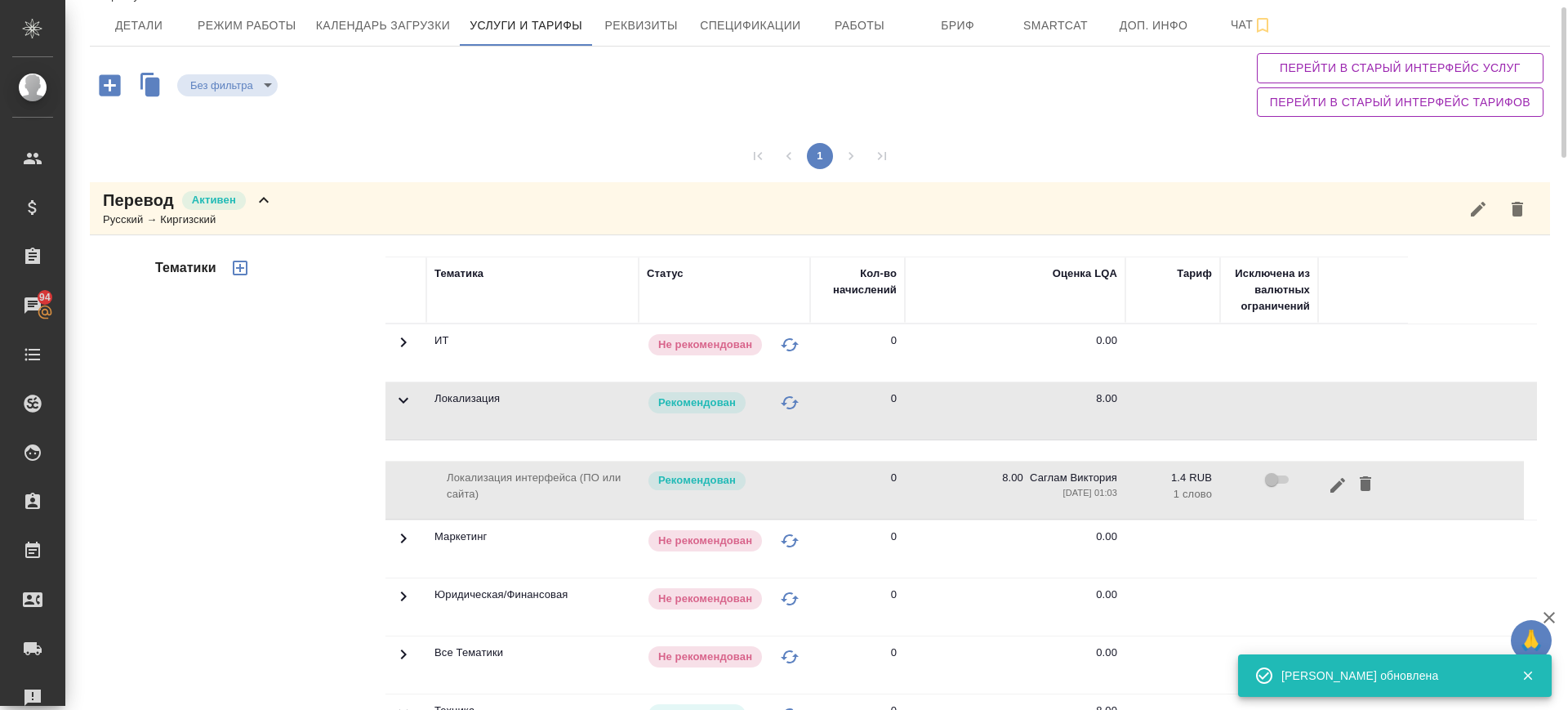
scroll to position [65, 0]
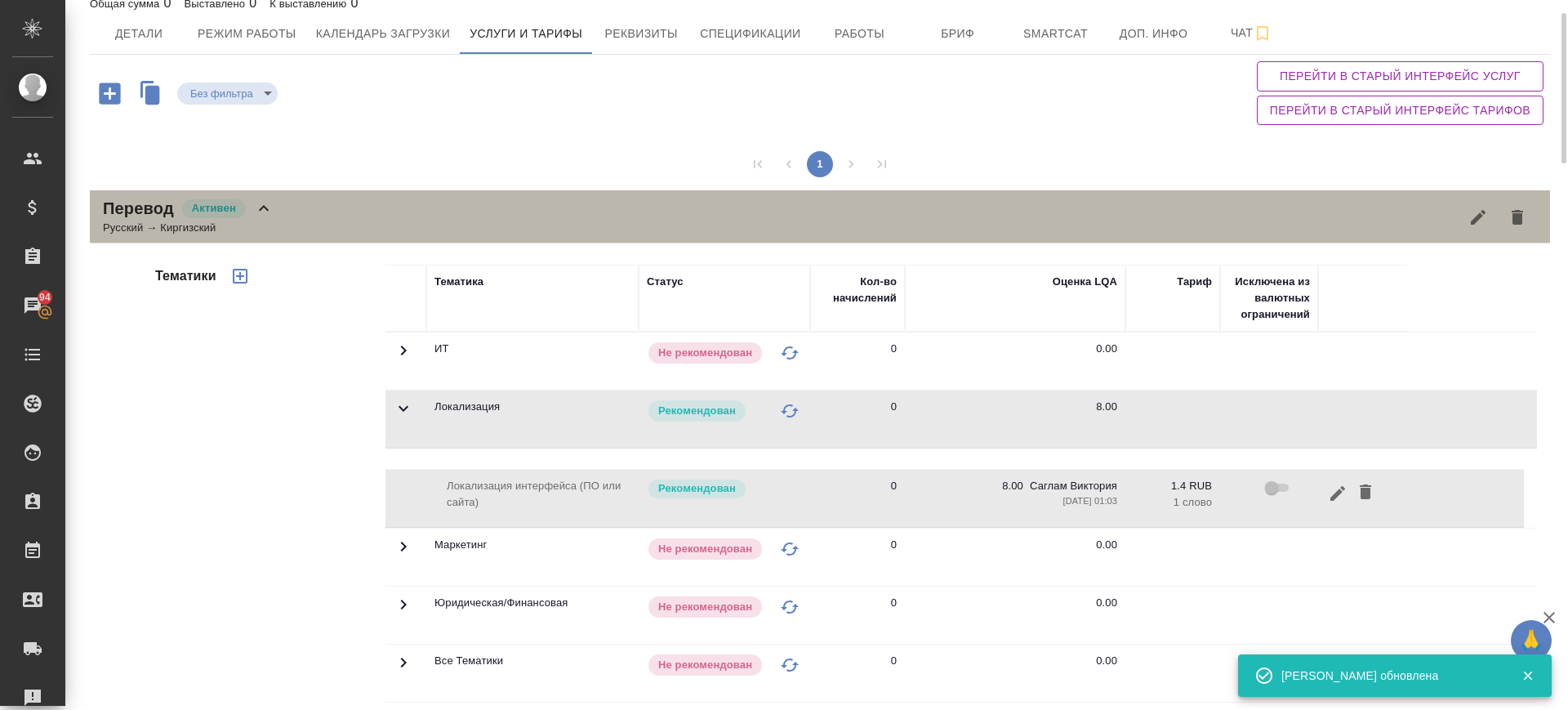
click at [615, 212] on div "Перевод Активен Русский → Киргизский" at bounding box center [820, 216] width 1461 height 53
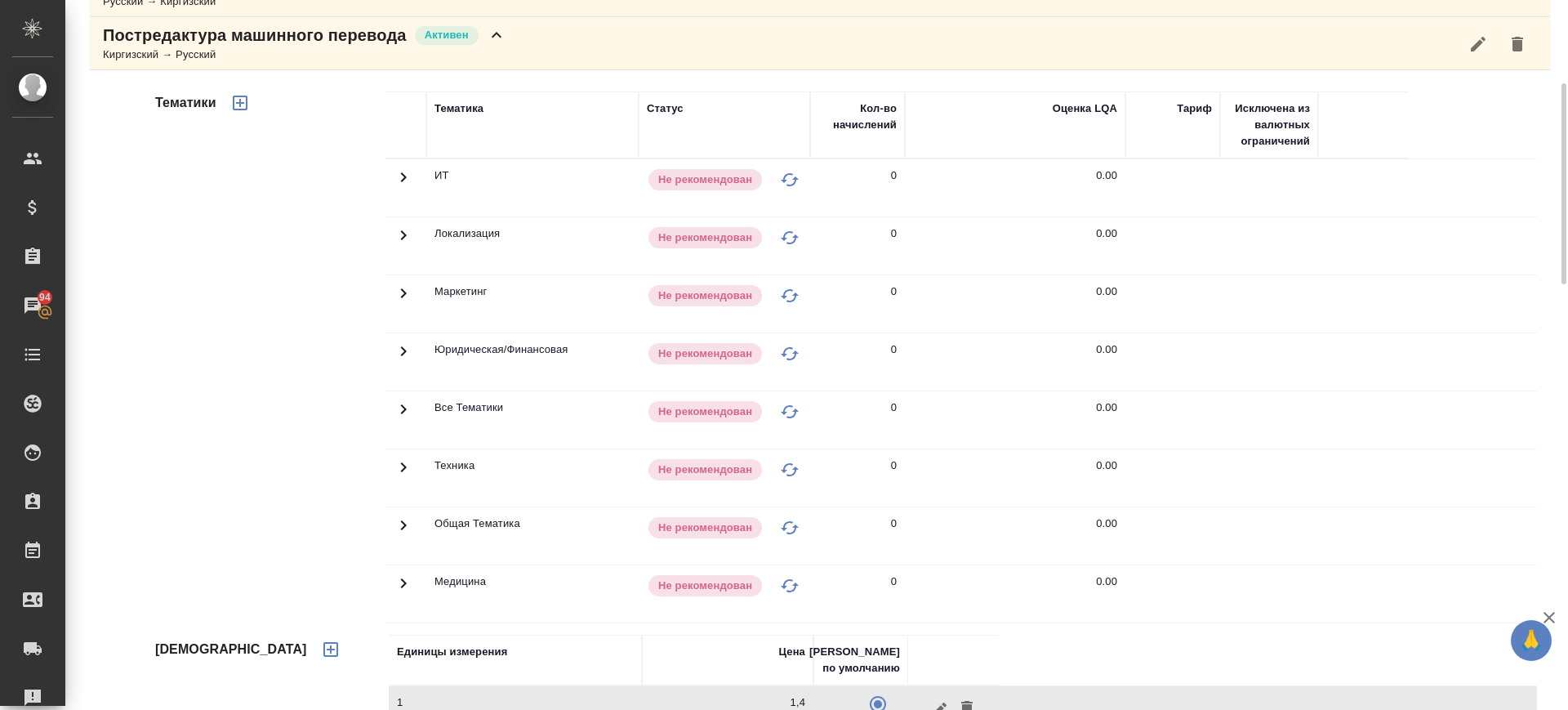
scroll to position [292, 0]
click at [399, 469] on icon at bounding box center [403, 467] width 19 height 19
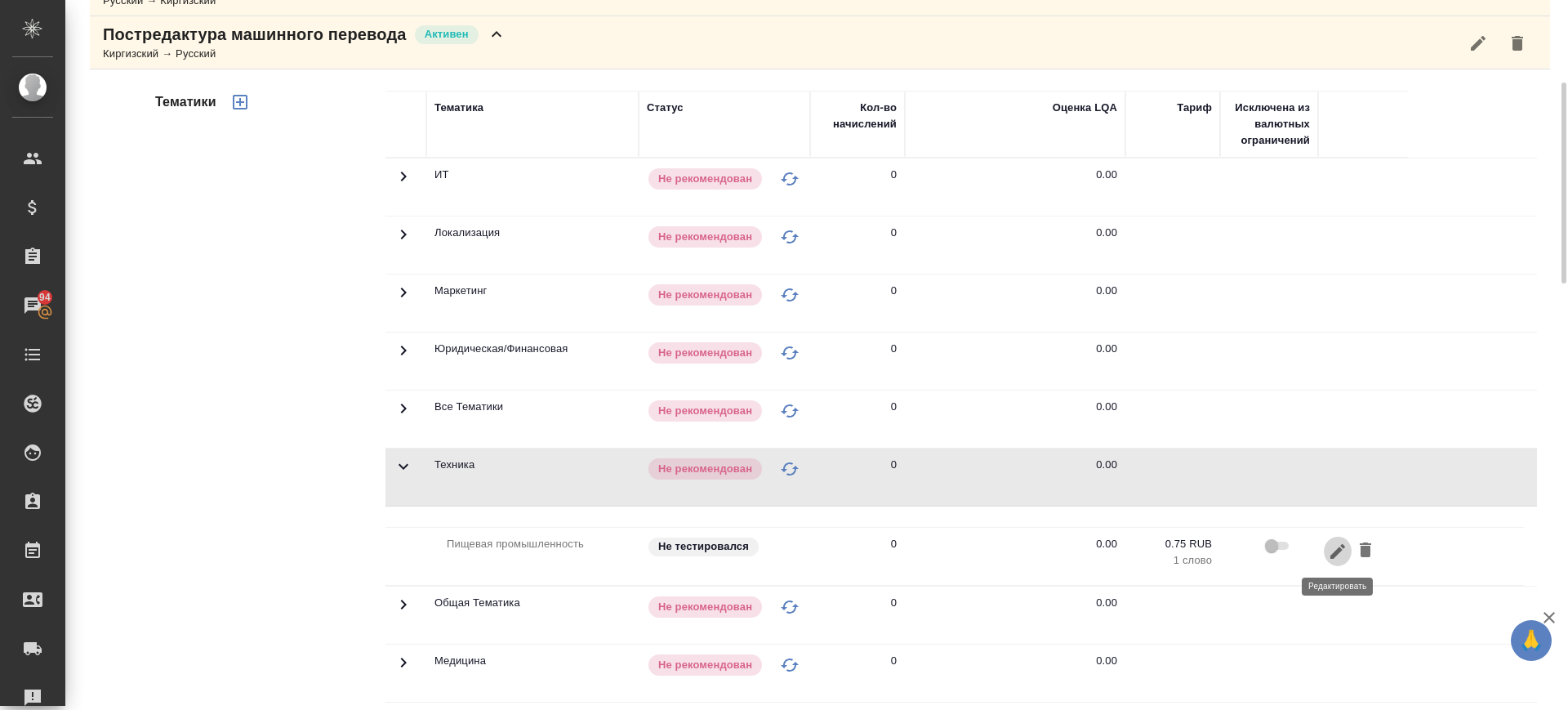
click at [1334, 556] on icon "button" at bounding box center [1337, 550] width 14 height 14
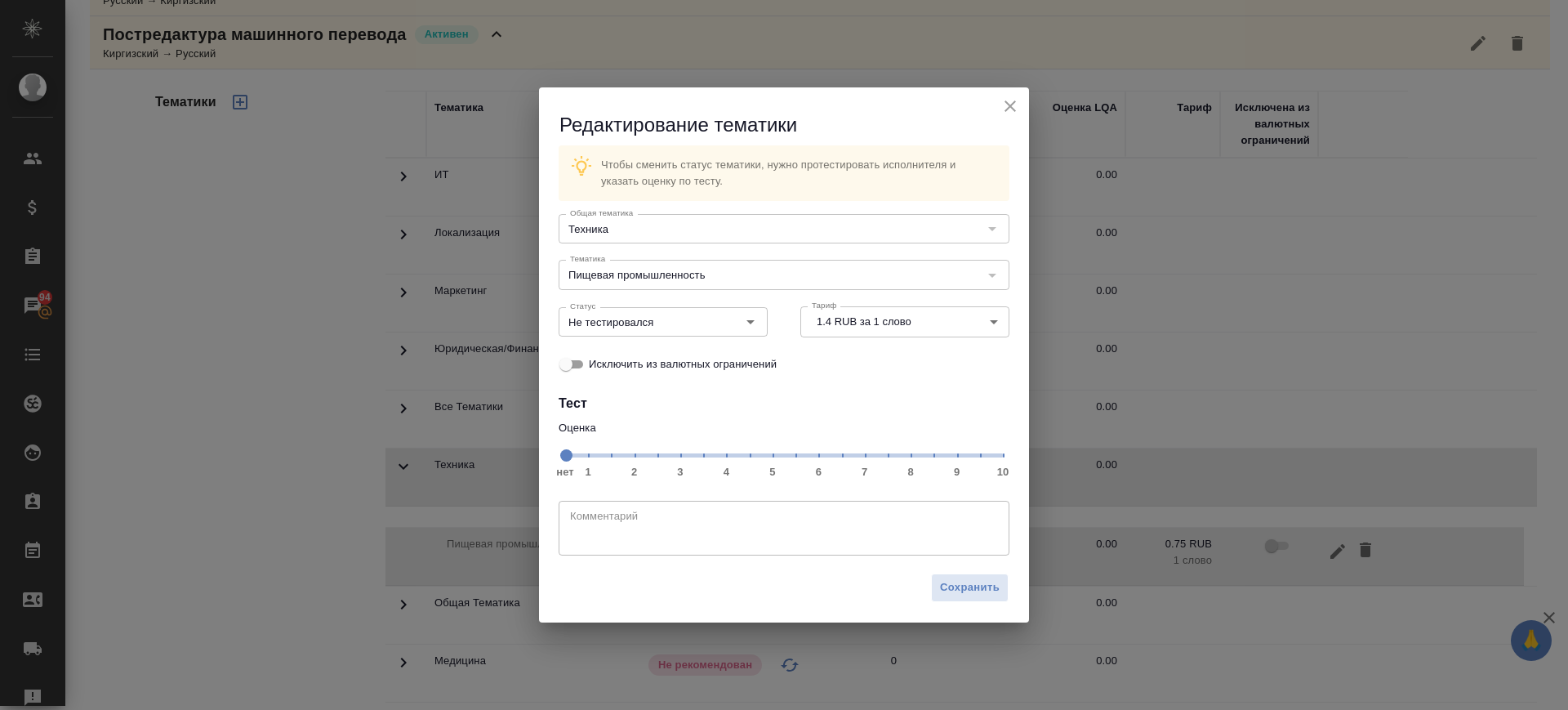
click at [911, 460] on span "нет 1 2 3 4 5 6 7 8 9 10" at bounding box center [784, 454] width 438 height 23
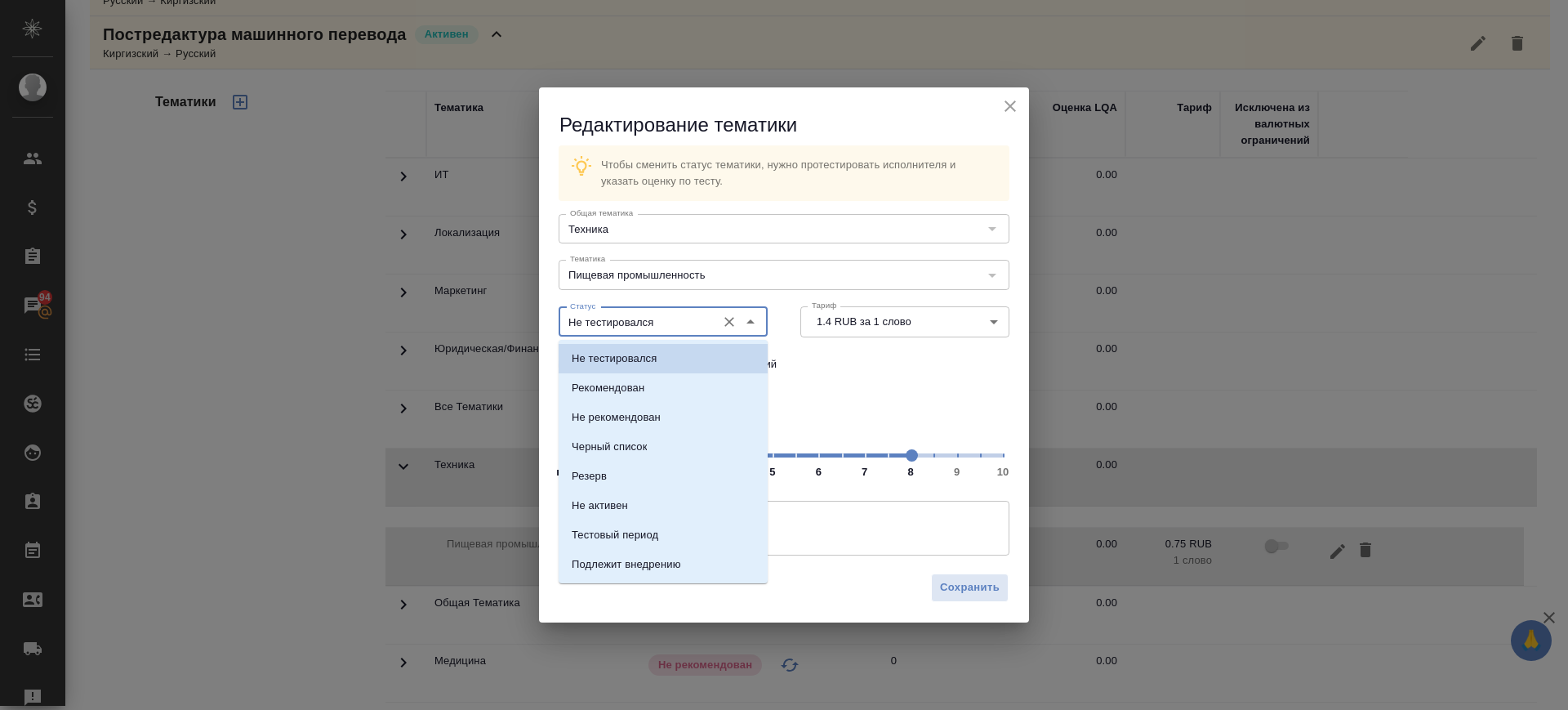
click at [625, 325] on input "Не тестировался" at bounding box center [636, 322] width 145 height 19
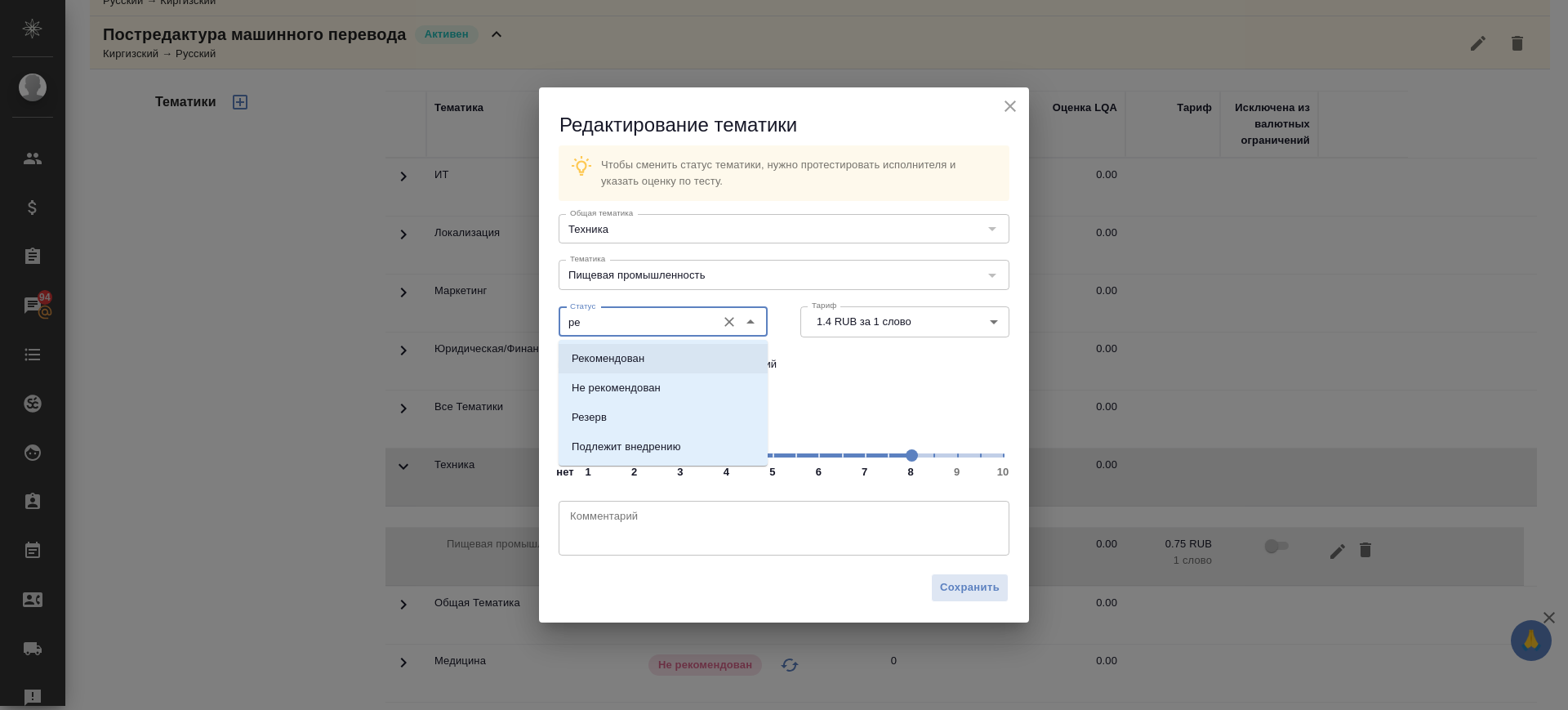
click at [642, 363] on p "Рекомендован" at bounding box center [608, 358] width 72 height 16
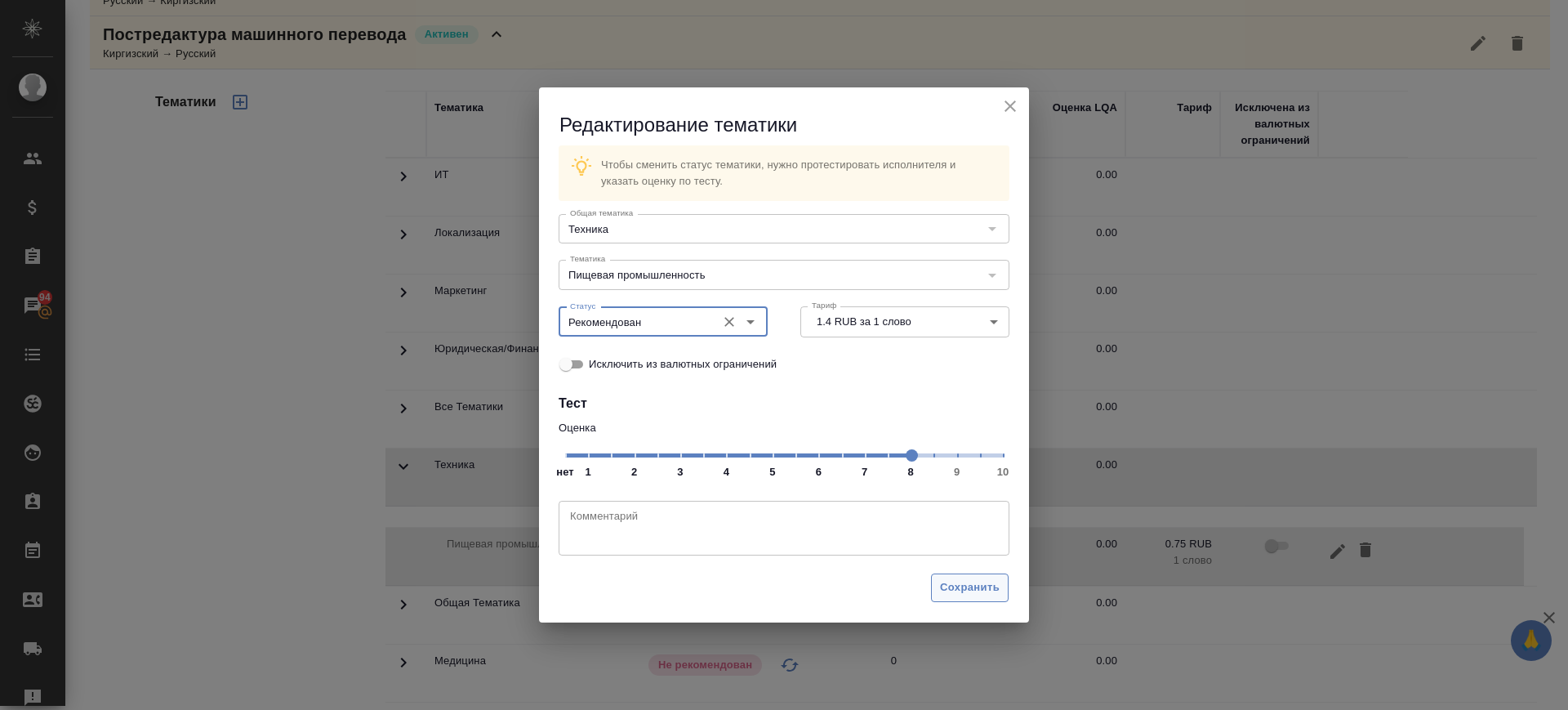
type input "Рекомендован"
click at [990, 582] on span "Сохранить" at bounding box center [970, 587] width 60 height 18
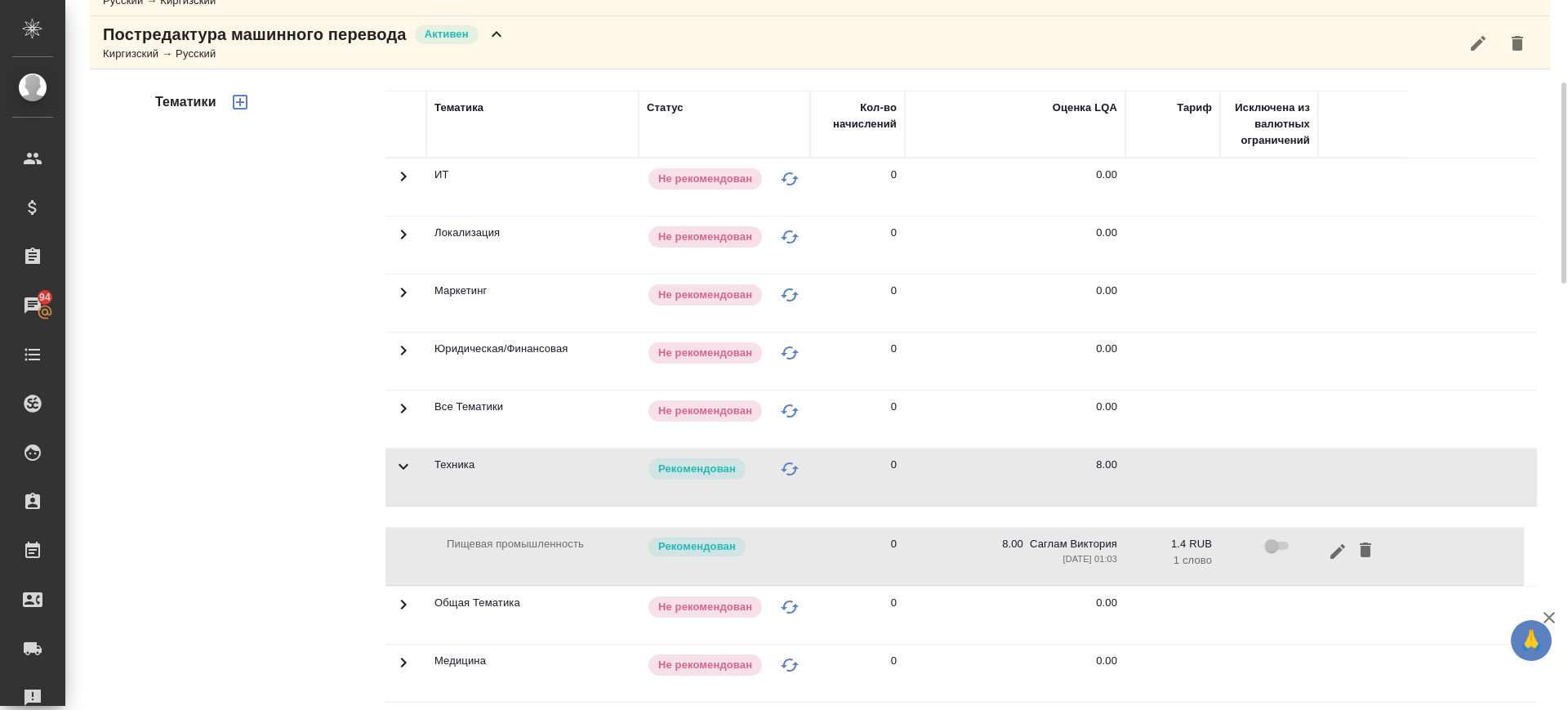
click at [397, 230] on icon at bounding box center [403, 234] width 19 height 19
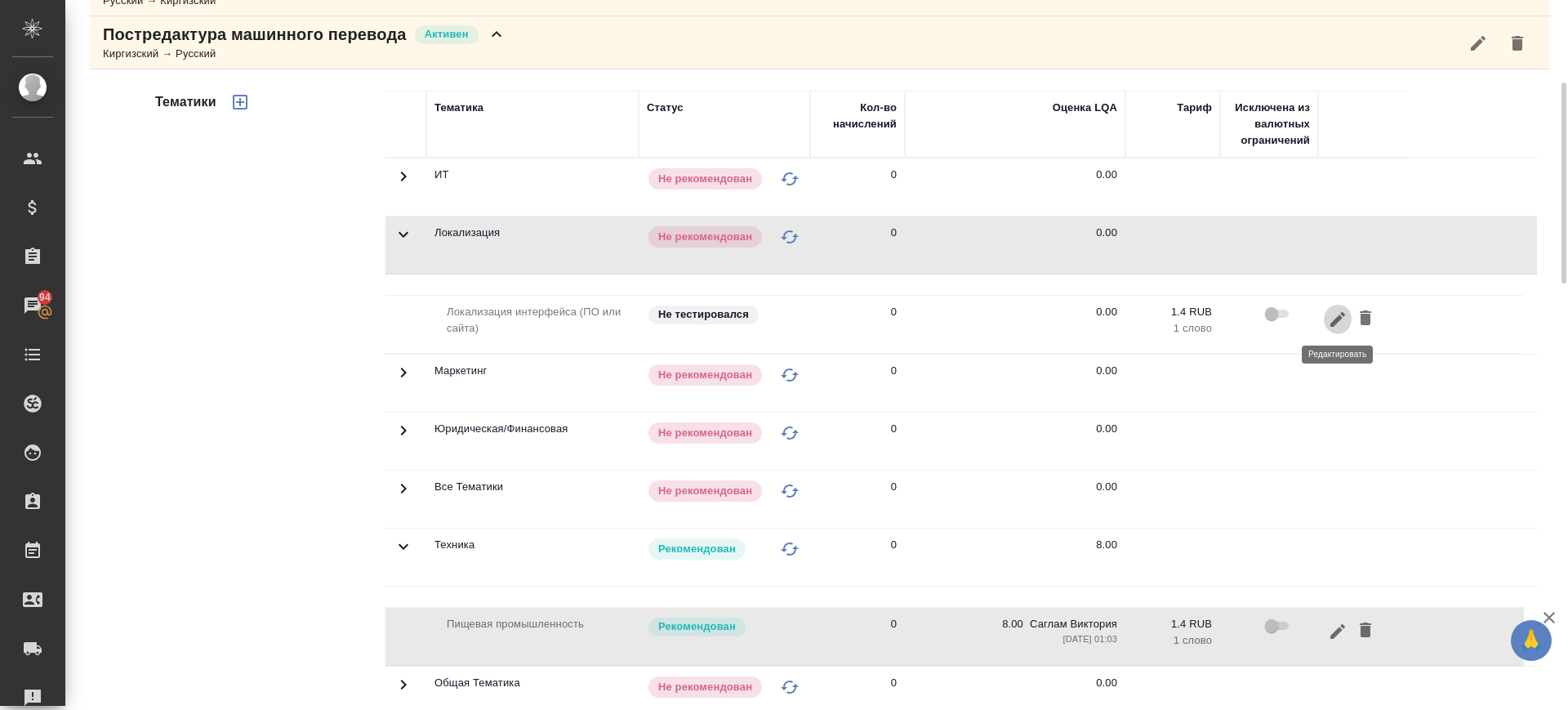
click at [1335, 320] on icon "button" at bounding box center [1337, 318] width 14 height 14
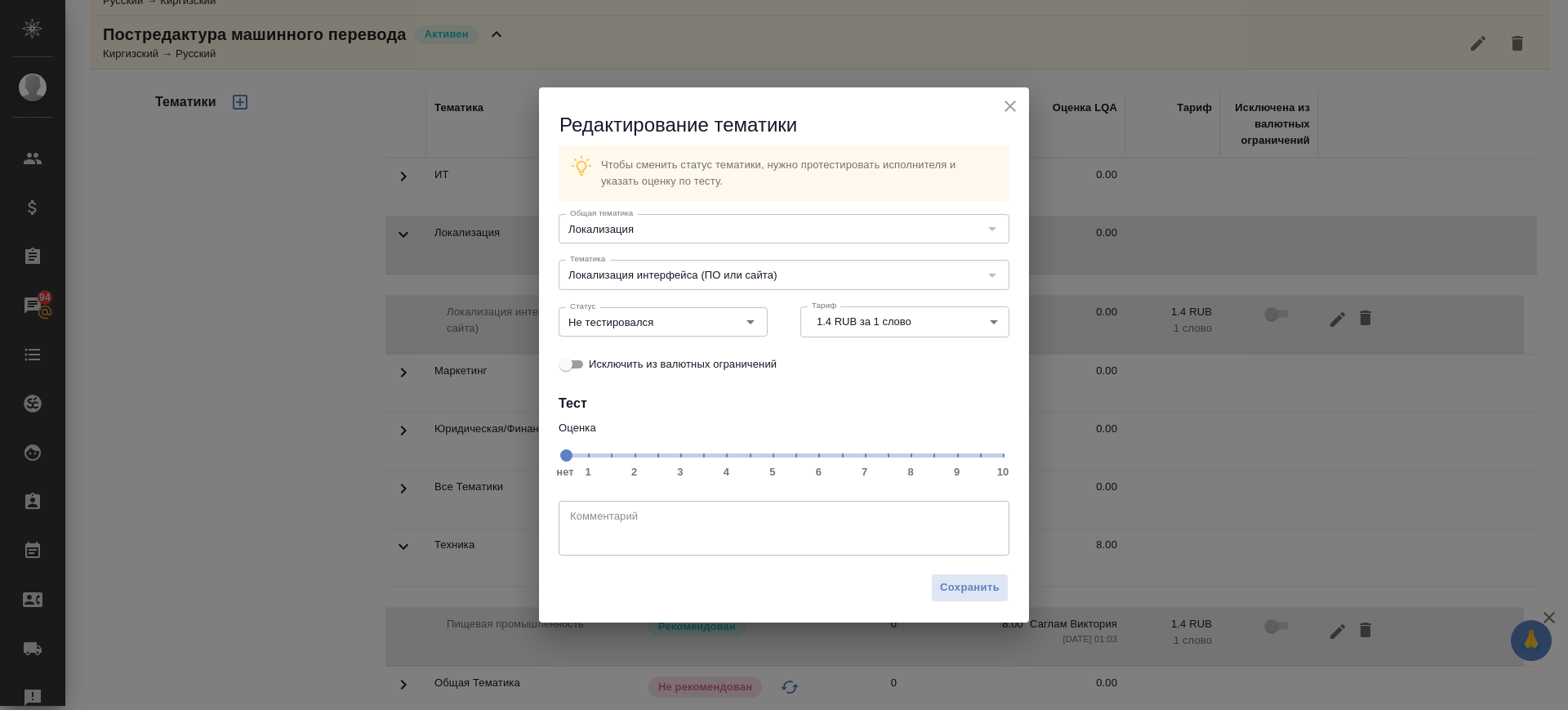
click at [917, 453] on span "нет 1 2 3 4 5 6 7 8 9 10" at bounding box center [784, 454] width 438 height 23
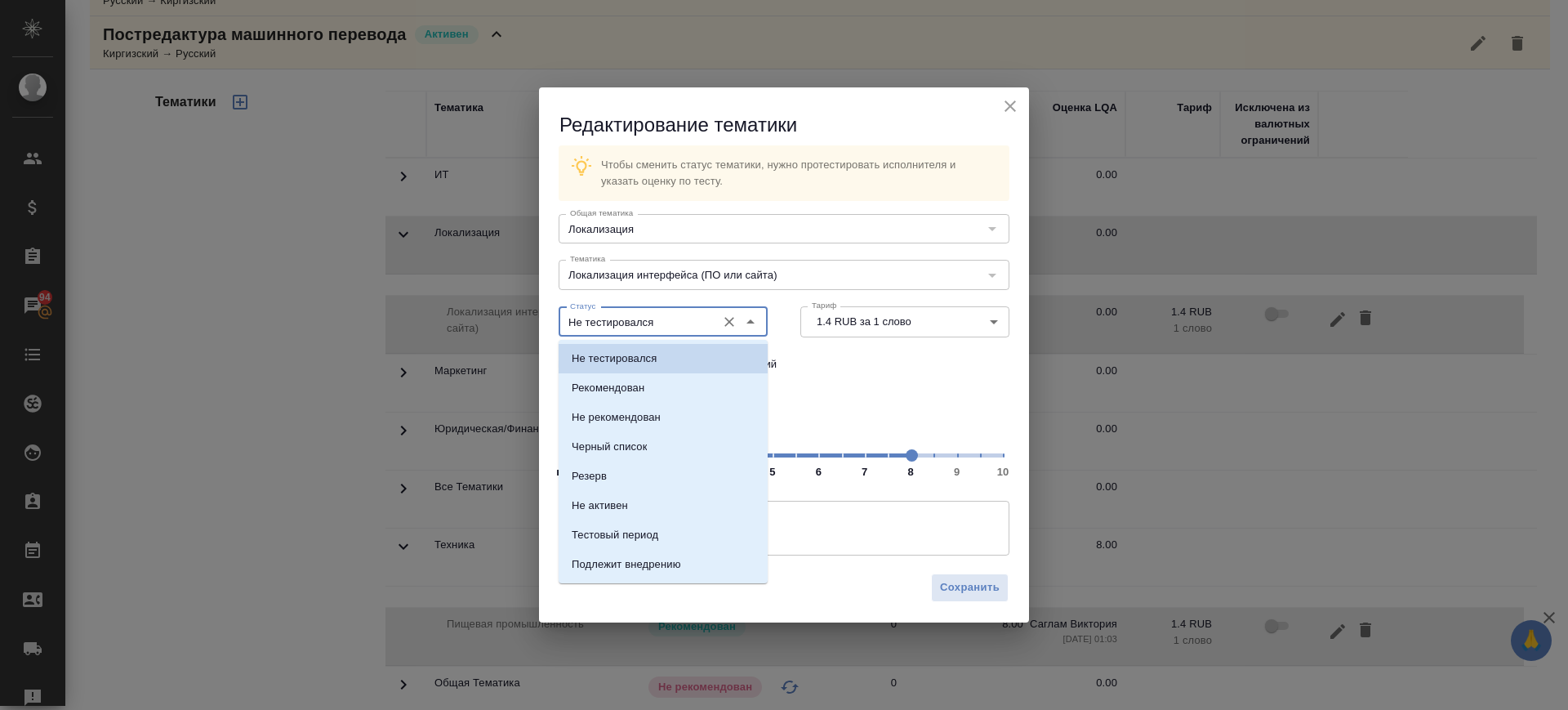
click at [658, 325] on input "Не тестировался" at bounding box center [636, 322] width 145 height 19
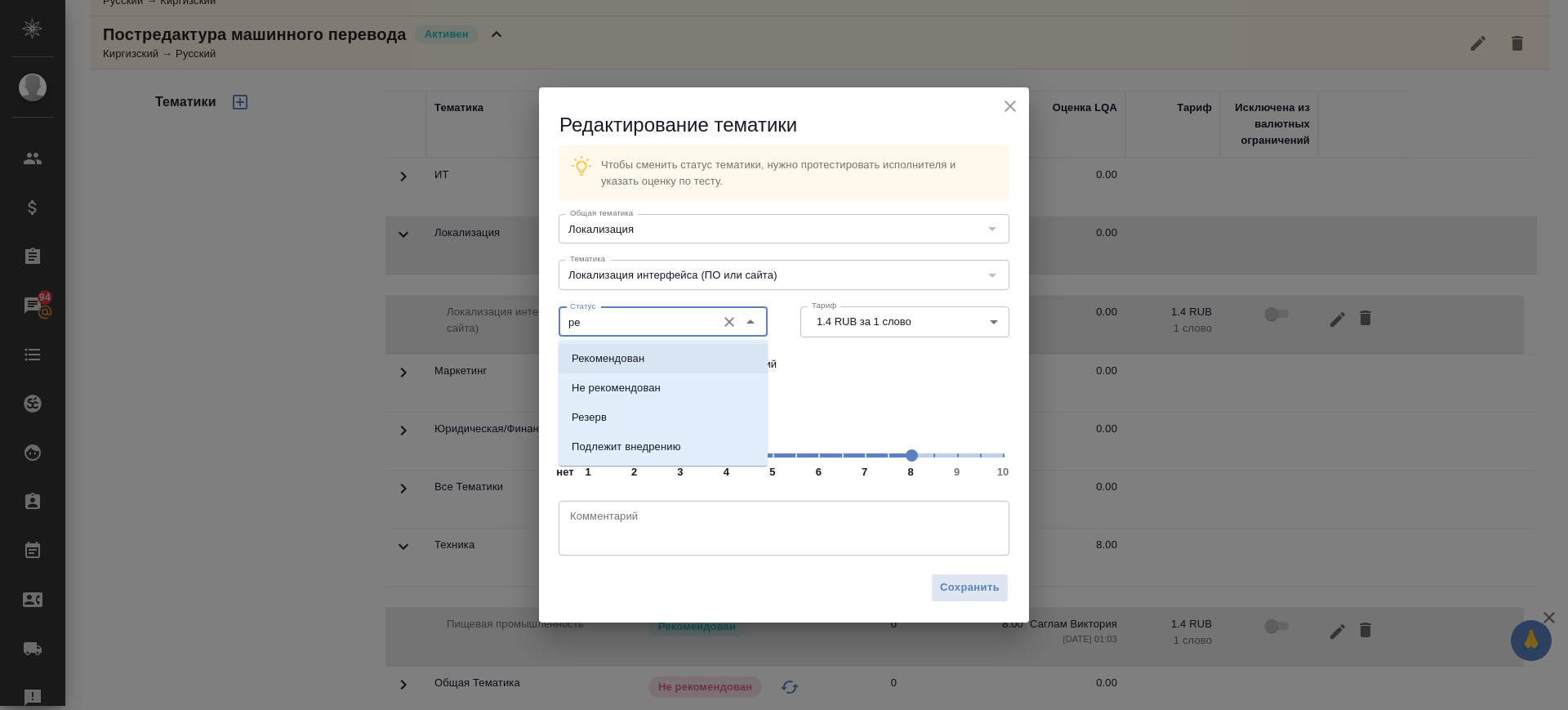
click at [655, 358] on li "Рекомендован" at bounding box center [663, 358] width 209 height 29
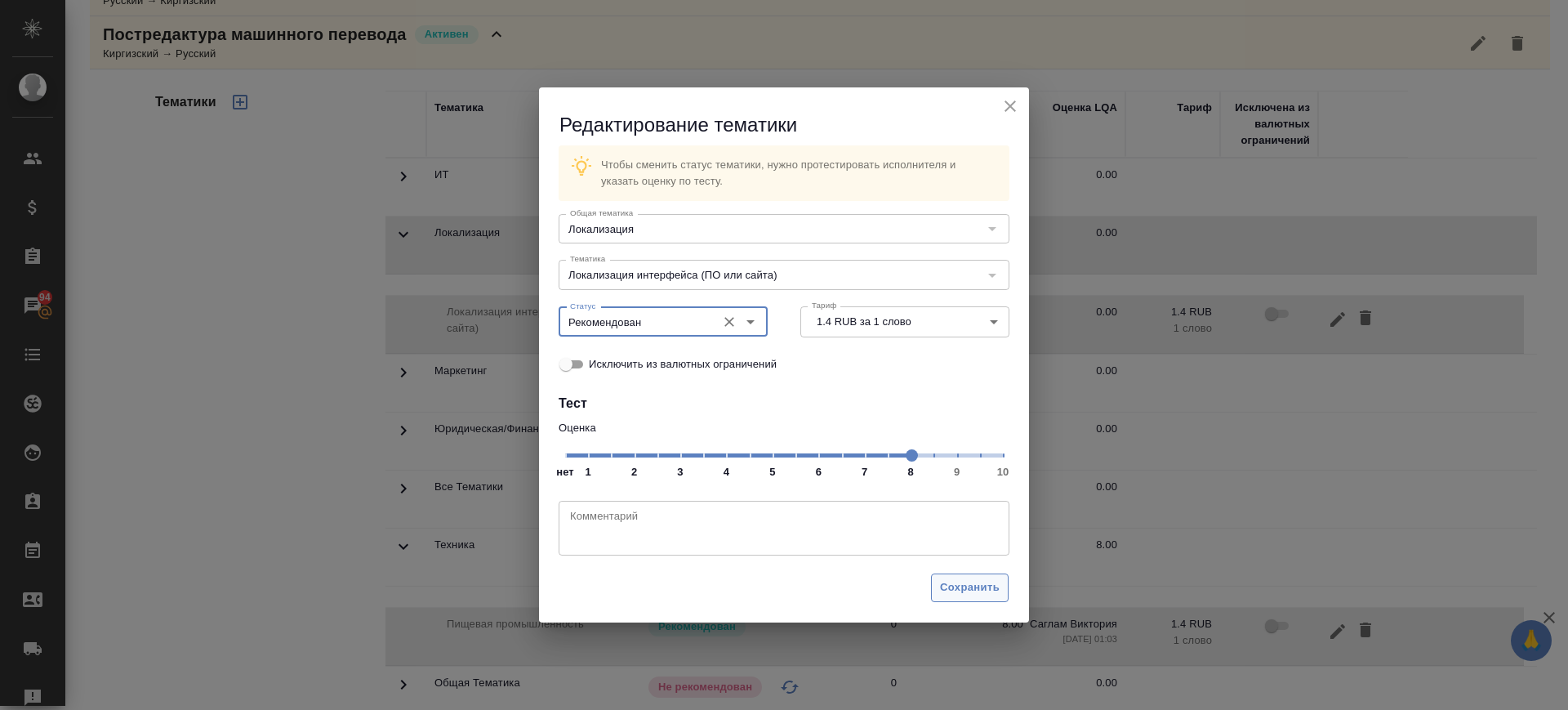
type input "Рекомендован"
click at [986, 585] on span "Сохранить" at bounding box center [970, 587] width 60 height 18
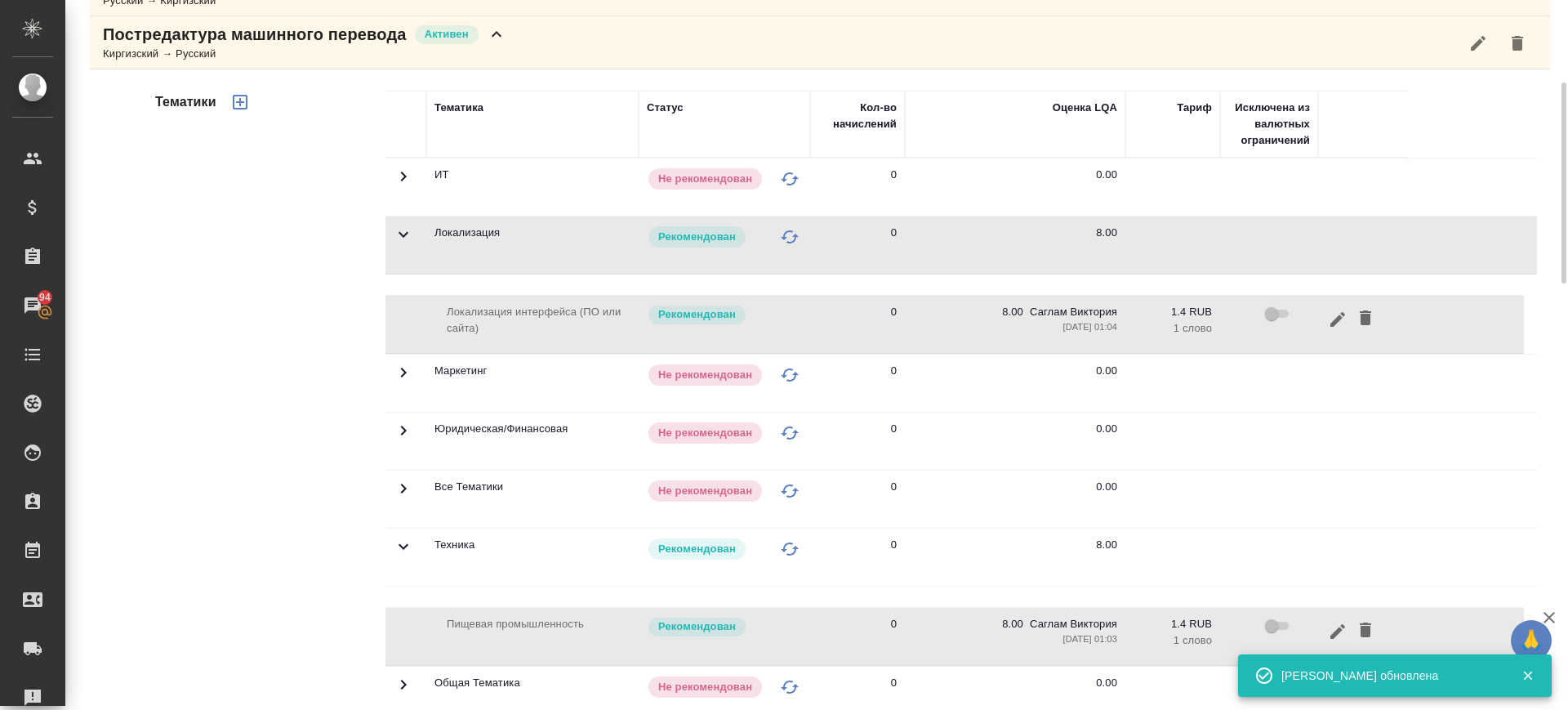
click at [509, 58] on div "Постредактура машинного перевода Активен Киргизский → Русский" at bounding box center [820, 43] width 1461 height 53
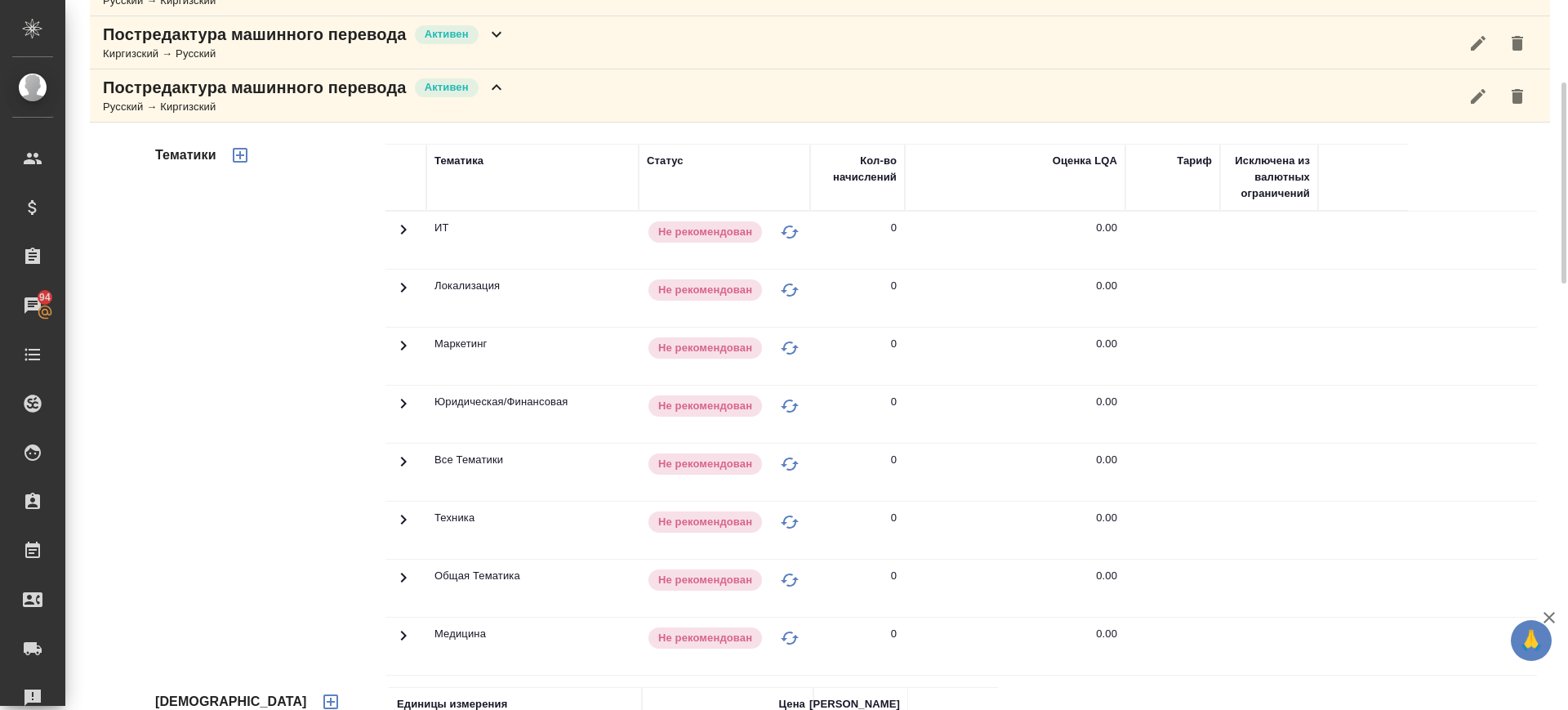
click at [401, 298] on span at bounding box center [403, 294] width 19 height 13
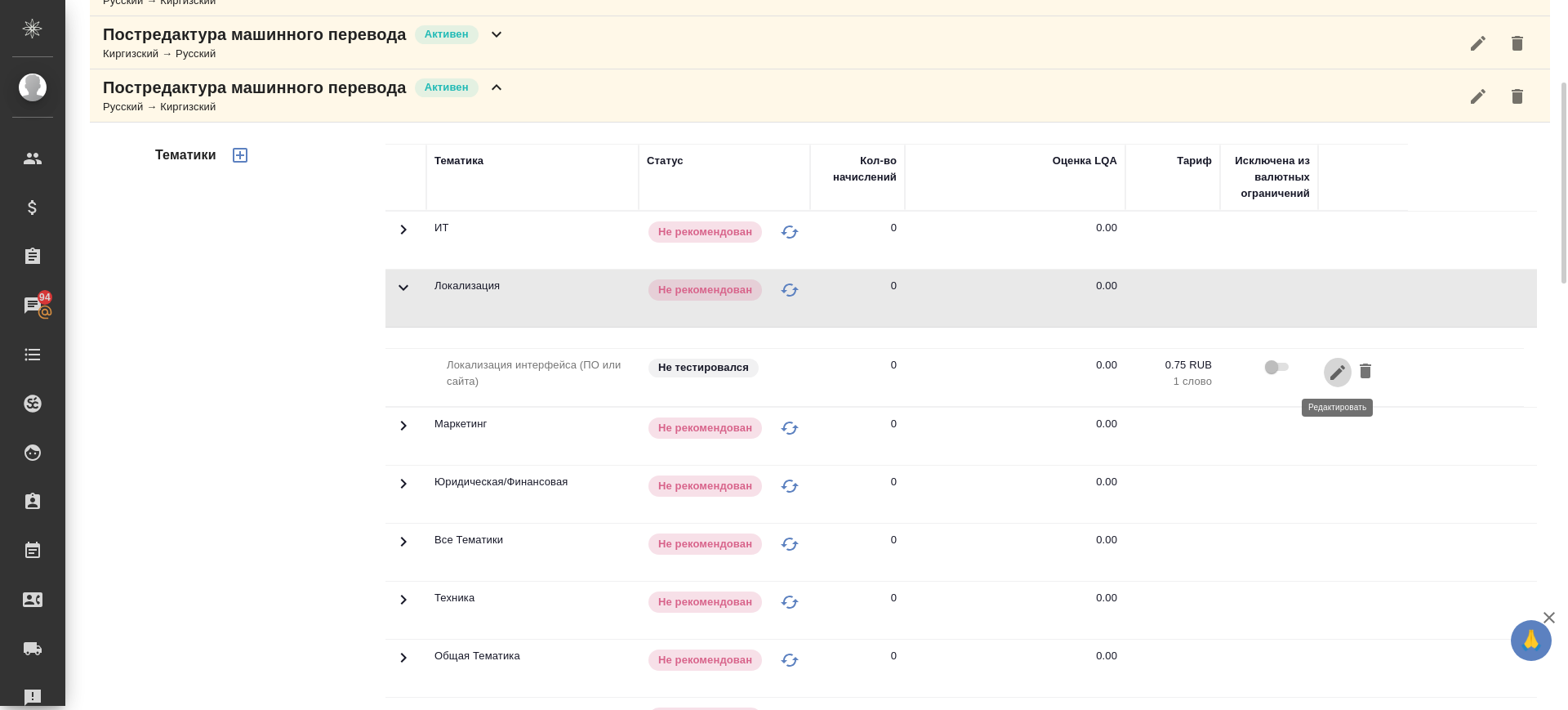
click at [1329, 378] on icon "button" at bounding box center [1338, 372] width 19 height 19
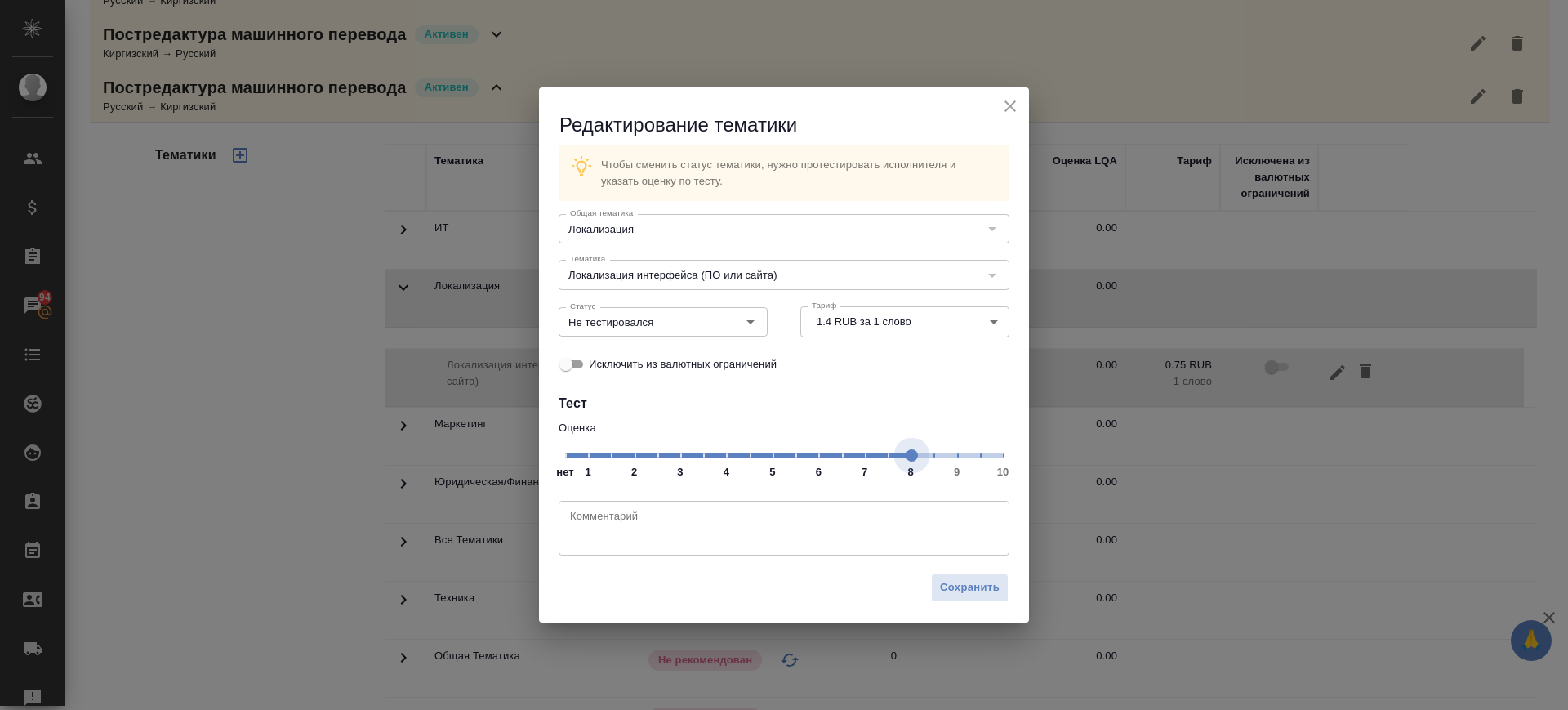
click at [913, 450] on span "нет 1 2 3 4 5 6 7 8 9 10" at bounding box center [784, 454] width 438 height 23
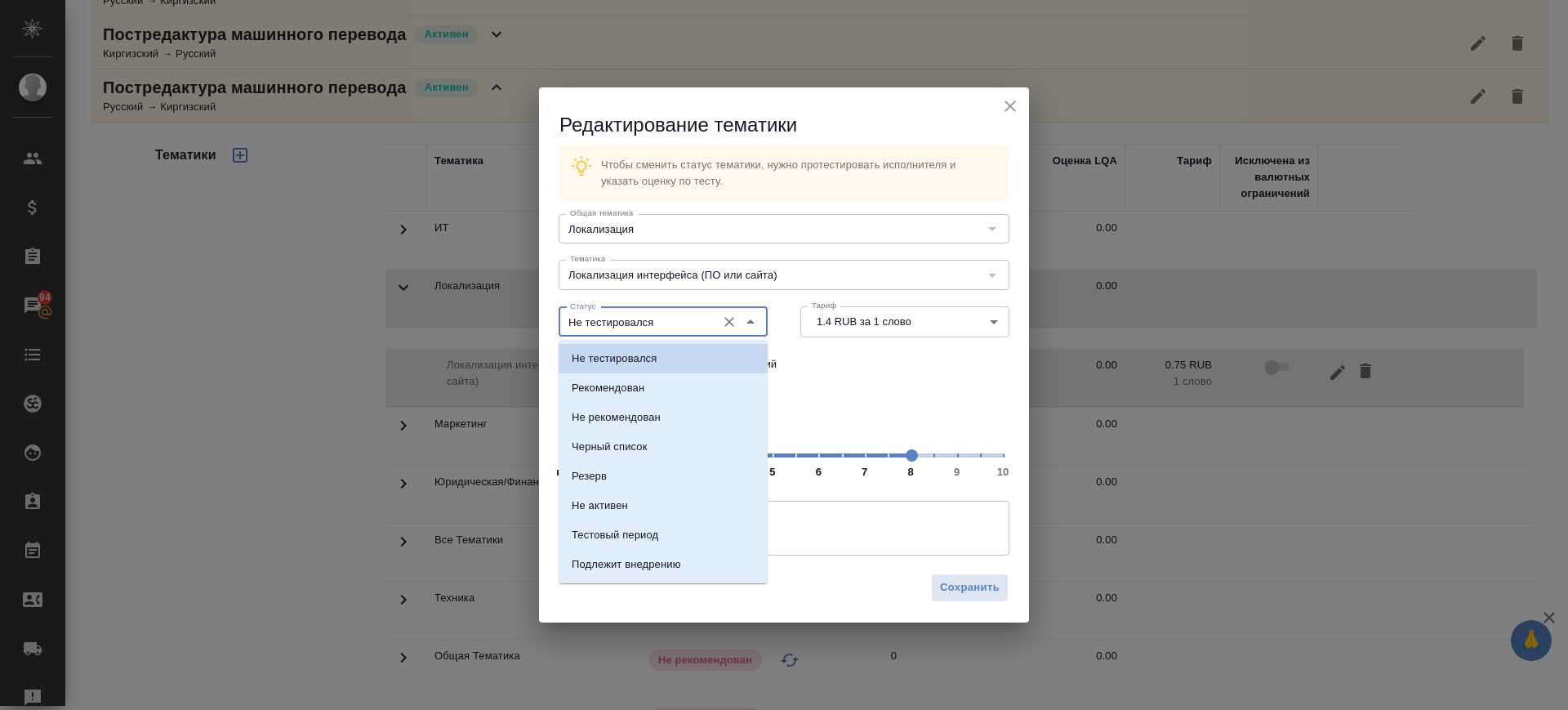
click at [656, 312] on input "Не тестировался" at bounding box center [636, 322] width 145 height 19
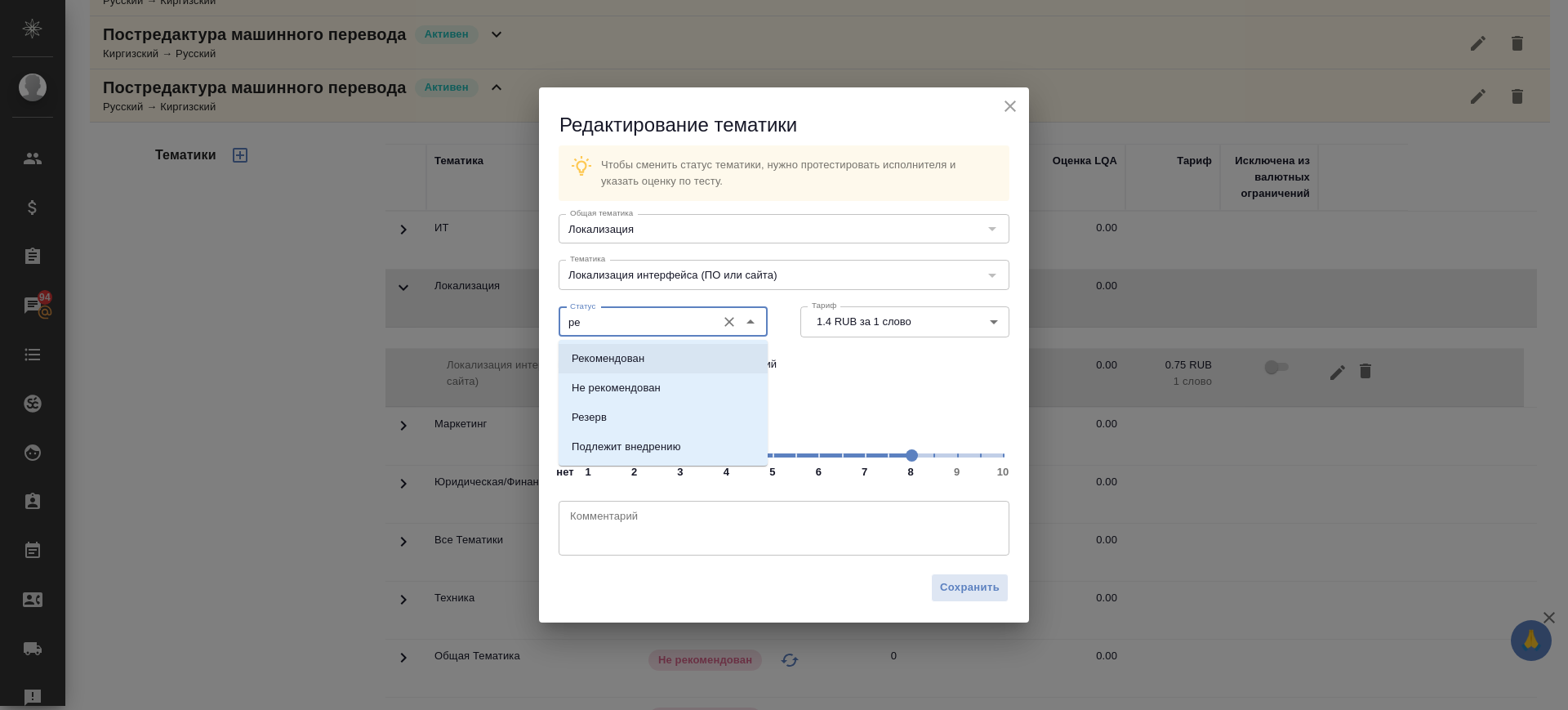
click at [663, 355] on li "Рекомендован" at bounding box center [663, 358] width 209 height 29
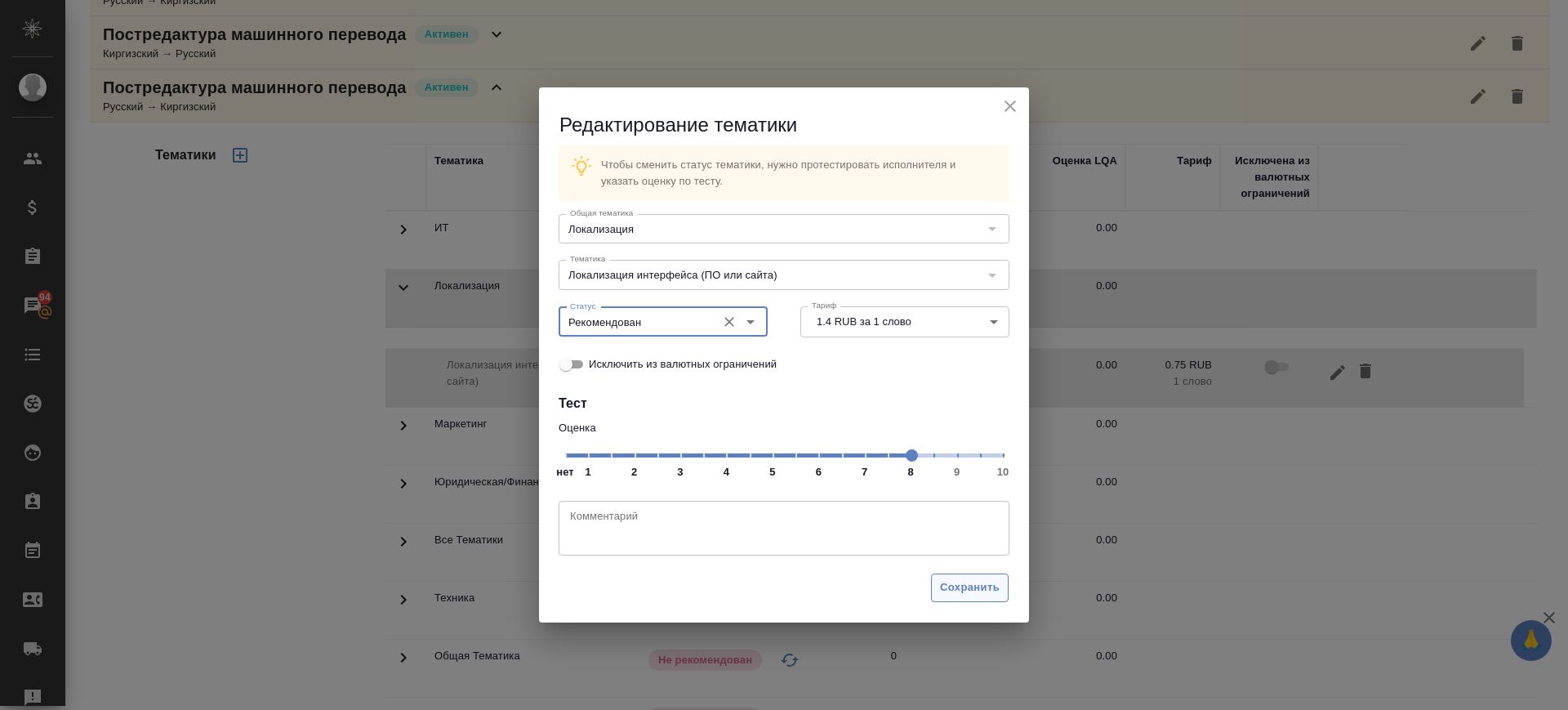
type input "Рекомендован"
click at [978, 586] on span "Сохранить" at bounding box center [970, 587] width 60 height 18
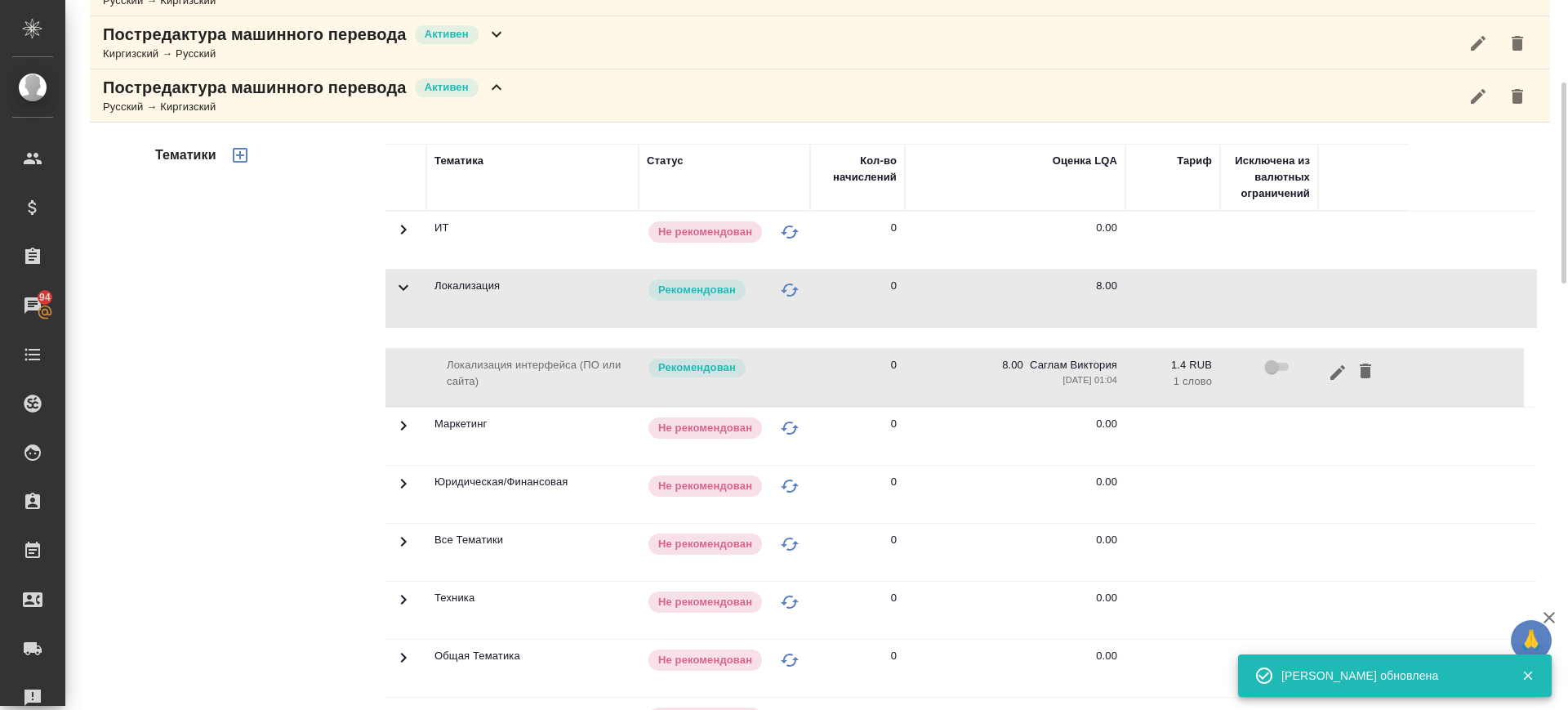
click at [404, 593] on icon at bounding box center [403, 599] width 19 height 19
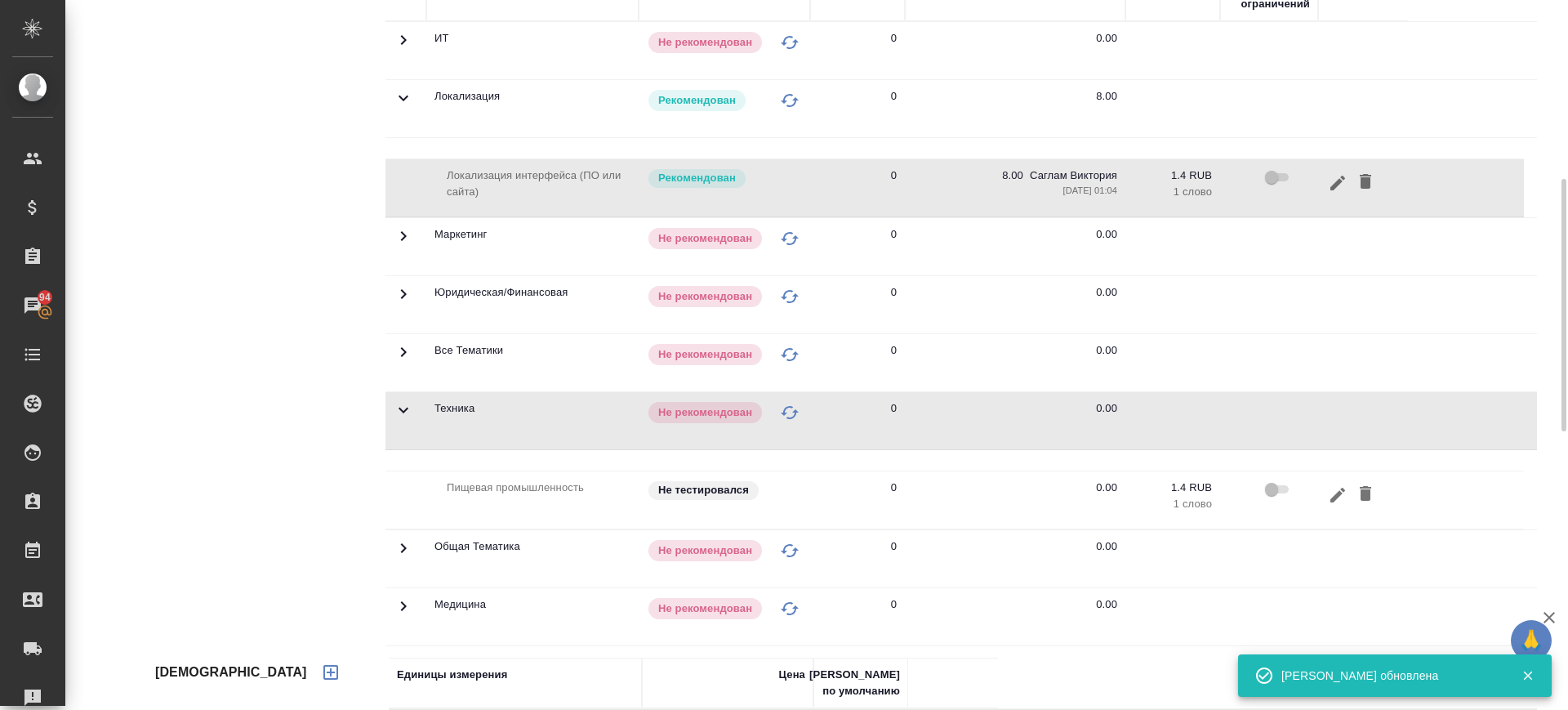
scroll to position [487, 0]
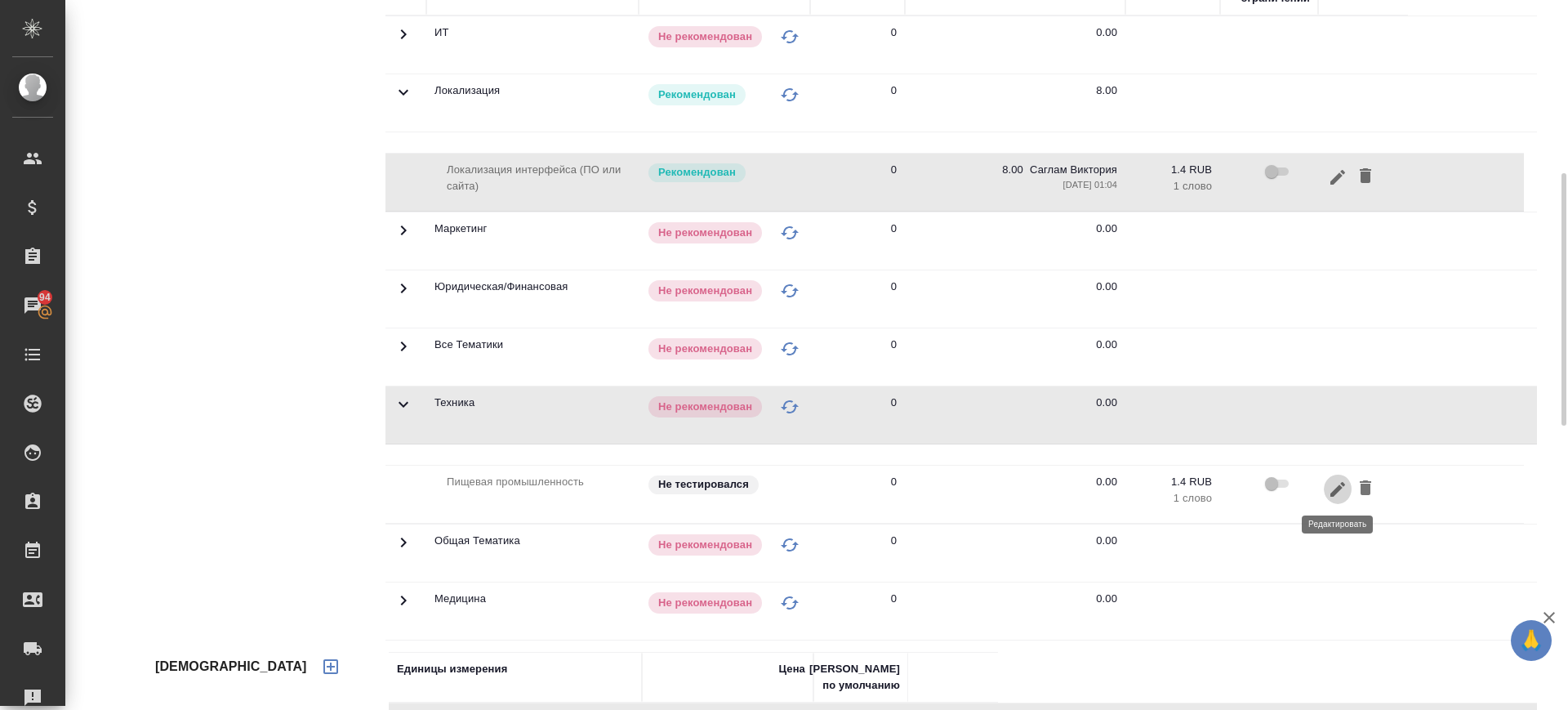
click at [1329, 492] on icon "button" at bounding box center [1338, 489] width 19 height 19
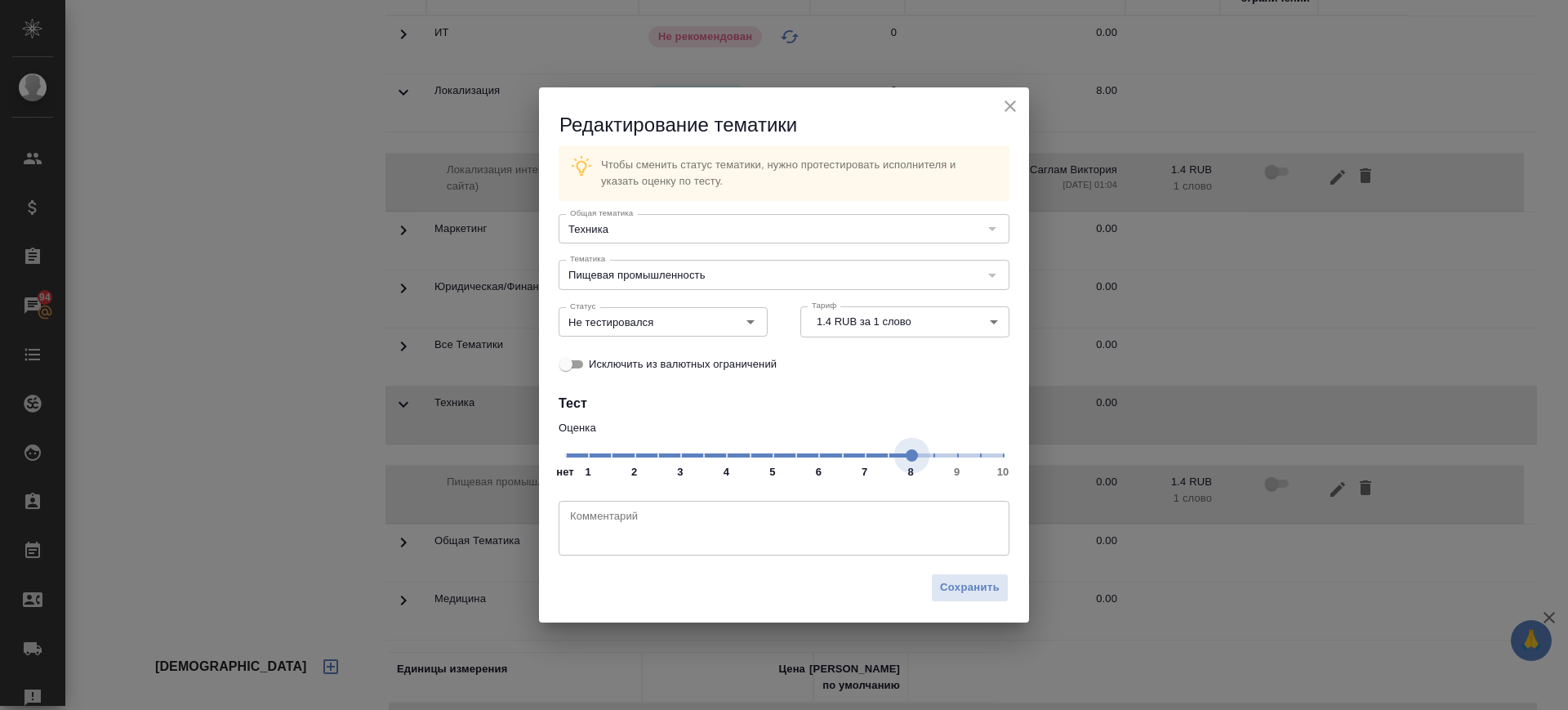
click at [914, 454] on span "нет 1 2 3 4 5 6 7 8 9 10" at bounding box center [784, 454] width 438 height 23
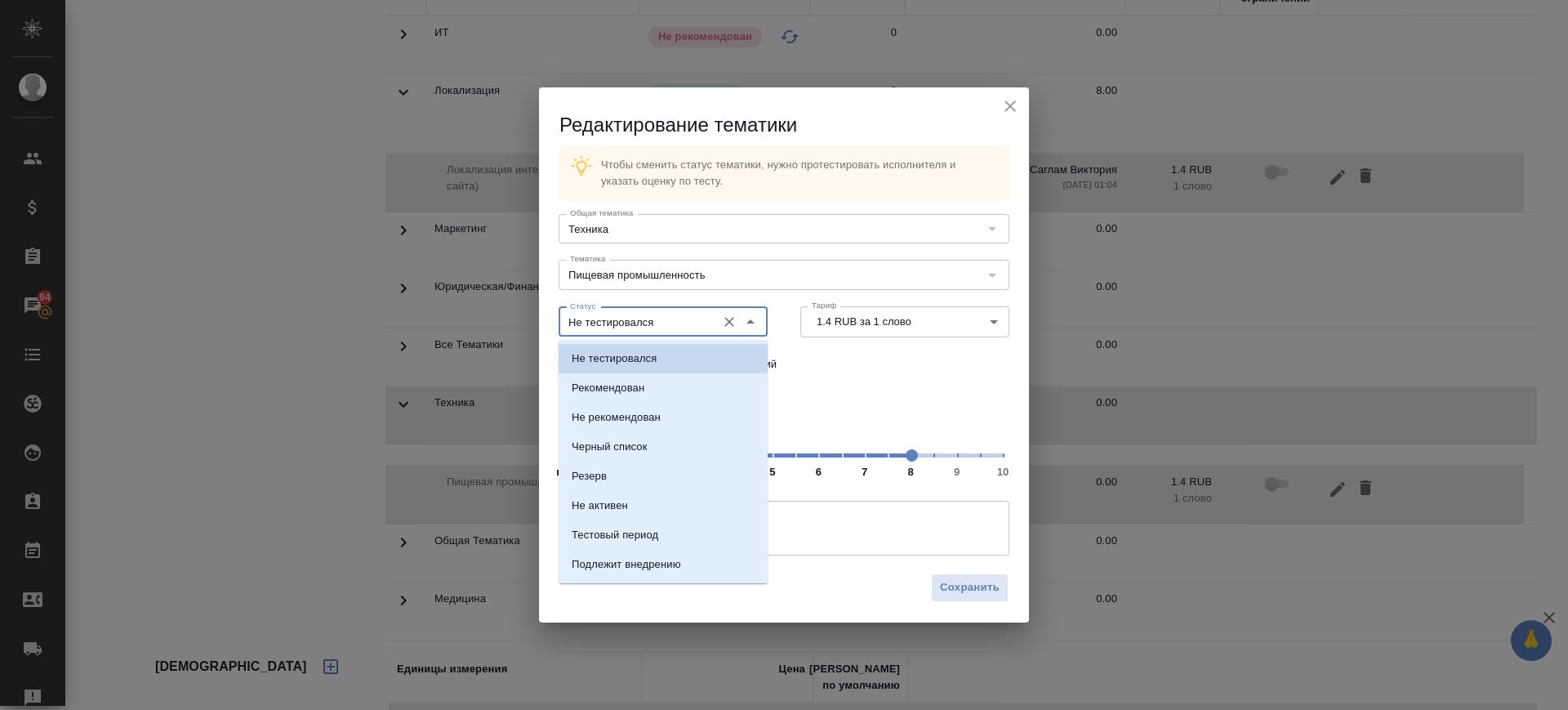
click at [651, 325] on input "Не тестировался" at bounding box center [636, 322] width 145 height 19
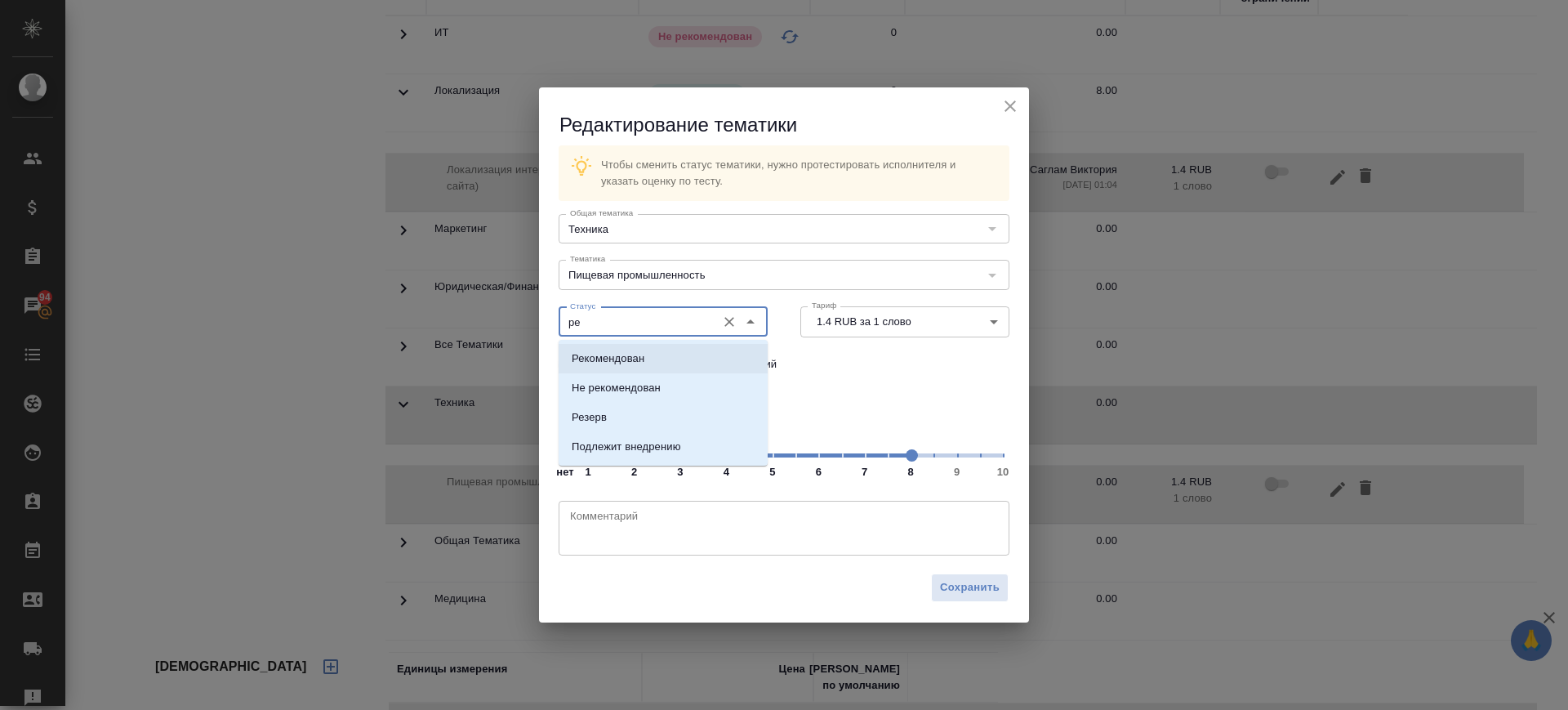
click at [654, 363] on li "Рекомендован" at bounding box center [663, 358] width 209 height 29
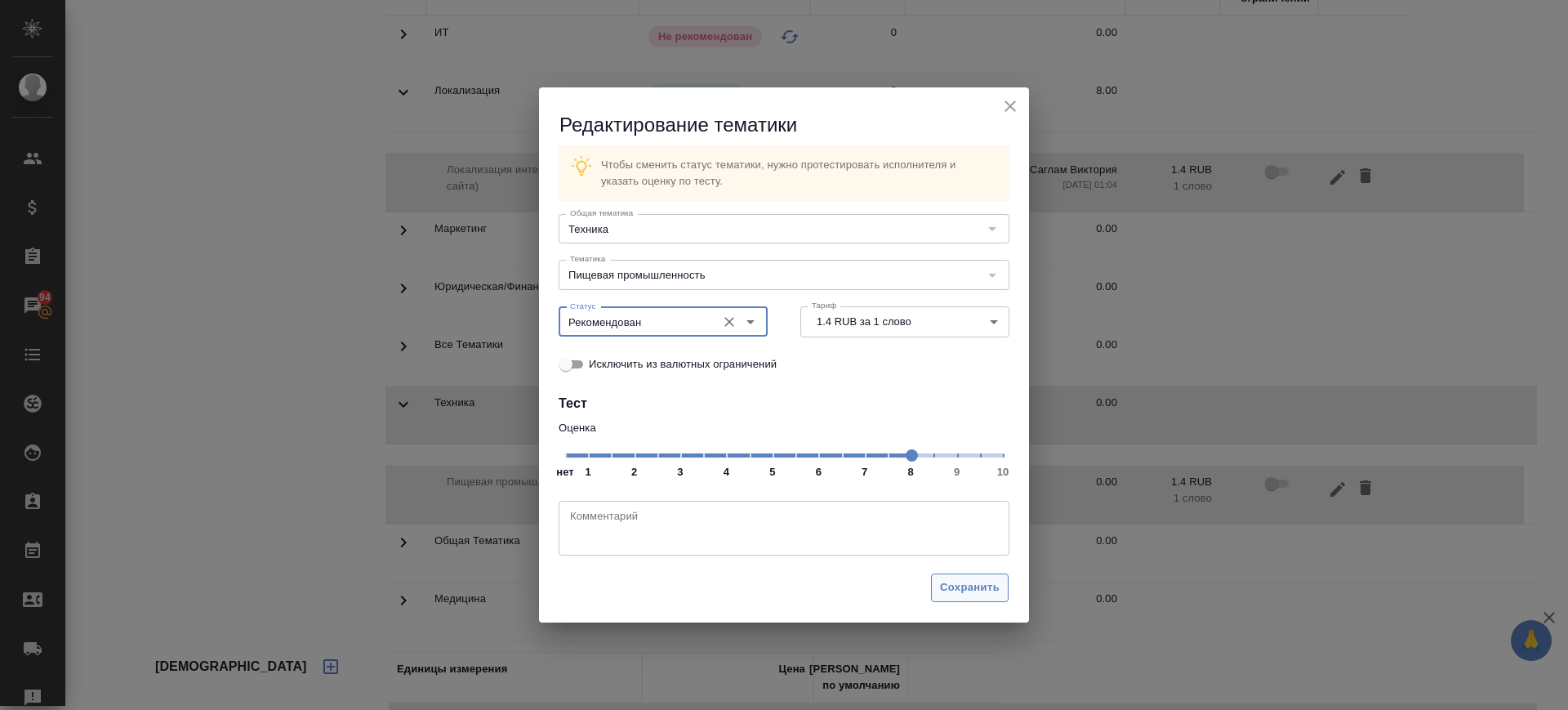
type input "Рекомендован"
click at [975, 594] on span "Сохранить" at bounding box center [970, 587] width 60 height 18
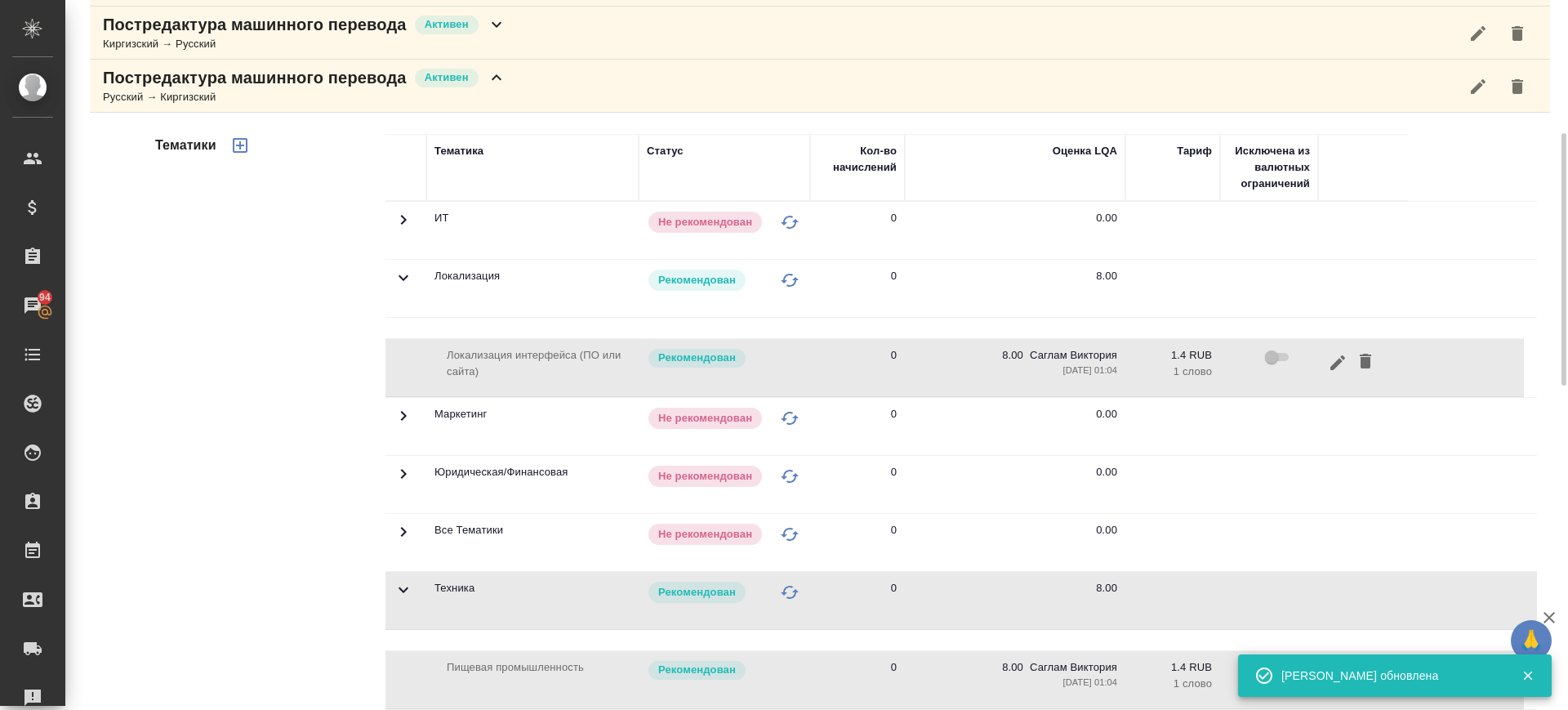
scroll to position [296, 0]
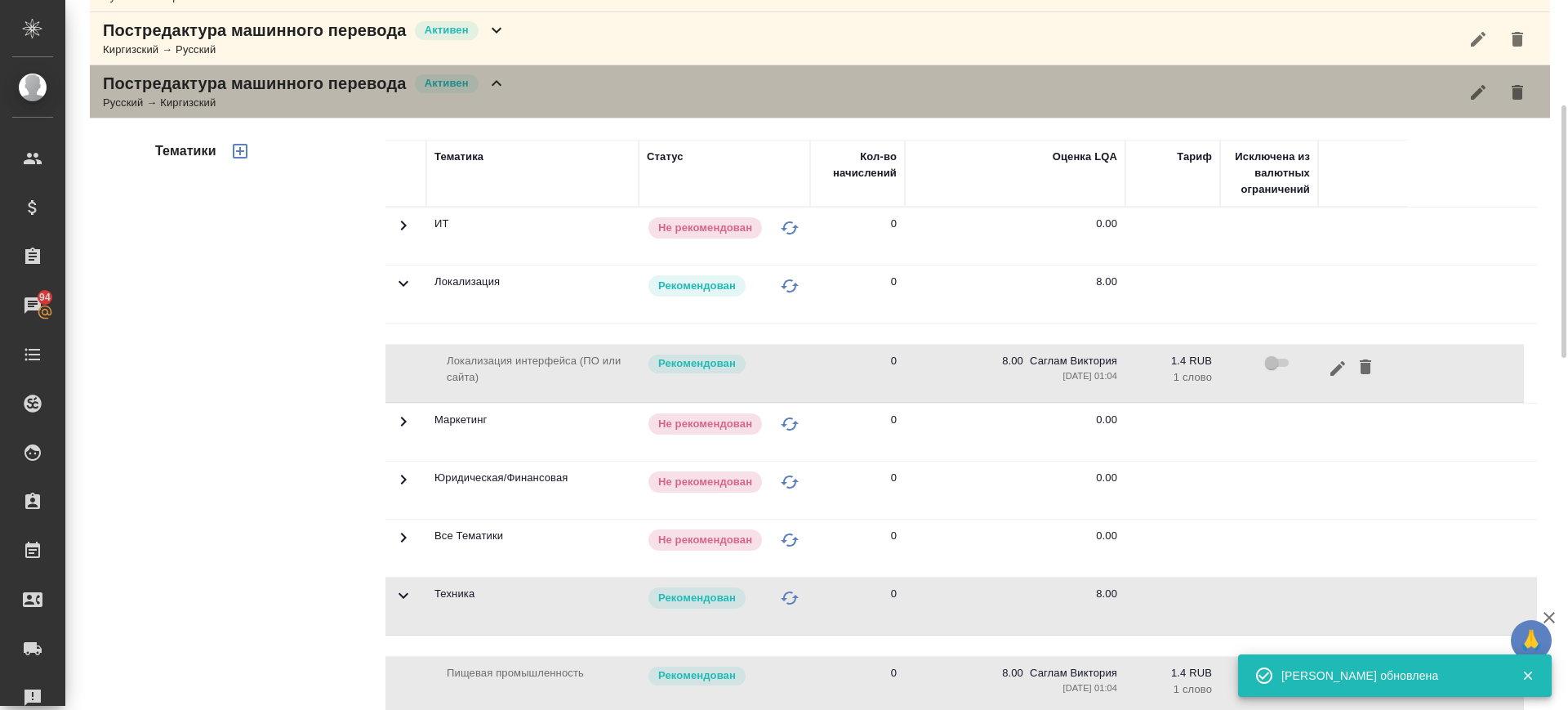
click at [594, 99] on div "Постредактура машинного перевода Активен Русский → Киргизский" at bounding box center [820, 92] width 1461 height 53
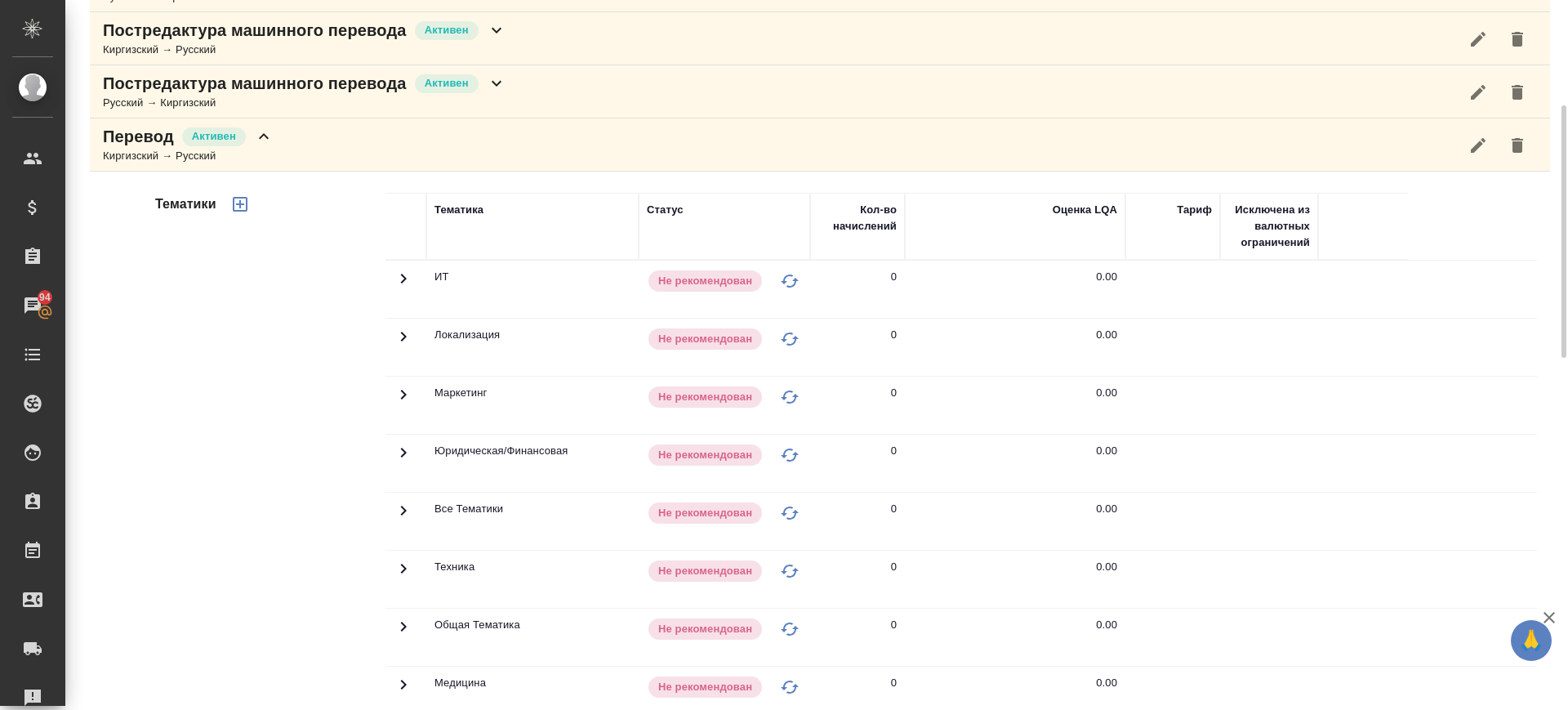
click at [410, 343] on icon at bounding box center [403, 336] width 19 height 19
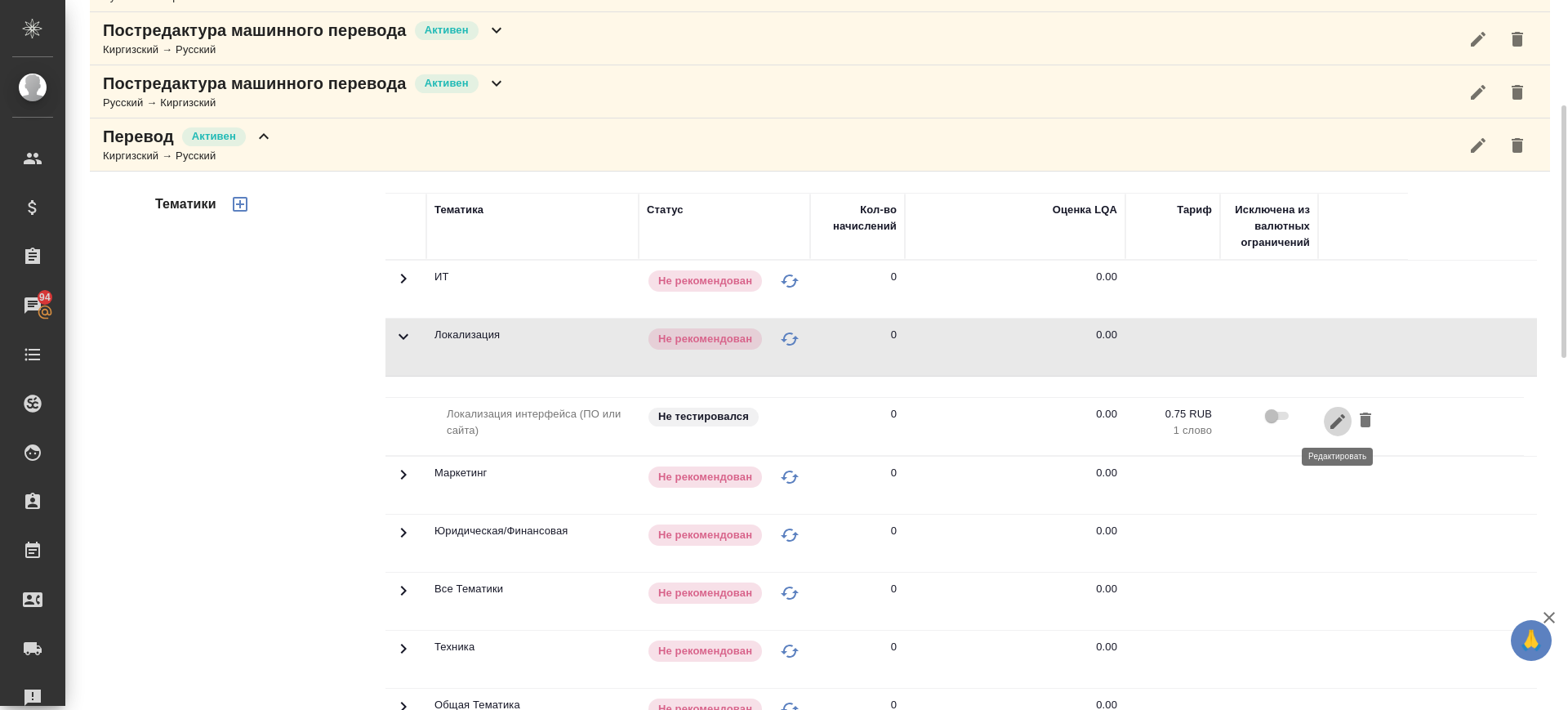
click at [1340, 426] on icon "button" at bounding box center [1338, 421] width 19 height 19
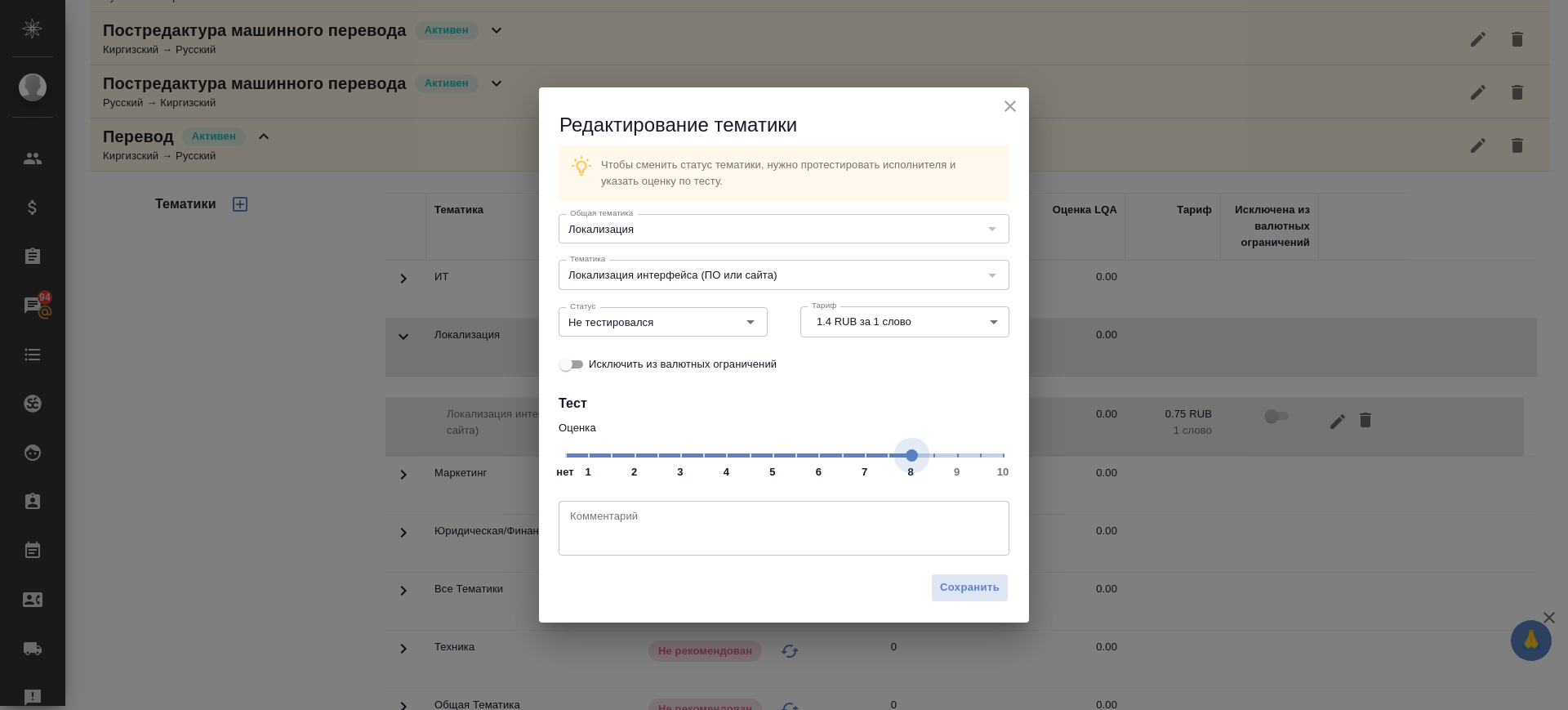
click at [906, 457] on span "нет 1 2 3 4 5 6 7 8 9 10" at bounding box center [784, 454] width 438 height 23
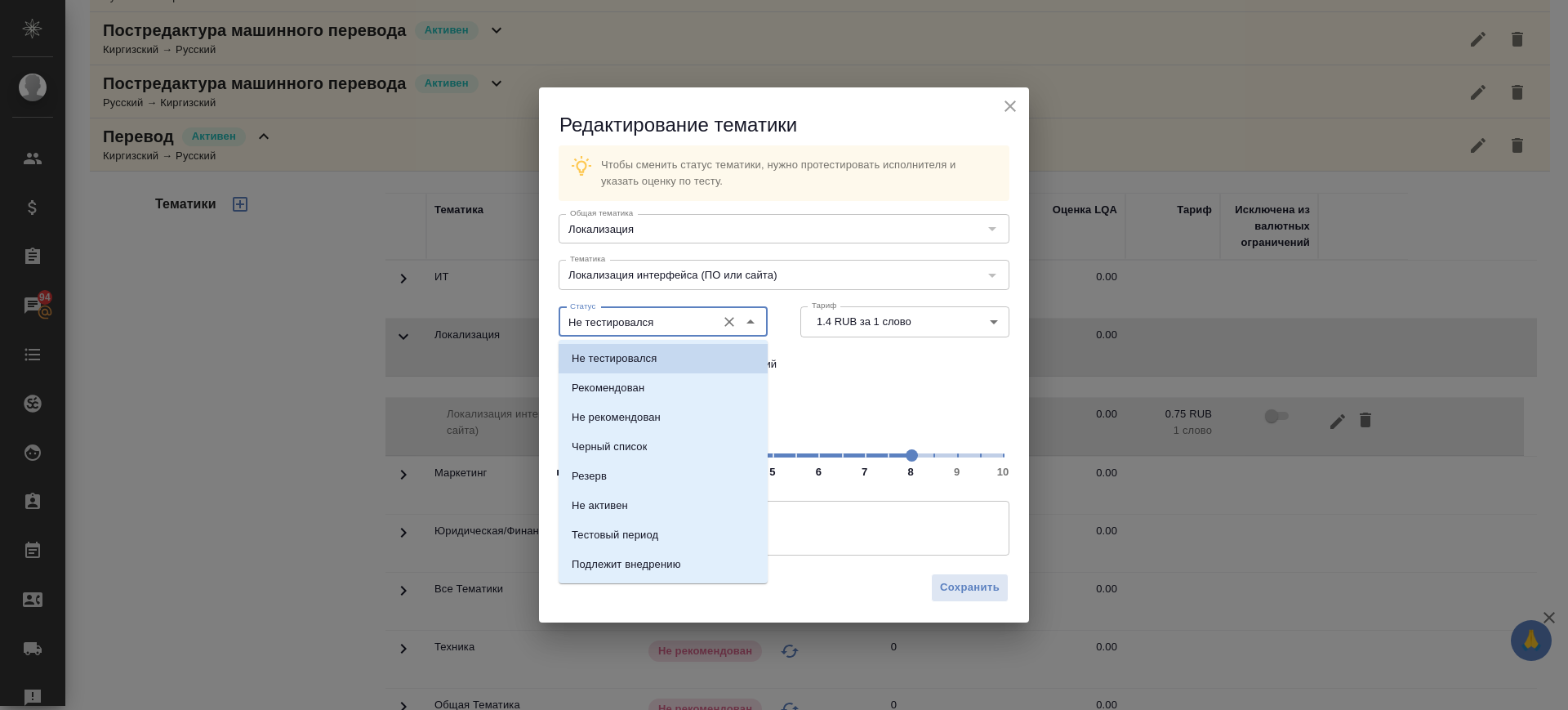
click at [669, 316] on input "Не тестировался" at bounding box center [636, 322] width 145 height 19
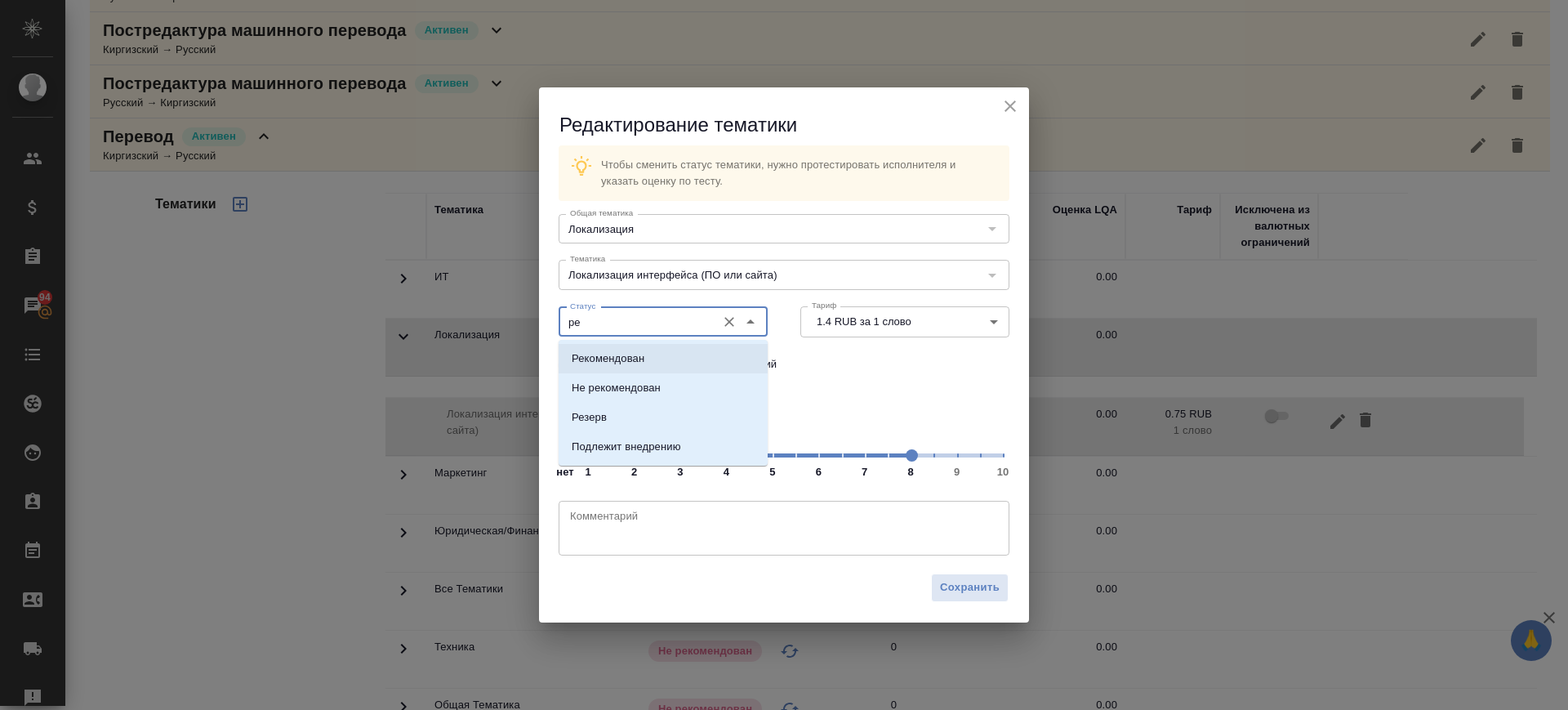
click at [669, 372] on li "Рекомендован" at bounding box center [663, 358] width 209 height 29
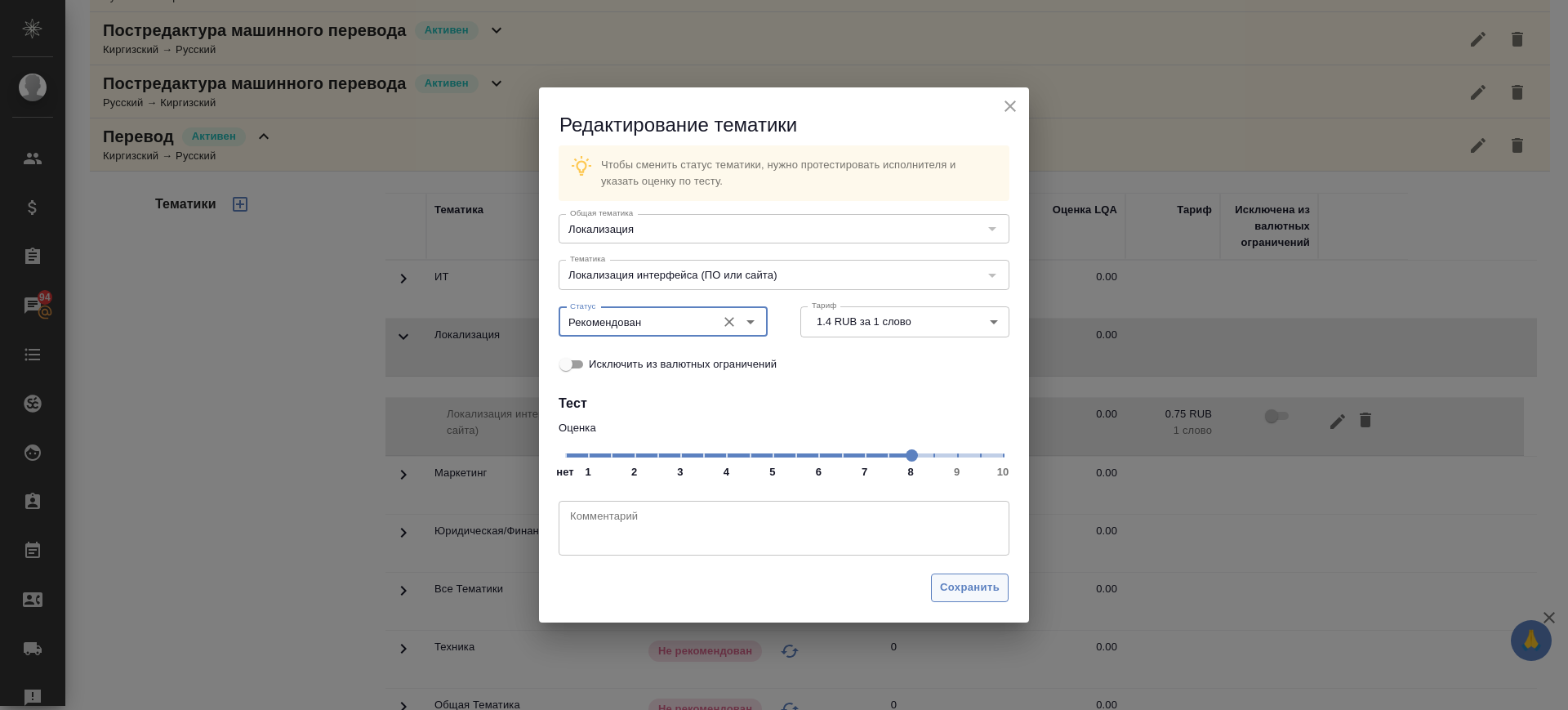
type input "Рекомендован"
click at [988, 583] on span "Сохранить" at bounding box center [970, 587] width 60 height 18
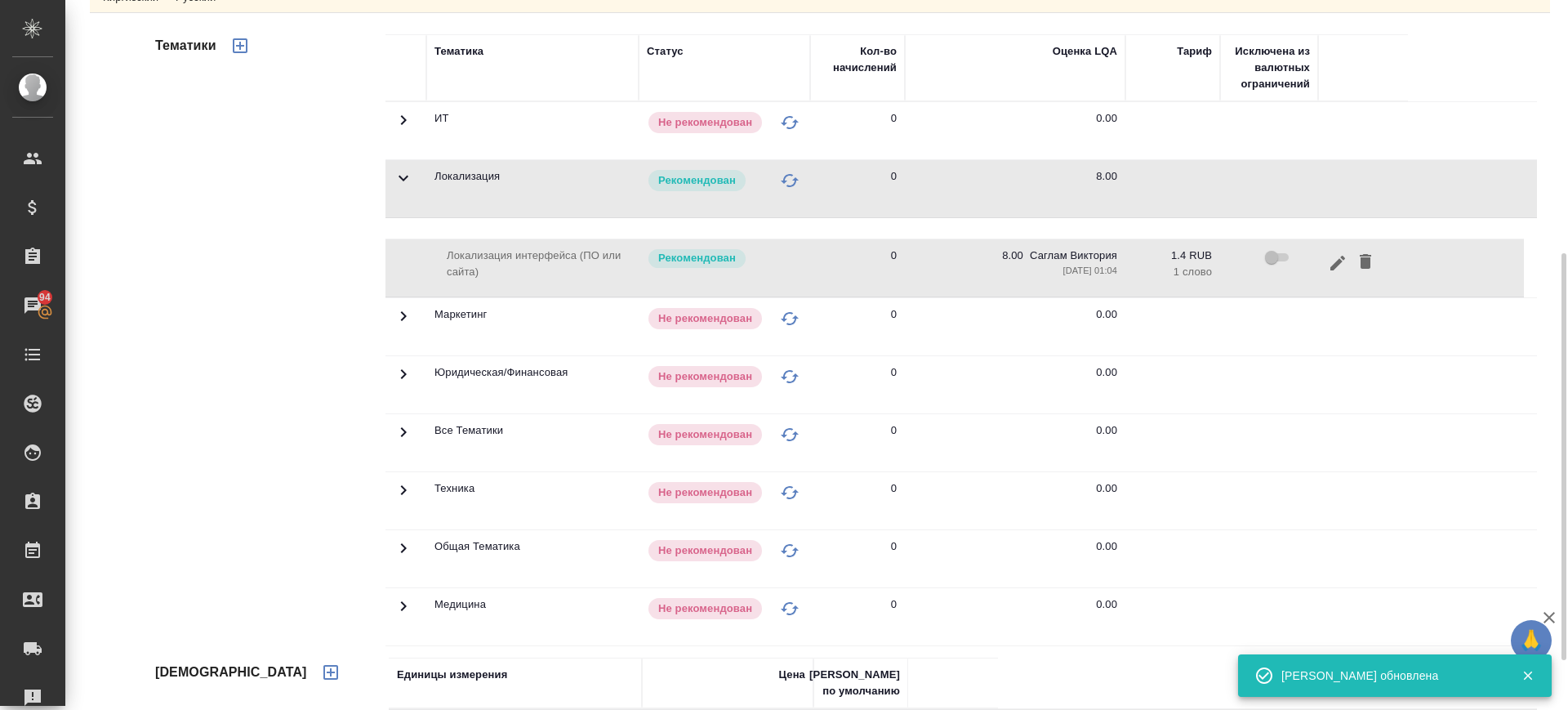
scroll to position [488, 0]
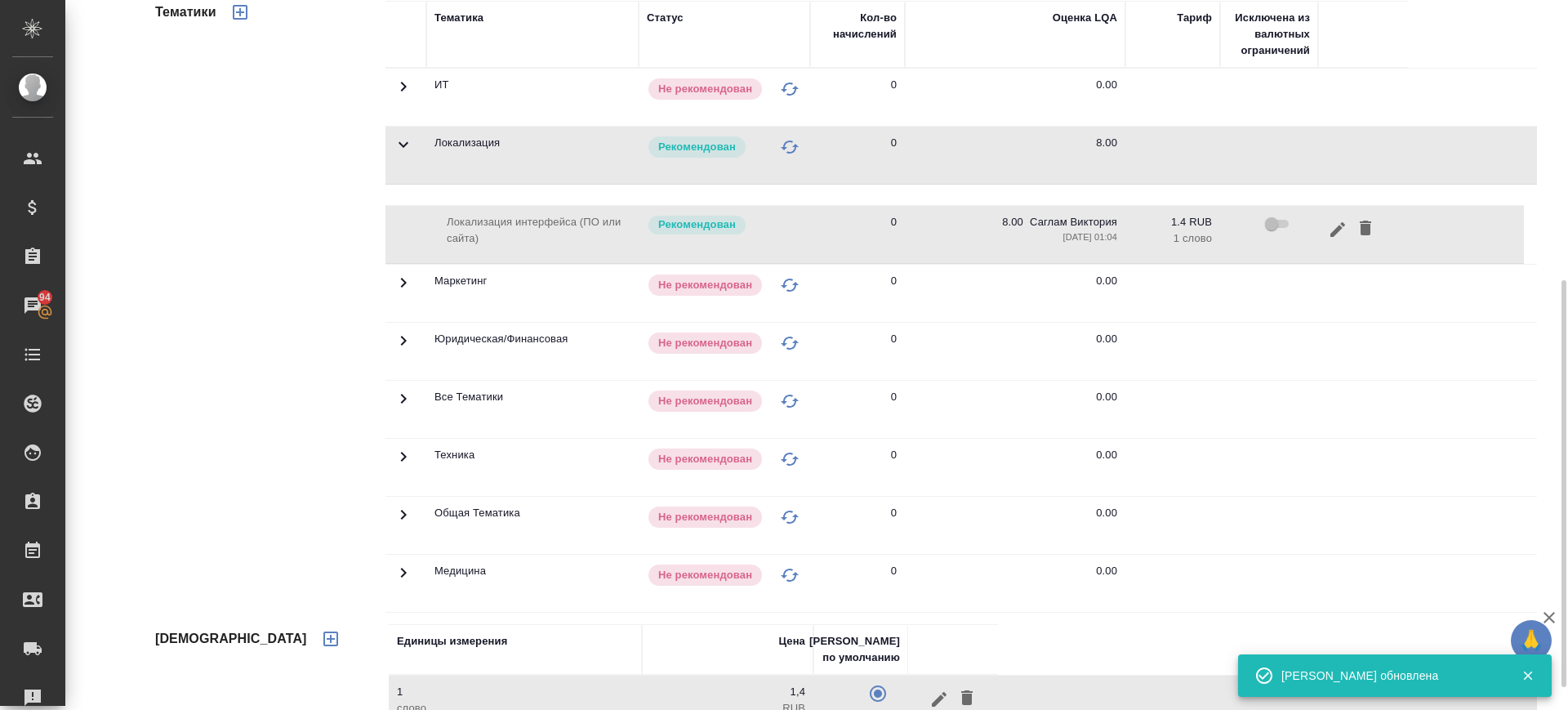
click at [404, 452] on icon at bounding box center [403, 456] width 19 height 19
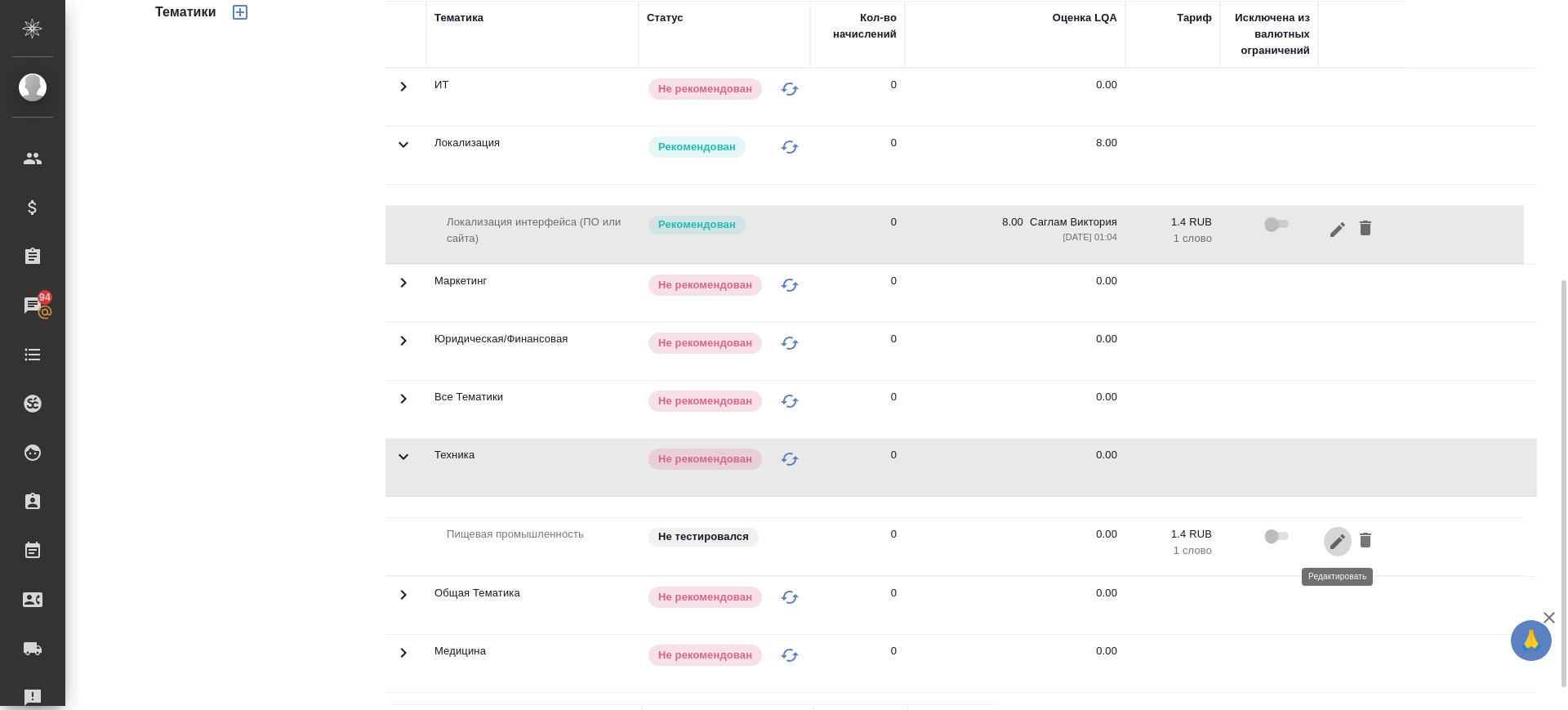
click at [1336, 543] on icon "button" at bounding box center [1337, 540] width 14 height 14
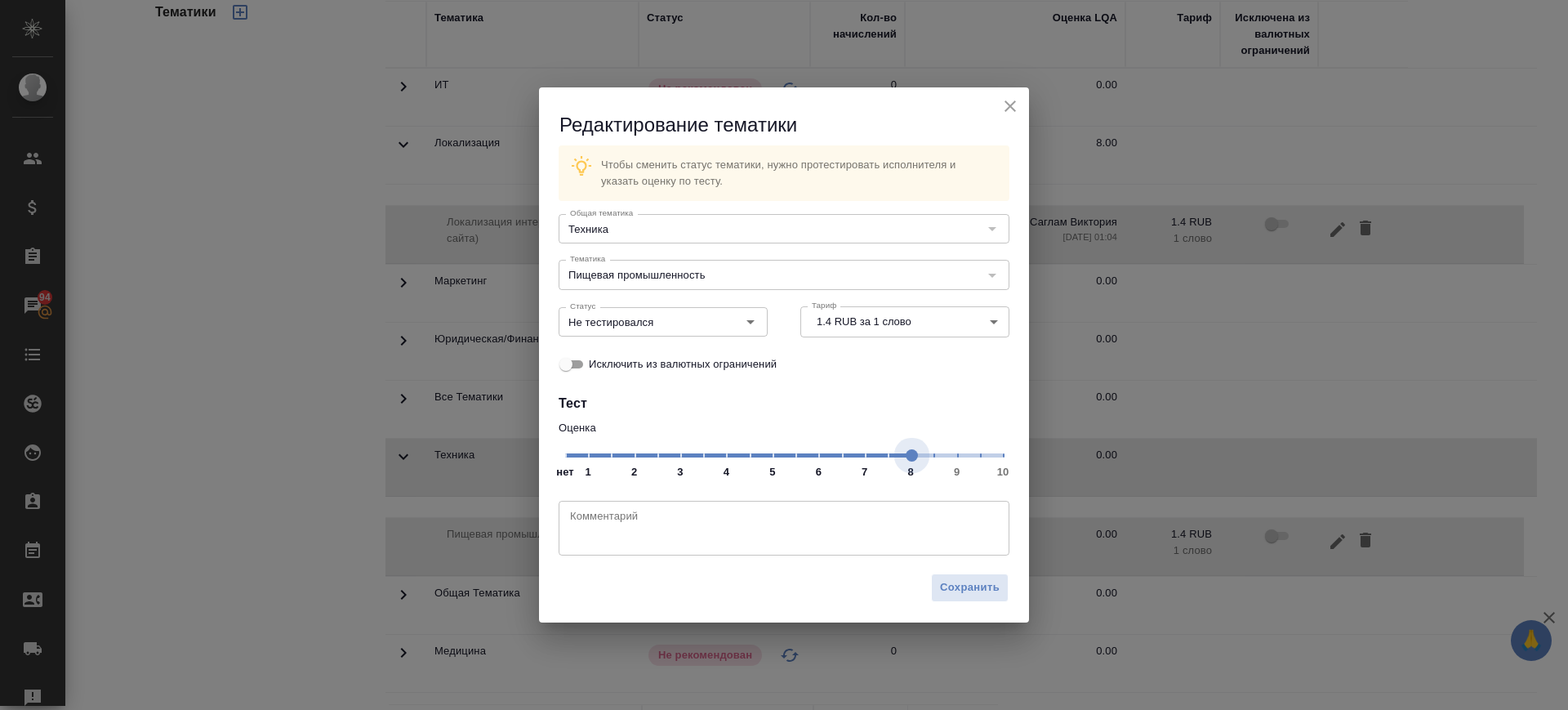
click at [913, 451] on span "нет 1 2 3 4 5 6 7 8 9 10" at bounding box center [784, 454] width 438 height 23
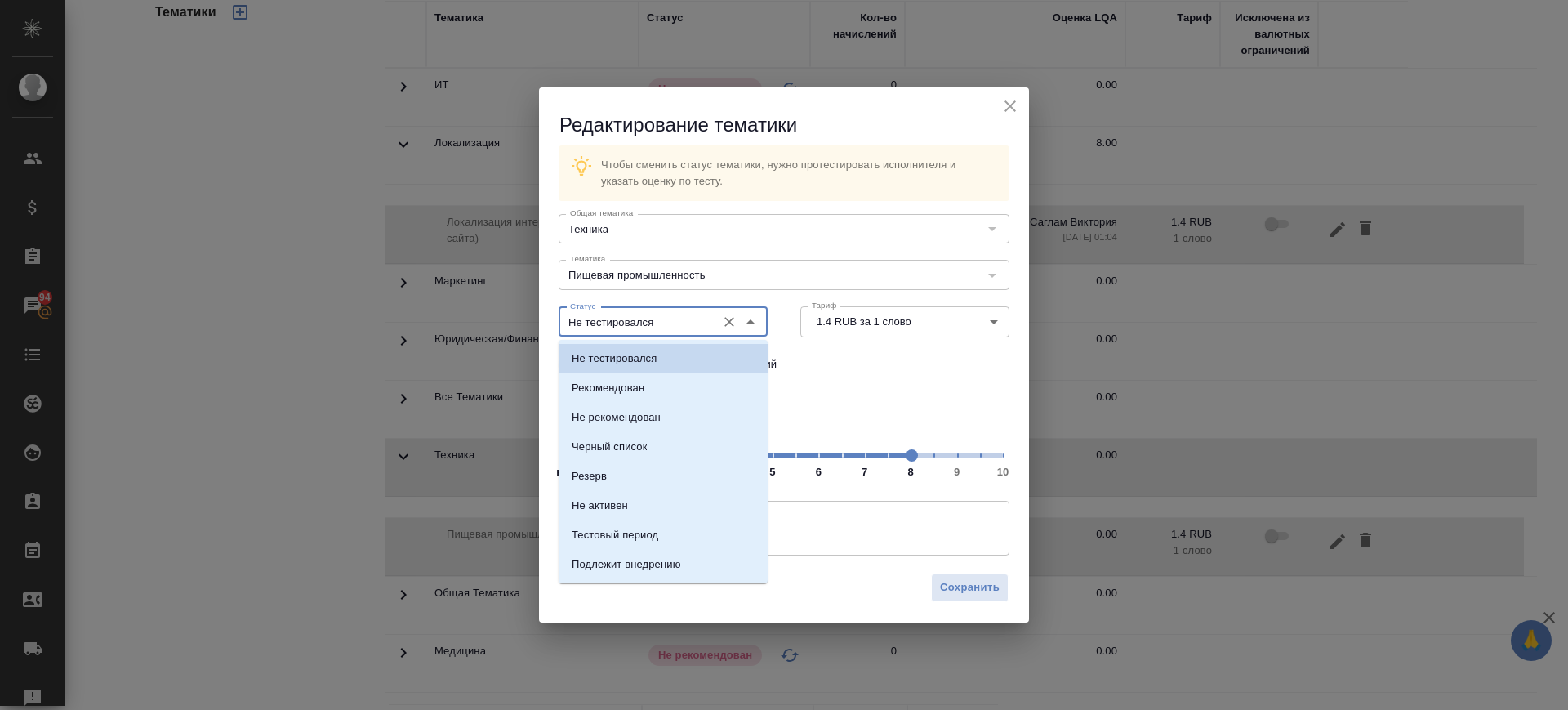
click at [647, 323] on input "Не тестировался" at bounding box center [636, 322] width 145 height 19
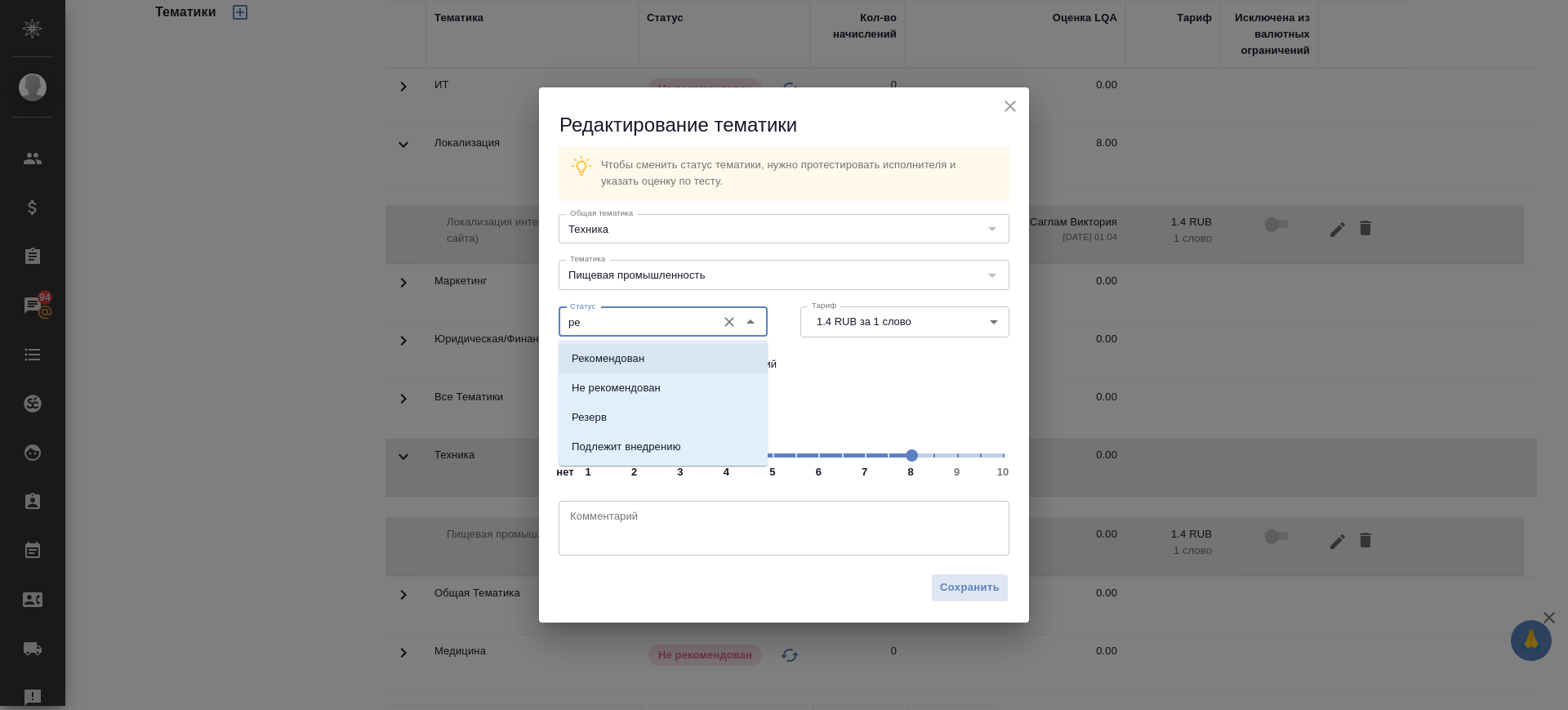
click at [658, 359] on li "Рекомендован" at bounding box center [663, 358] width 209 height 29
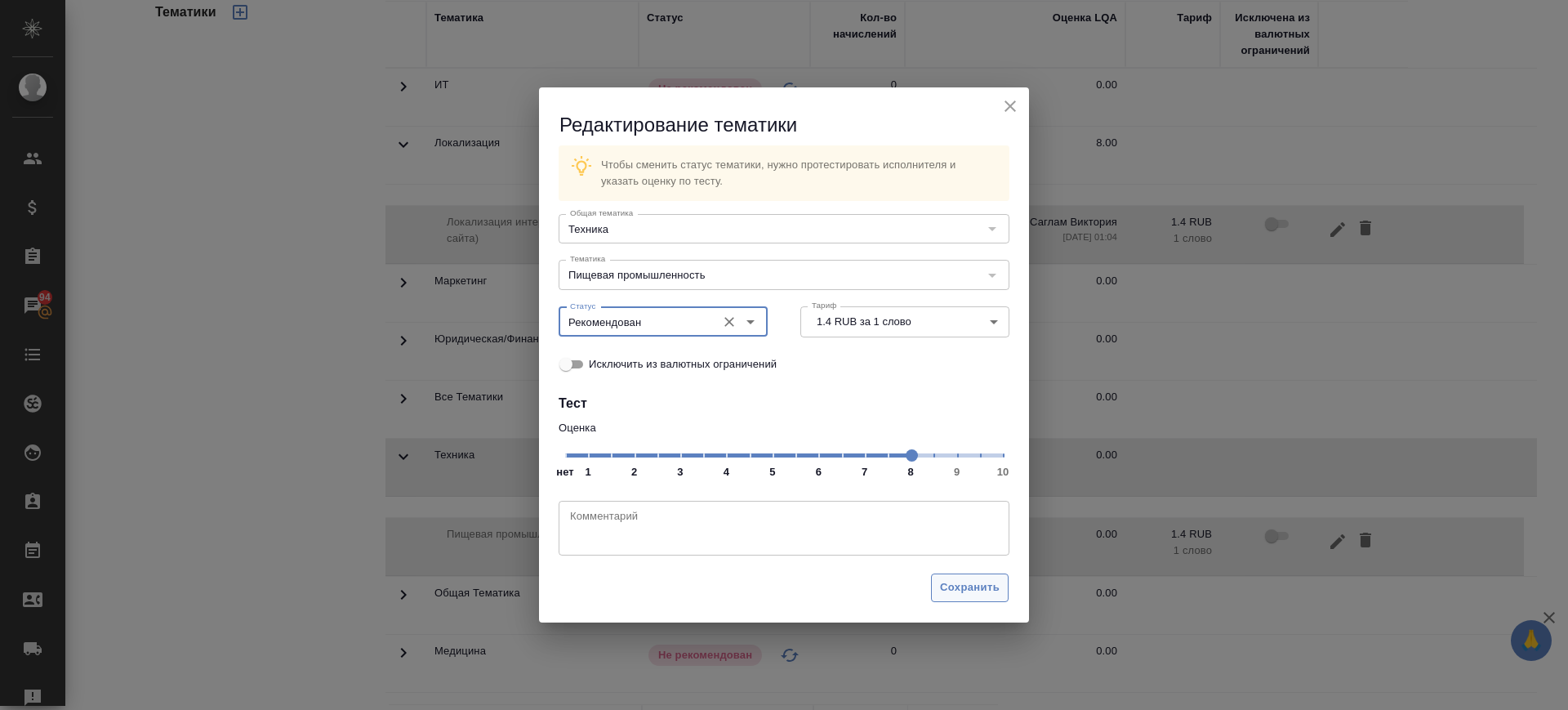
type input "Рекомендован"
click at [964, 580] on span "Сохранить" at bounding box center [970, 587] width 60 height 18
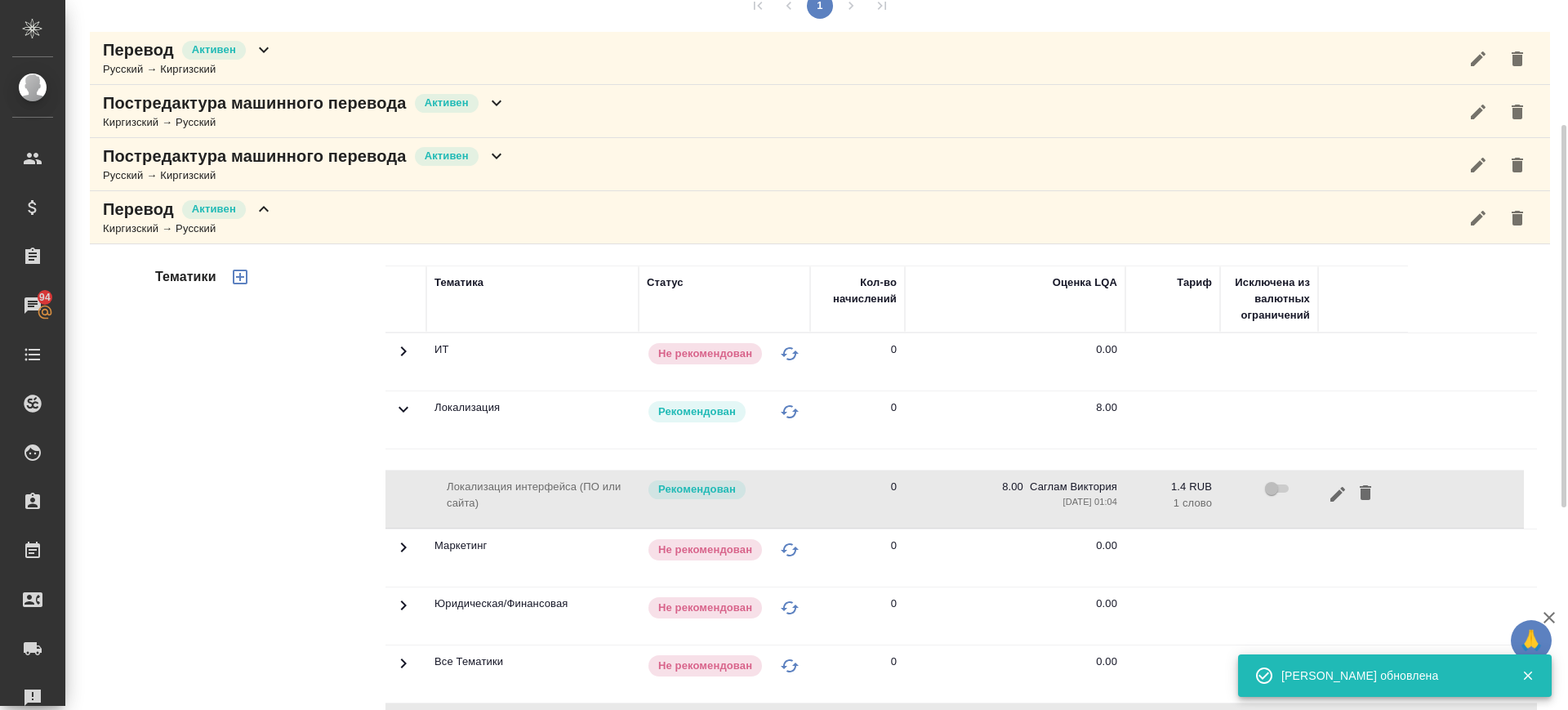
scroll to position [220, 0]
click at [598, 225] on div "Перевод Активен Киргизский → Русский" at bounding box center [820, 219] width 1461 height 53
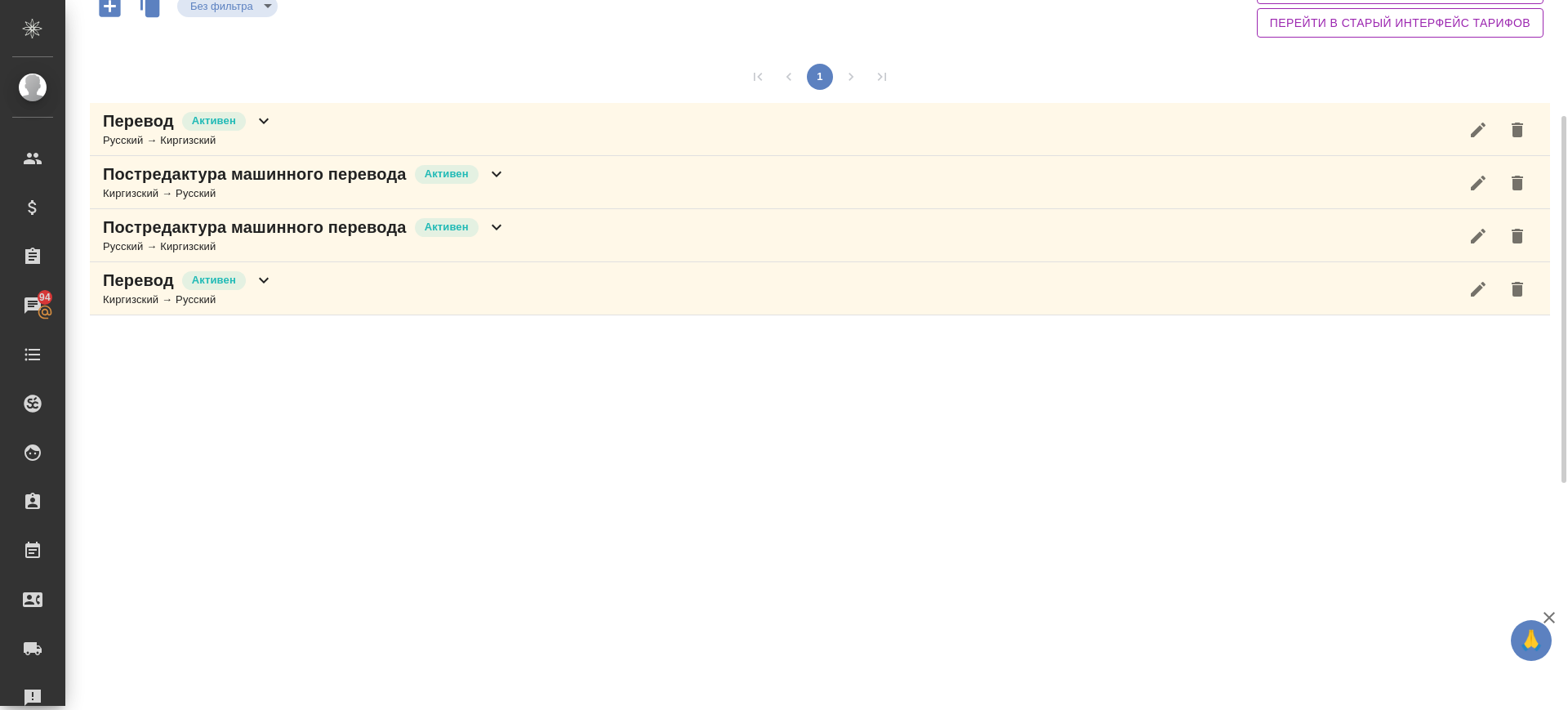
scroll to position [0, 0]
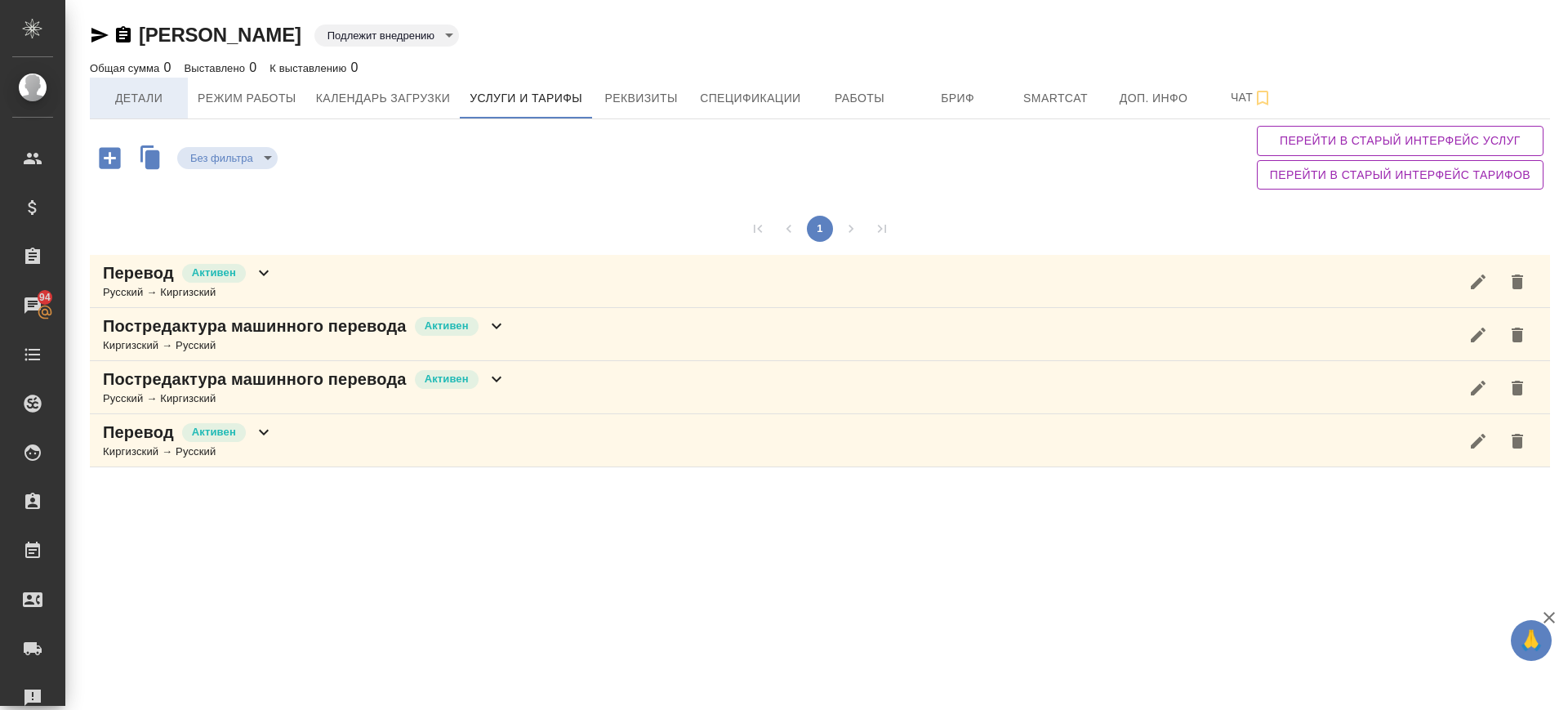
click at [156, 96] on span "Детали" at bounding box center [138, 98] width 78 height 20
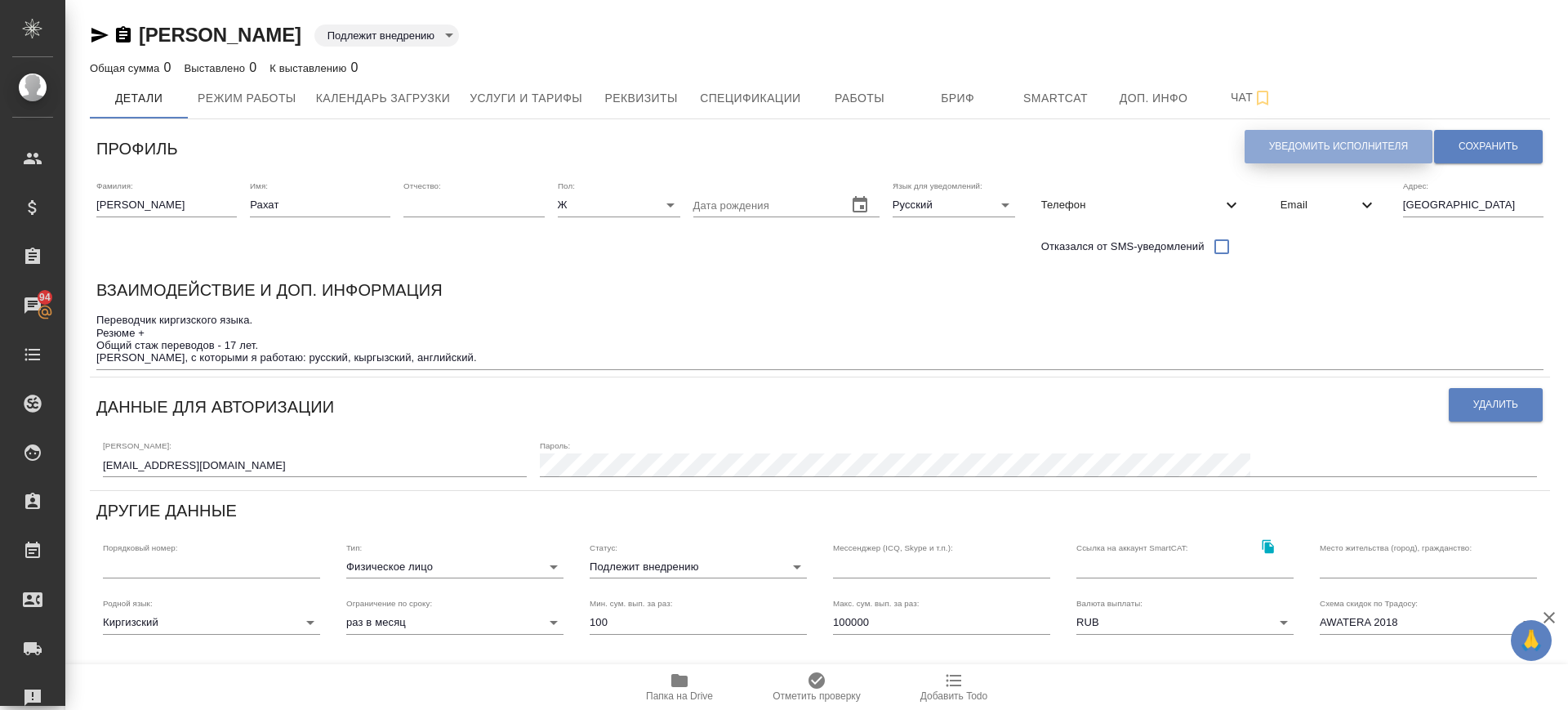
click at [1313, 147] on span "Уведомить исполнителя" at bounding box center [1339, 147] width 139 height 14
type textarea "Добрый день, Рахат! Ознакомиться с подробной информацией по выполненным работам…"
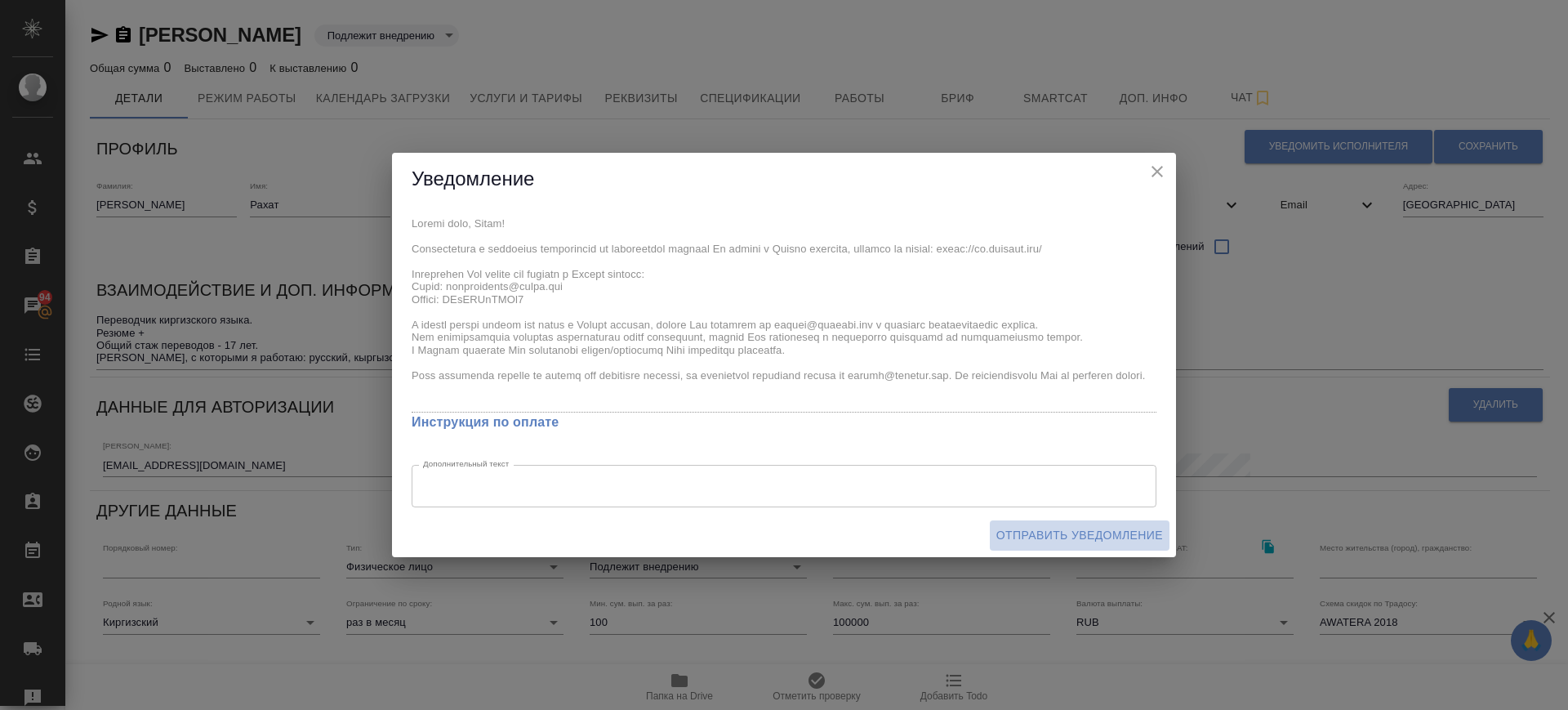
click at [1110, 537] on span "Отправить уведомление" at bounding box center [1079, 535] width 166 height 20
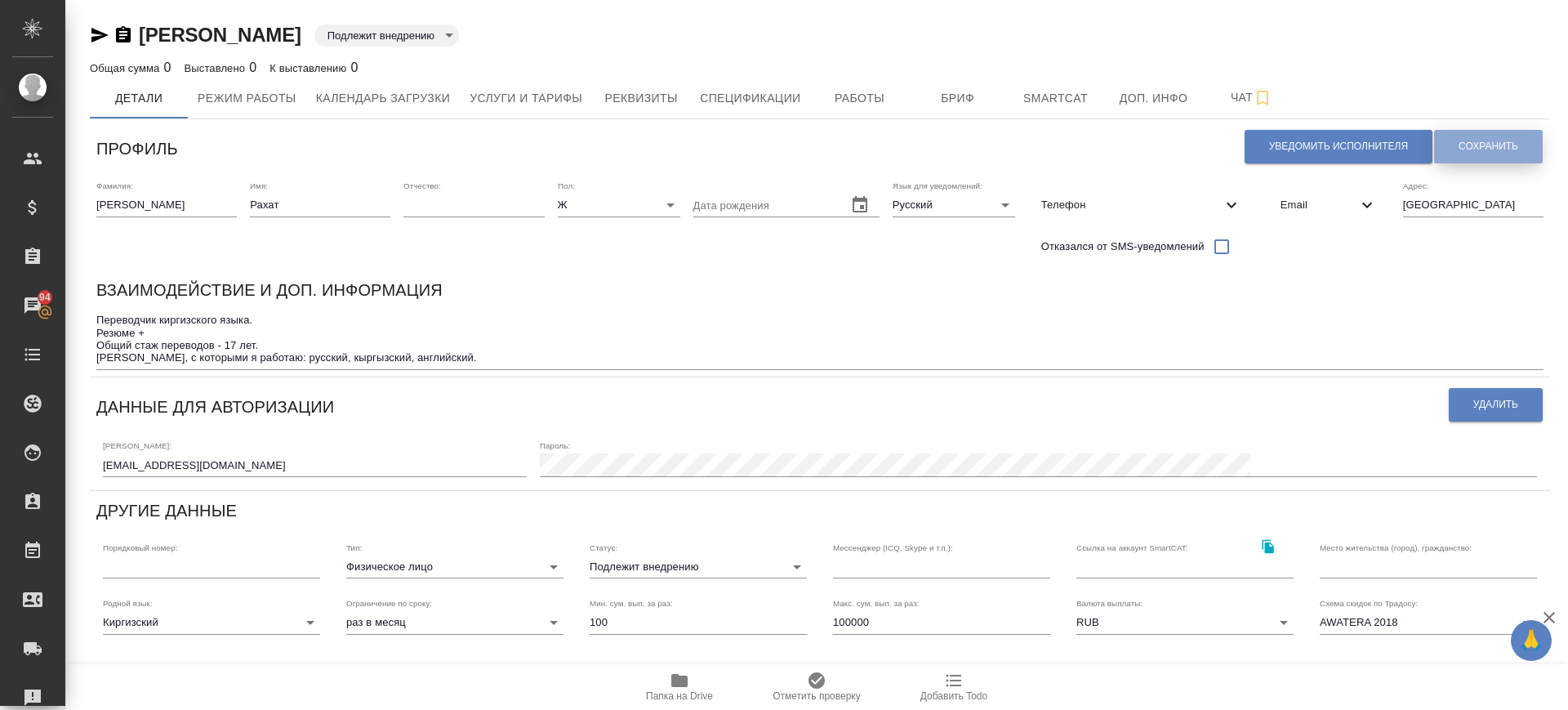
click at [1476, 144] on span "Сохранить" at bounding box center [1489, 147] width 60 height 14
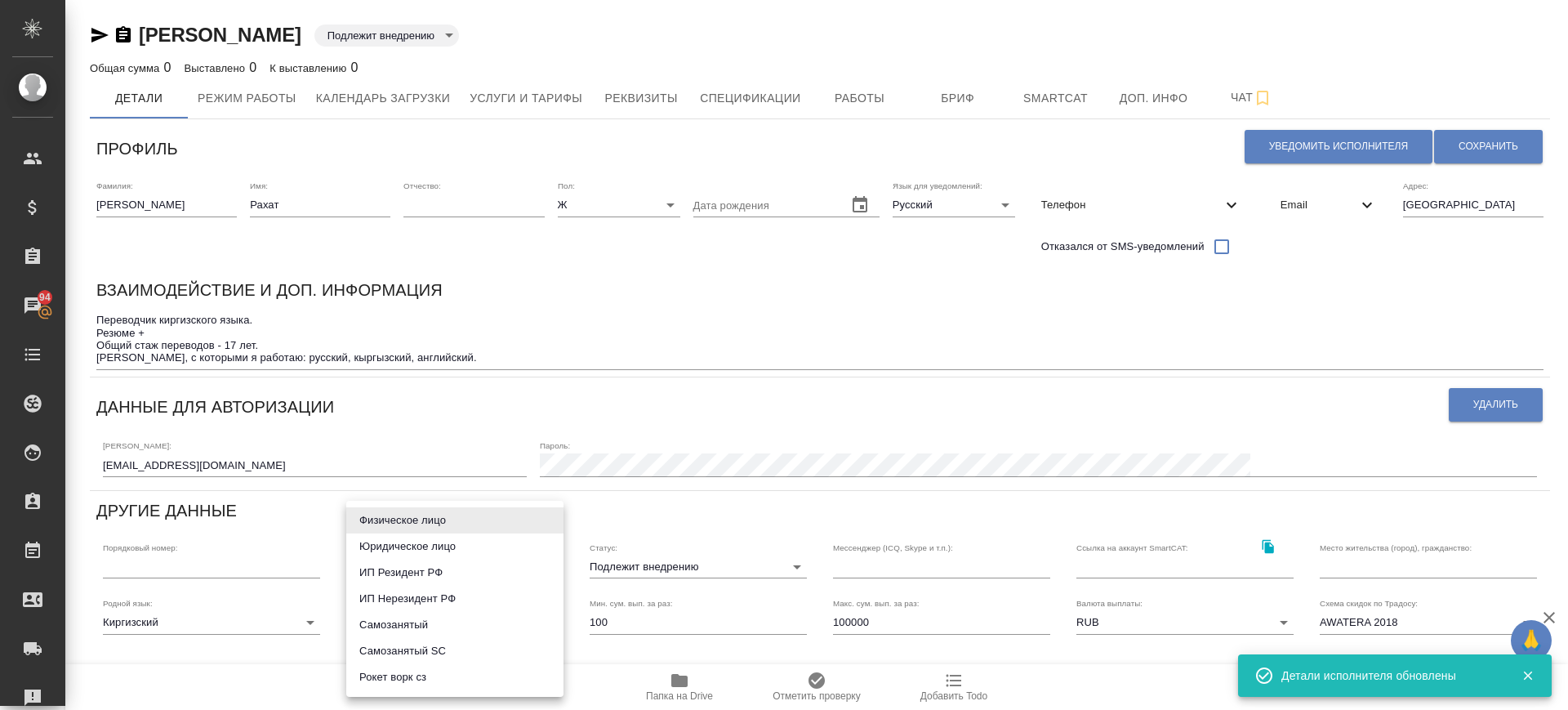
click at [516, 560] on body "🙏 .cls-1 fill:#fff; AWATERA Саглам Виктория v.saglam Клиенты Спецификации Заказ…" at bounding box center [784, 355] width 1568 height 710
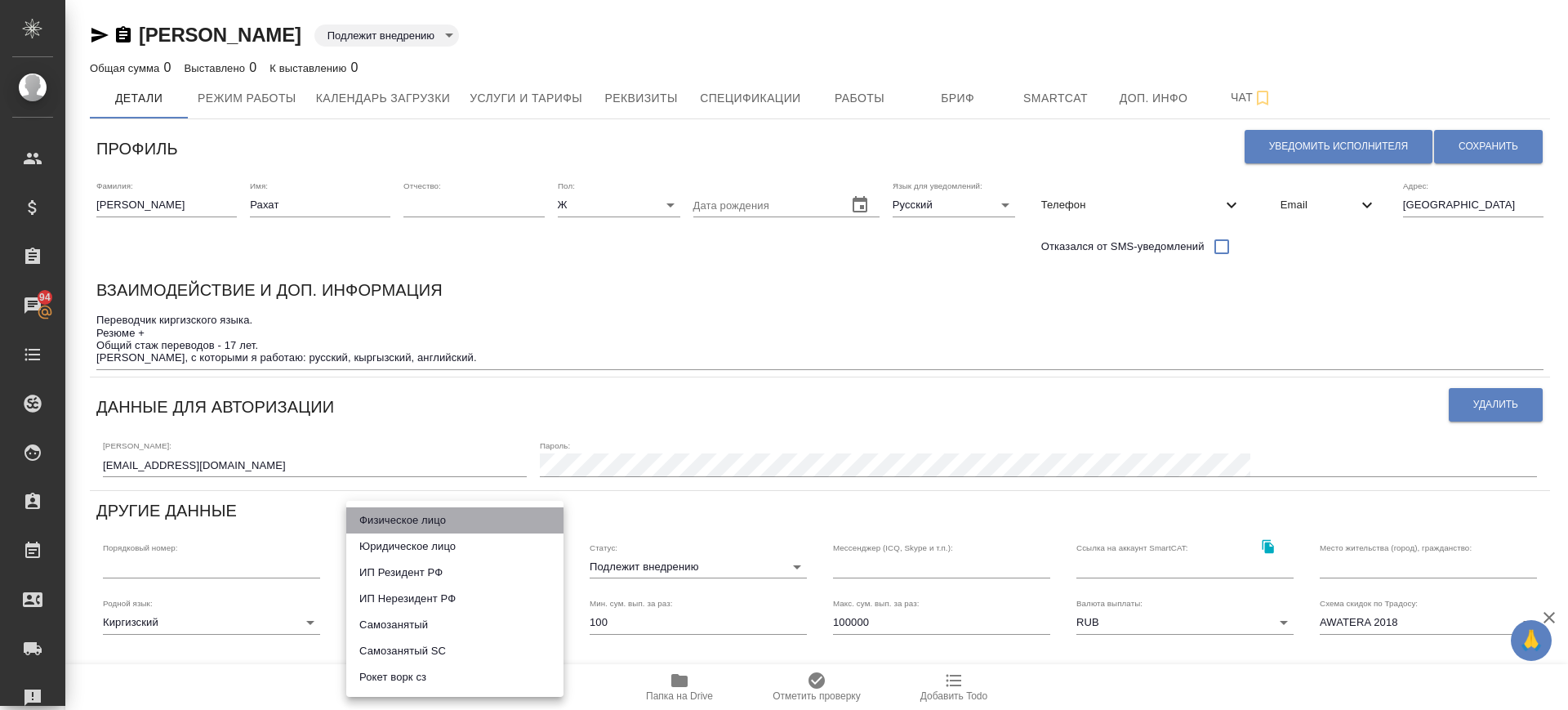
click at [462, 519] on li "Физическое лицо" at bounding box center [454, 520] width 217 height 26
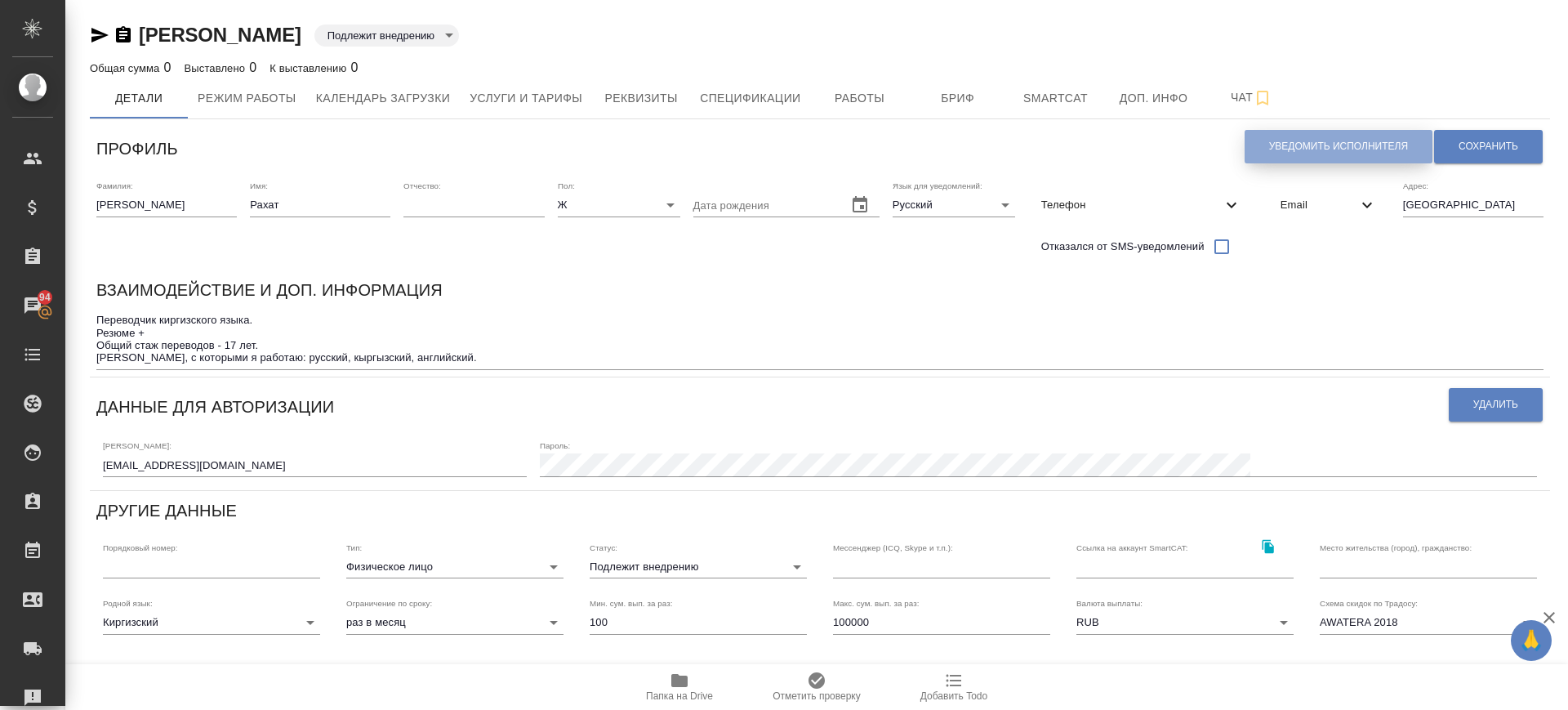
click at [1326, 138] on button "Уведомить исполнителя" at bounding box center [1338, 146] width 187 height 34
type textarea "Добрый день, Рахат! Ознакомиться с подробной информацией по выполненным работам…"
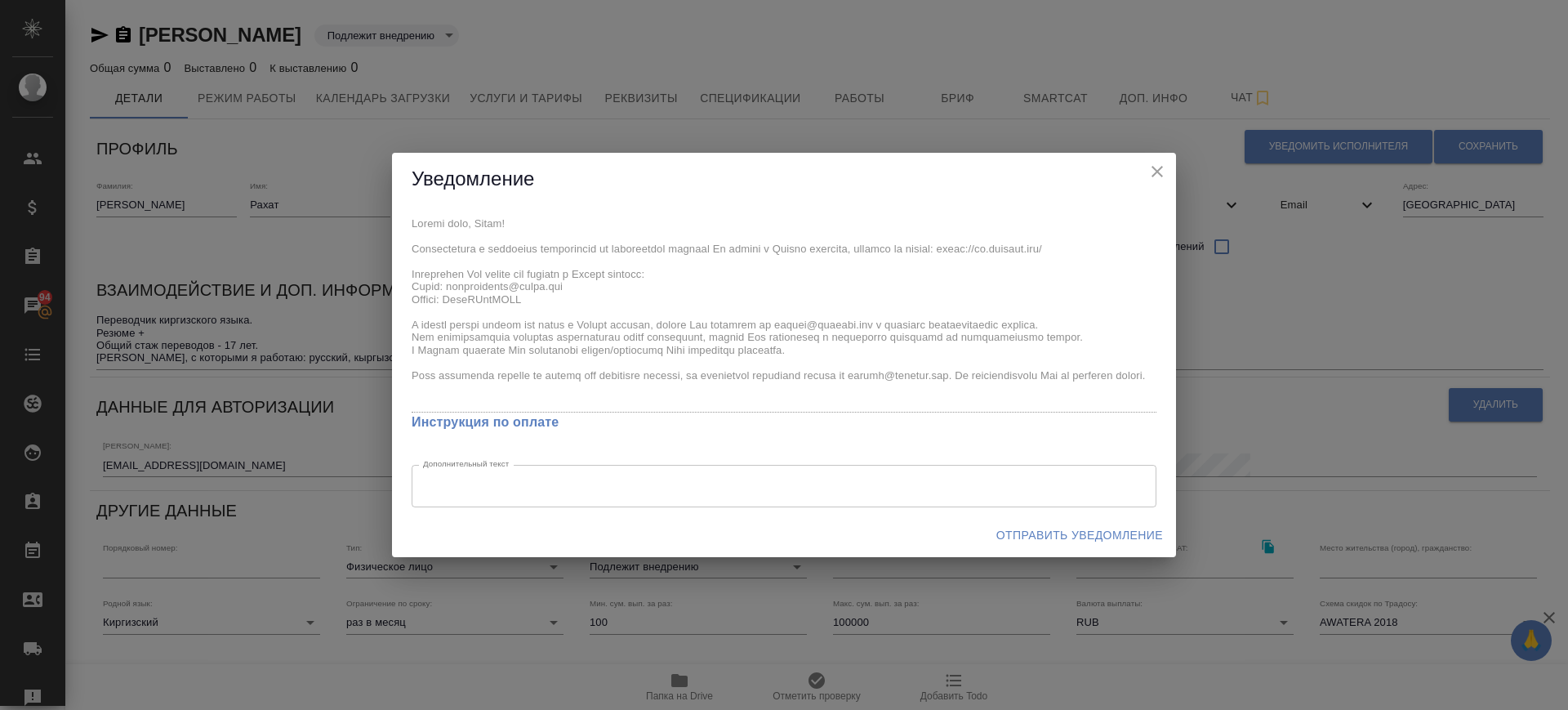
click at [574, 370] on div "x Инструкция по оплате Дополнительный текст x Дополнительный текст" at bounding box center [784, 359] width 784 height 308
click at [1074, 531] on span "Отправить уведомление" at bounding box center [1079, 535] width 166 height 20
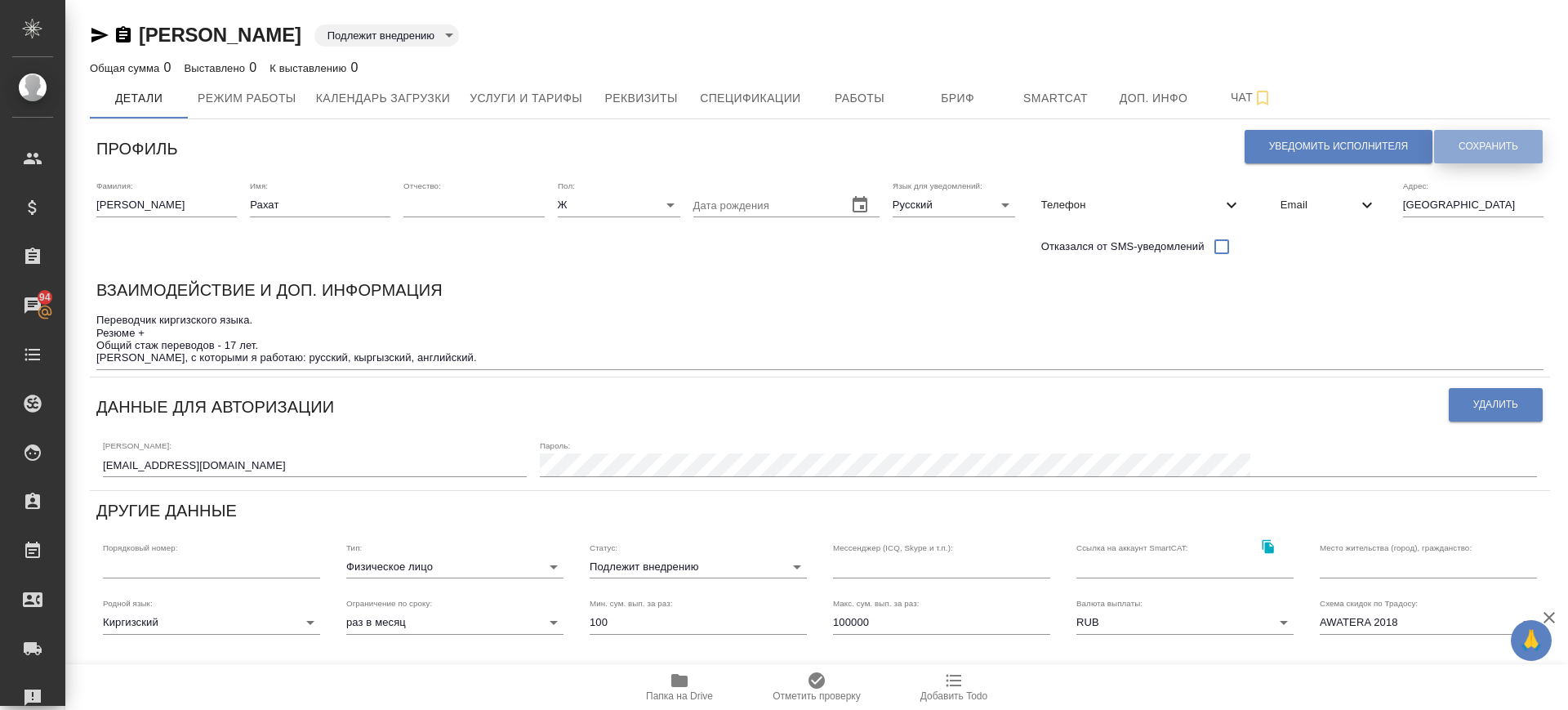
click at [1478, 149] on span "Сохранить" at bounding box center [1489, 147] width 60 height 14
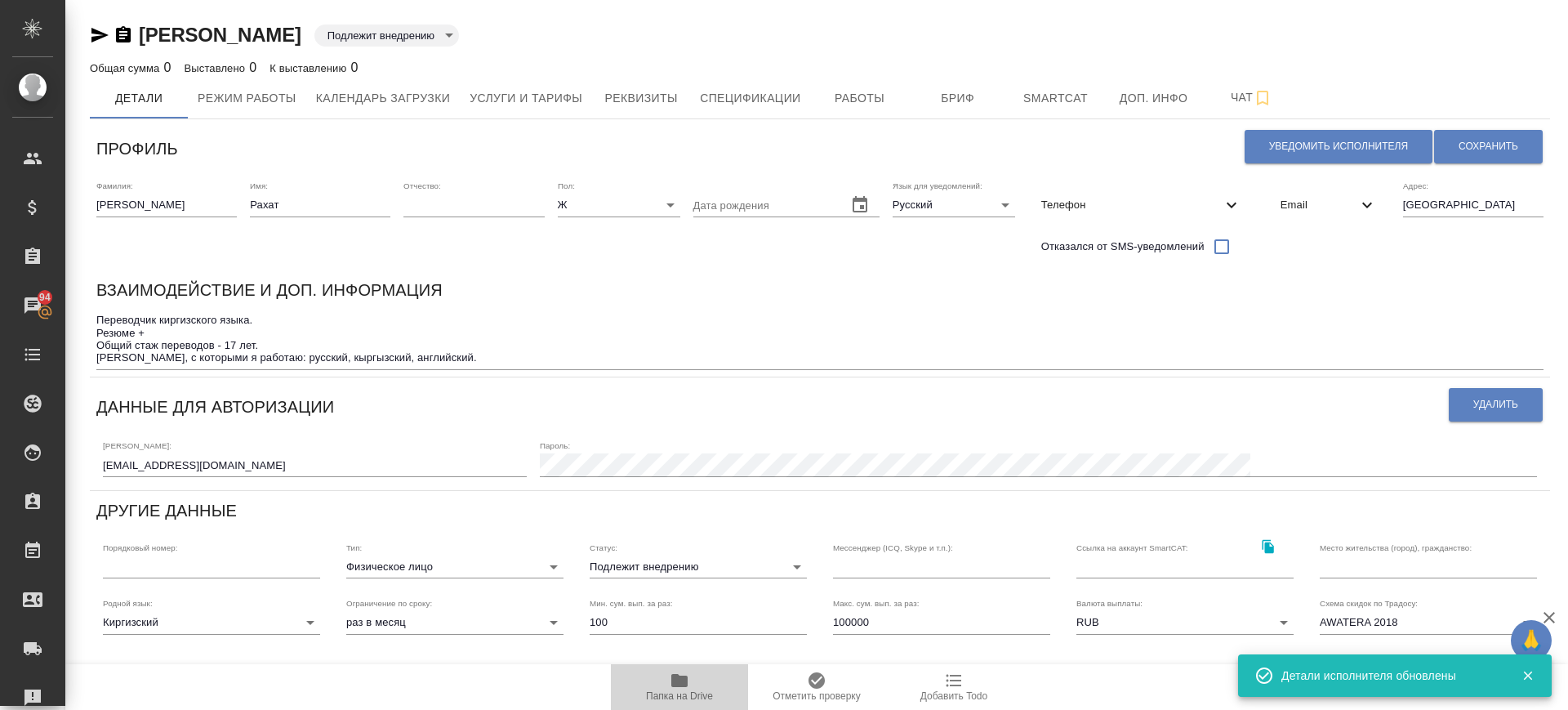
click at [677, 668] on button "Папка на Drive" at bounding box center [679, 686] width 137 height 45
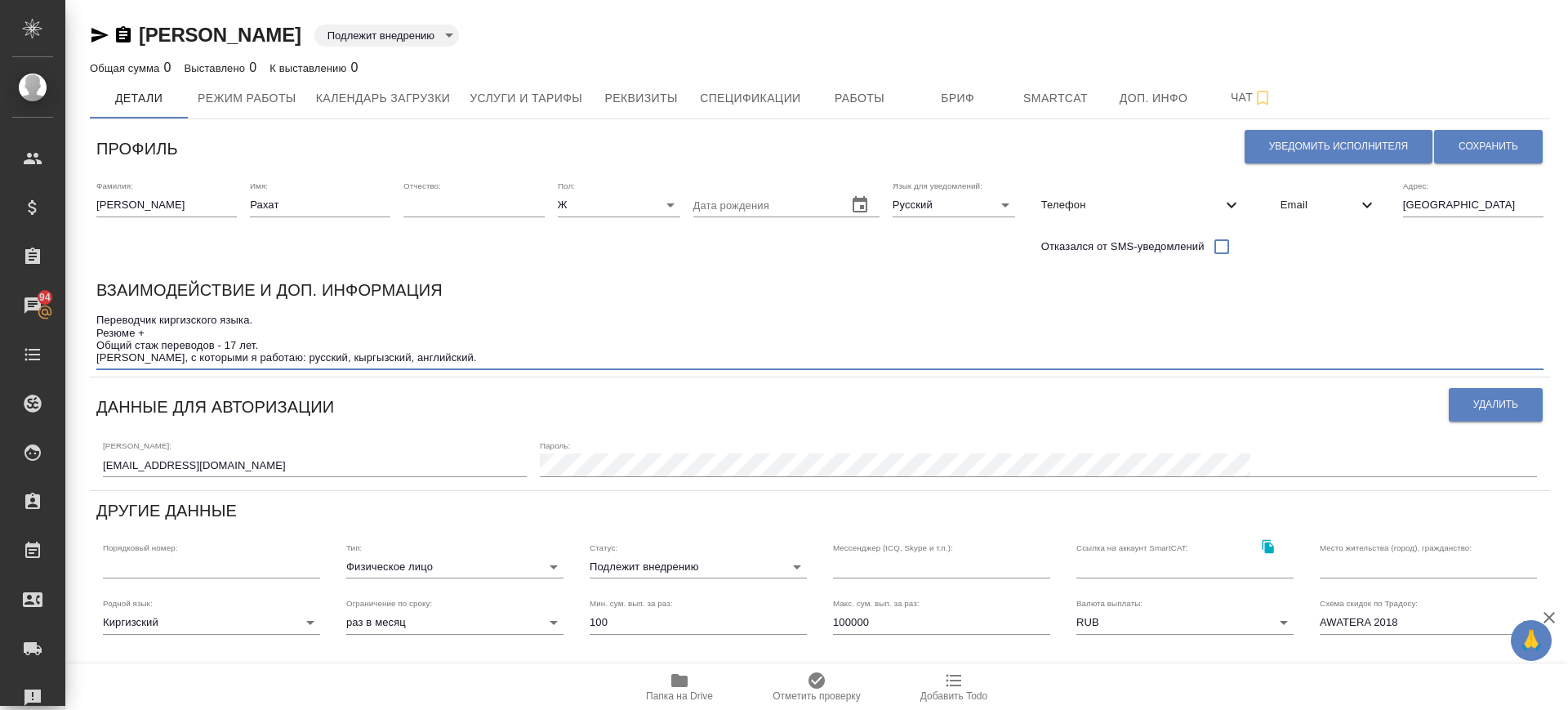
click at [513, 336] on textarea "Переводчик киргизского языка. Резюме + Общий стаж переводов - 17 лет. Языки, с …" at bounding box center [820, 339] width 1447 height 50
click at [462, 356] on textarea "Переводчик киргизского языка. Резюме + Общий стаж переводов - 17 лет. Языки, с …" at bounding box center [820, 339] width 1447 height 50
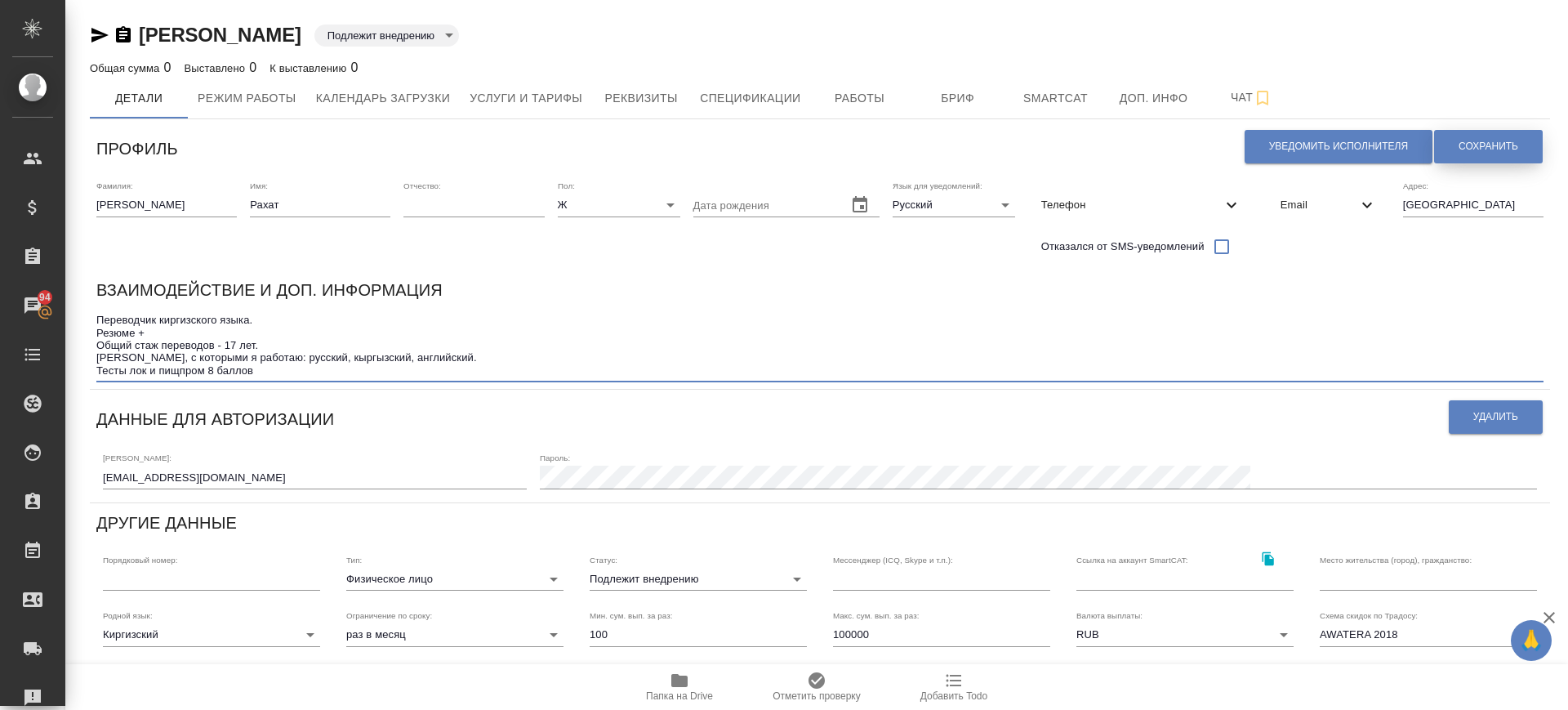
type textarea "Переводчик киргизского языка. Резюме + Общий стаж переводов - 17 лет. Языки, с …"
click at [1468, 144] on span "Сохранить" at bounding box center [1489, 147] width 60 height 14
